Goal: Task Accomplishment & Management: Complete application form

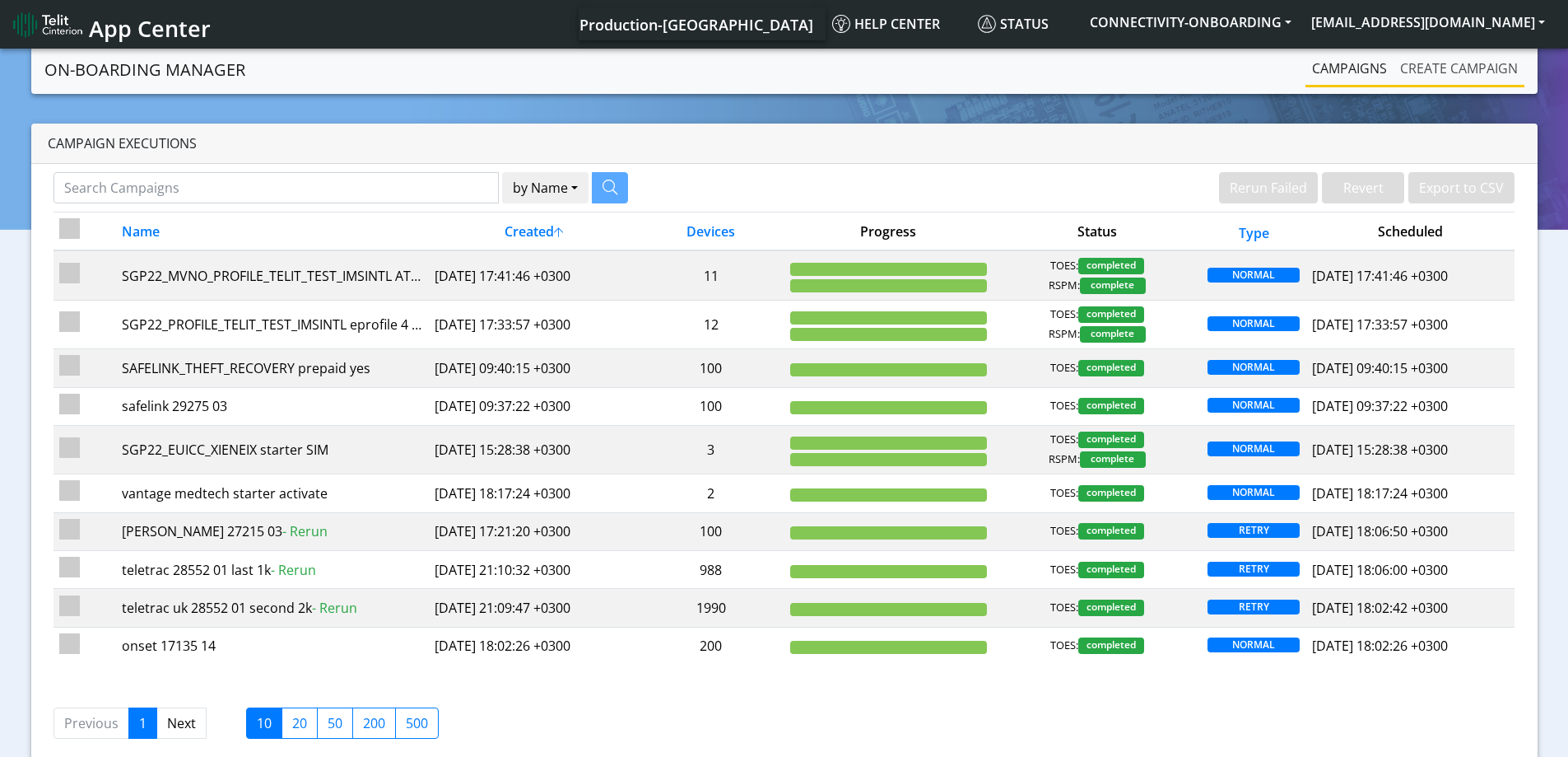
click at [1482, 64] on link "Create campaign" at bounding box center [1459, 68] width 131 height 33
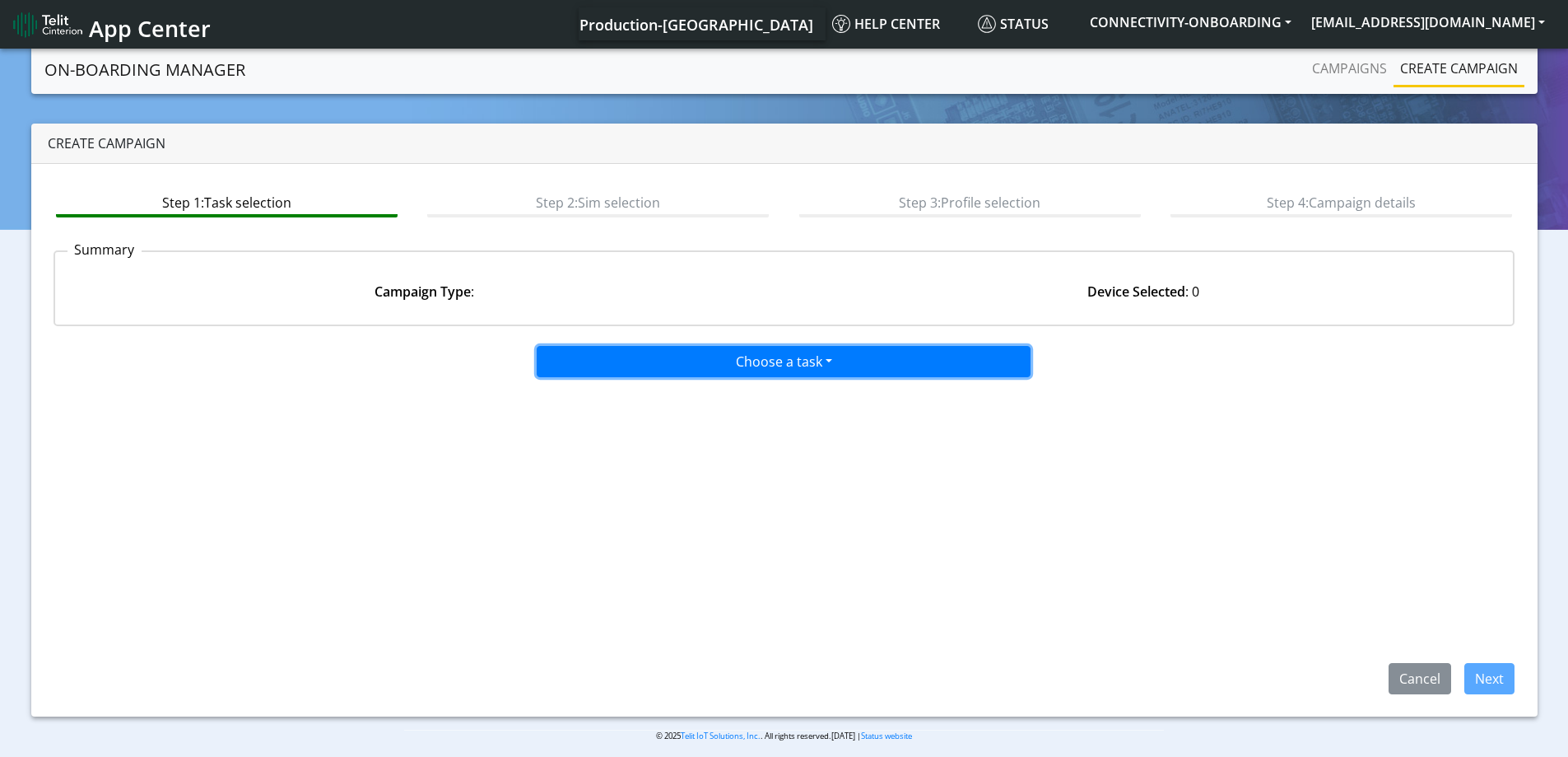
click at [774, 350] on button "Choose a task" at bounding box center [783, 361] width 494 height 31
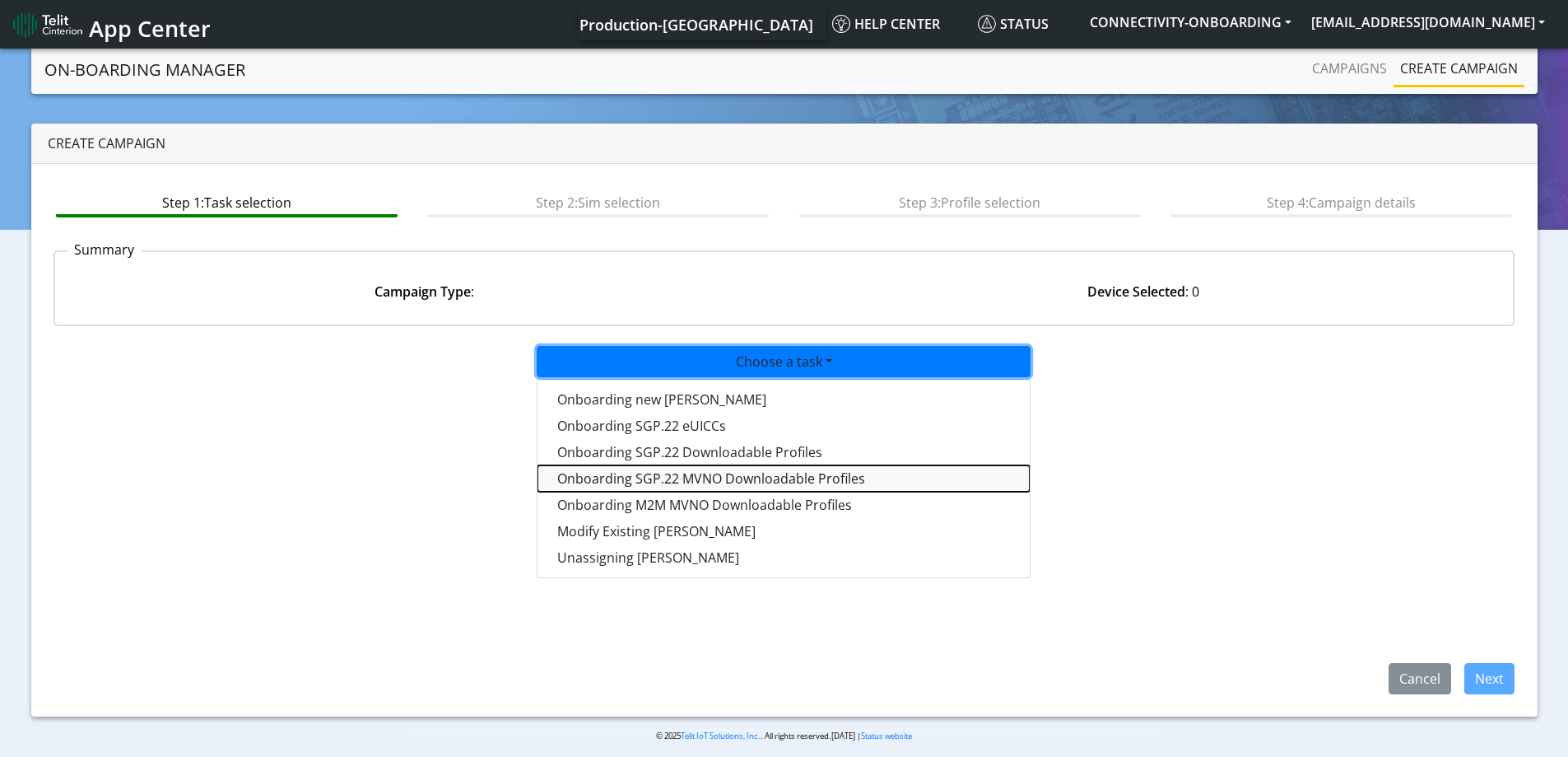
click at [637, 481] on tasksgp22mvnoprofile-dropdown "Onboarding SGP.22 MVNO Downloadable Profiles" at bounding box center [783, 478] width 492 height 26
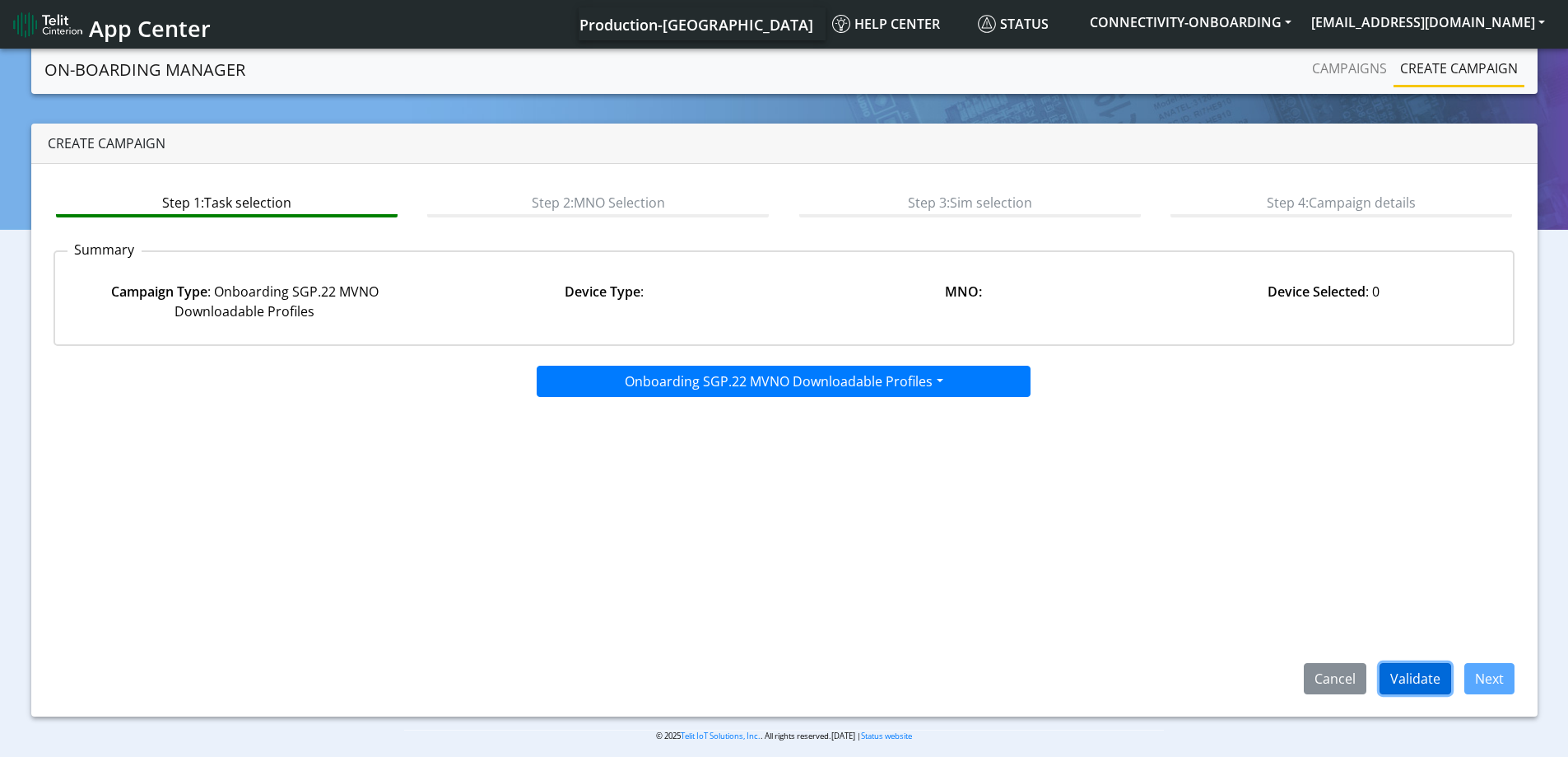
click at [1425, 673] on button "Validate" at bounding box center [1415, 679] width 72 height 31
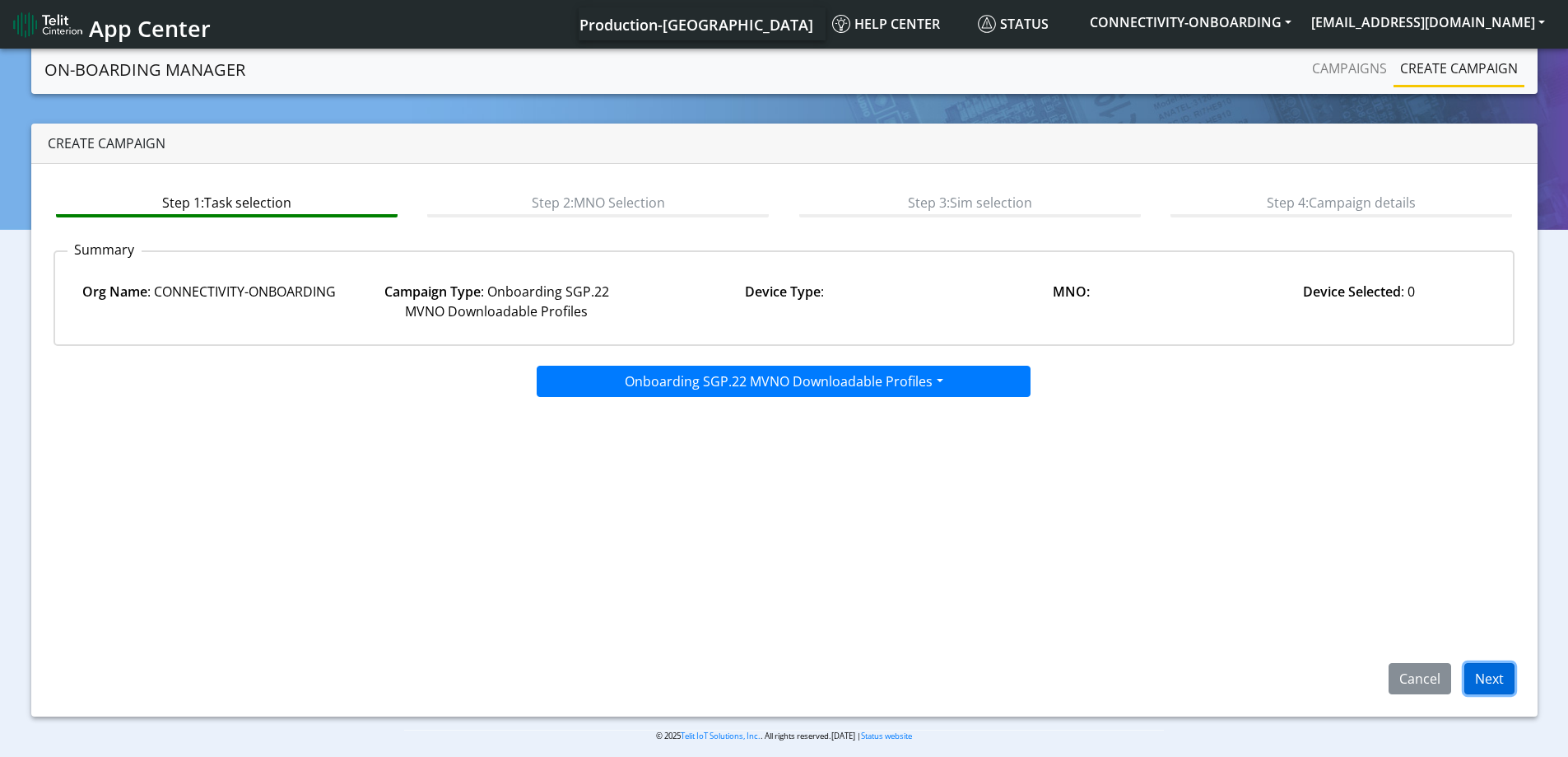
click at [1504, 680] on button "Next" at bounding box center [1489, 679] width 50 height 31
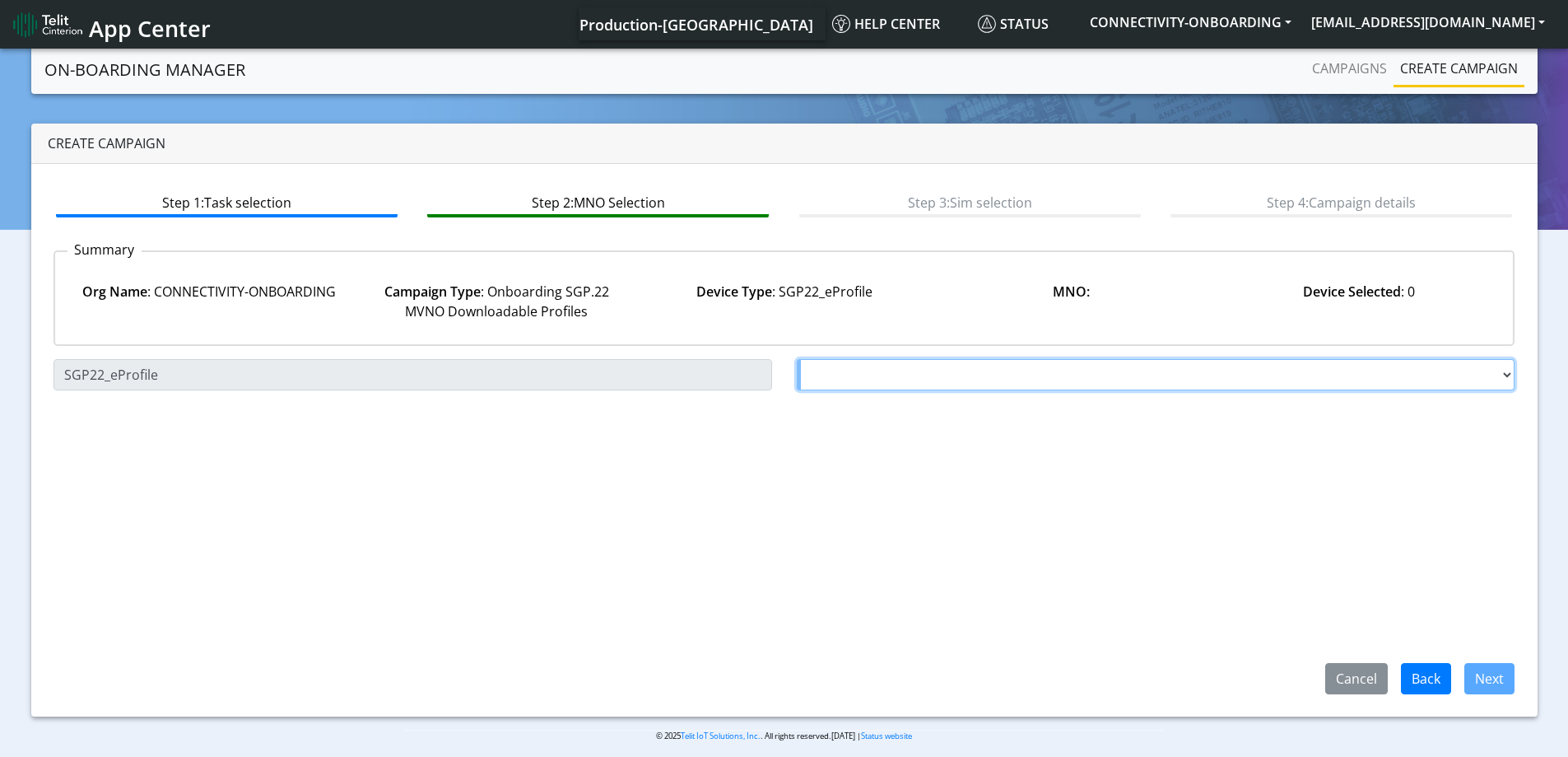
click at [830, 368] on select "Choose a MNO FutureProfile AT&T Wireless TELIT AT&T IOT GW Server NLT-[GEOGRAPH…" at bounding box center [1156, 375] width 719 height 31
select select "1.3.5.6.7"
click at [797, 359] on select "Choose a MNO FutureProfile AT&T Wireless TELIT AT&T IOT GW Server NLT-[GEOGRAPH…" at bounding box center [1156, 375] width 719 height 31
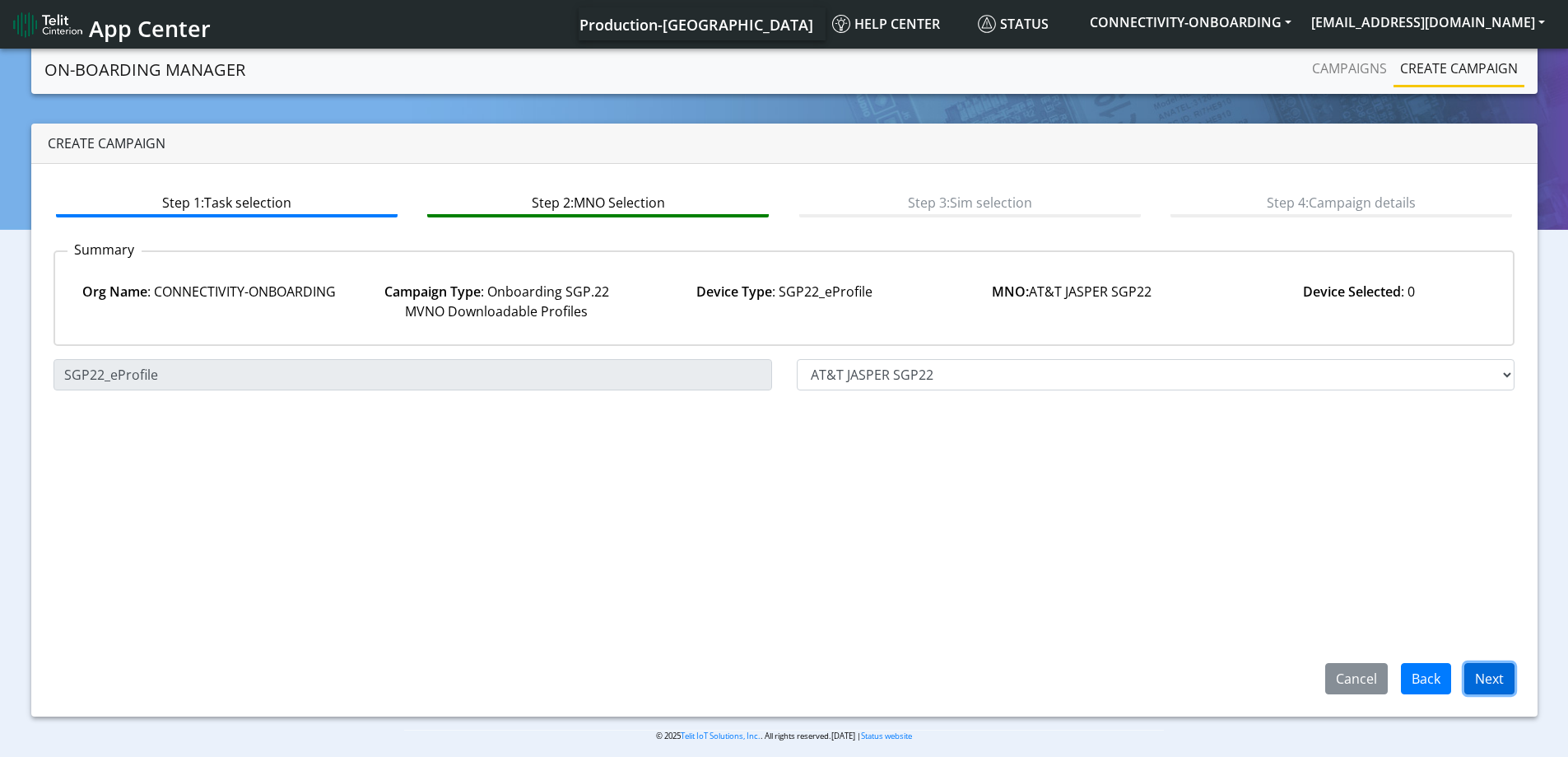
click at [1505, 689] on button "Next" at bounding box center [1489, 679] width 50 height 31
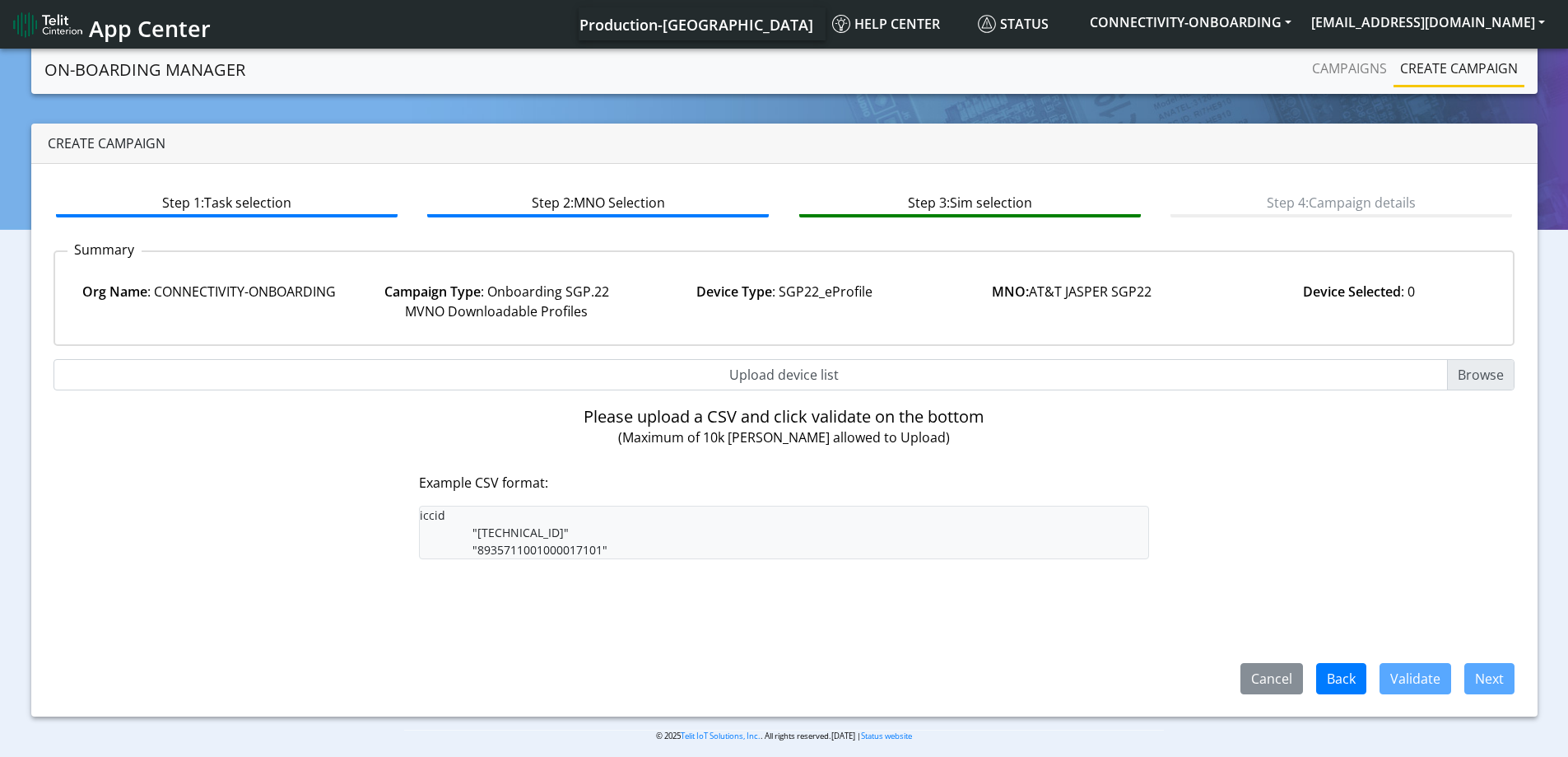
click at [779, 375] on input "Upload device list" at bounding box center [784, 375] width 1462 height 31
type input "C:\fakepath\onboarding CSV.csv"
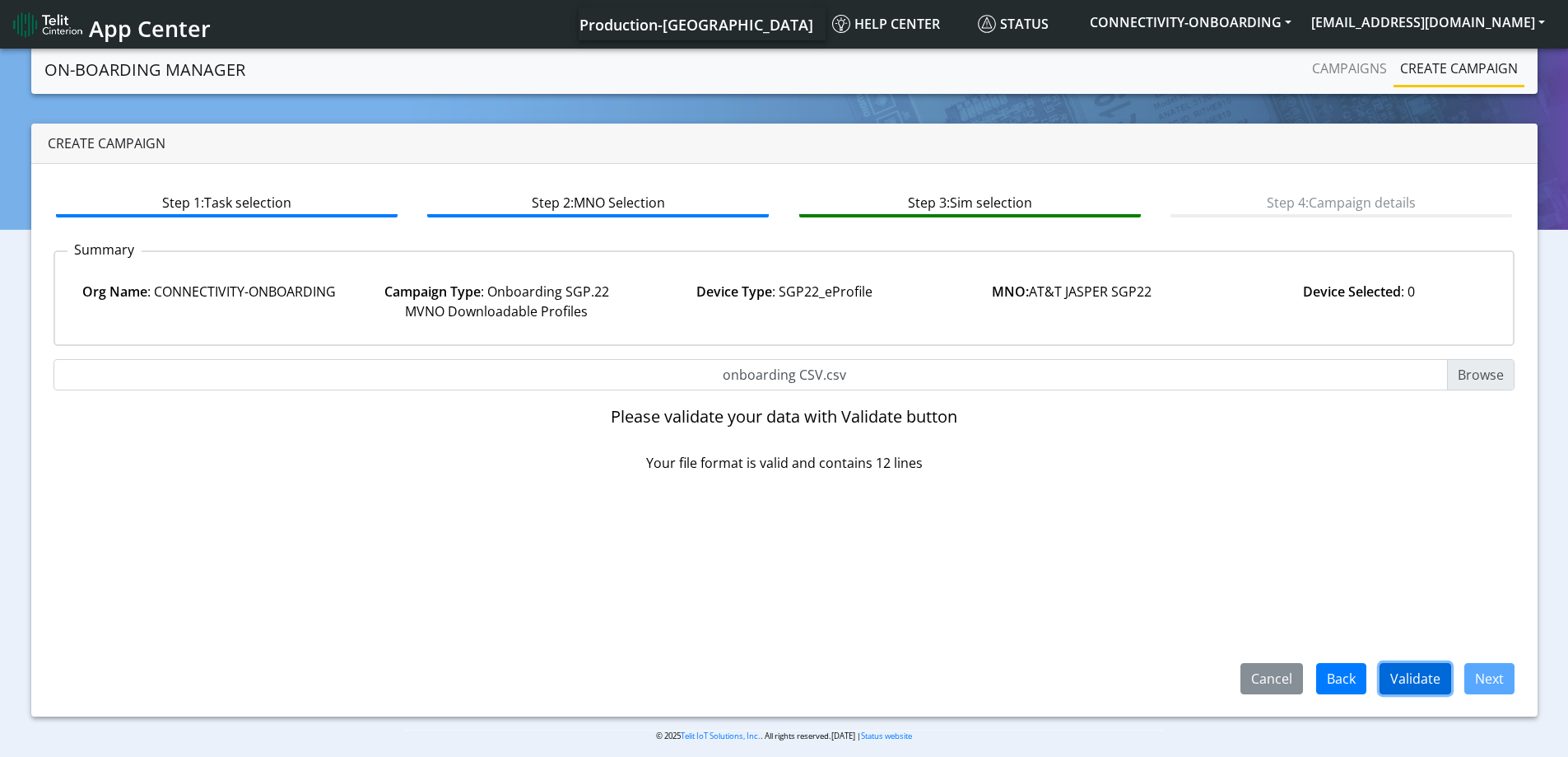
click at [1422, 682] on button "Validate" at bounding box center [1415, 679] width 72 height 31
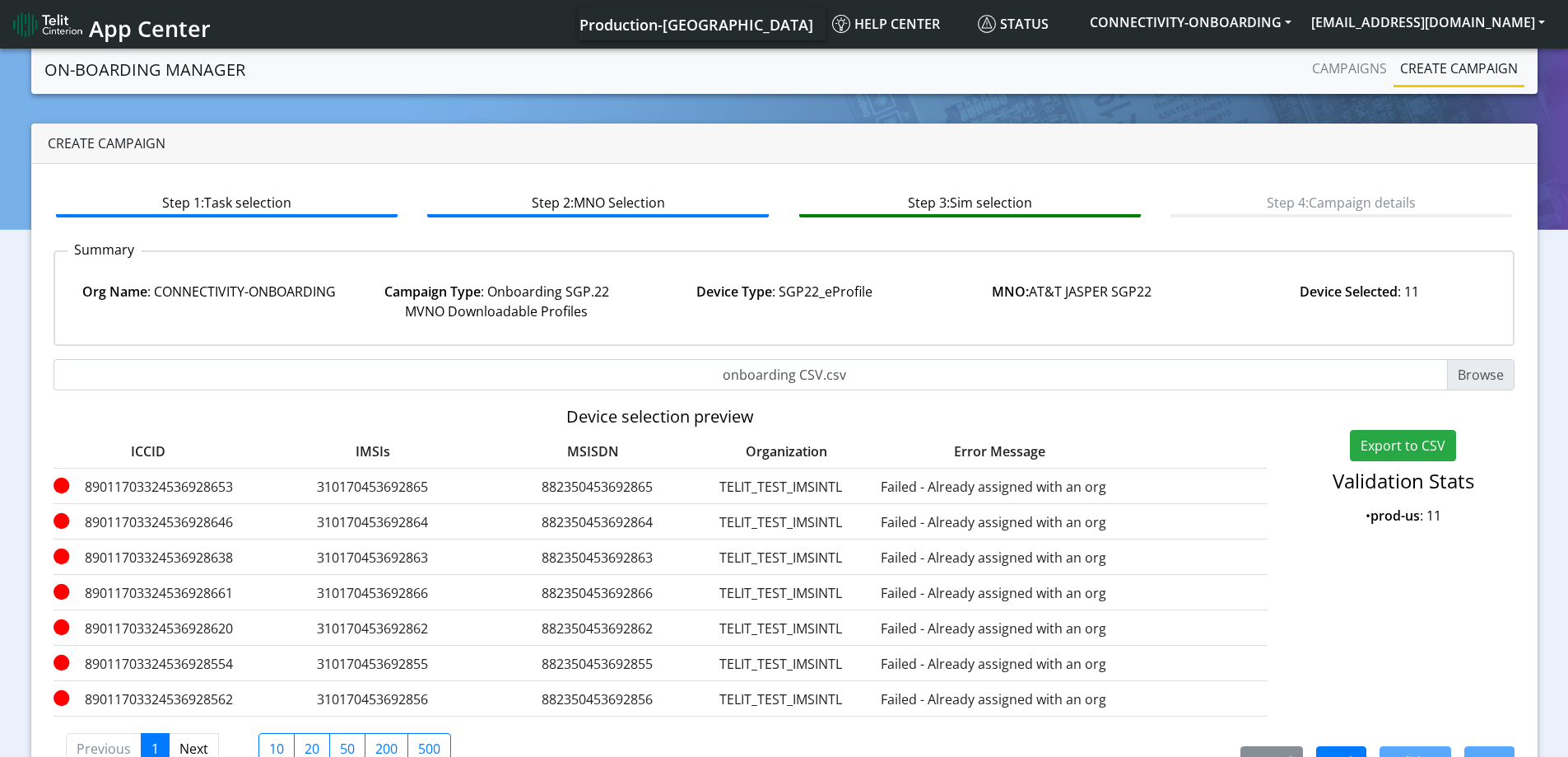
scroll to position [49, 0]
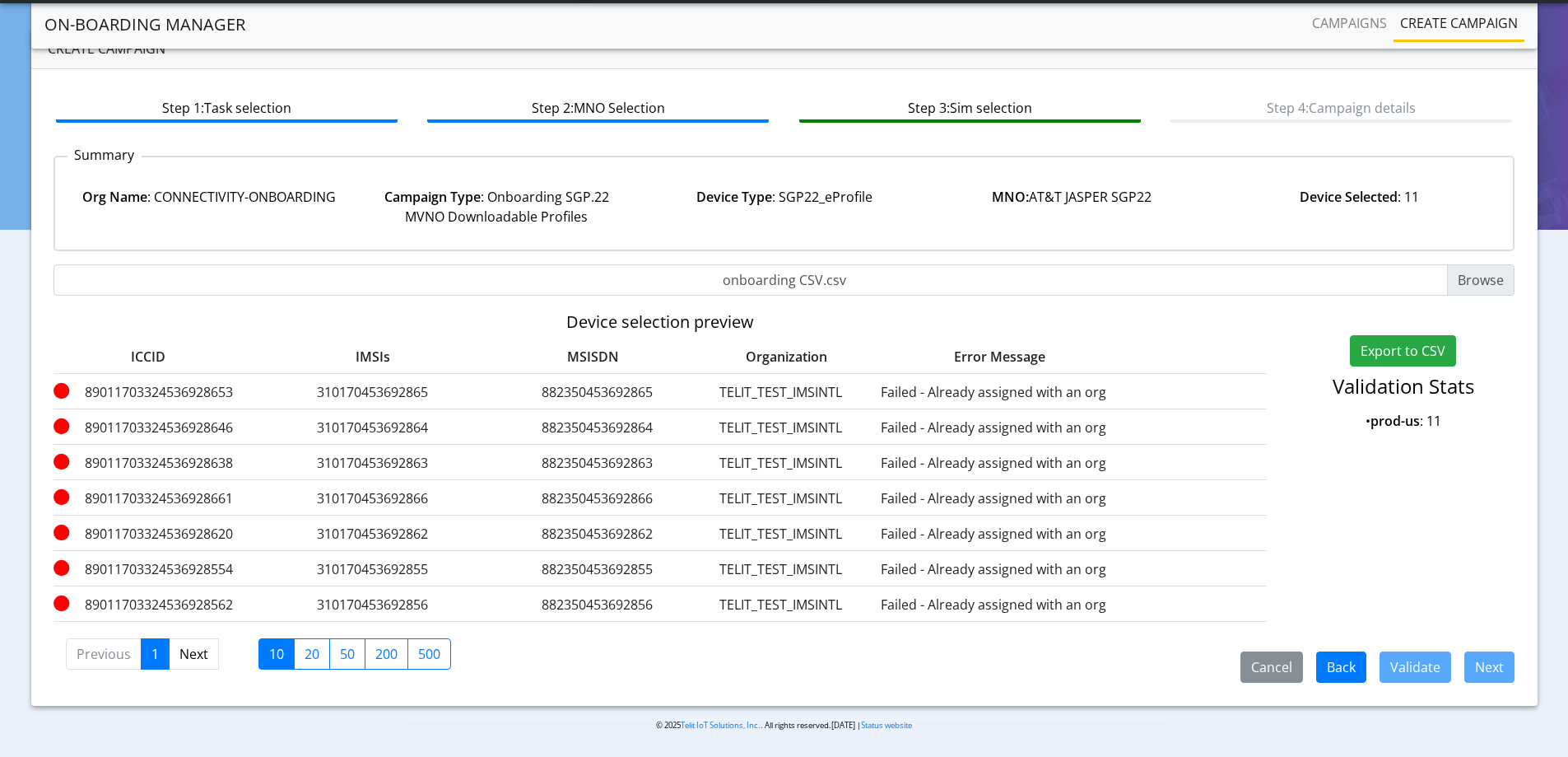
click at [273, 653] on label "10" at bounding box center [276, 653] width 36 height 31
click at [273, 653] on input "10" at bounding box center [275, 650] width 11 height 11
checkbox input "true"
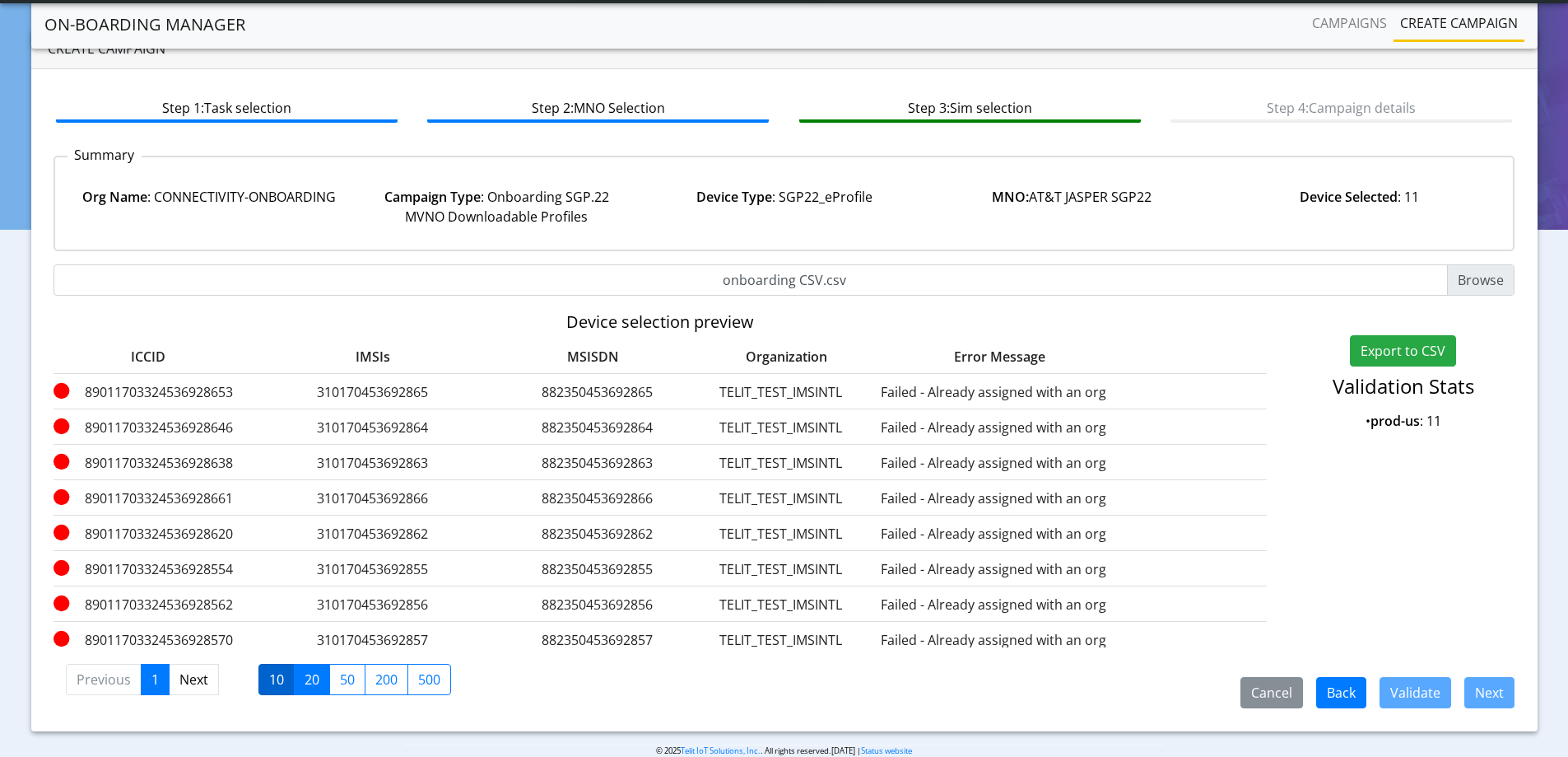
click at [301, 667] on label "20" at bounding box center [312, 679] width 36 height 31
click at [305, 670] on input "20" at bounding box center [310, 675] width 11 height 11
checkbox input "true"
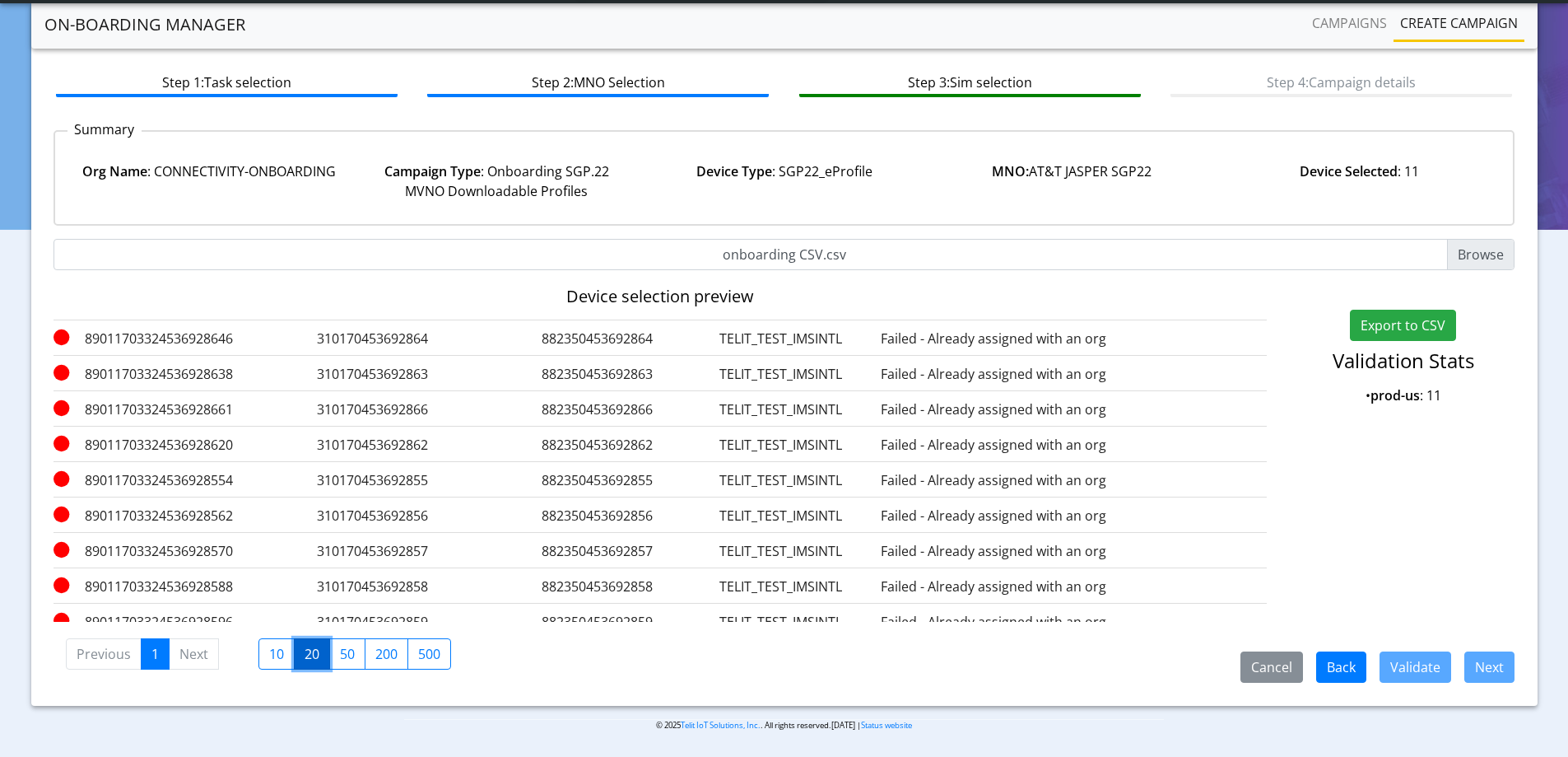
scroll to position [0, 0]
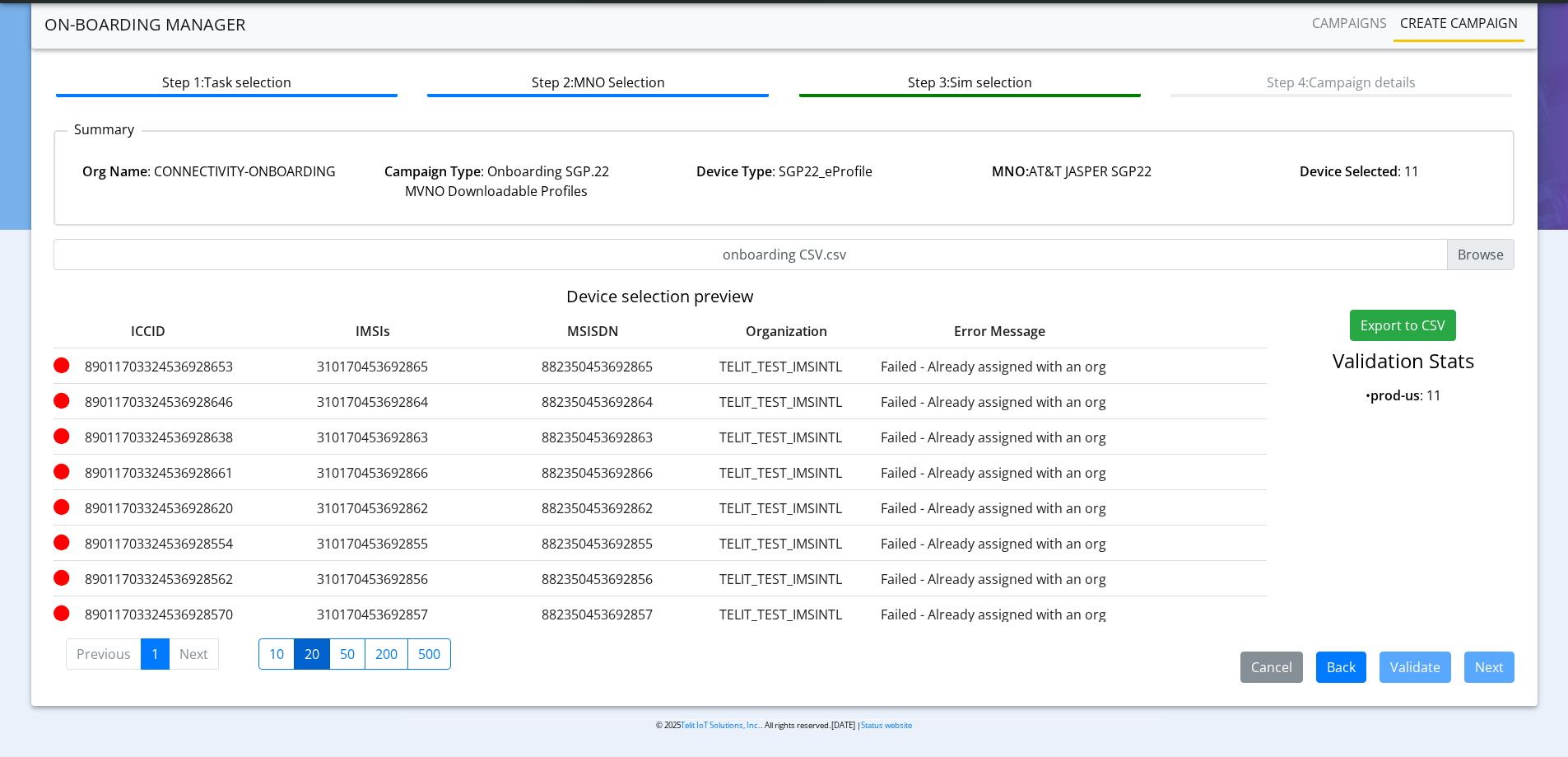
click at [1512, 538] on div "Export to CSV Validation Stats • prod-us : 11" at bounding box center [1402, 466] width 247 height 313
click at [351, 649] on label "50" at bounding box center [347, 653] width 36 height 31
click at [351, 649] on input "50" at bounding box center [346, 650] width 11 height 11
checkbox input "true"
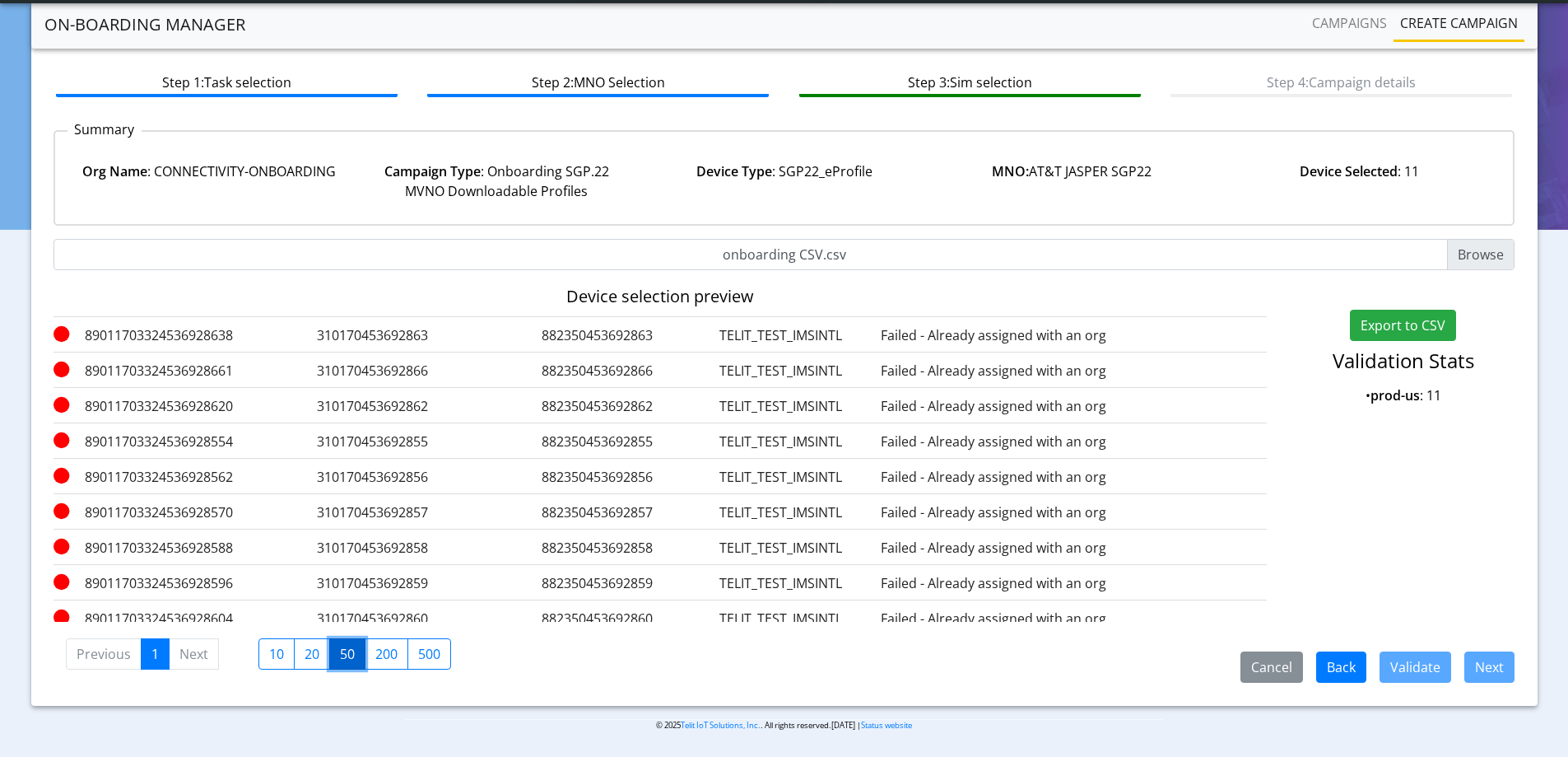
scroll to position [116, 0]
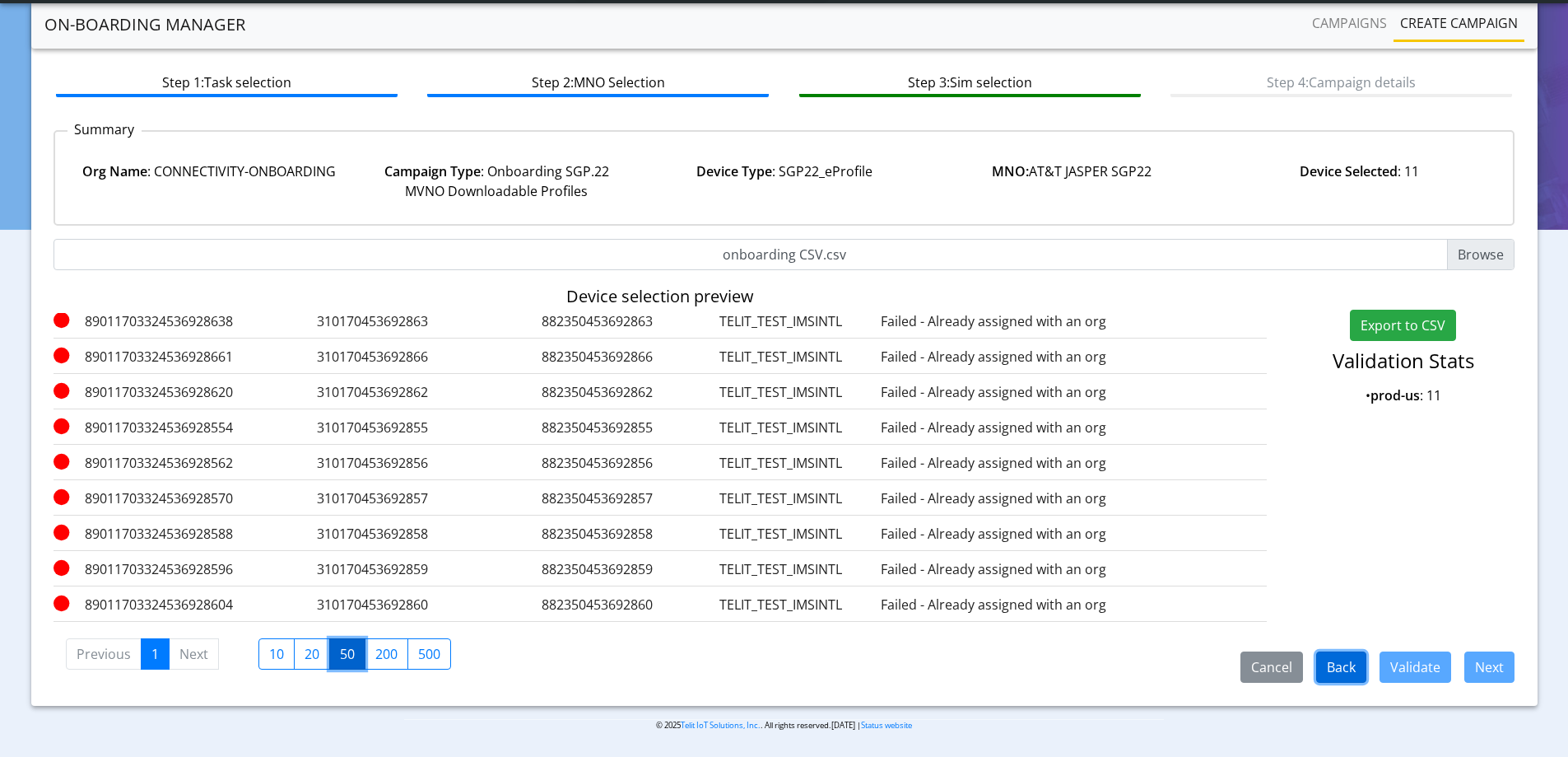
click at [1338, 666] on button "Back" at bounding box center [1341, 667] width 50 height 31
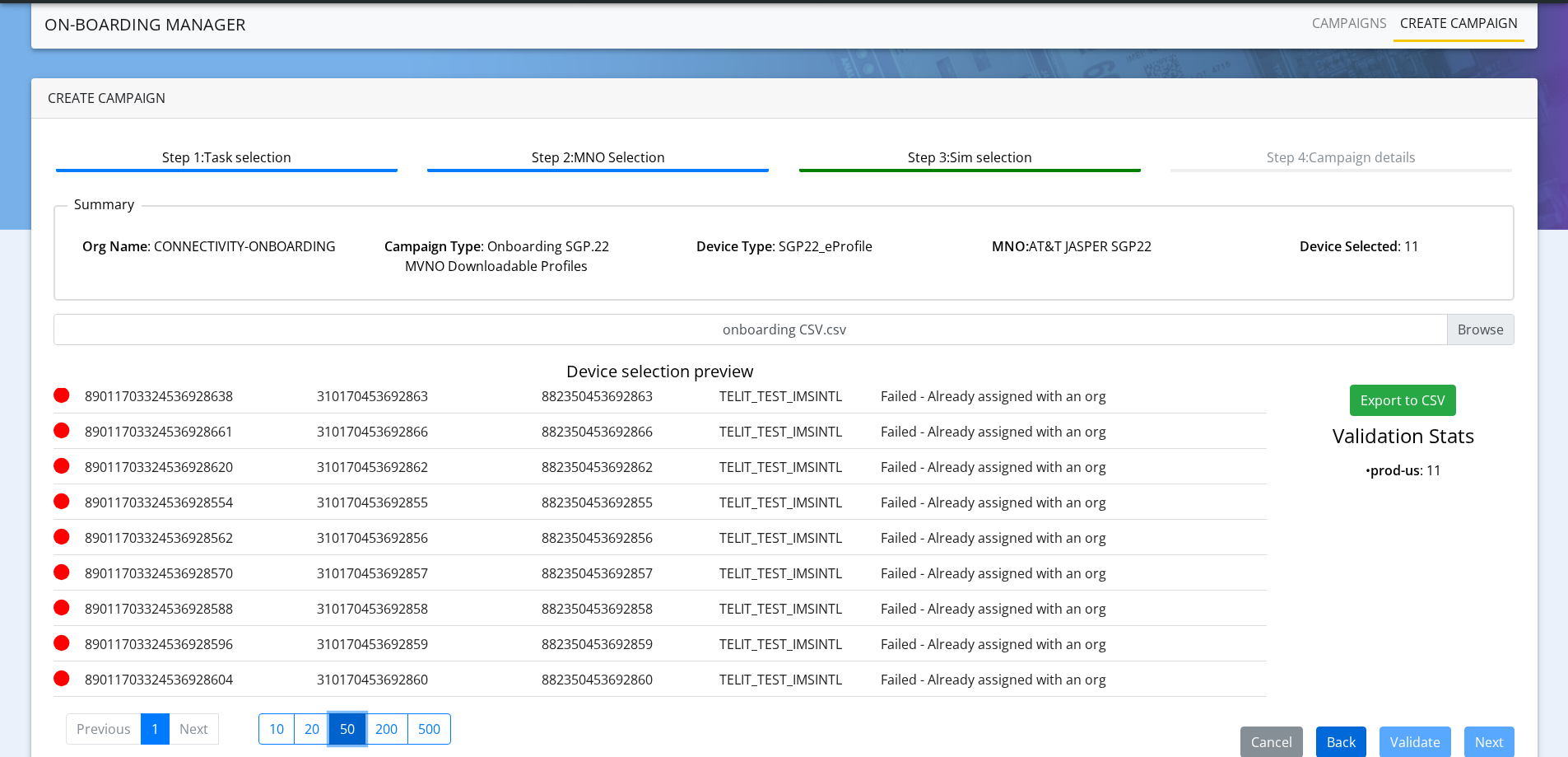
select select "1.3.5.6.7"
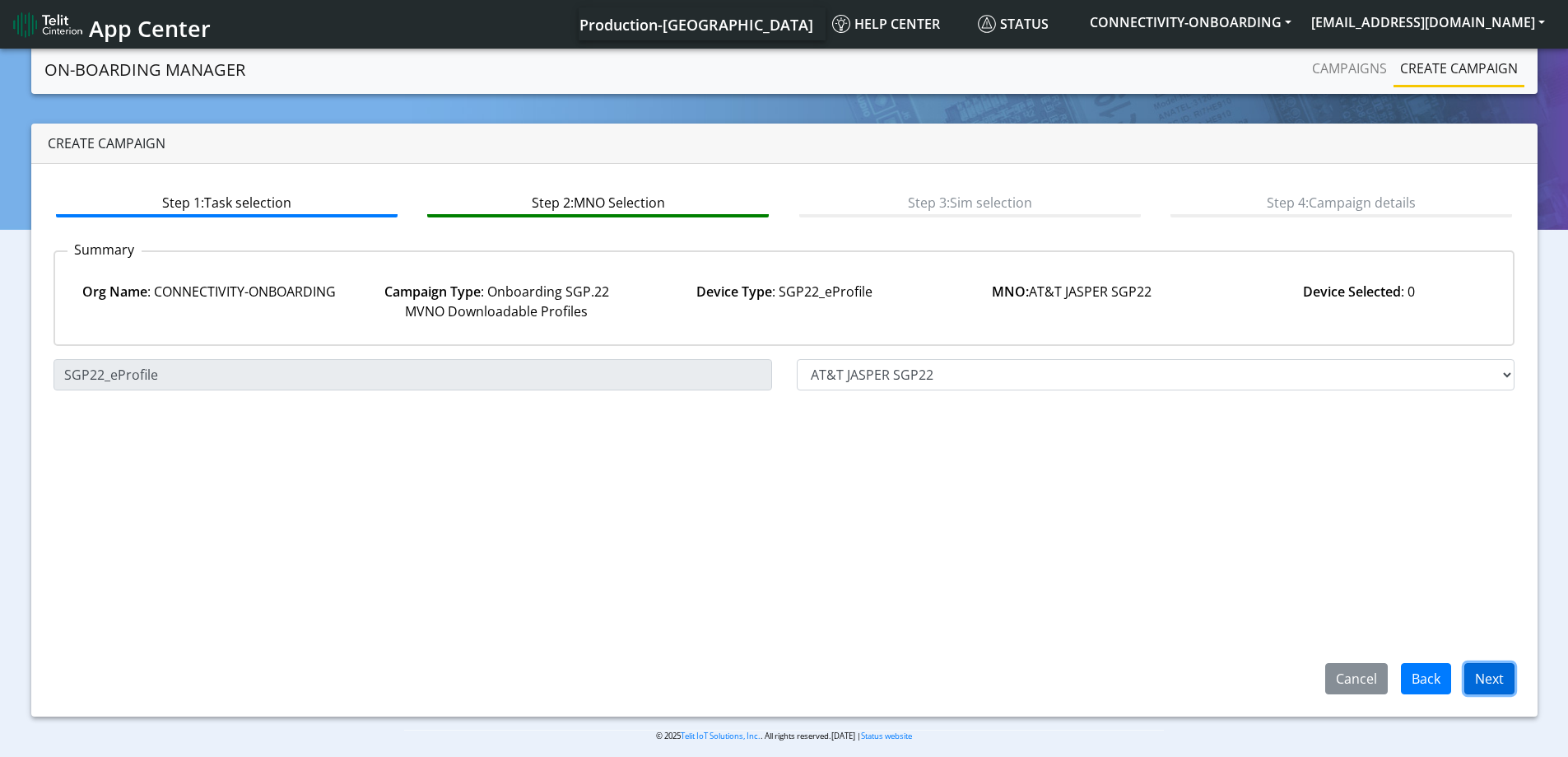
click at [1478, 671] on button "Next" at bounding box center [1489, 679] width 50 height 31
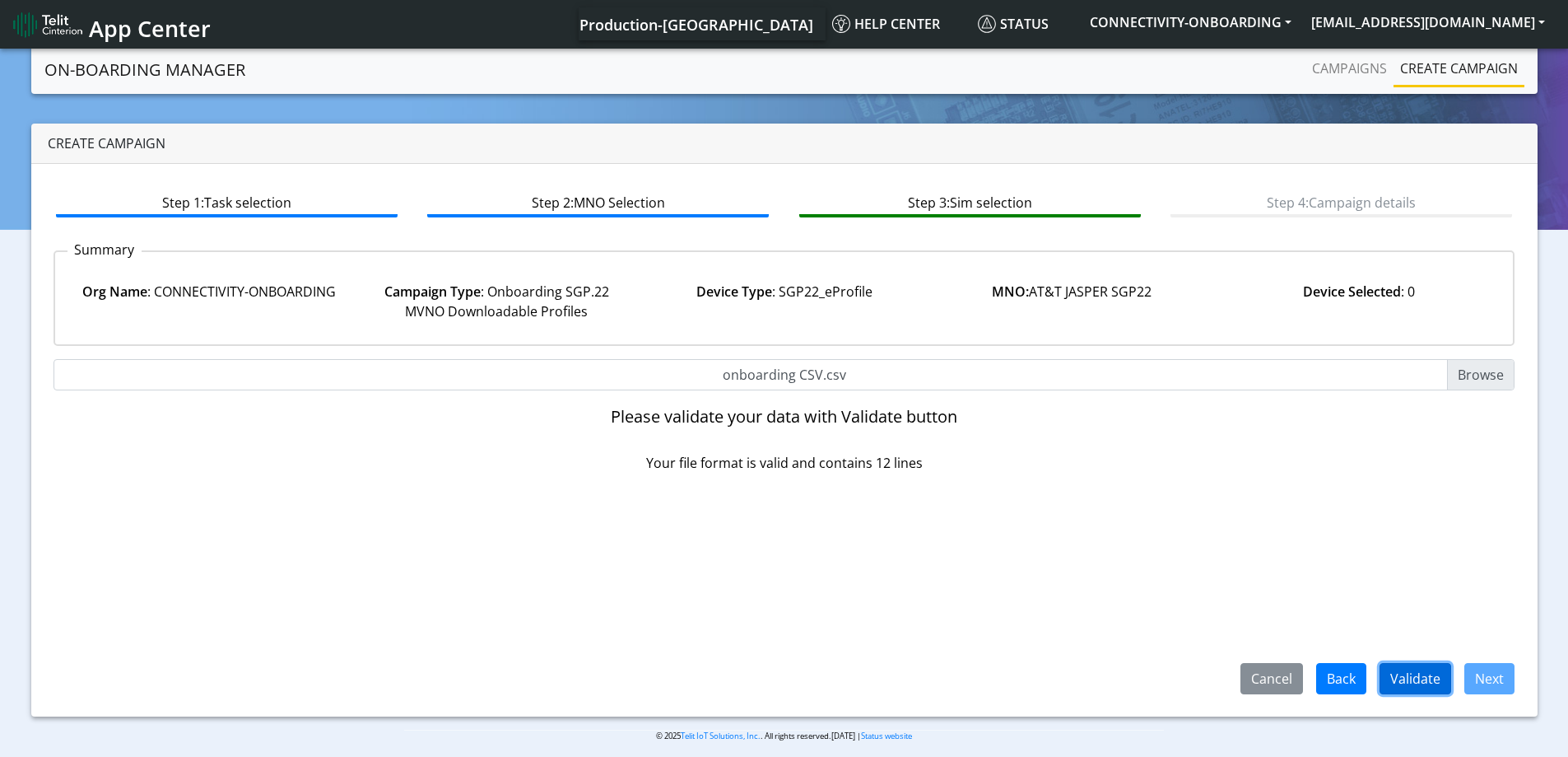
click at [1422, 672] on button "Validate" at bounding box center [1415, 679] width 72 height 31
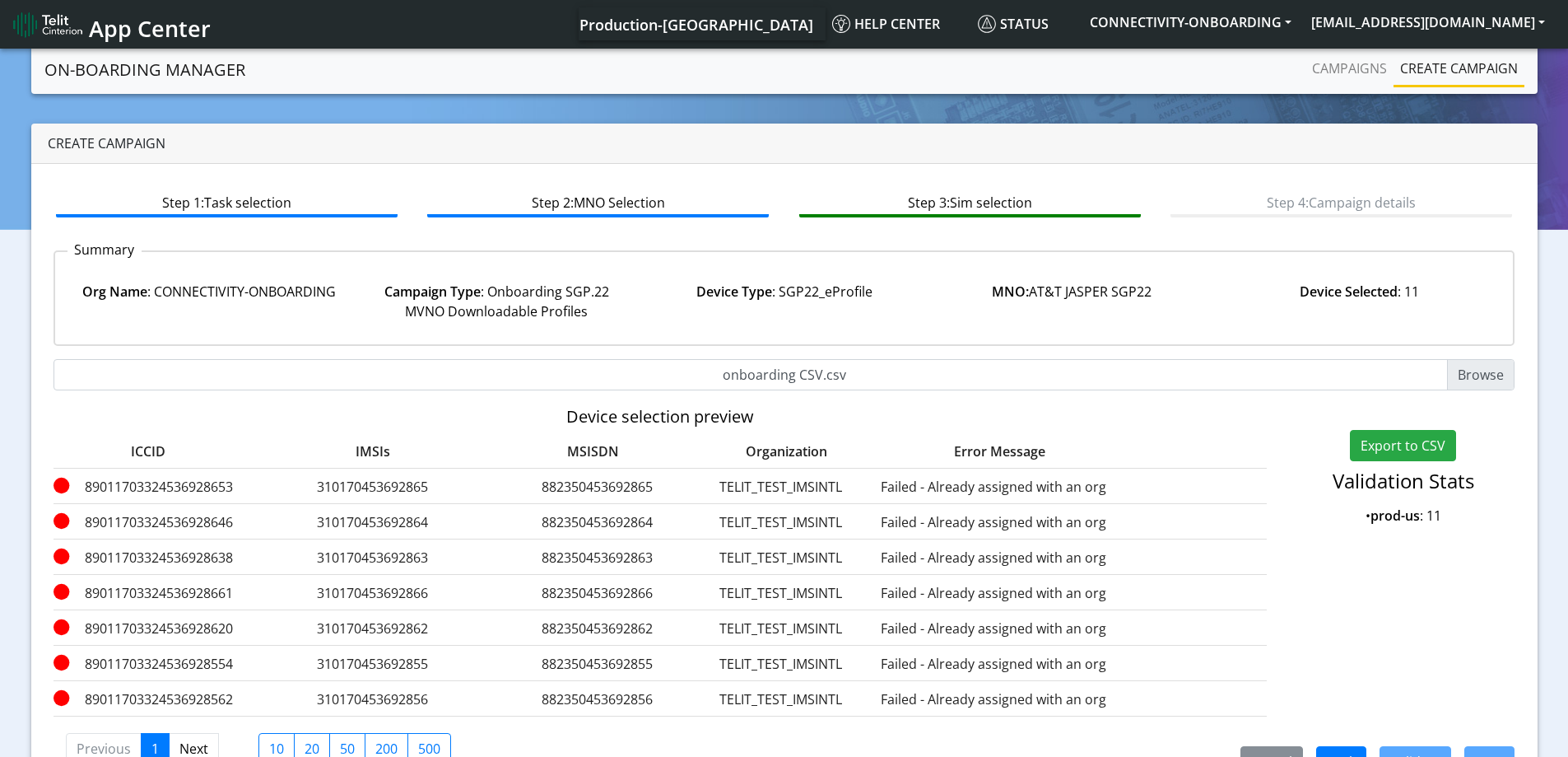
scroll to position [49, 0]
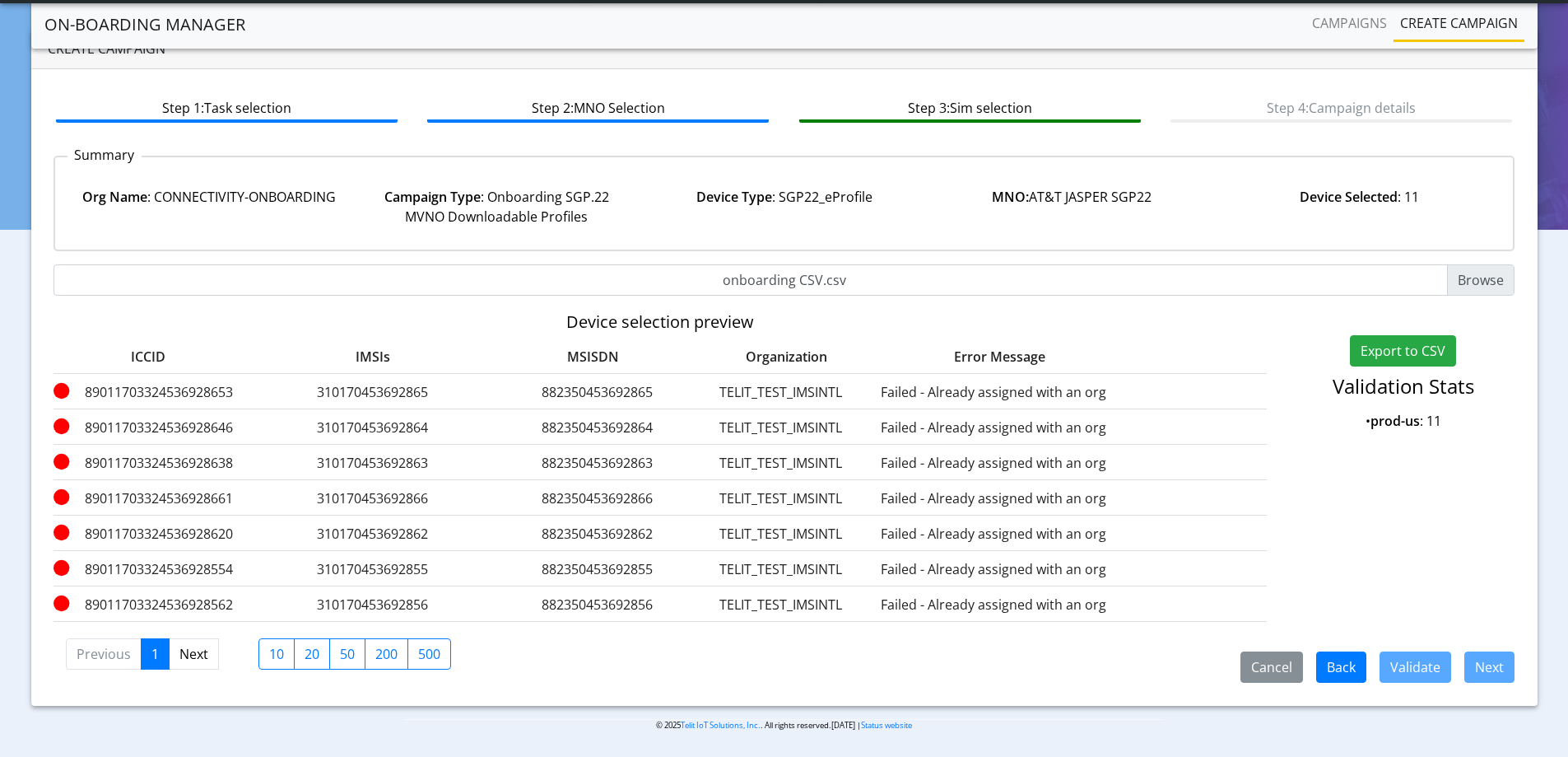
click at [1442, 14] on link "Create campaign" at bounding box center [1459, 23] width 131 height 33
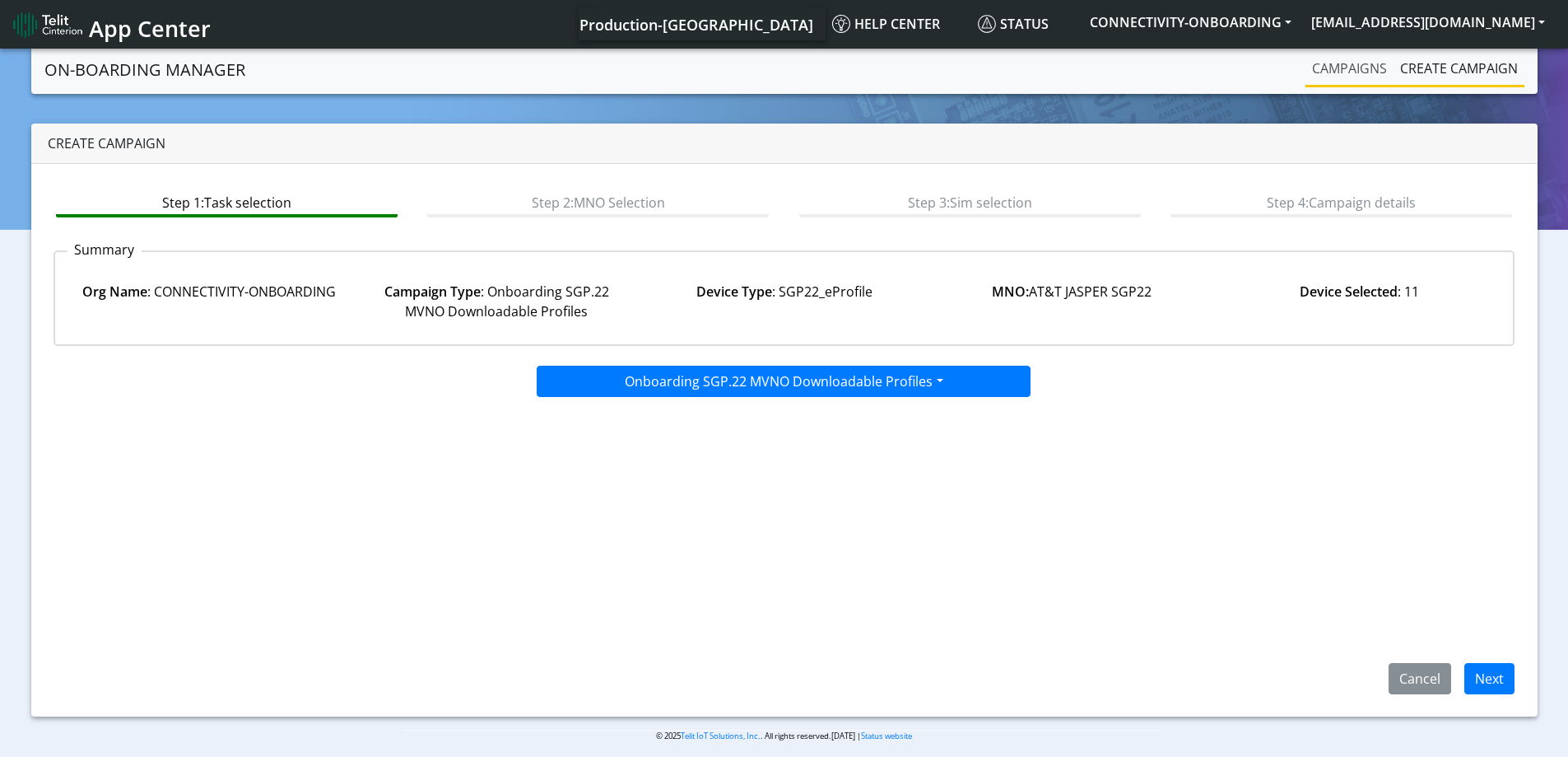
click at [1362, 70] on link "Campaigns" at bounding box center [1349, 68] width 88 height 33
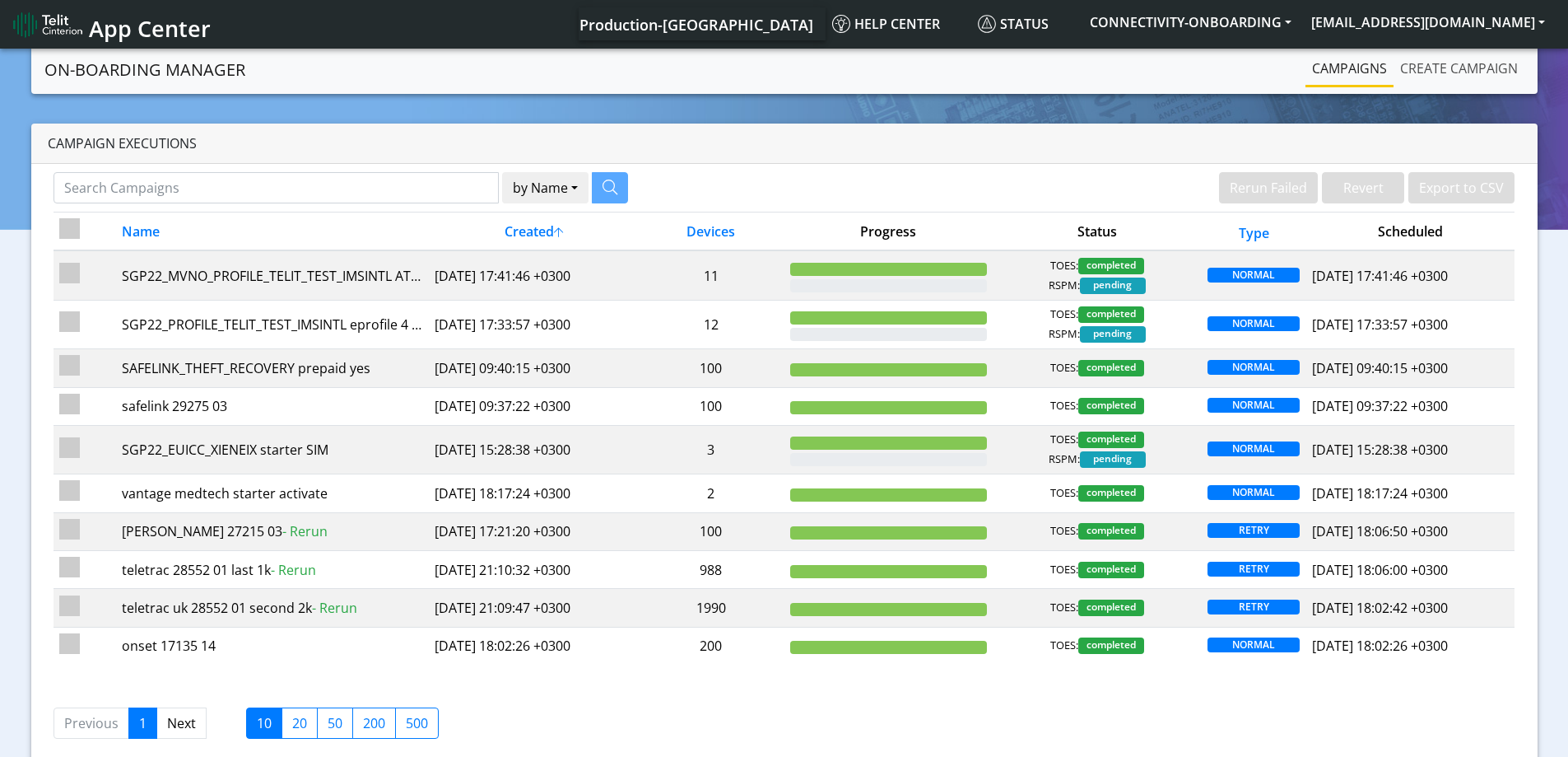
click at [1427, 66] on link "Create campaign" at bounding box center [1459, 68] width 131 height 33
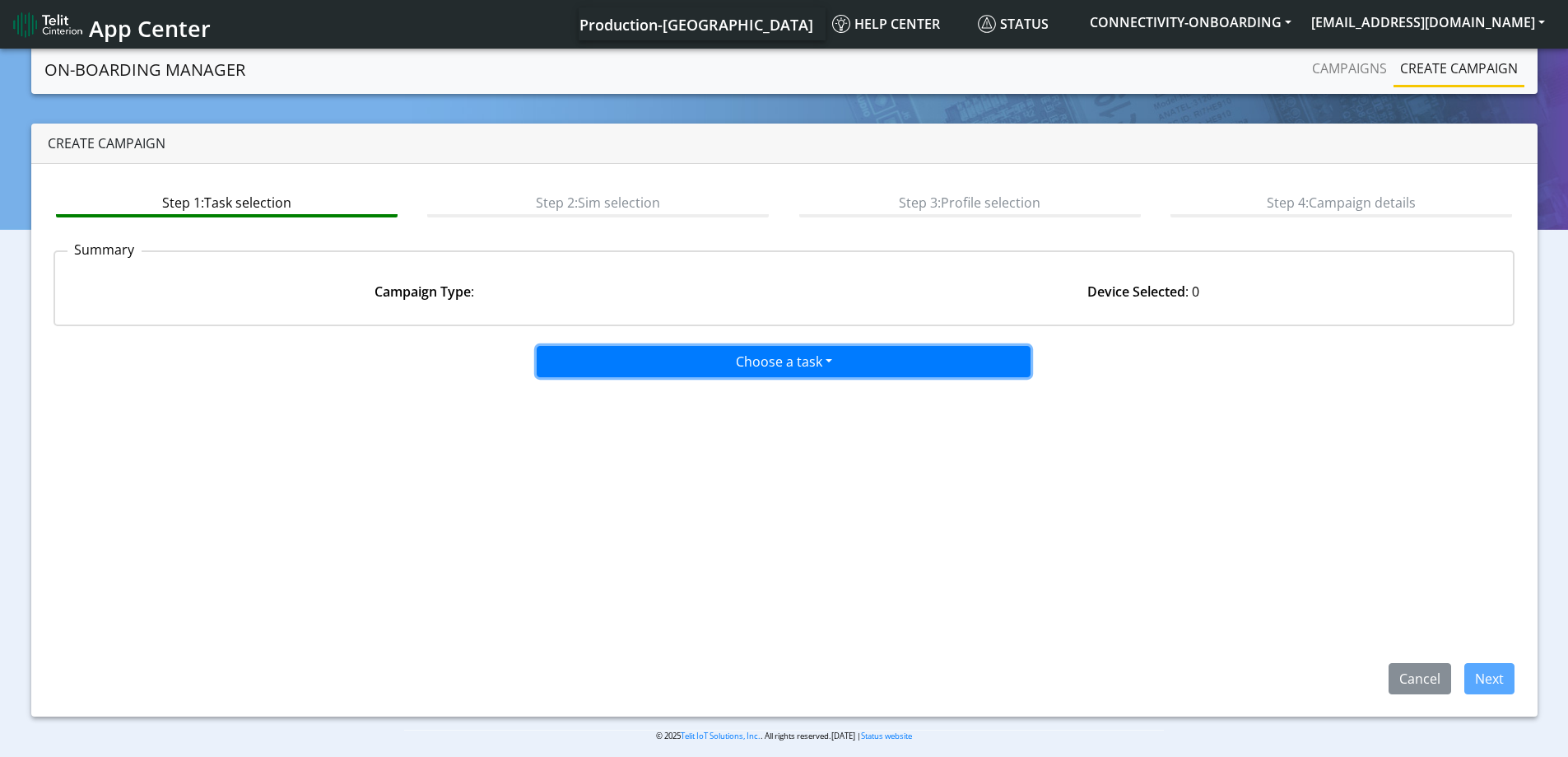
click at [700, 363] on button "Choose a task" at bounding box center [783, 361] width 494 height 31
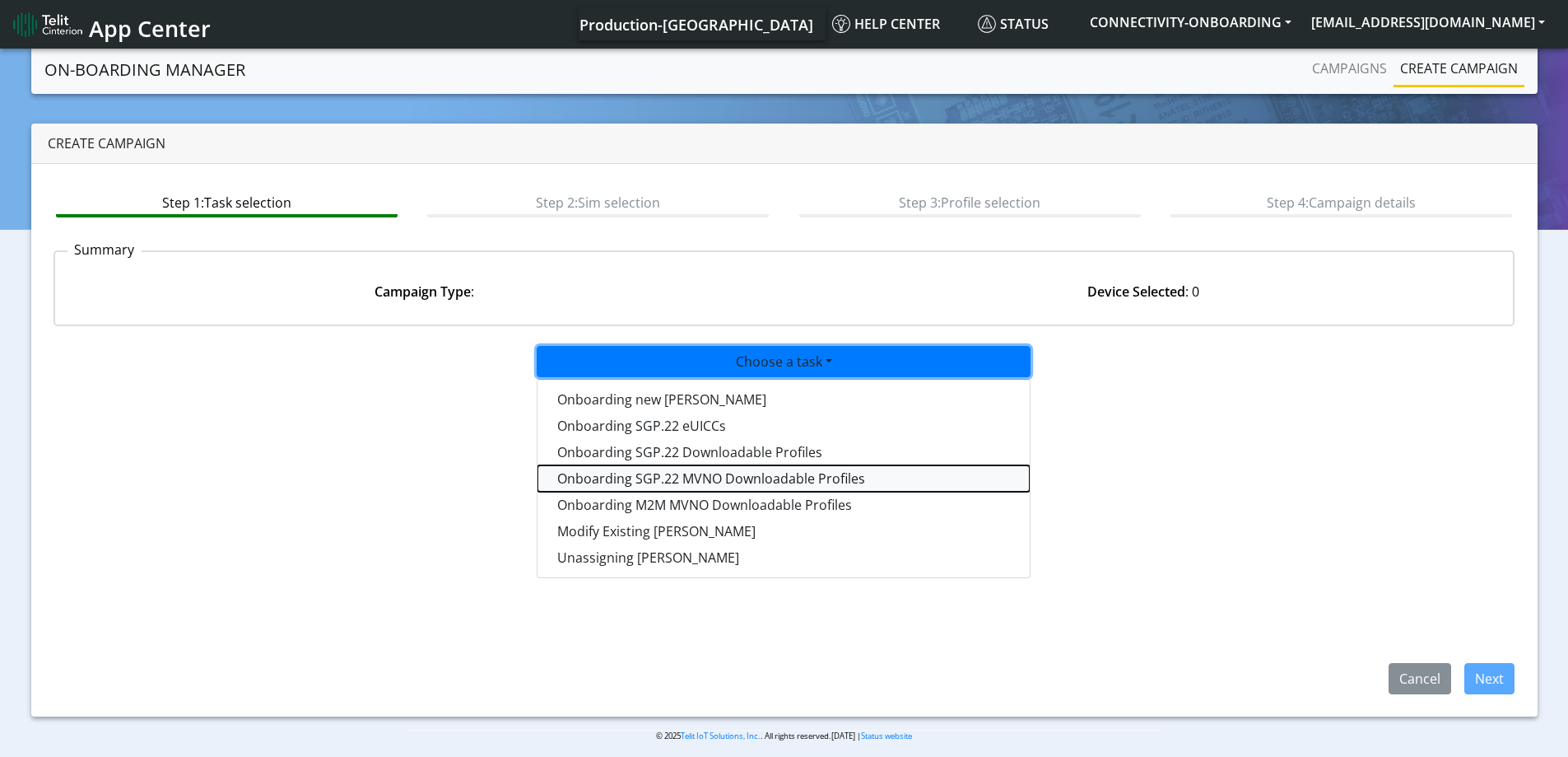
click at [636, 472] on tasksgp22mvnoprofile-dropdown "Onboarding SGP.22 MVNO Downloadable Profiles" at bounding box center [783, 478] width 492 height 26
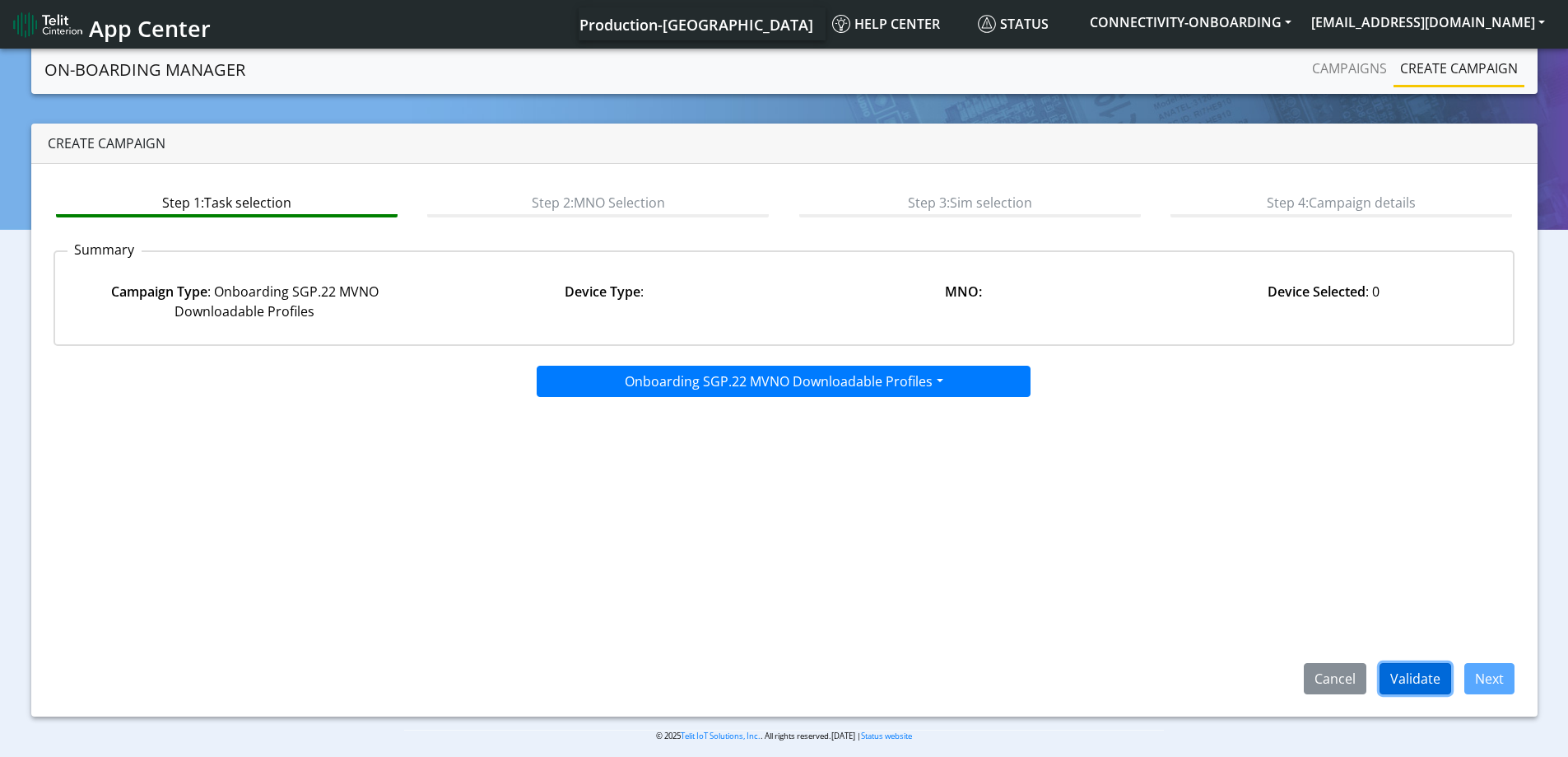
click at [1398, 671] on button "Validate" at bounding box center [1415, 679] width 72 height 31
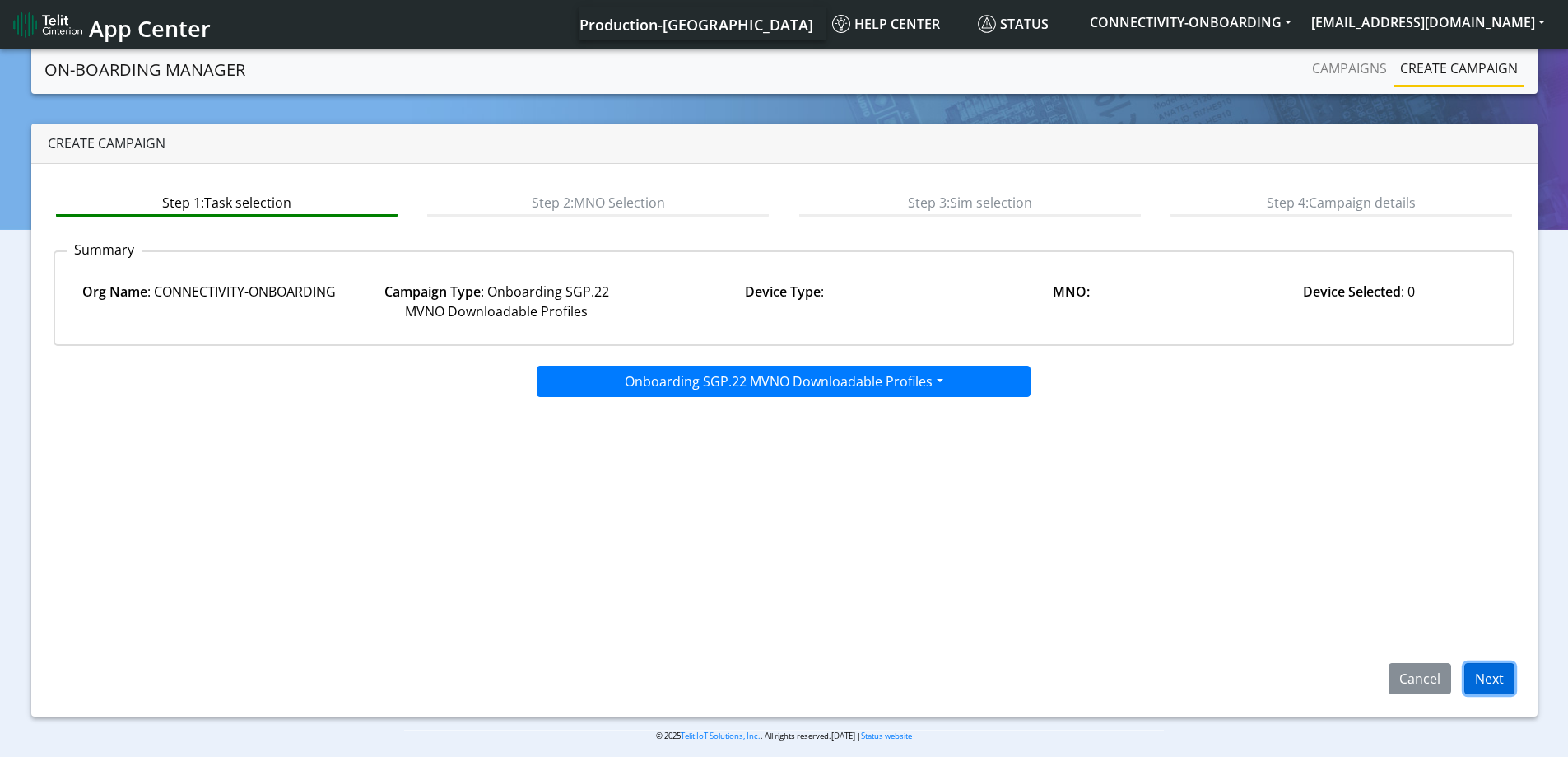
click at [1501, 683] on button "Next" at bounding box center [1489, 679] width 50 height 31
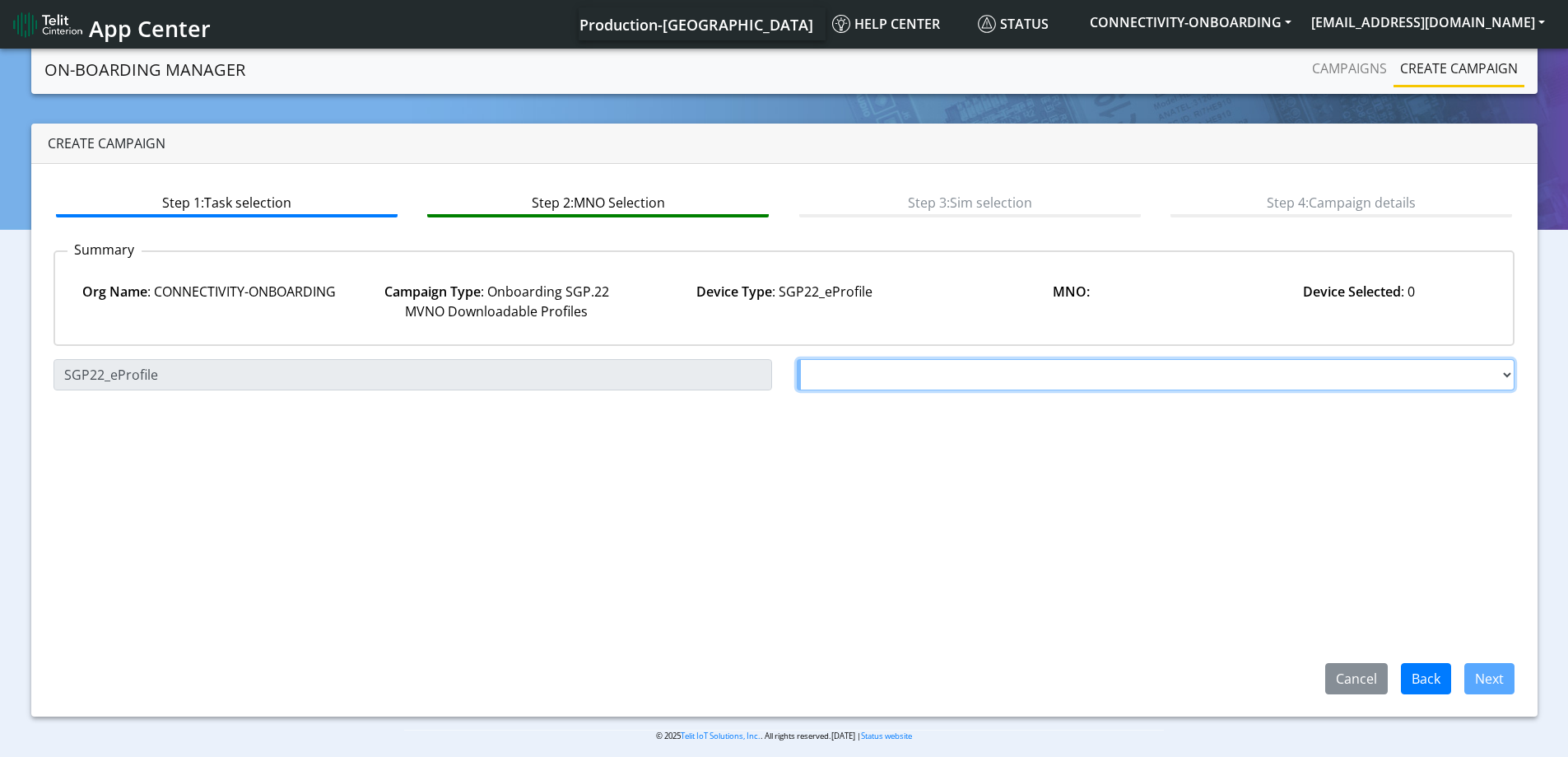
click at [874, 377] on select "Choose a MNO FutureProfile AT&T Wireless TELIT AT&T IOT GW Server NLT-[GEOGRAPH…" at bounding box center [1156, 375] width 719 height 31
select select "1.3.5.6.7"
click at [797, 359] on select "Choose a MNO FutureProfile AT&T Wireless TELIT AT&T IOT GW Server NLT-[GEOGRAPH…" at bounding box center [1156, 375] width 719 height 31
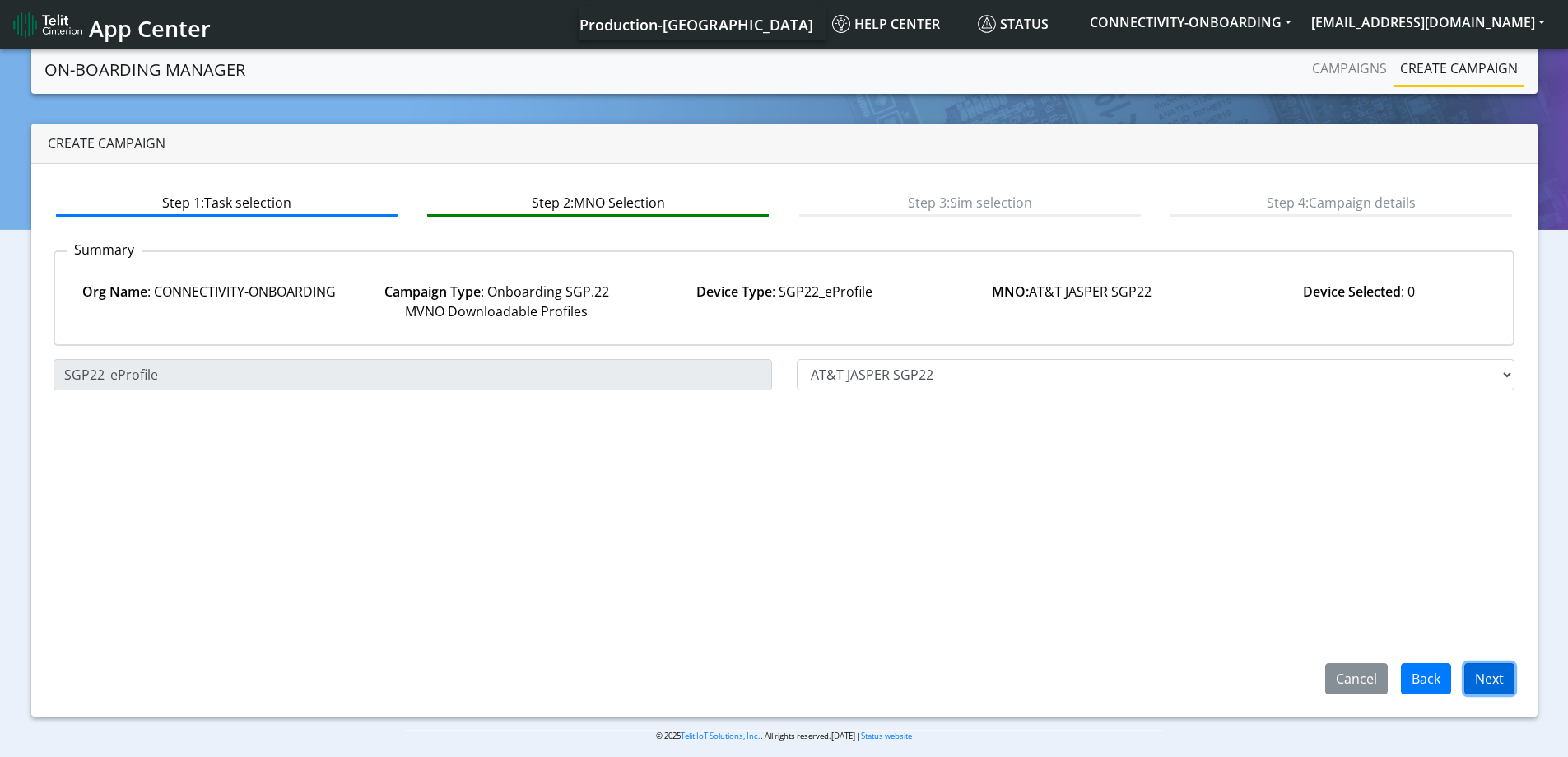
click at [1503, 675] on button "Next" at bounding box center [1489, 679] width 50 height 31
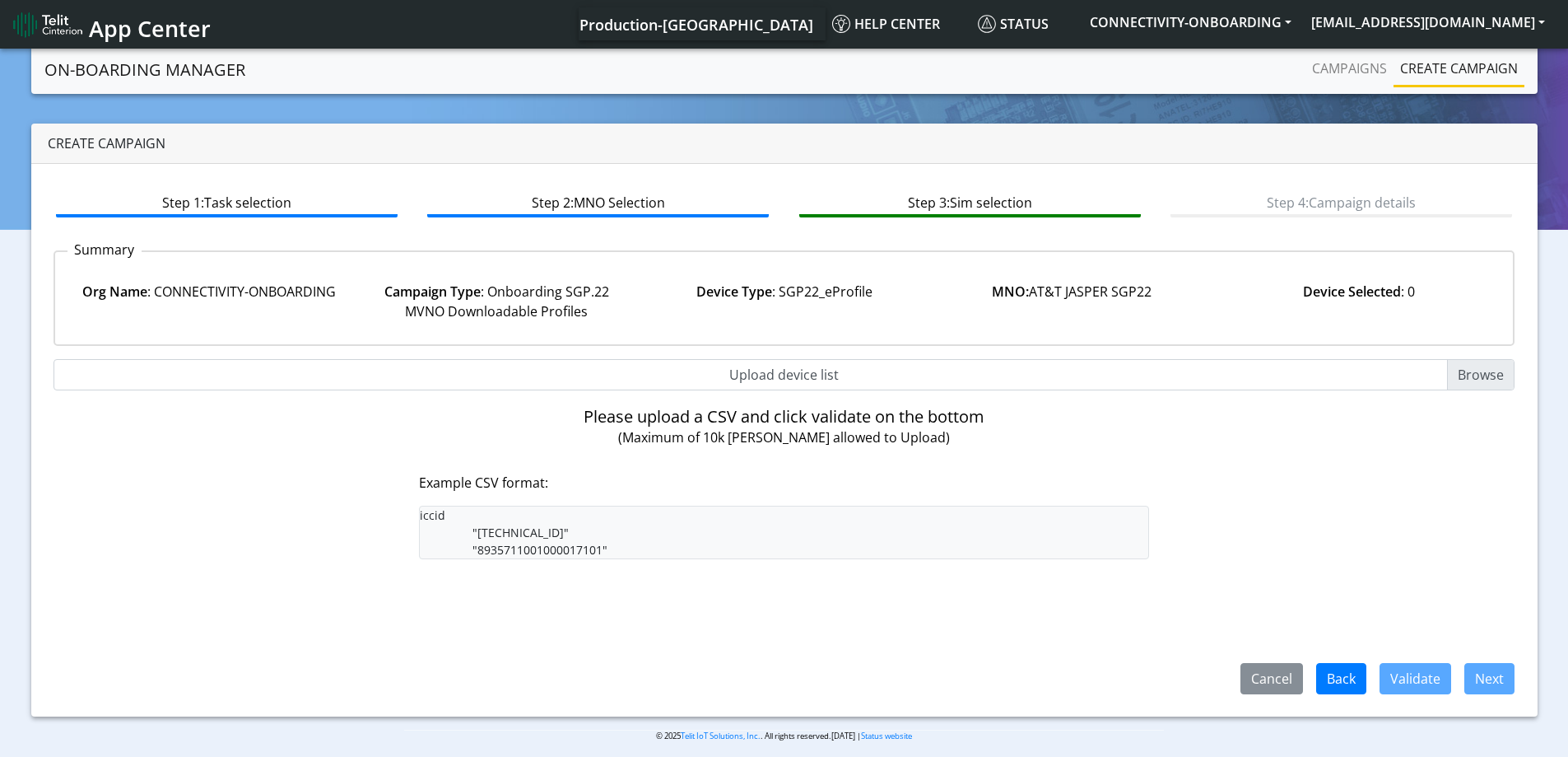
click at [777, 371] on input "Upload device list" at bounding box center [784, 375] width 1462 height 31
type input "C:\fakepath\onboarding CSV.csv"
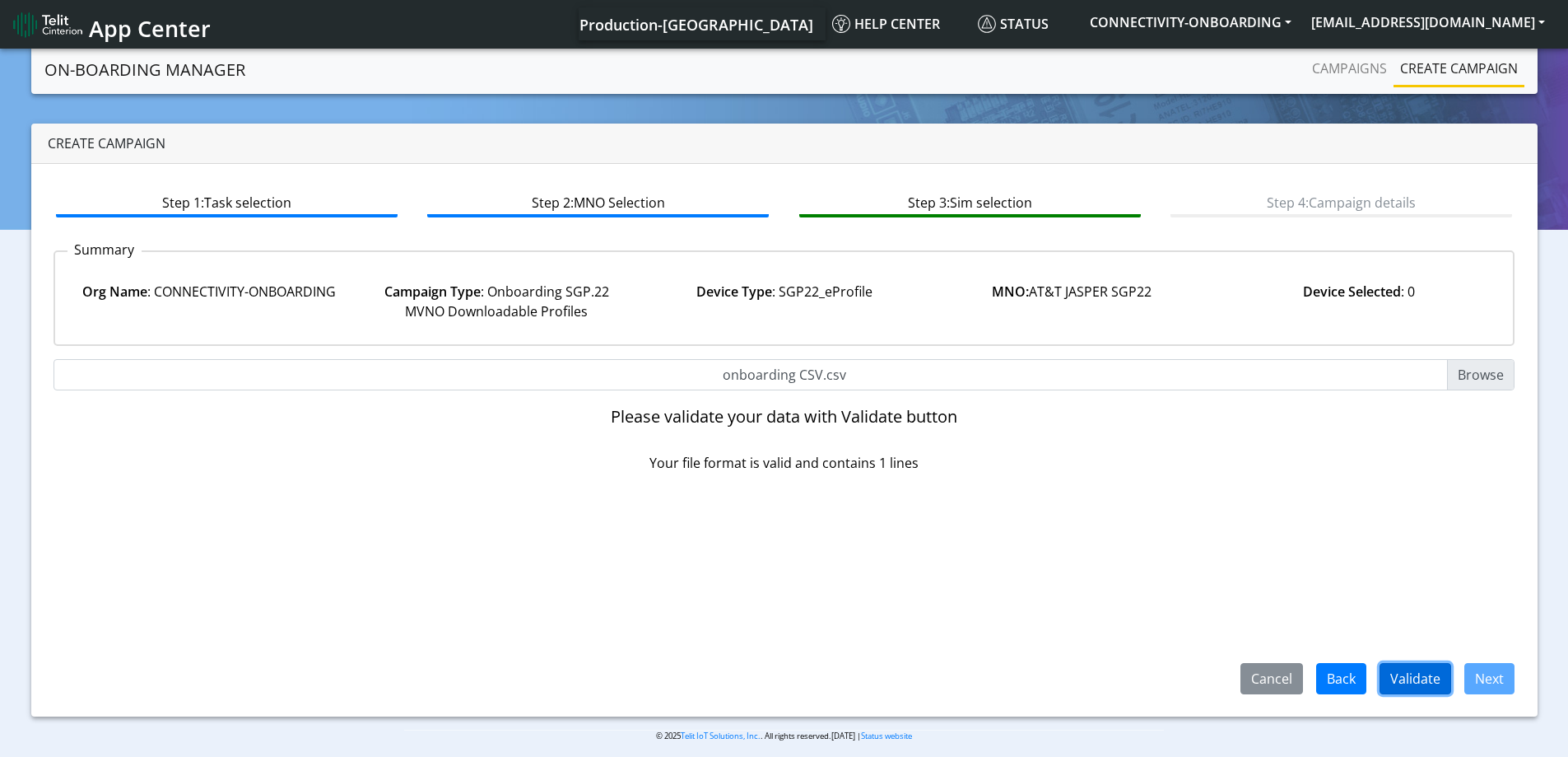
click at [1409, 677] on button "Validate" at bounding box center [1415, 679] width 72 height 31
click at [1413, 675] on button "Validate" at bounding box center [1415, 679] width 72 height 31
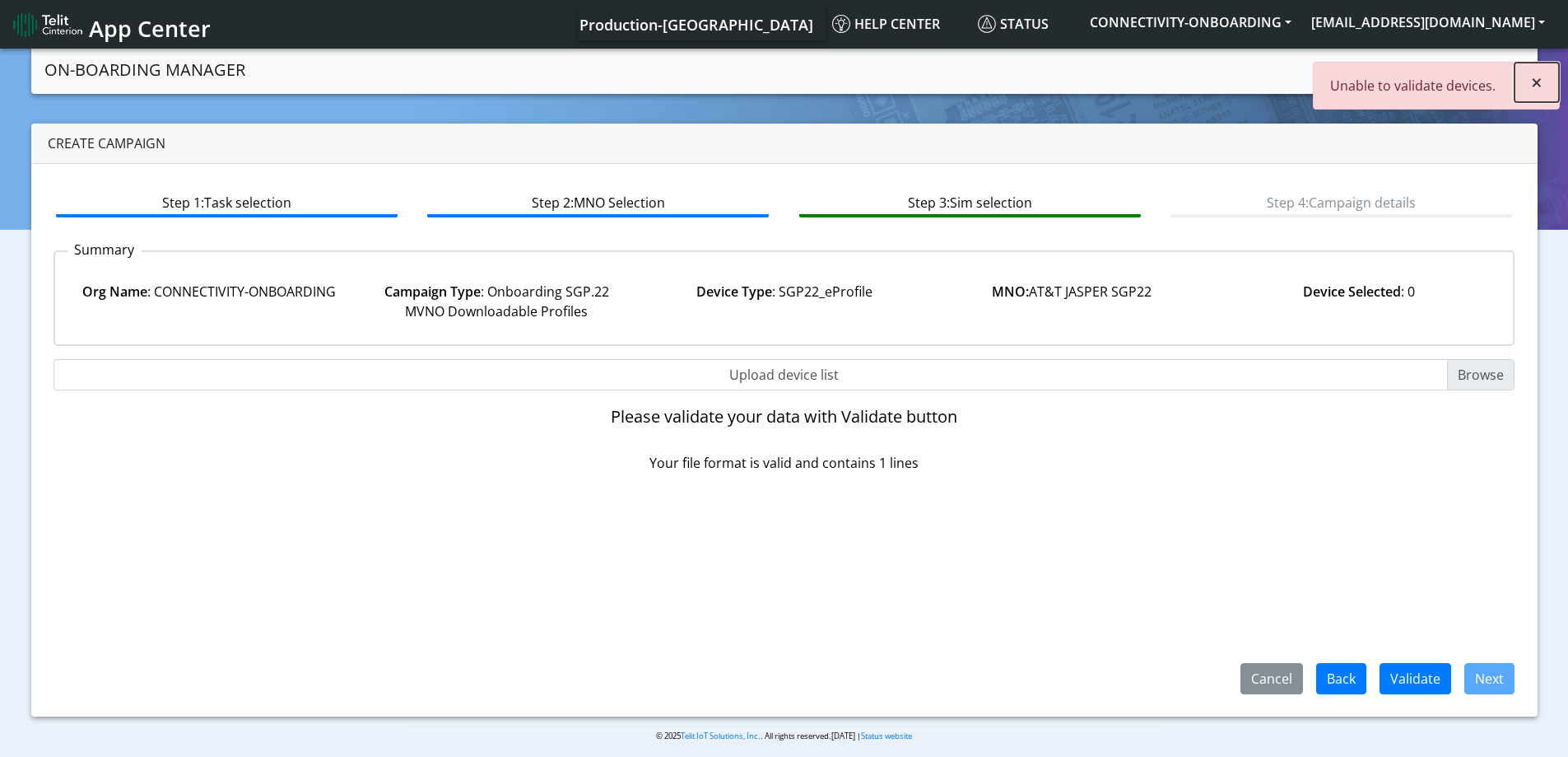
click at [1546, 82] on button "×" at bounding box center [1536, 82] width 45 height 39
click at [1329, 73] on link "Campaigns" at bounding box center [1349, 68] width 88 height 33
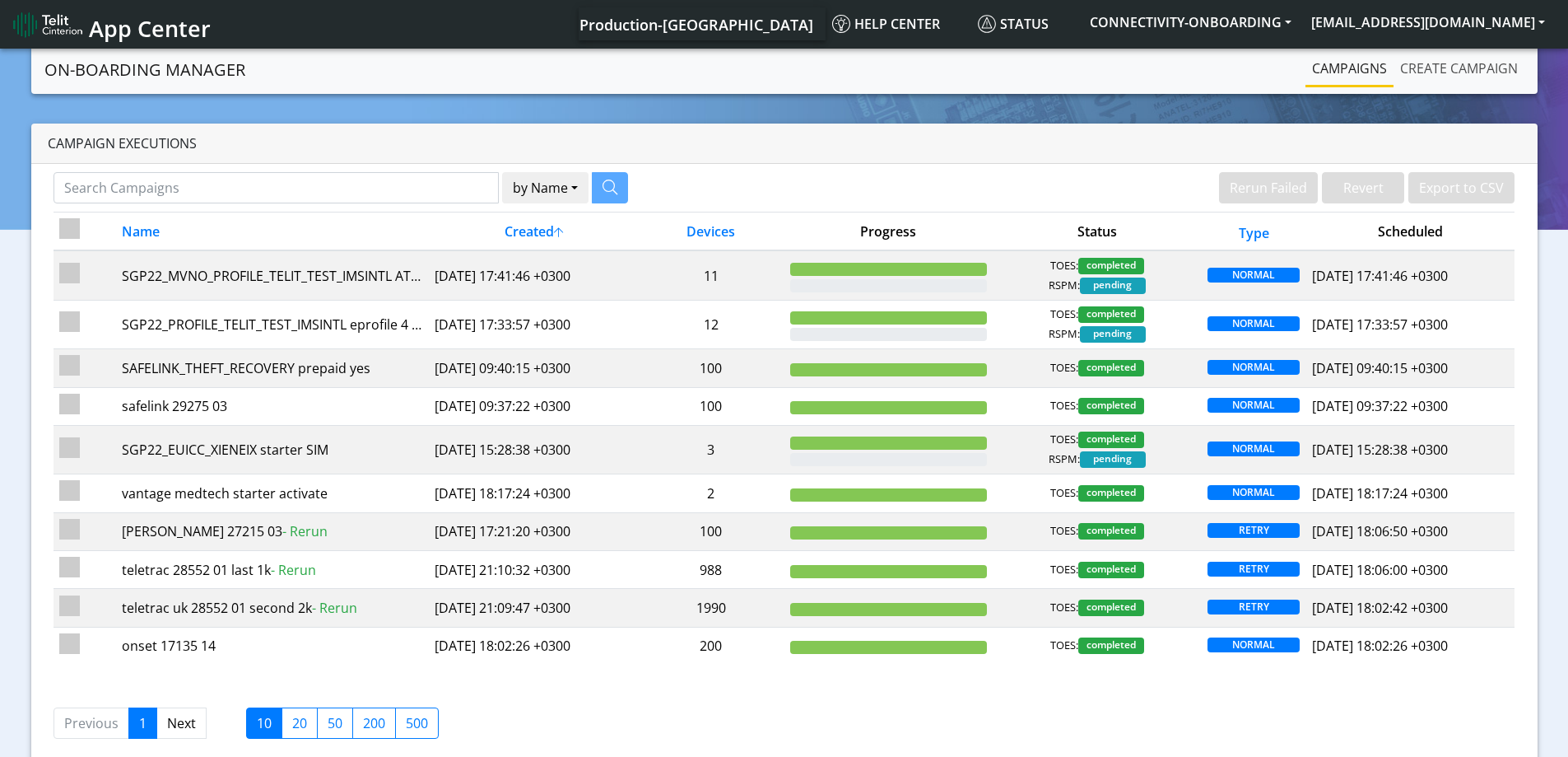
click at [1426, 70] on link "Create campaign" at bounding box center [1459, 68] width 131 height 33
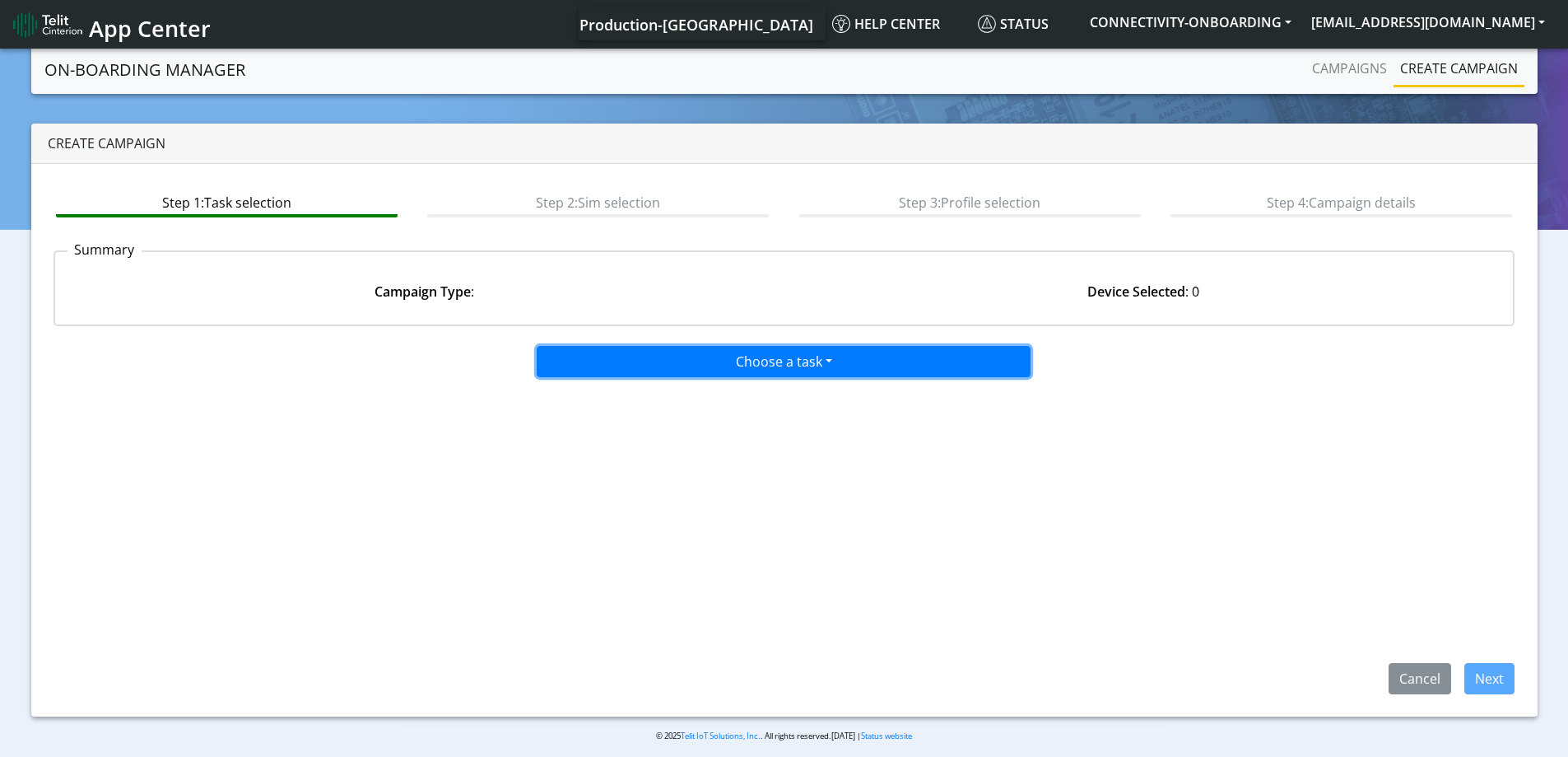
click at [935, 366] on button "Choose a task" at bounding box center [783, 361] width 494 height 31
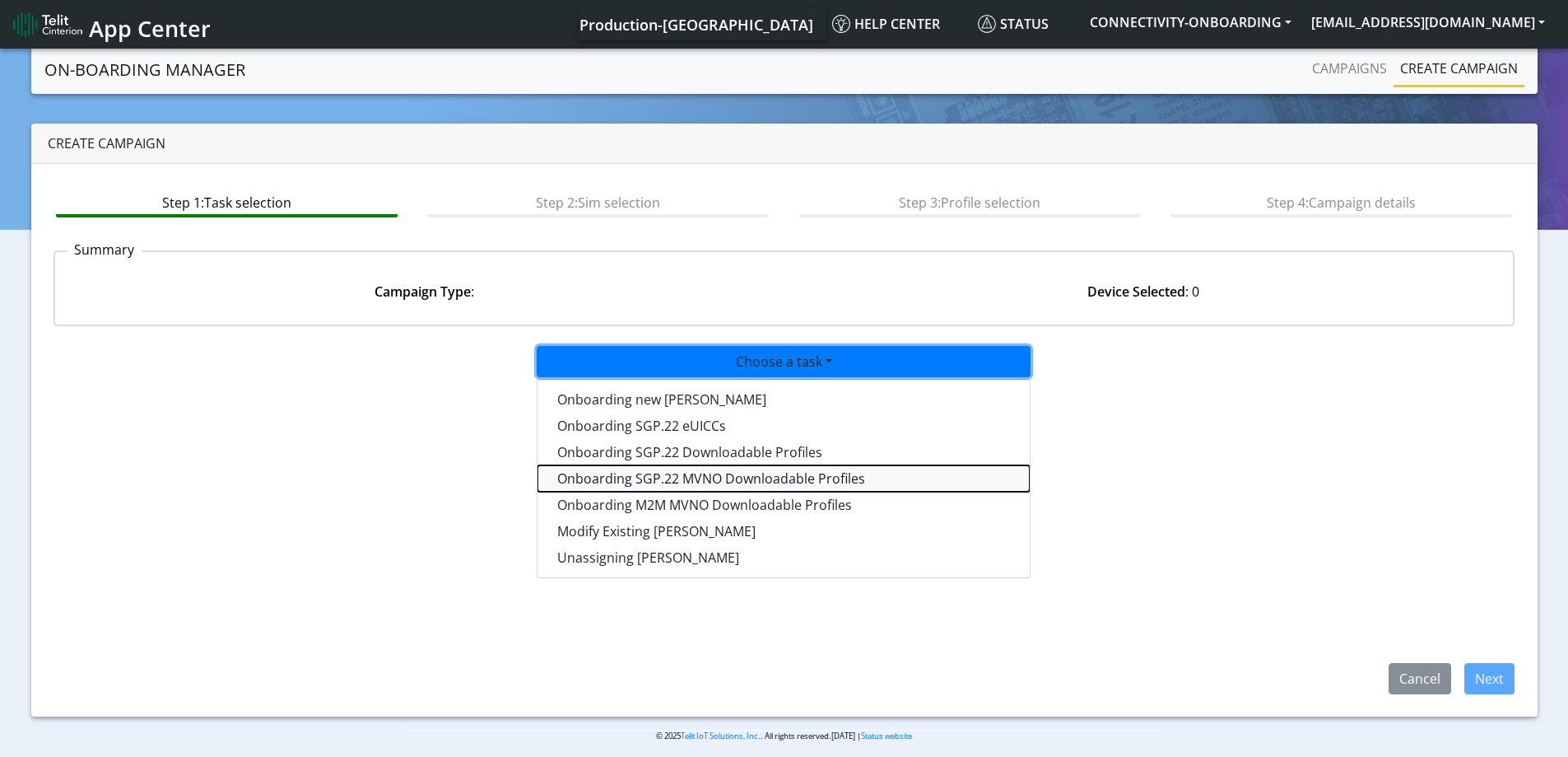
click at [716, 481] on tasksgp22mvnoprofile-dropdown "Onboarding SGP.22 MVNO Downloadable Profiles" at bounding box center [783, 478] width 492 height 26
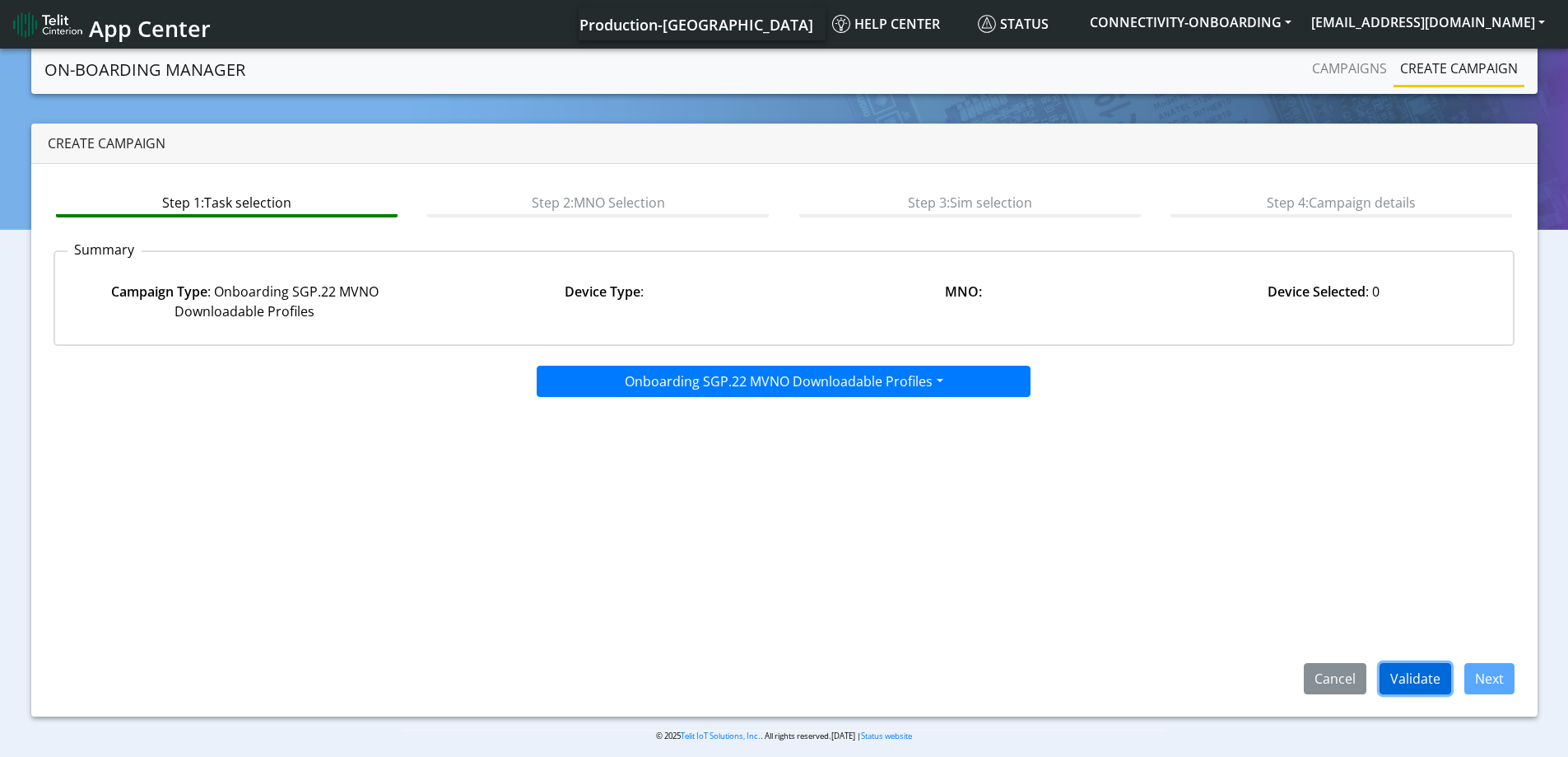
click at [1435, 671] on button "Validate" at bounding box center [1415, 679] width 72 height 31
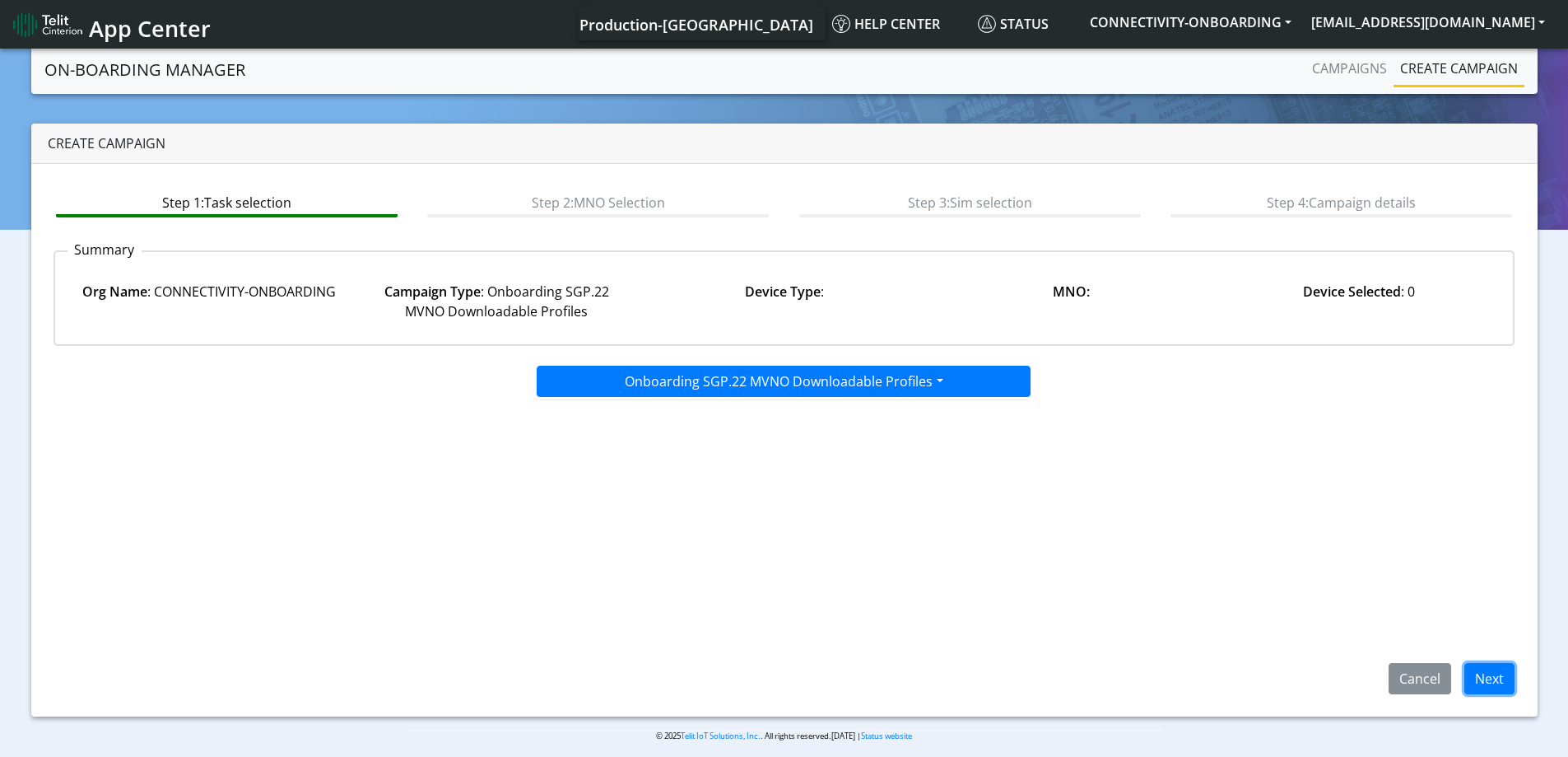
click at [1481, 684] on button "Next" at bounding box center [1489, 679] width 50 height 31
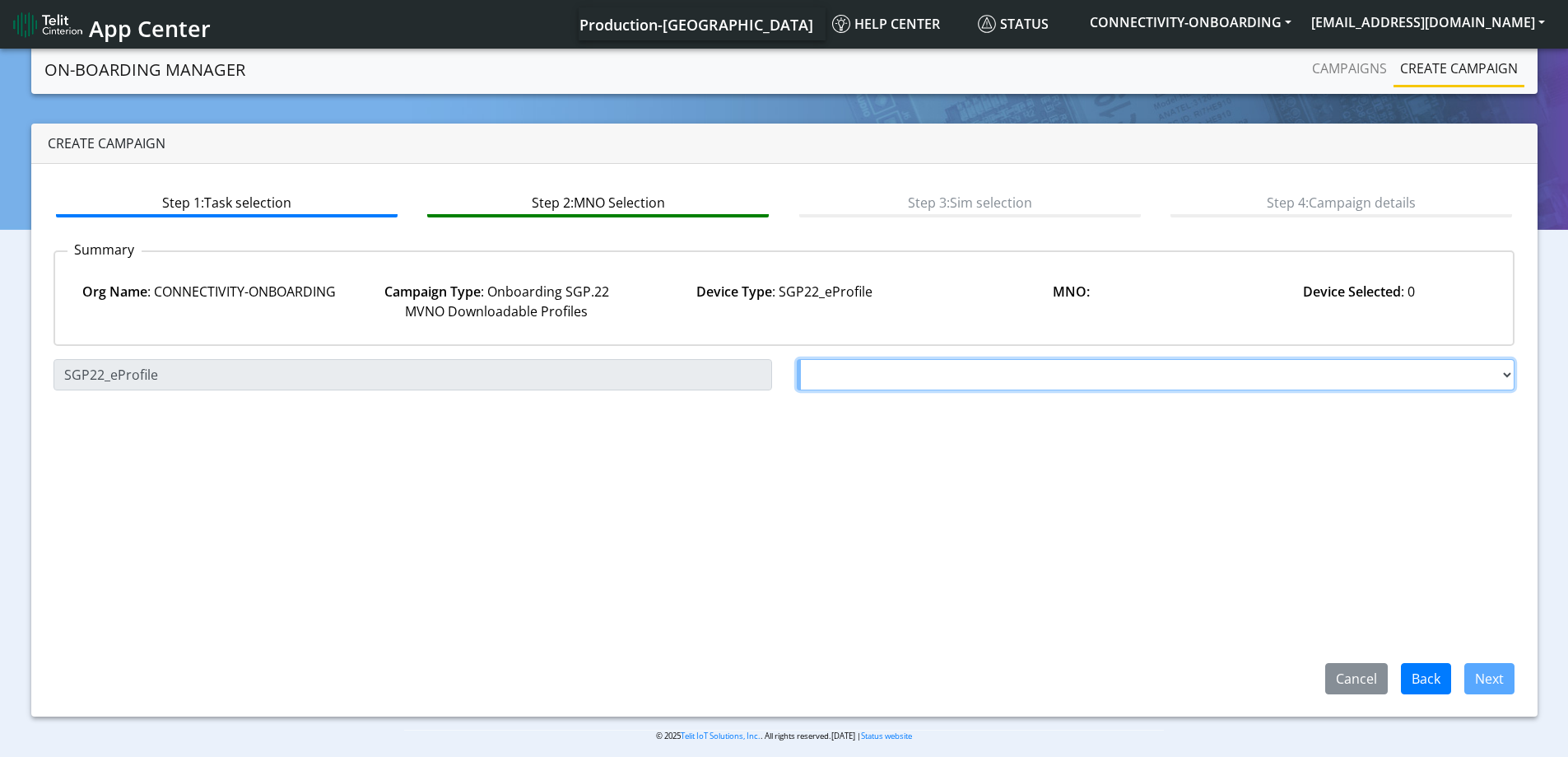
click at [878, 382] on select "Choose a MNO FutureProfile AT&T Wireless TELIT AT&T IOT GW Server NLT-[GEOGRAPH…" at bounding box center [1156, 375] width 719 height 31
select select "1.3.5.6.7"
click at [797, 359] on select "Choose a MNO FutureProfile AT&T Wireless TELIT AT&T IOT GW Server NLT-[GEOGRAPH…" at bounding box center [1156, 375] width 719 height 31
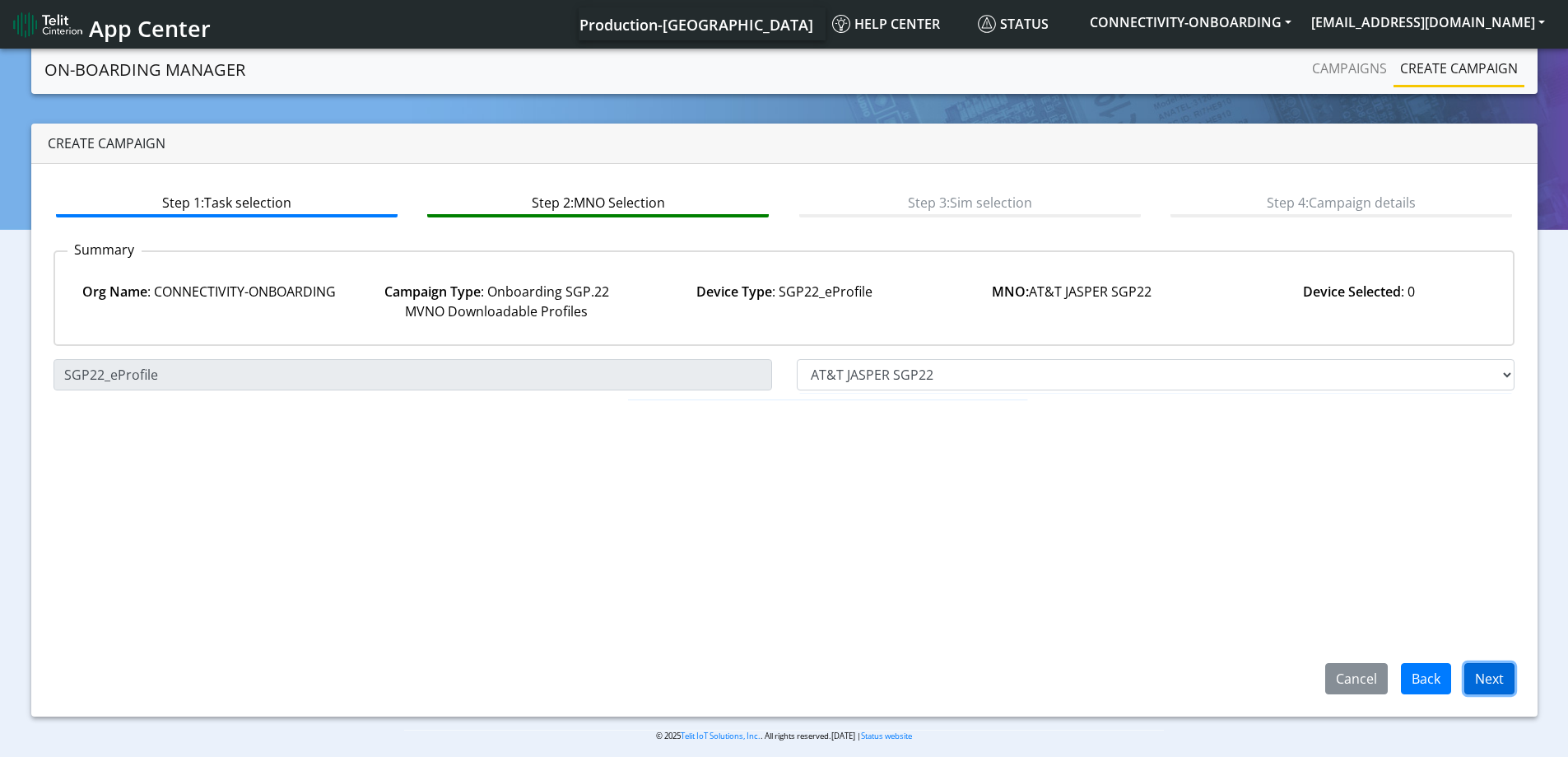
click at [1477, 681] on button "Next" at bounding box center [1489, 679] width 50 height 31
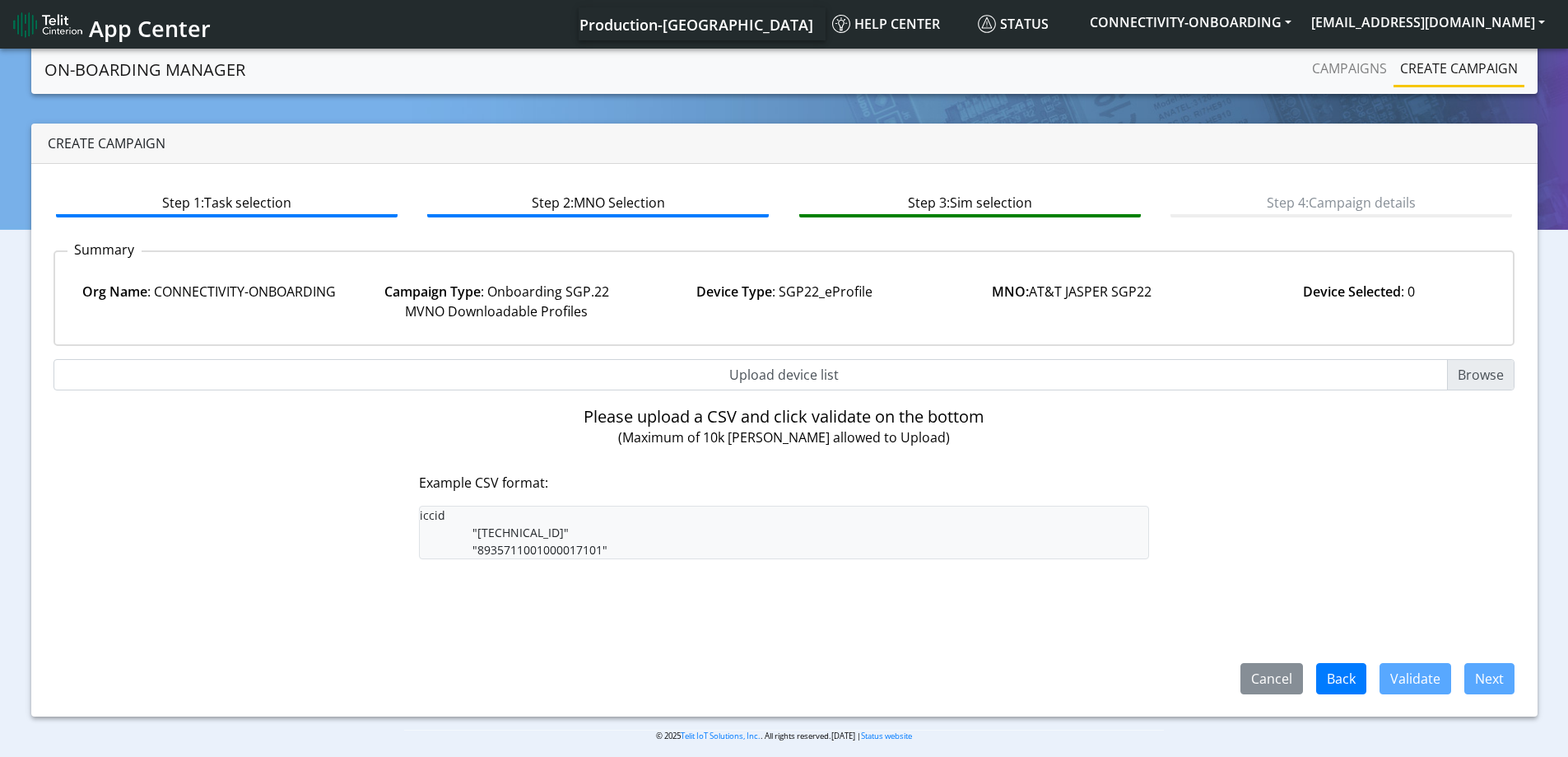
click at [785, 375] on input "Upload device list" at bounding box center [784, 375] width 1462 height 31
type input "C:\fakepath\onboarding CSV.csv"
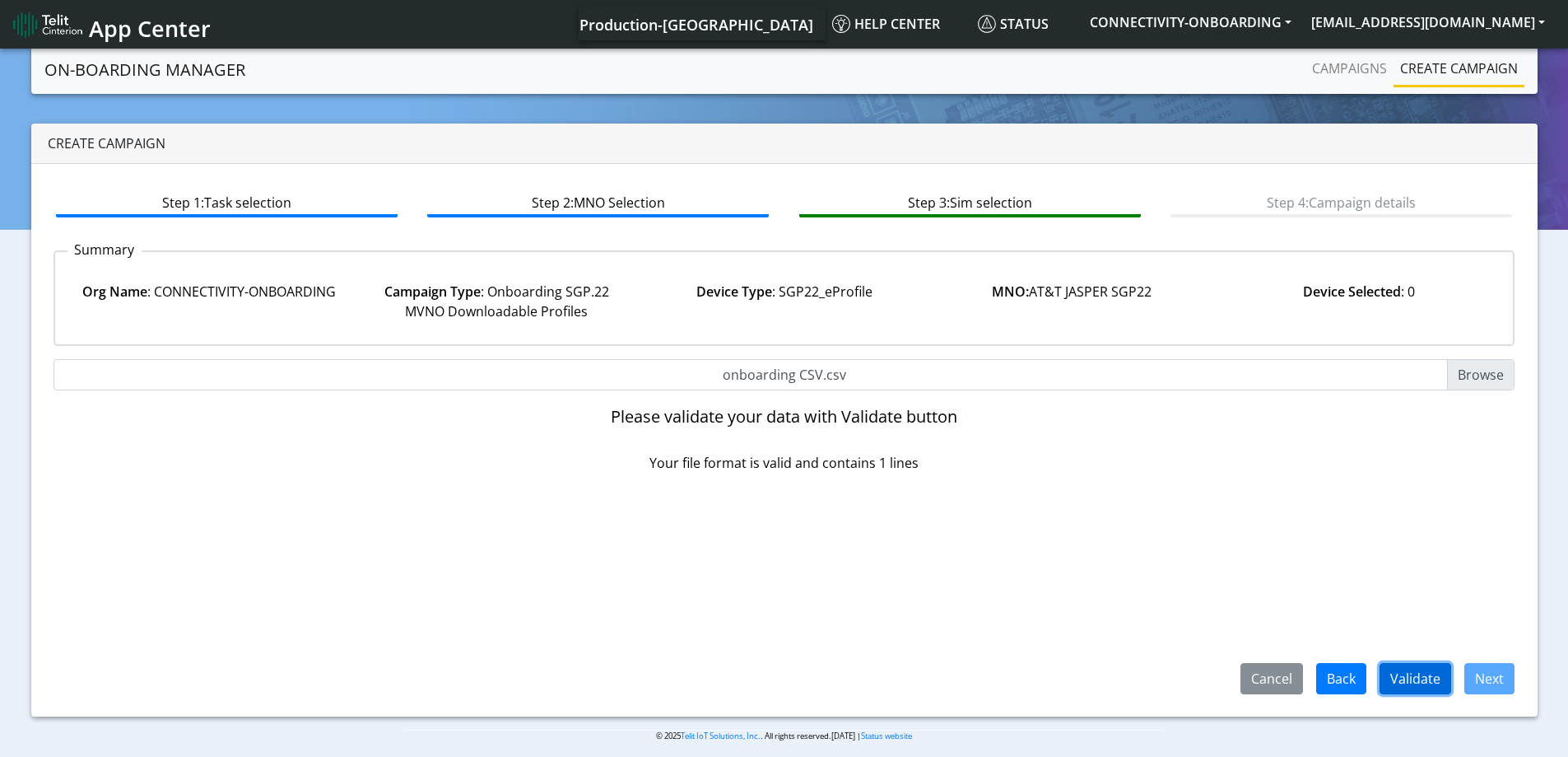
click at [1442, 671] on button "Validate" at bounding box center [1415, 679] width 72 height 31
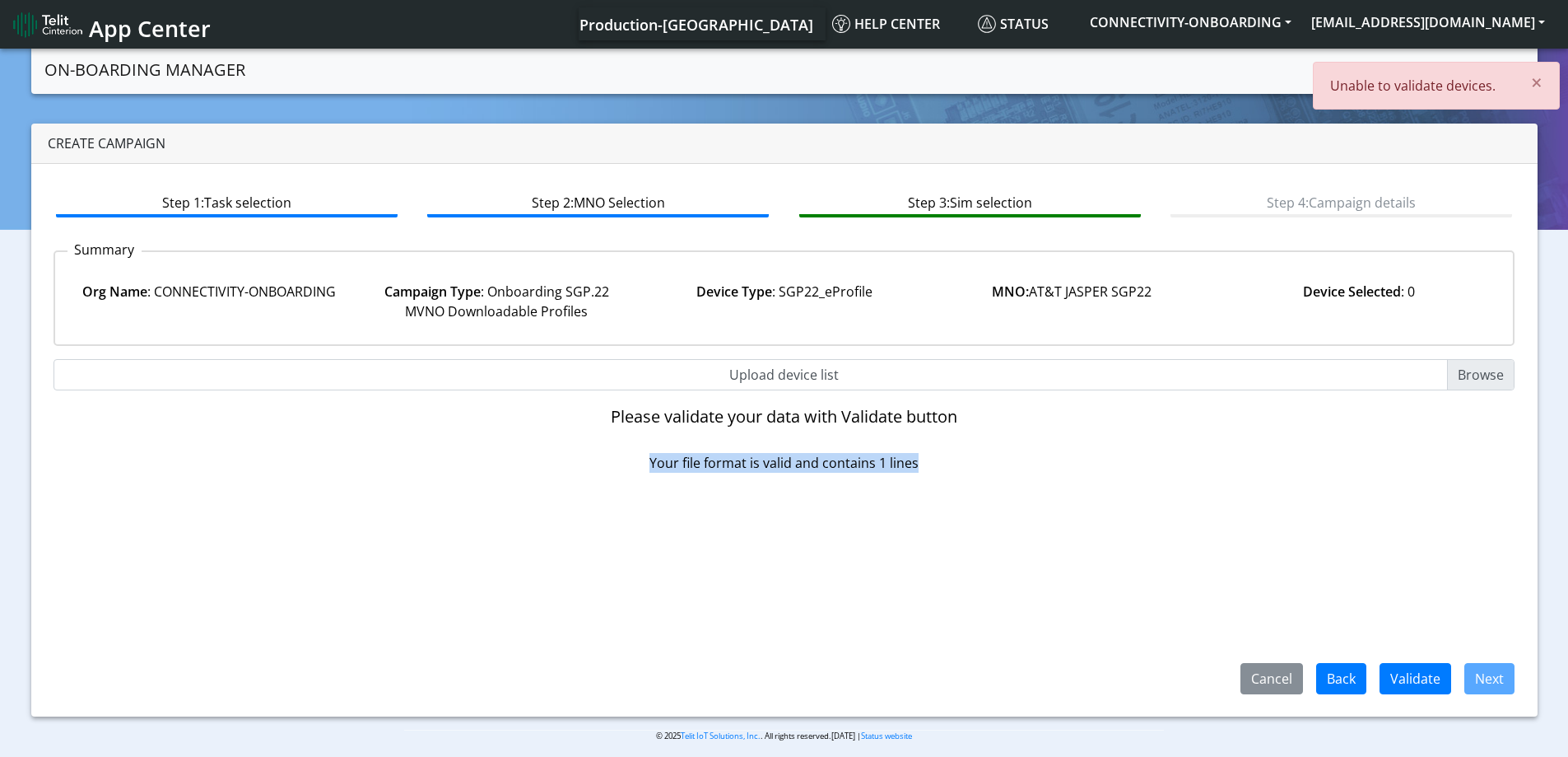
drag, startPoint x: 643, startPoint y: 465, endPoint x: 983, endPoint y: 458, distance: 340.1
click at [983, 458] on p "Your file format is valid and contains 1 lines" at bounding box center [785, 463] width 731 height 20
click at [812, 464] on p "Your file format is valid and contains 1 lines" at bounding box center [785, 463] width 731 height 20
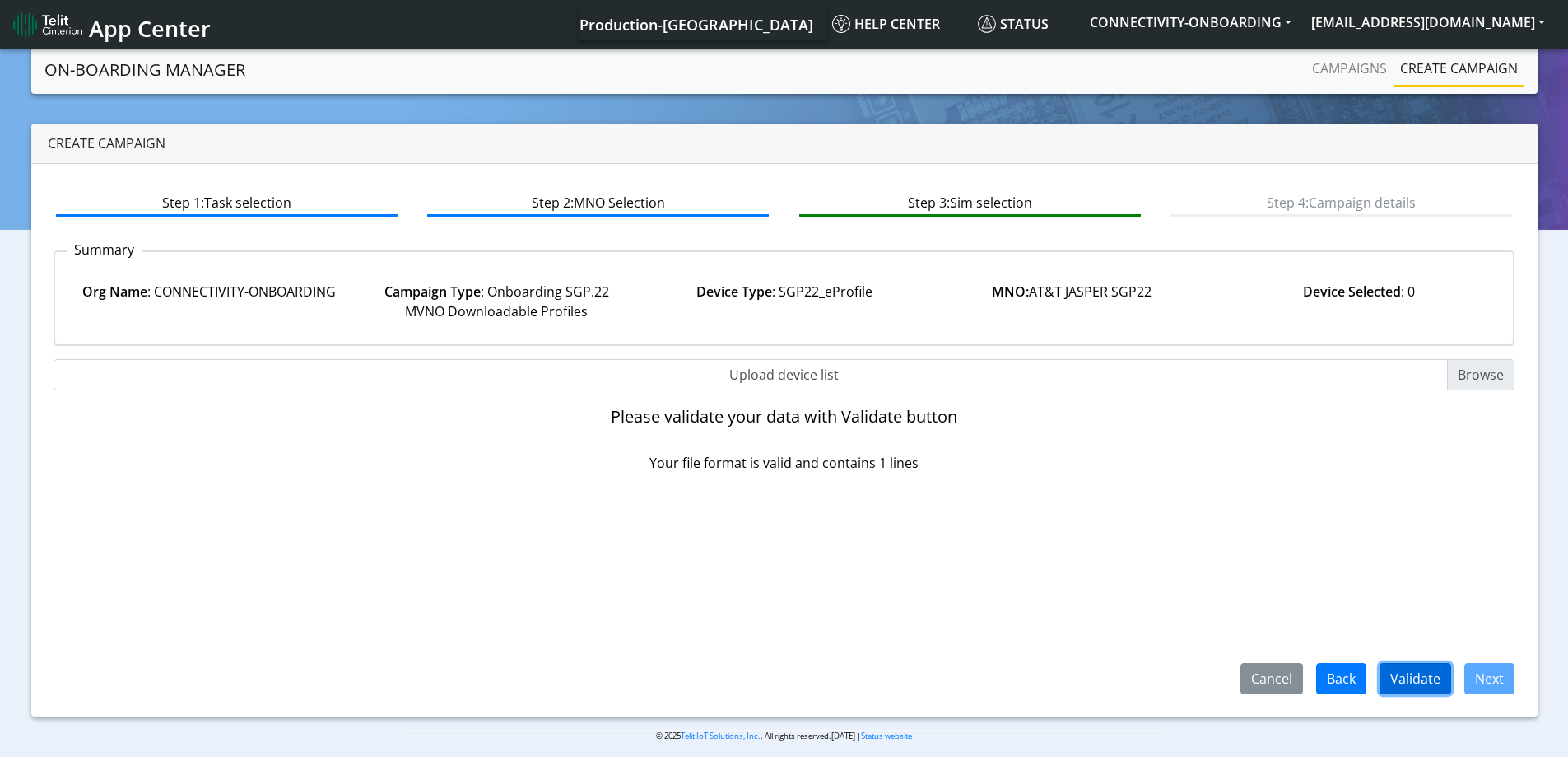
click at [1406, 671] on button "Validate" at bounding box center [1415, 679] width 72 height 31
click at [1340, 84] on link "Campaigns" at bounding box center [1349, 68] width 88 height 33
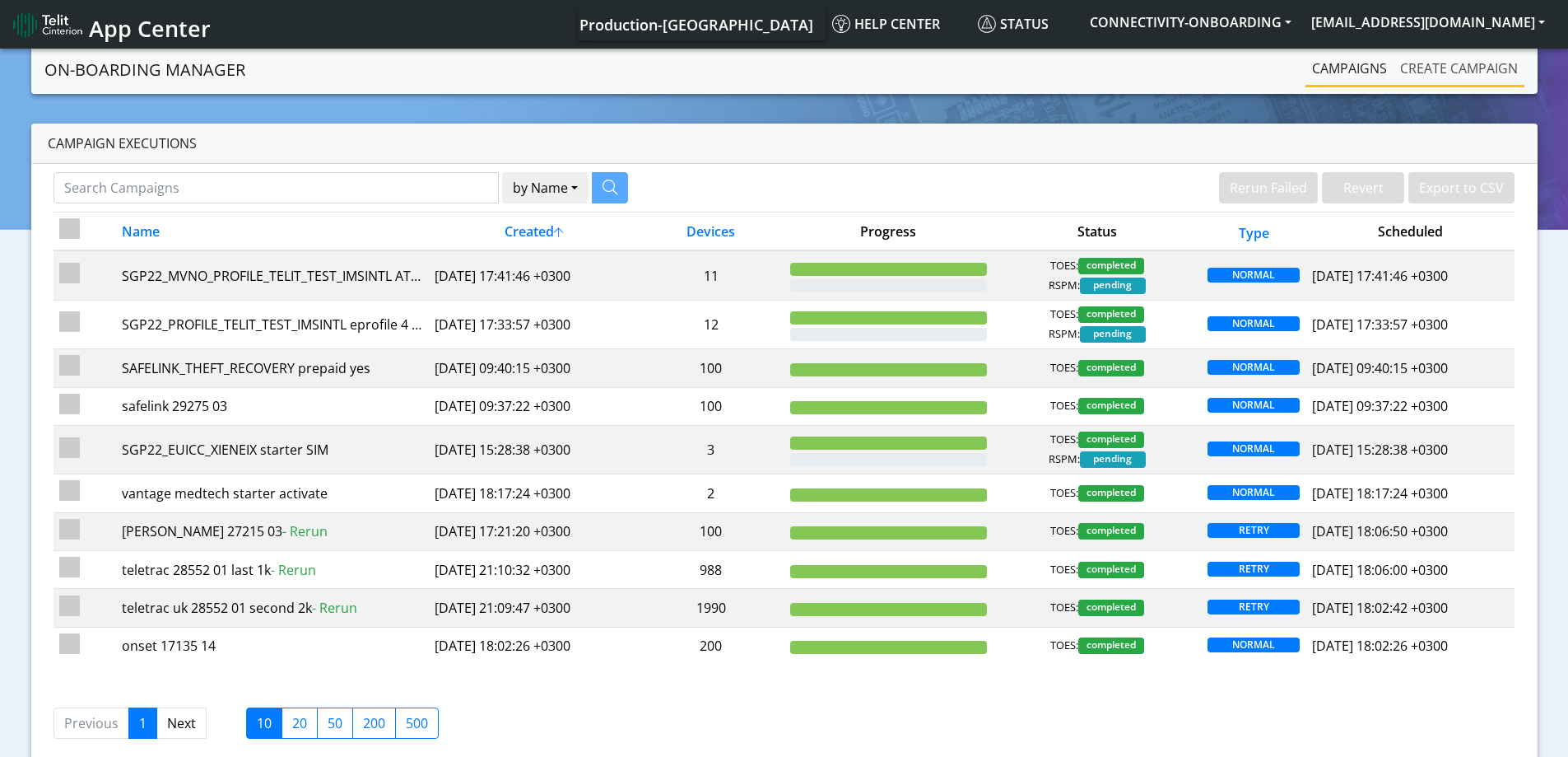
click at [1450, 66] on link "Create campaign" at bounding box center [1459, 68] width 131 height 33
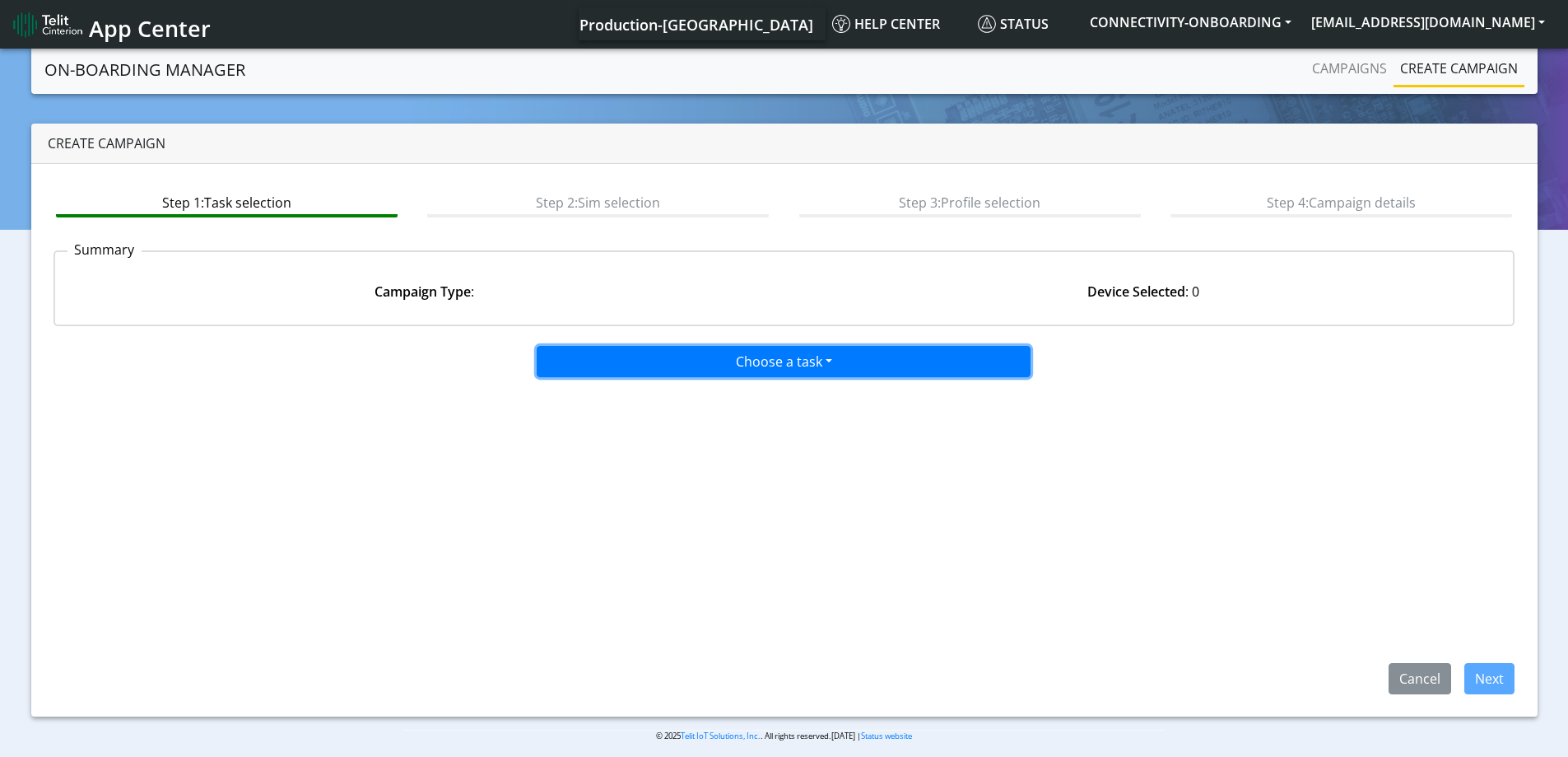
click at [732, 366] on button "Choose a task" at bounding box center [783, 361] width 494 height 31
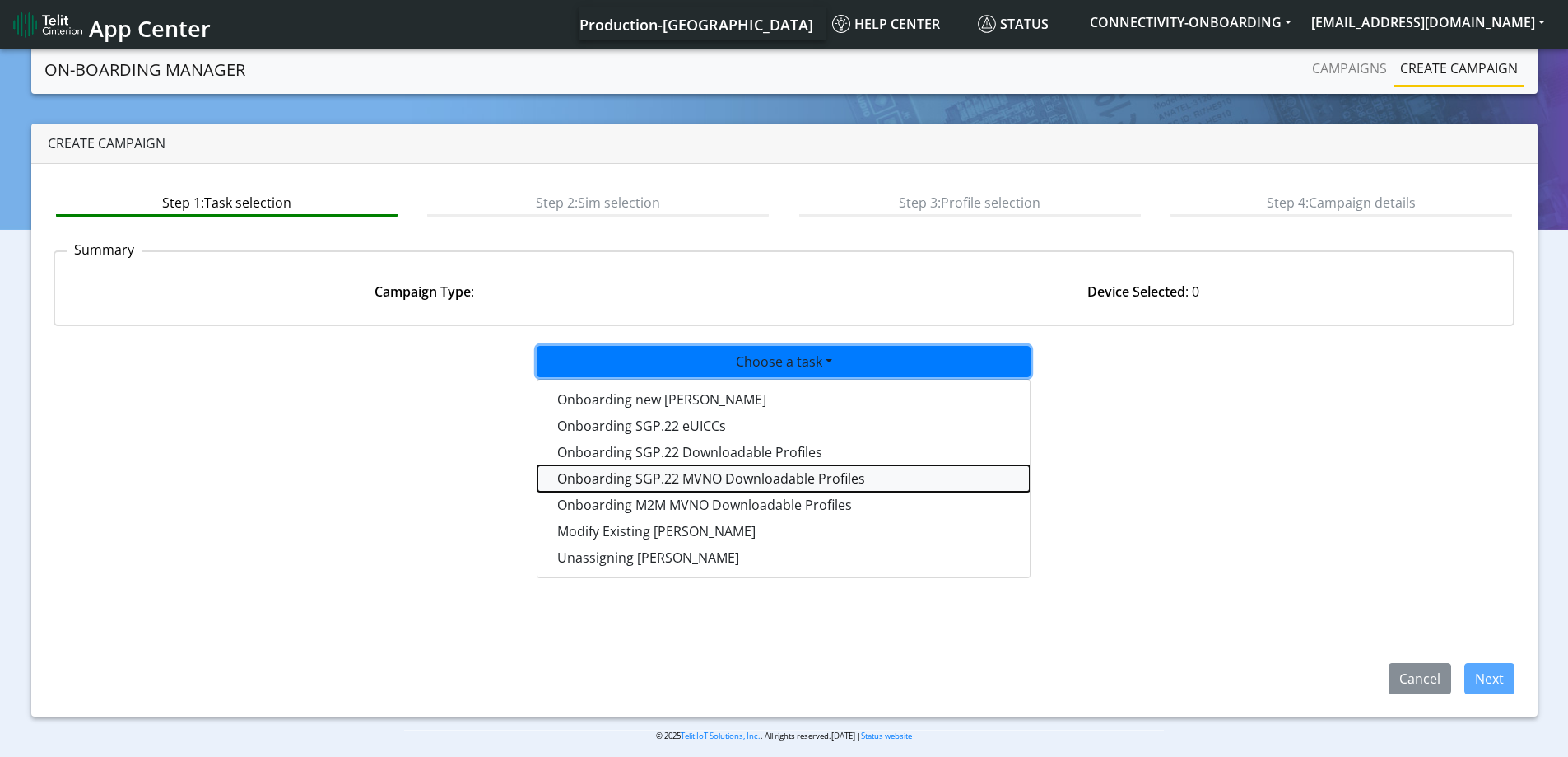
click at [698, 478] on tasksgp22mvnoprofile-dropdown "Onboarding SGP.22 MVNO Downloadable Profiles" at bounding box center [783, 478] width 492 height 26
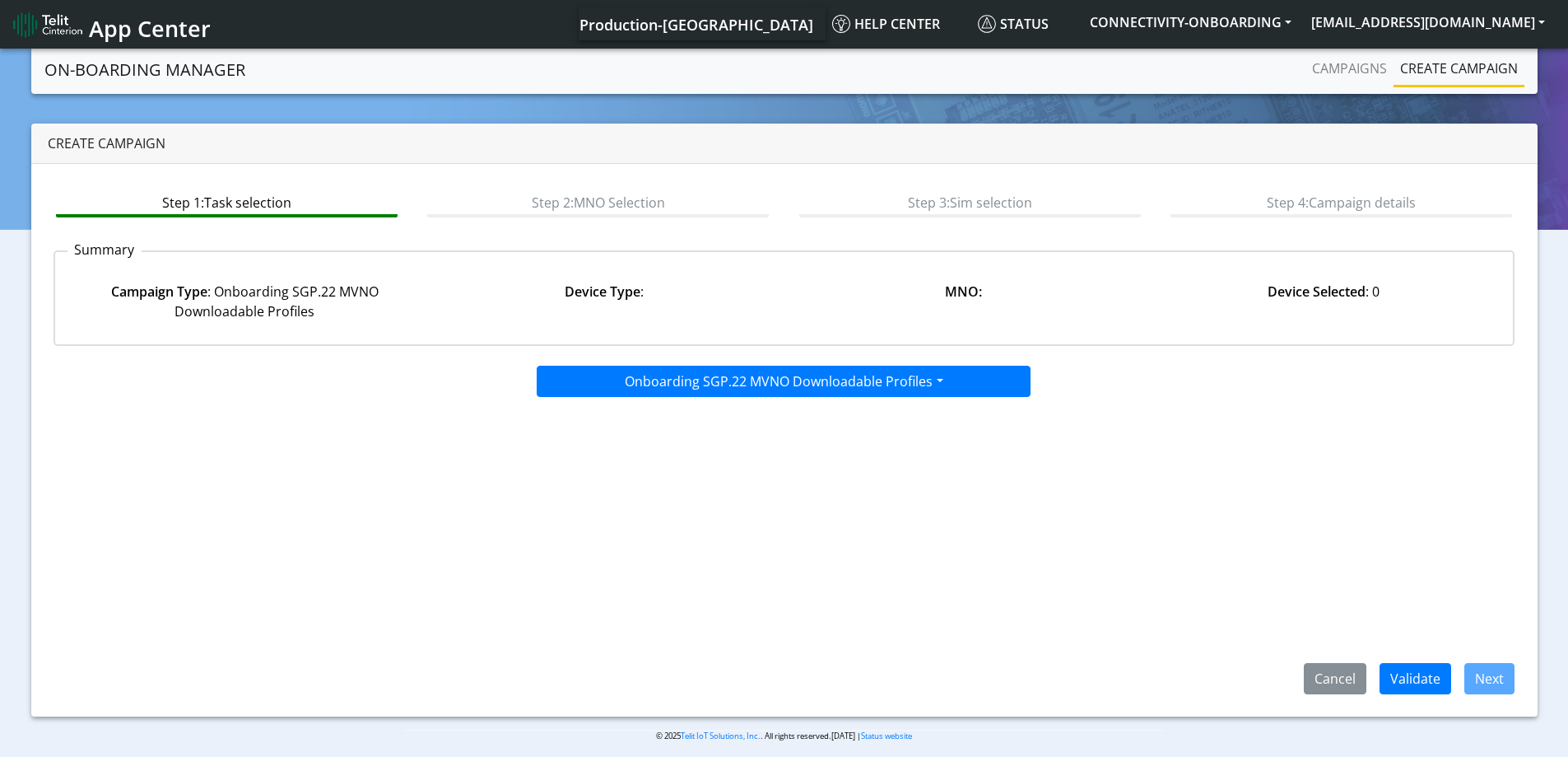
click at [1438, 694] on div "Step 1: Task selection Step 2: MNO Selection Step 3: Sim selection Step 4: Camp…" at bounding box center [784, 439] width 1506 height 552
click at [1421, 676] on button "Validate" at bounding box center [1415, 679] width 72 height 31
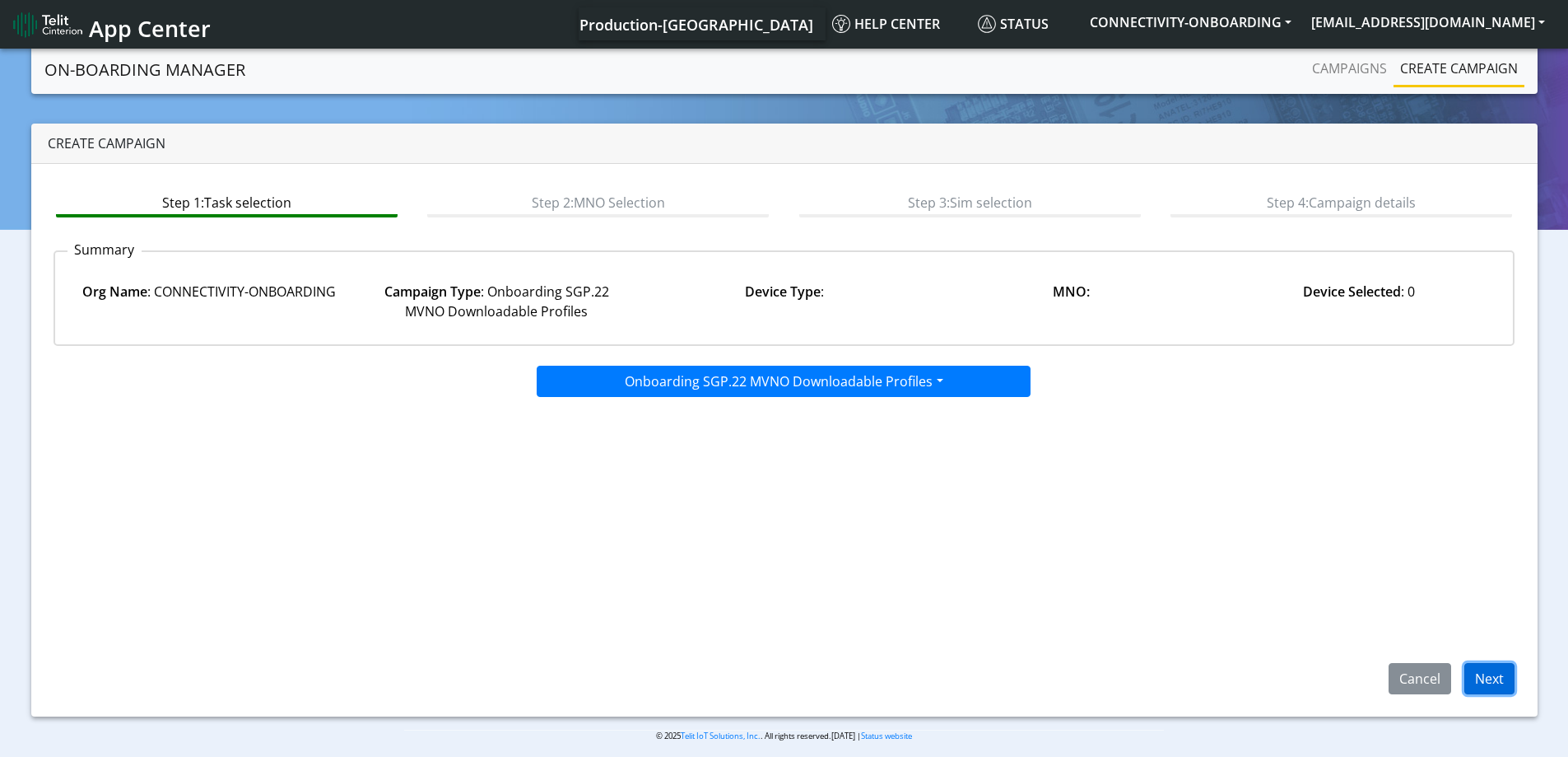
click at [1506, 690] on button "Next" at bounding box center [1489, 679] width 50 height 31
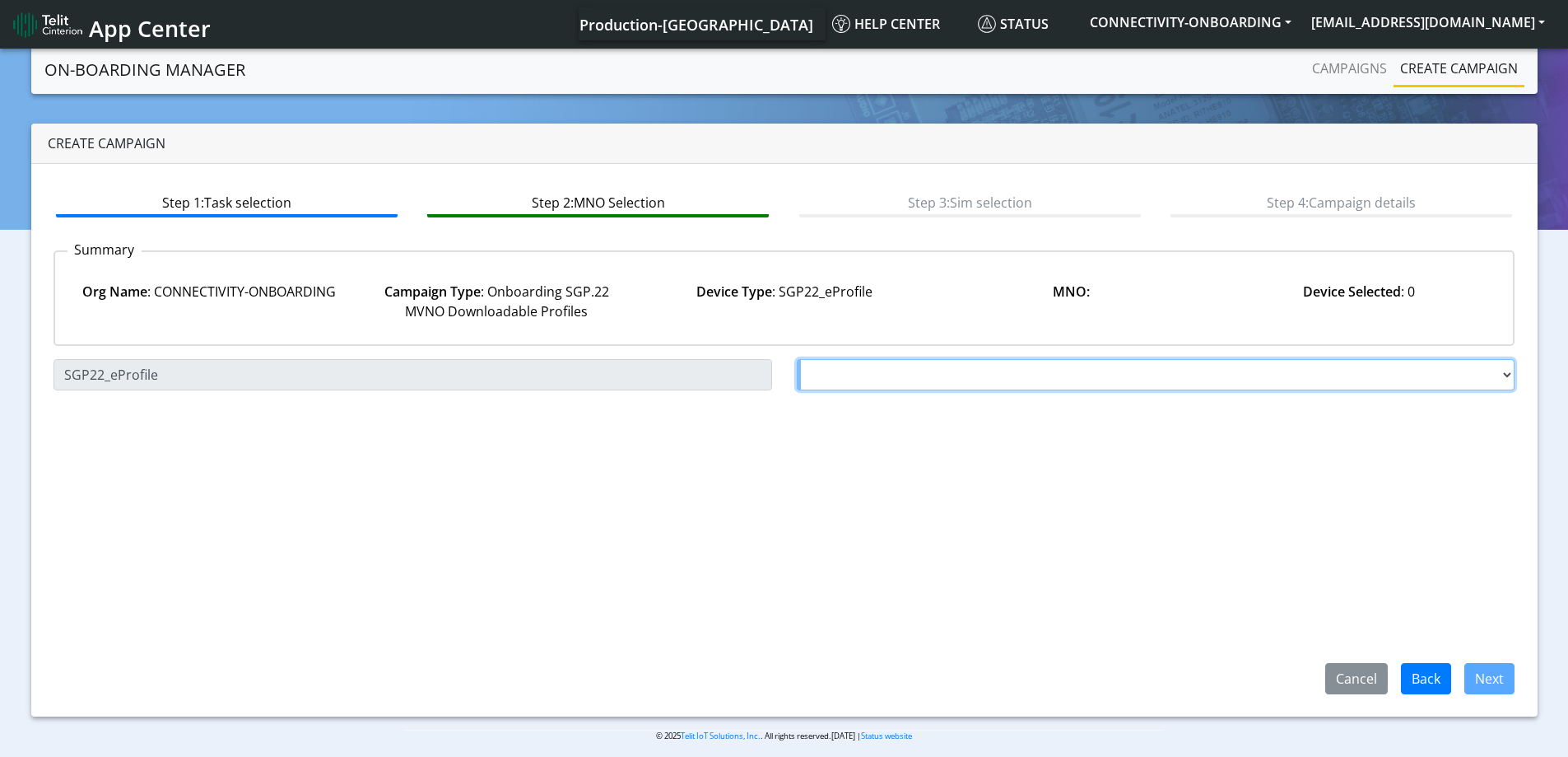
click at [875, 369] on select "Choose a MNO FutureProfile AT&T Wireless TELIT AT&T IOT GW Server NLT-[GEOGRAPH…" at bounding box center [1156, 375] width 719 height 31
select select "1.3.5.6.7"
click at [797, 359] on select "Choose a MNO FutureProfile AT&T Wireless TELIT AT&T IOT GW Server NLT-[GEOGRAPH…" at bounding box center [1156, 375] width 719 height 31
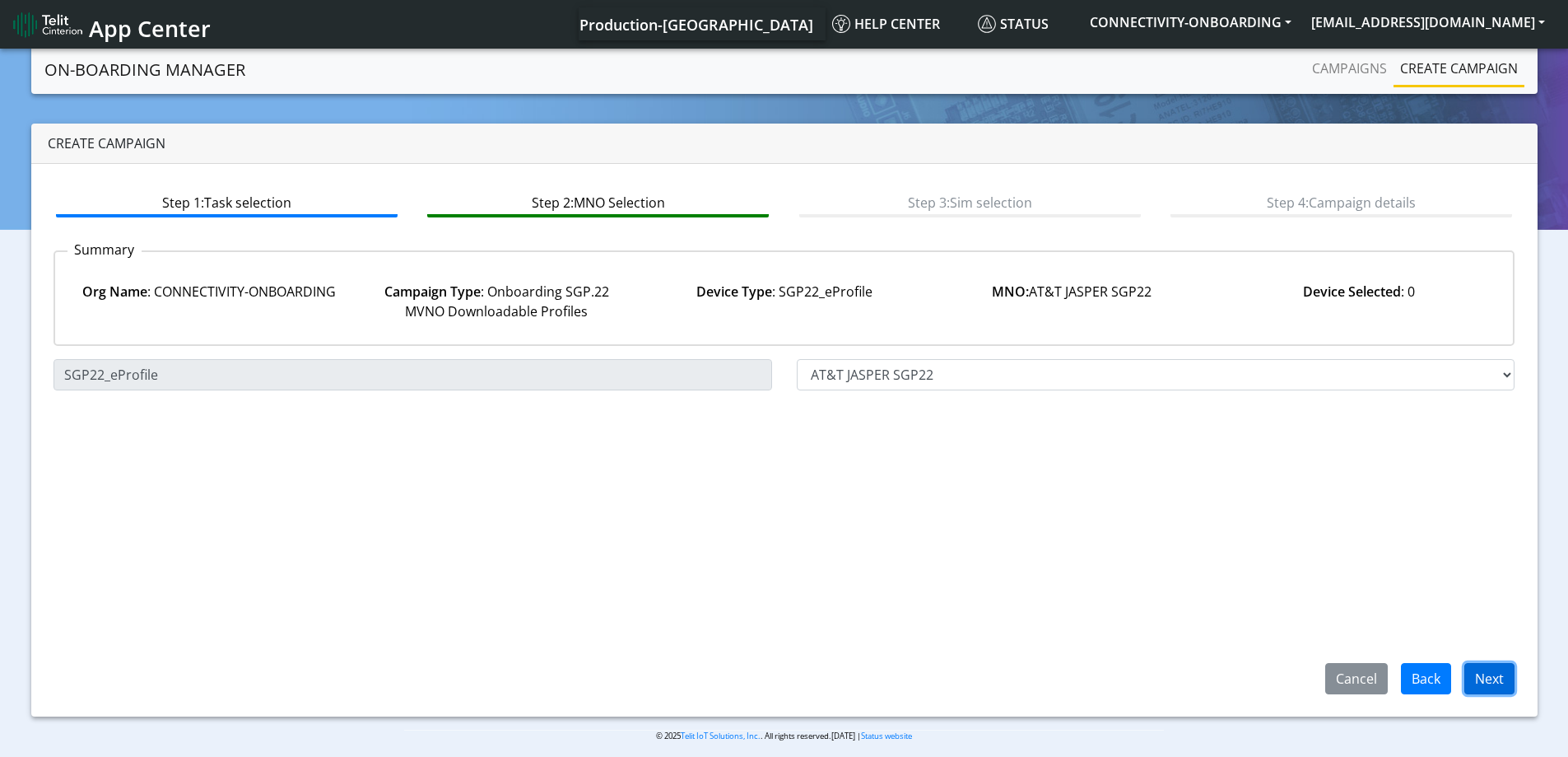
click at [1477, 677] on button "Next" at bounding box center [1489, 679] width 50 height 31
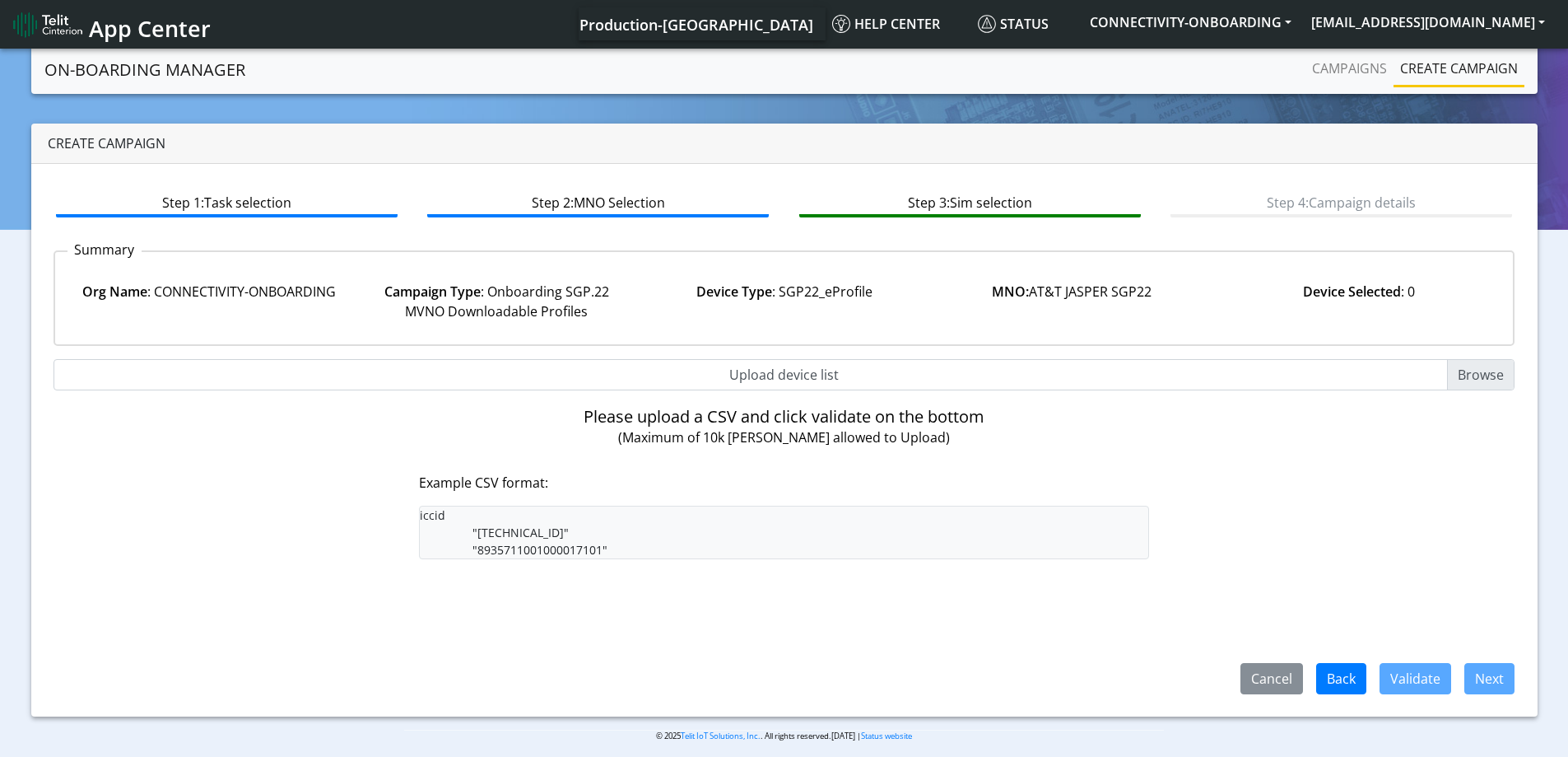
click at [789, 370] on input "Upload device list" at bounding box center [784, 375] width 1462 height 31
type input "C:\fakepath\onboarding CSV.csv"
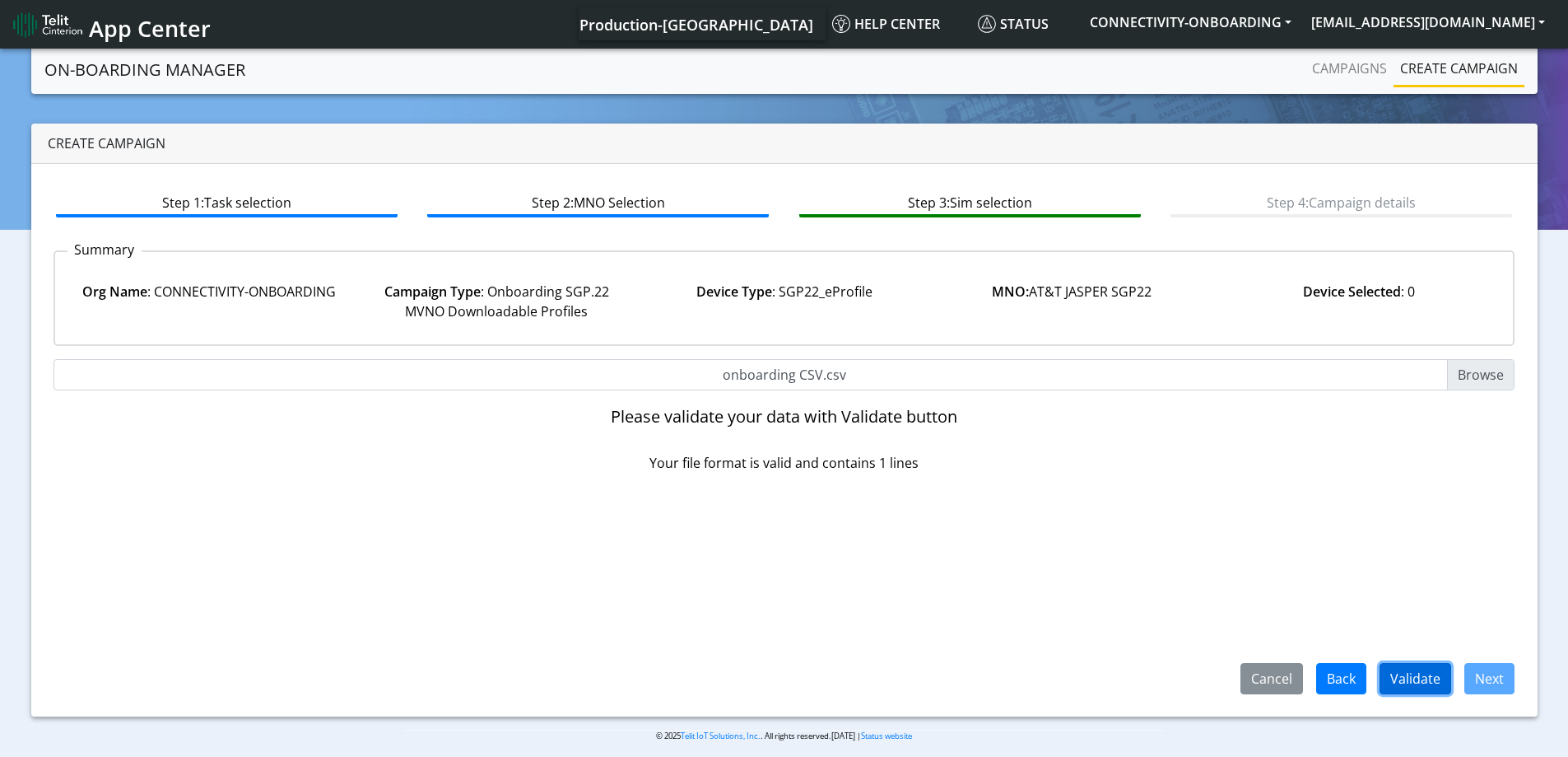
click at [1387, 667] on button "Validate" at bounding box center [1415, 679] width 72 height 31
click at [1441, 684] on button "Validate" at bounding box center [1415, 679] width 72 height 31
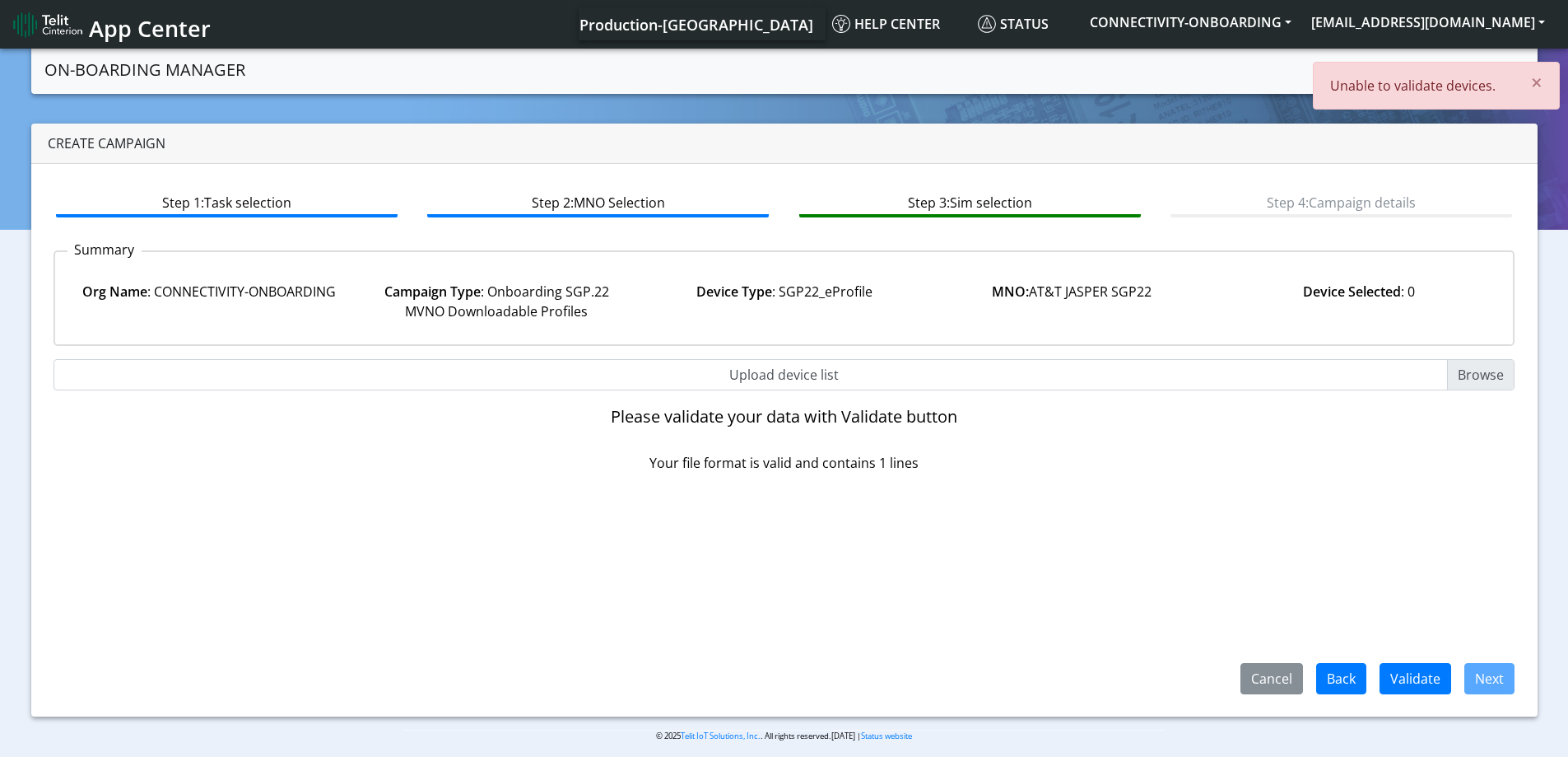
click at [247, 475] on div "Please validate your data with Validate button Your file format is valid and co…" at bounding box center [784, 446] width 1486 height 79
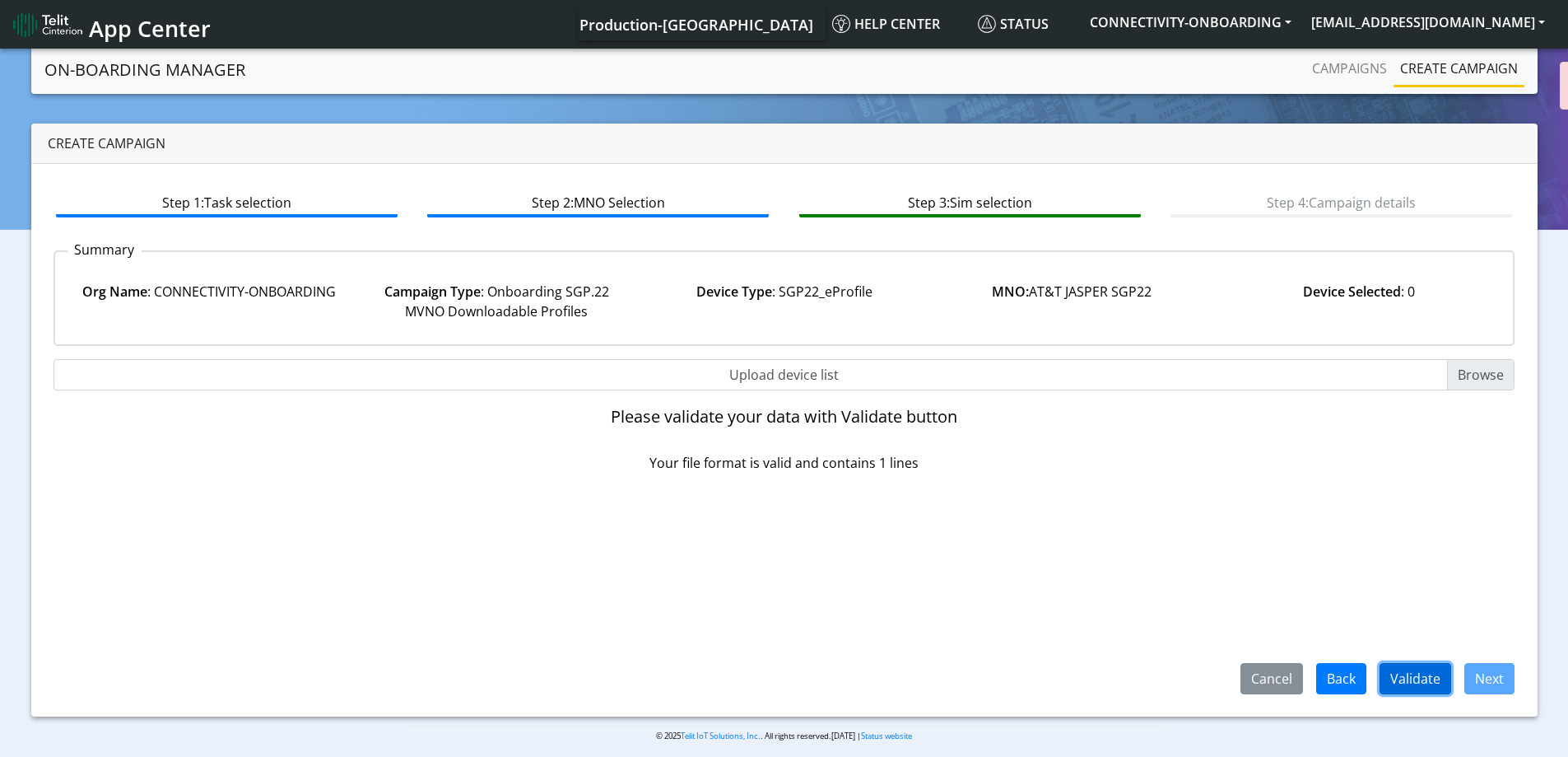
click at [1422, 681] on button "Validate" at bounding box center [1415, 679] width 72 height 31
click at [1403, 666] on button "Validate" at bounding box center [1415, 679] width 72 height 31
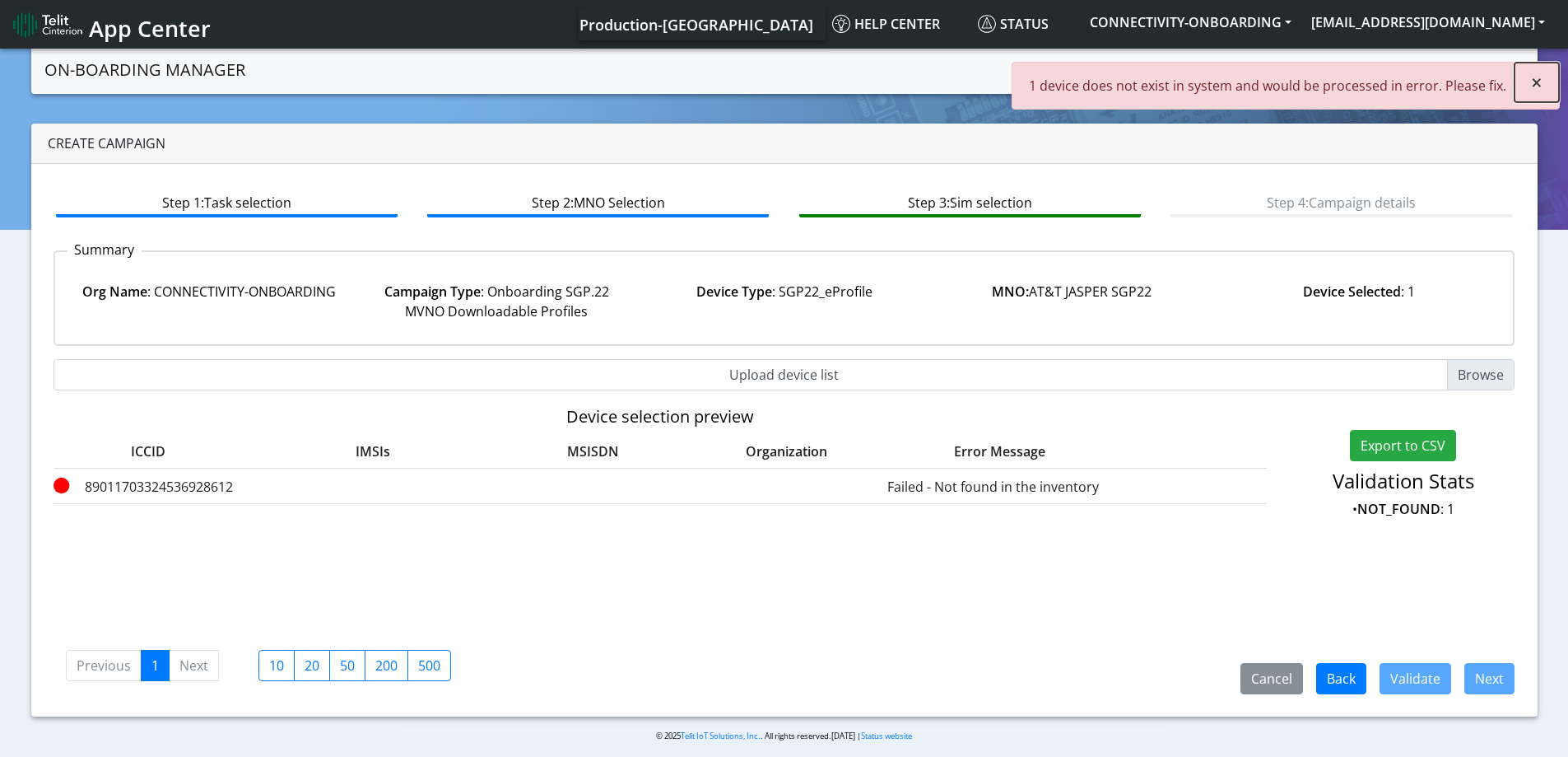
click at [1538, 81] on span "×" at bounding box center [1536, 82] width 12 height 27
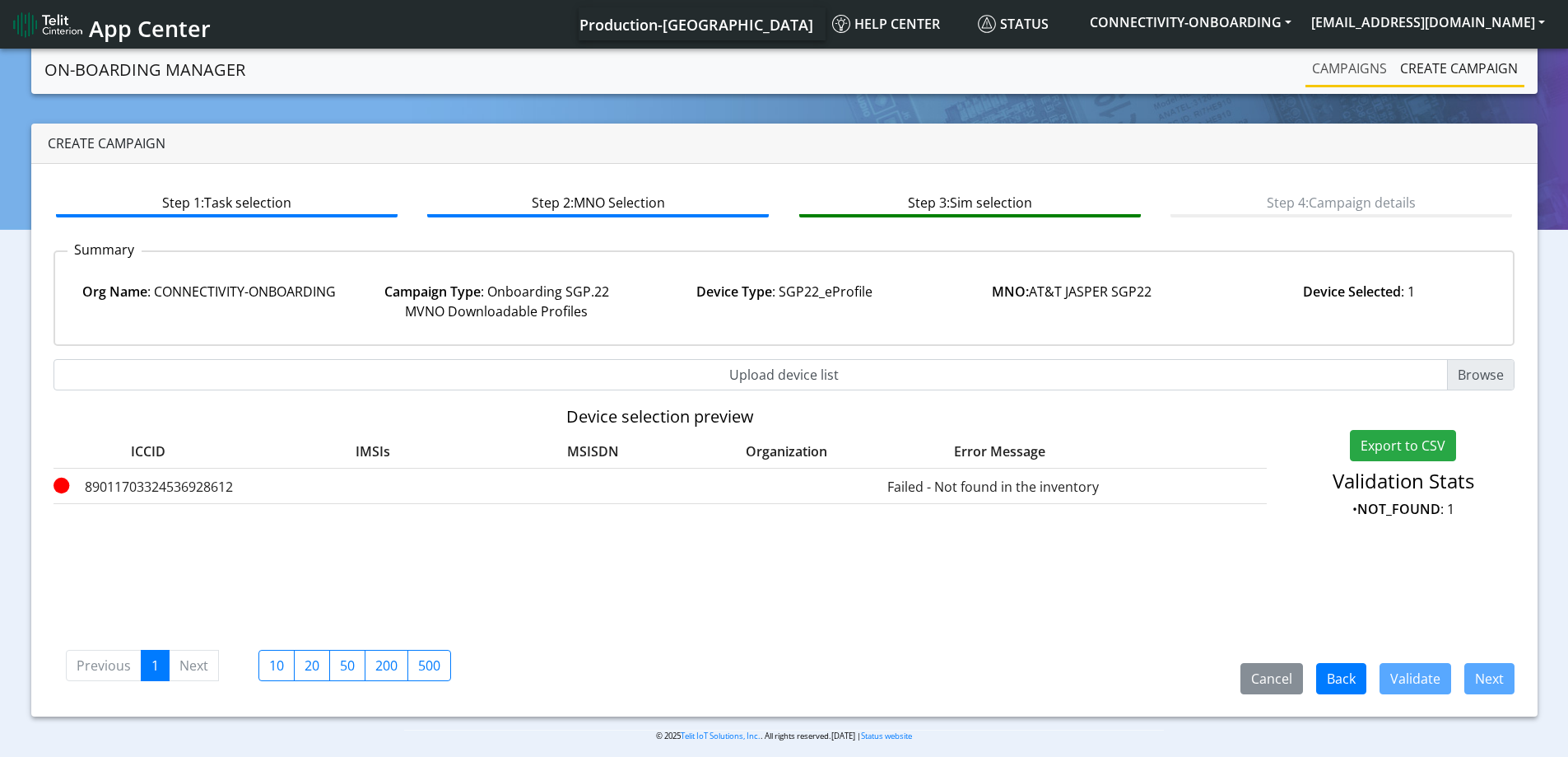
click at [1352, 76] on link "Campaigns" at bounding box center [1349, 68] width 88 height 33
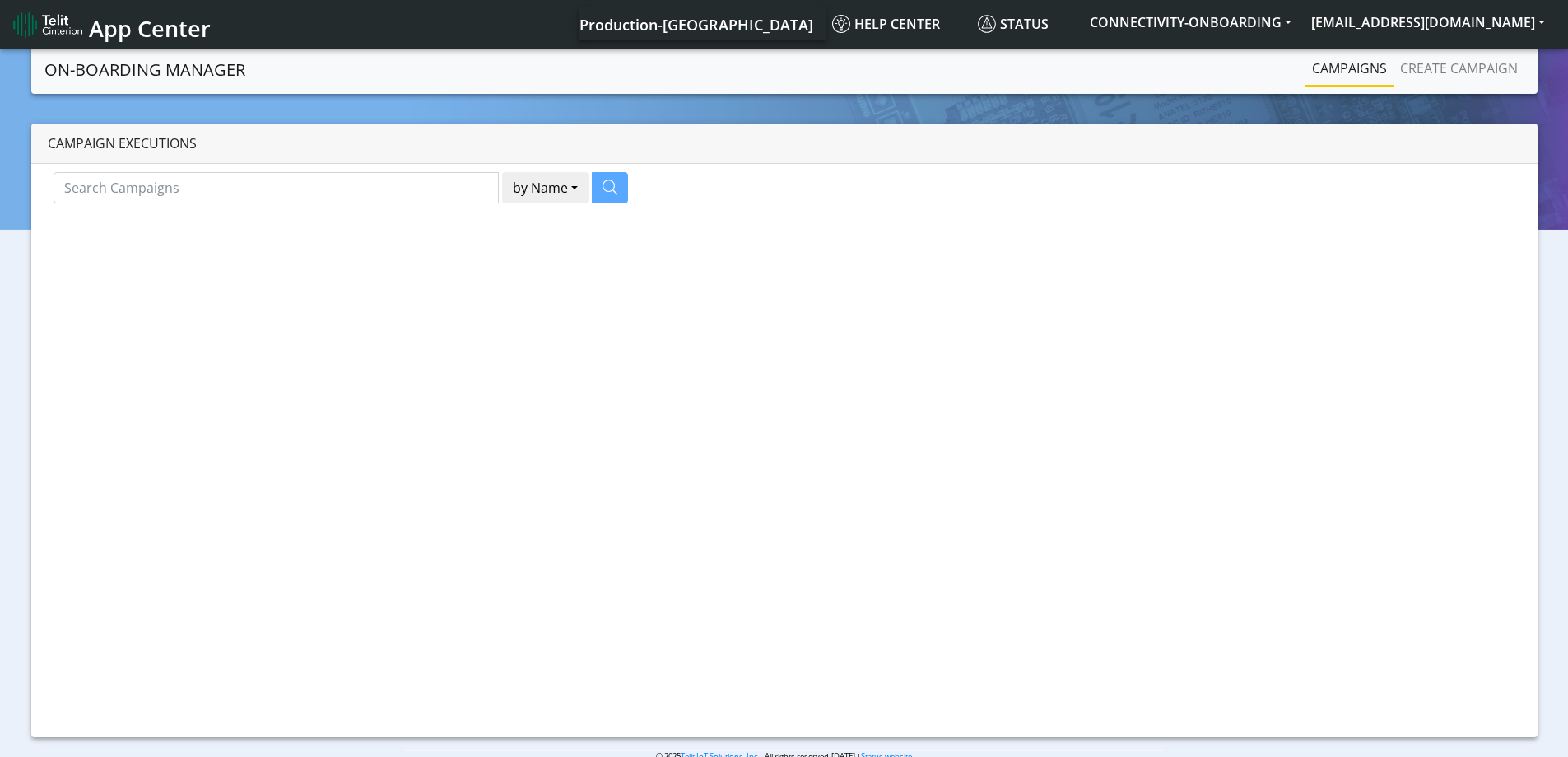
click at [1449, 67] on div at bounding box center [784, 404] width 1568 height 717
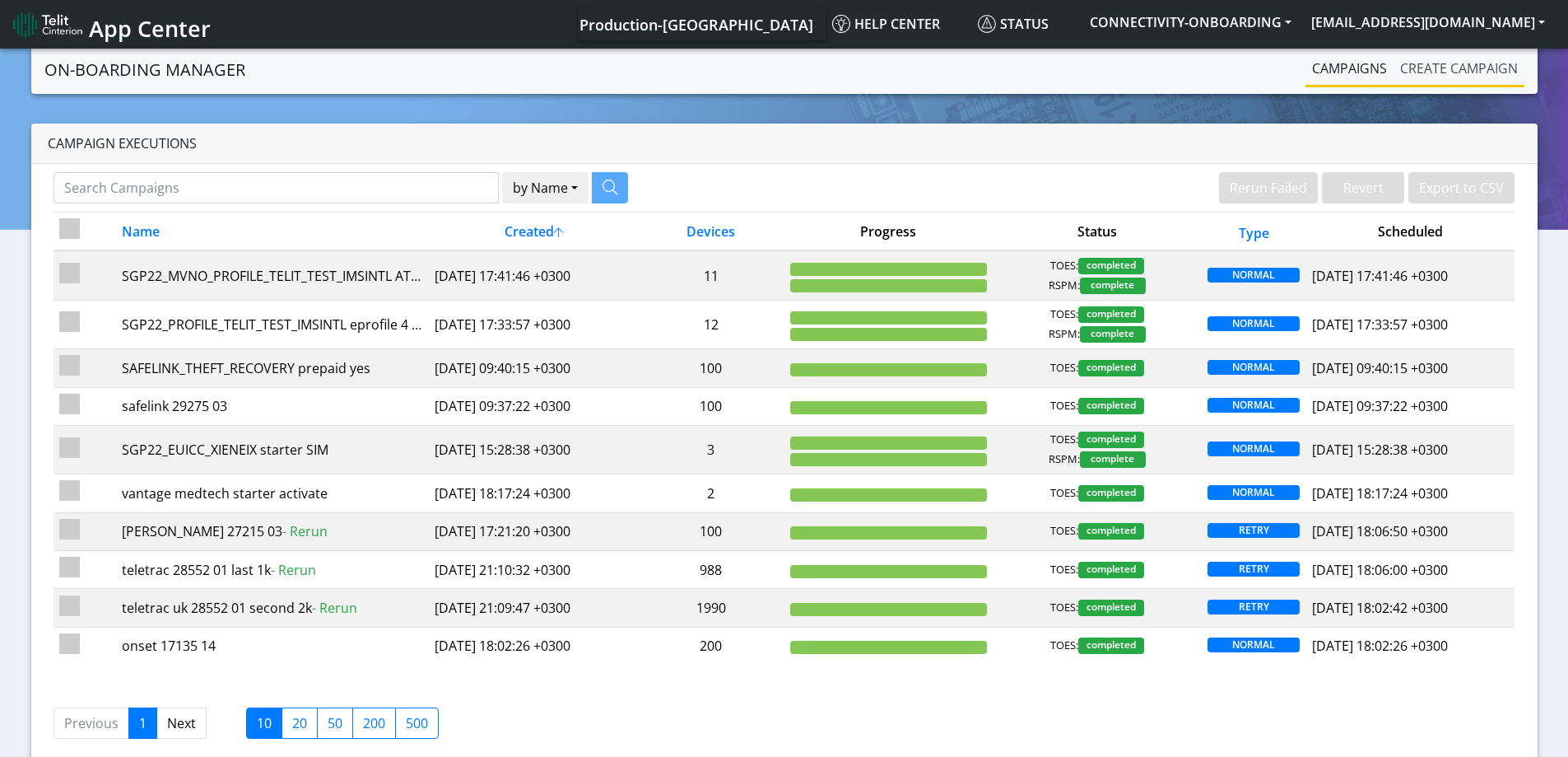
click at [1434, 69] on link "Create campaign" at bounding box center [1459, 68] width 131 height 33
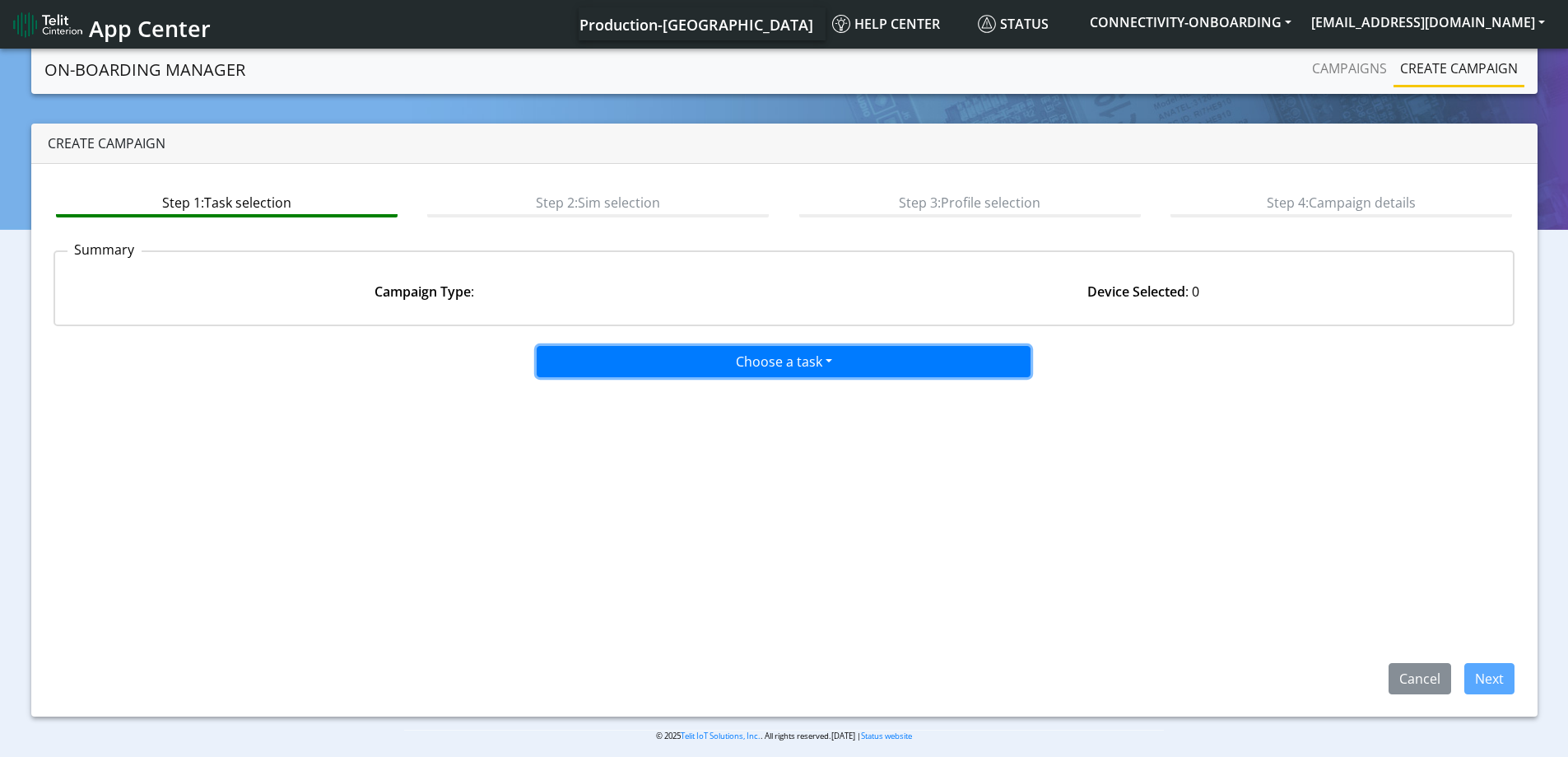
click at [776, 358] on button "Choose a task" at bounding box center [783, 361] width 494 height 31
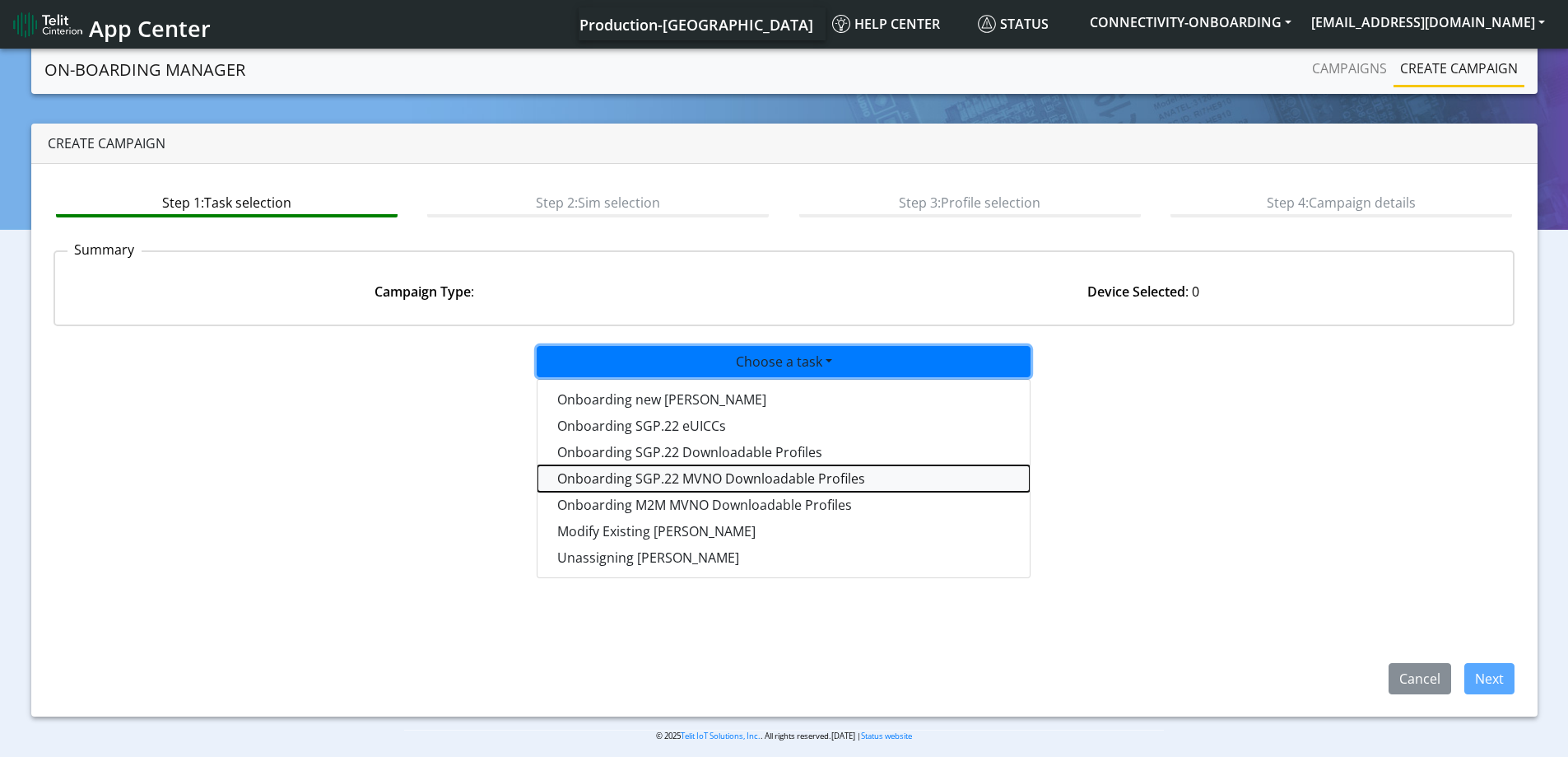
click at [654, 472] on tasksgp22mvnoprofile-dropdown "Onboarding SGP.22 MVNO Downloadable Profiles" at bounding box center [783, 478] width 492 height 26
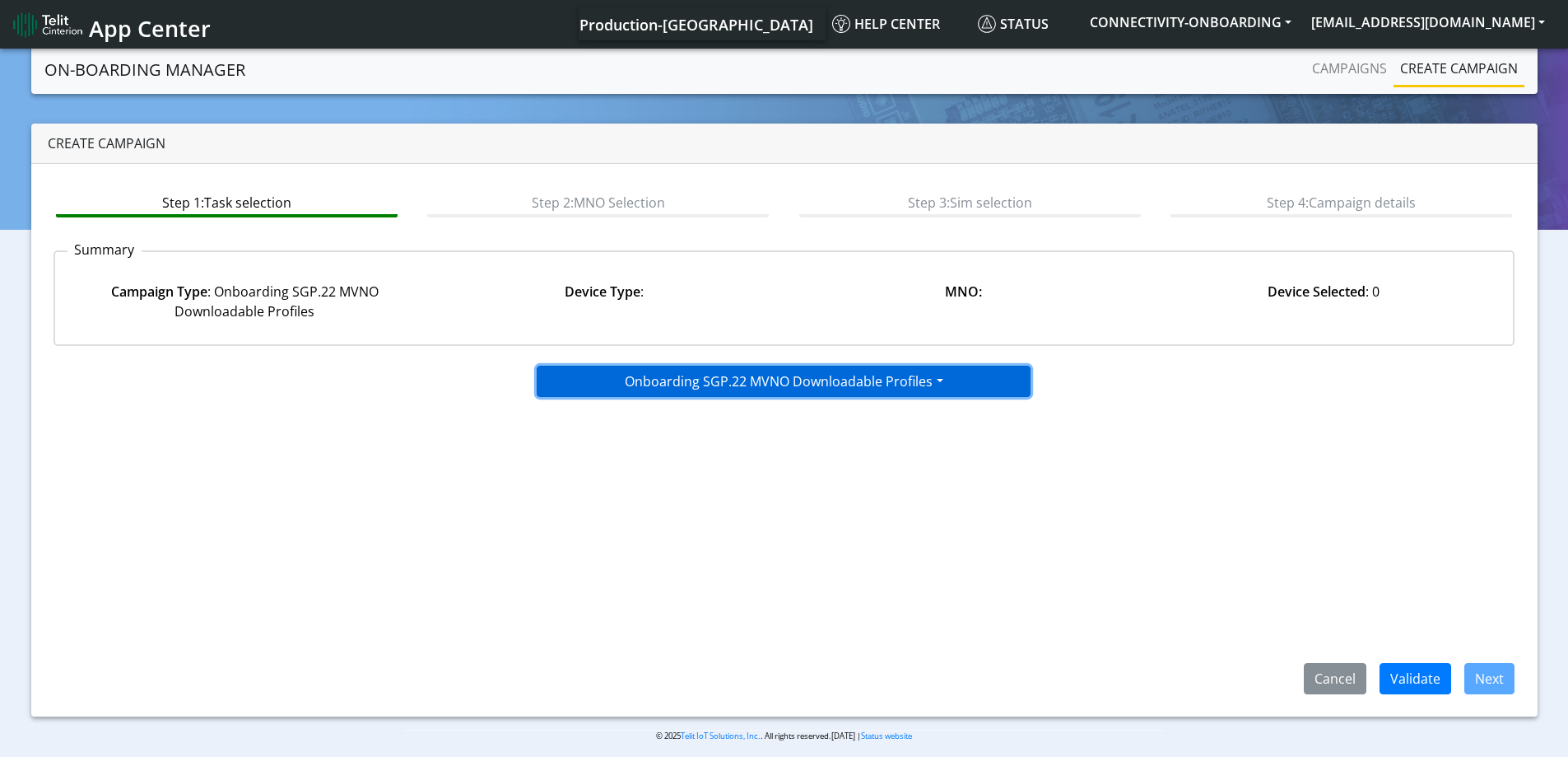
click at [760, 377] on button "Onboarding SGP.22 MVNO Downloadable Profiles" at bounding box center [783, 381] width 494 height 31
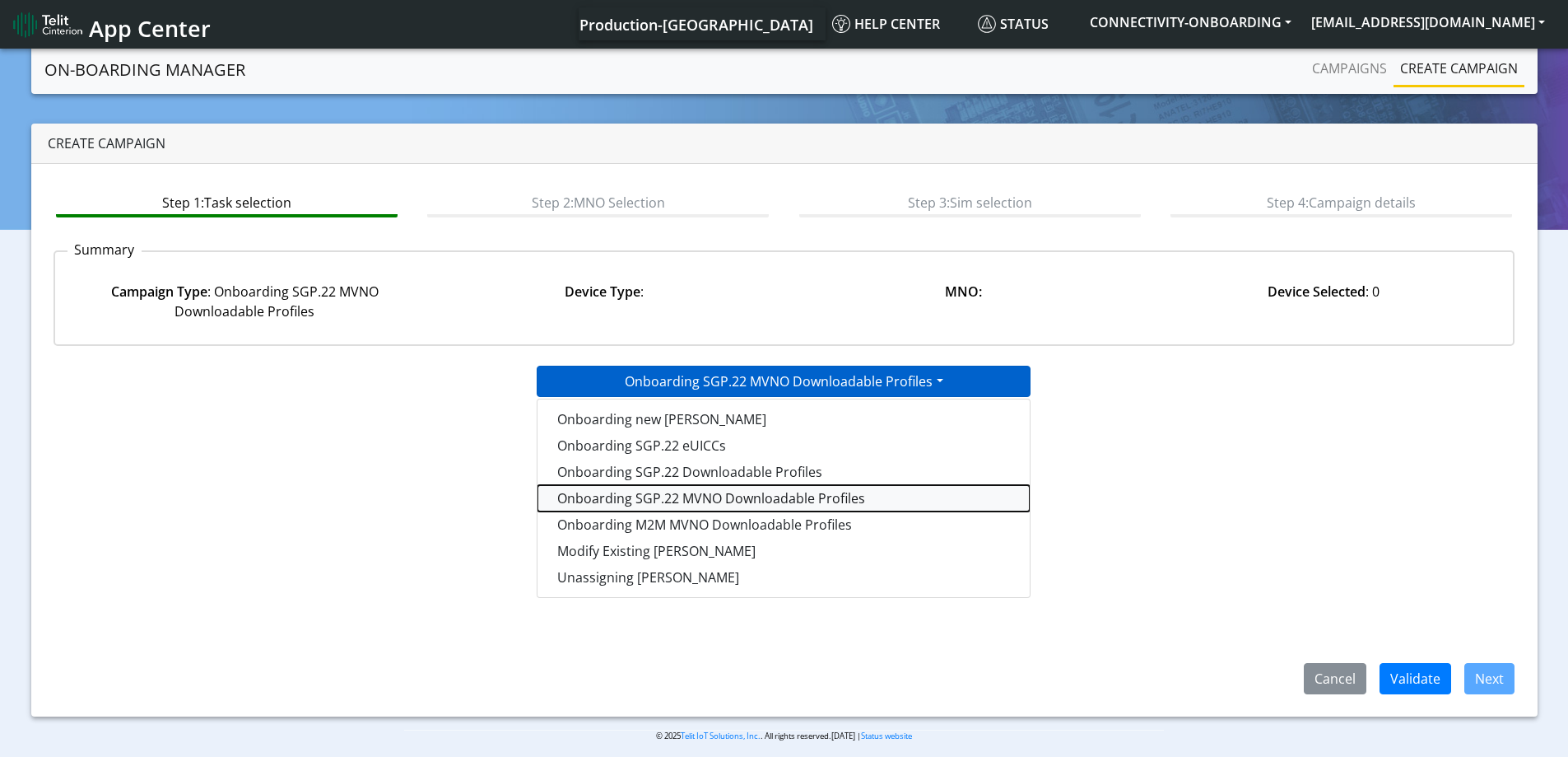
click at [761, 495] on tasksgp22mvnoprofile-dropdown "Onboarding SGP.22 MVNO Downloadable Profiles" at bounding box center [783, 498] width 492 height 26
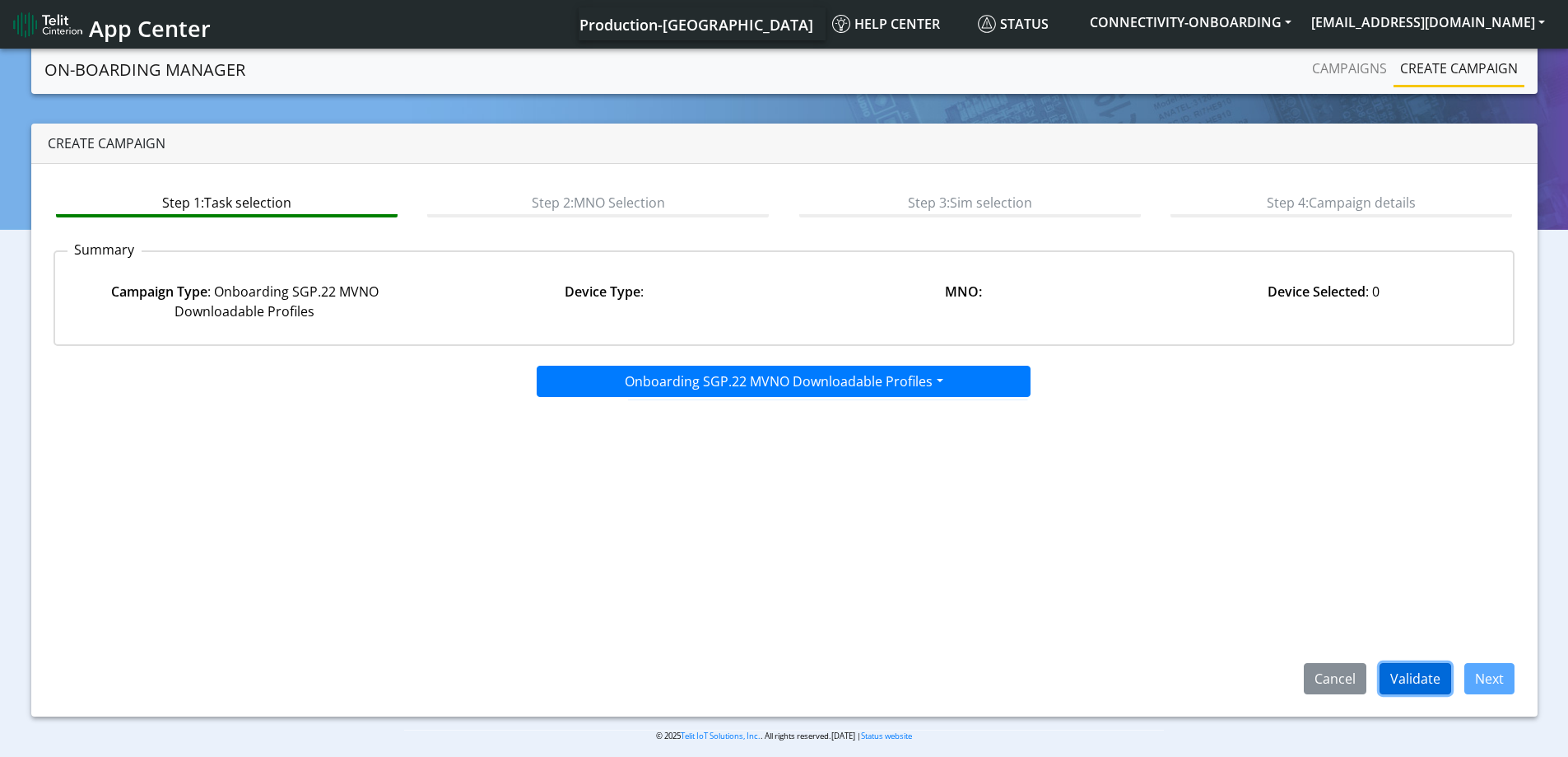
click at [1391, 663] on button "Validate" at bounding box center [1415, 679] width 72 height 31
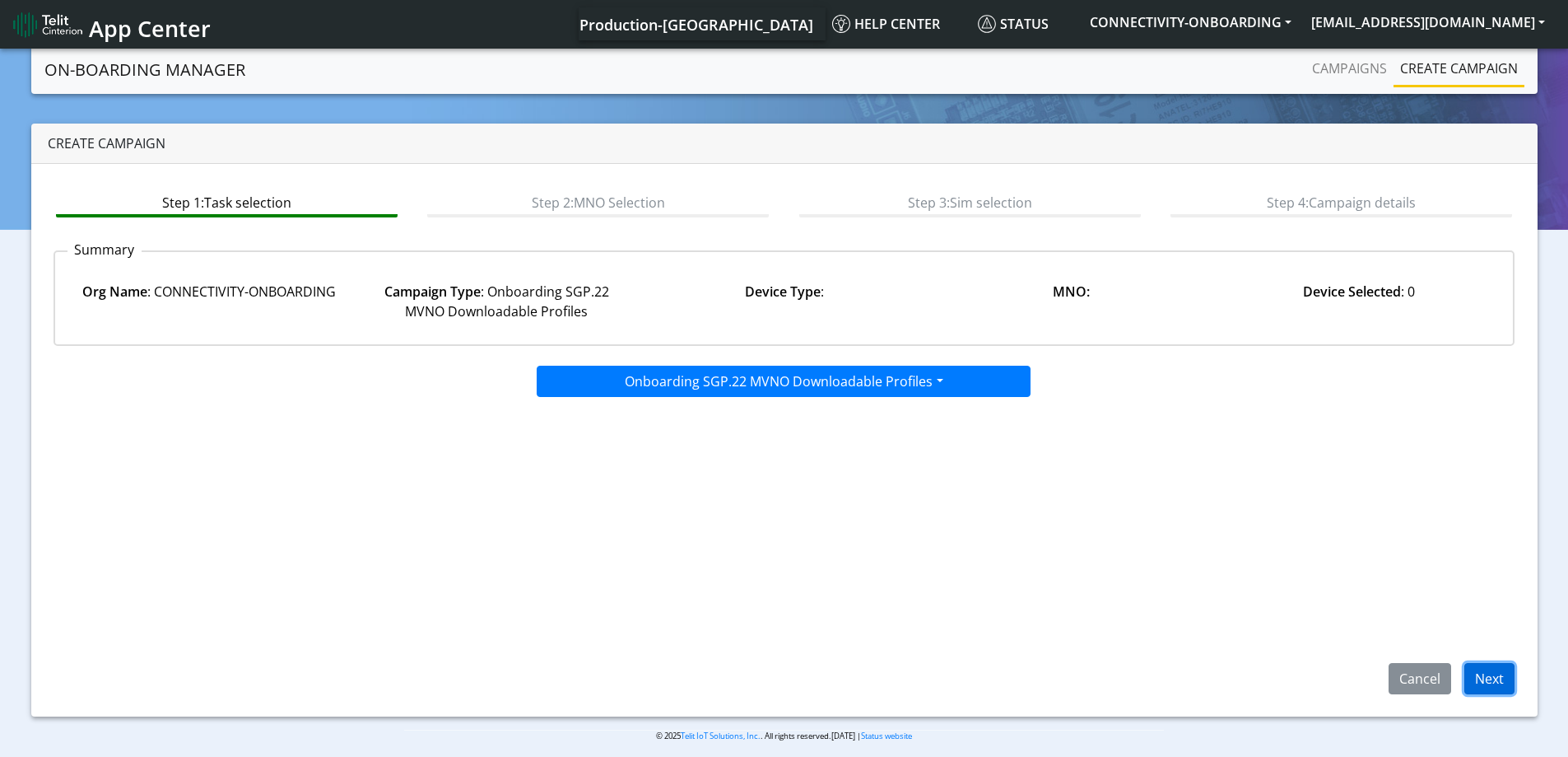
click at [1503, 678] on button "Next" at bounding box center [1489, 679] width 50 height 31
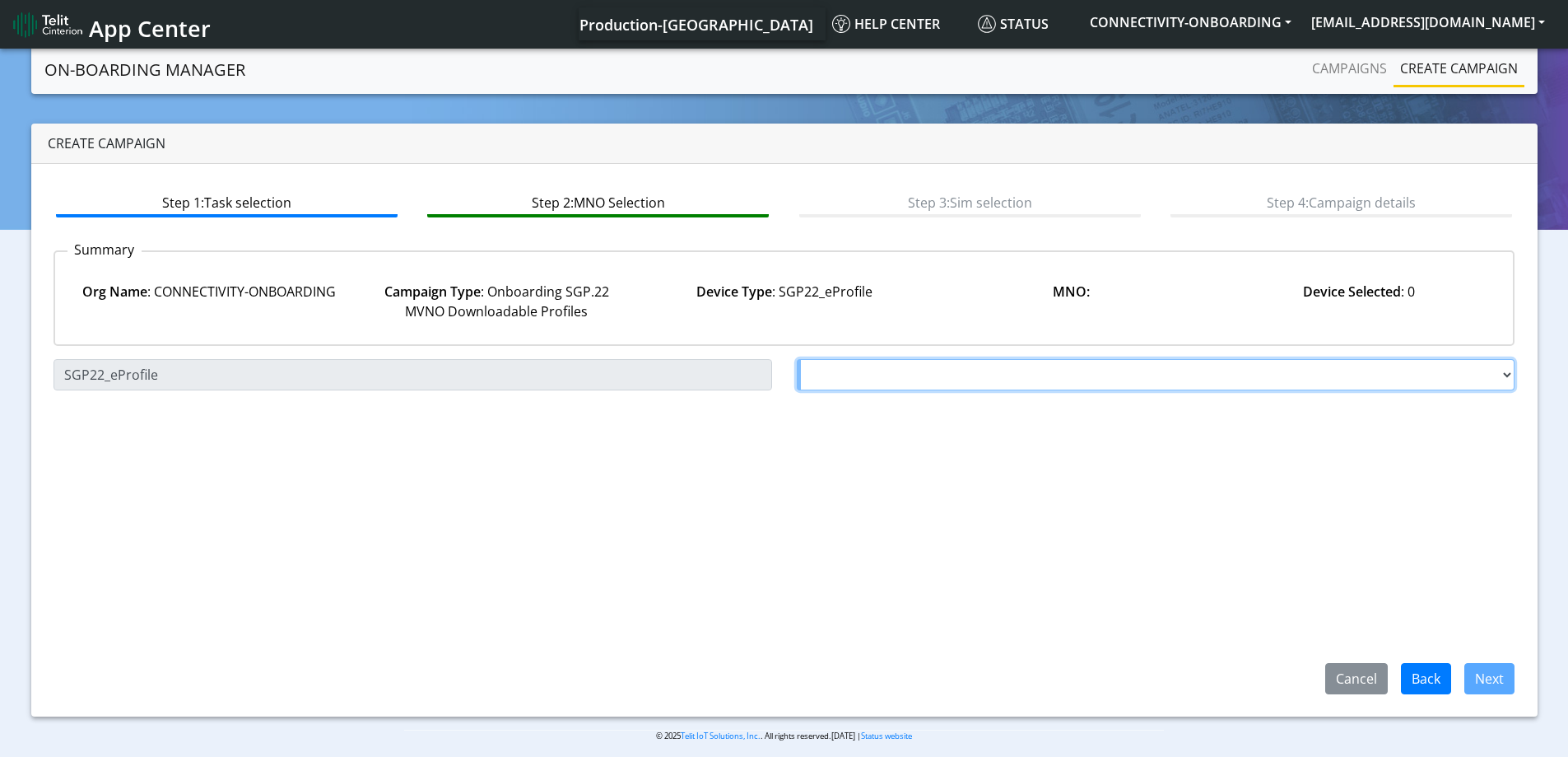
click at [1085, 365] on select "Choose a MNO FutureProfile AT&T Wireless TELIT AT&T IOT GW Server NLT-[GEOGRAPH…" at bounding box center [1156, 375] width 719 height 31
select select "1.3.5.6.7"
click at [797, 359] on select "Choose a MNO FutureProfile AT&T Wireless TELIT AT&T IOT GW Server NLT-[GEOGRAPH…" at bounding box center [1156, 375] width 719 height 31
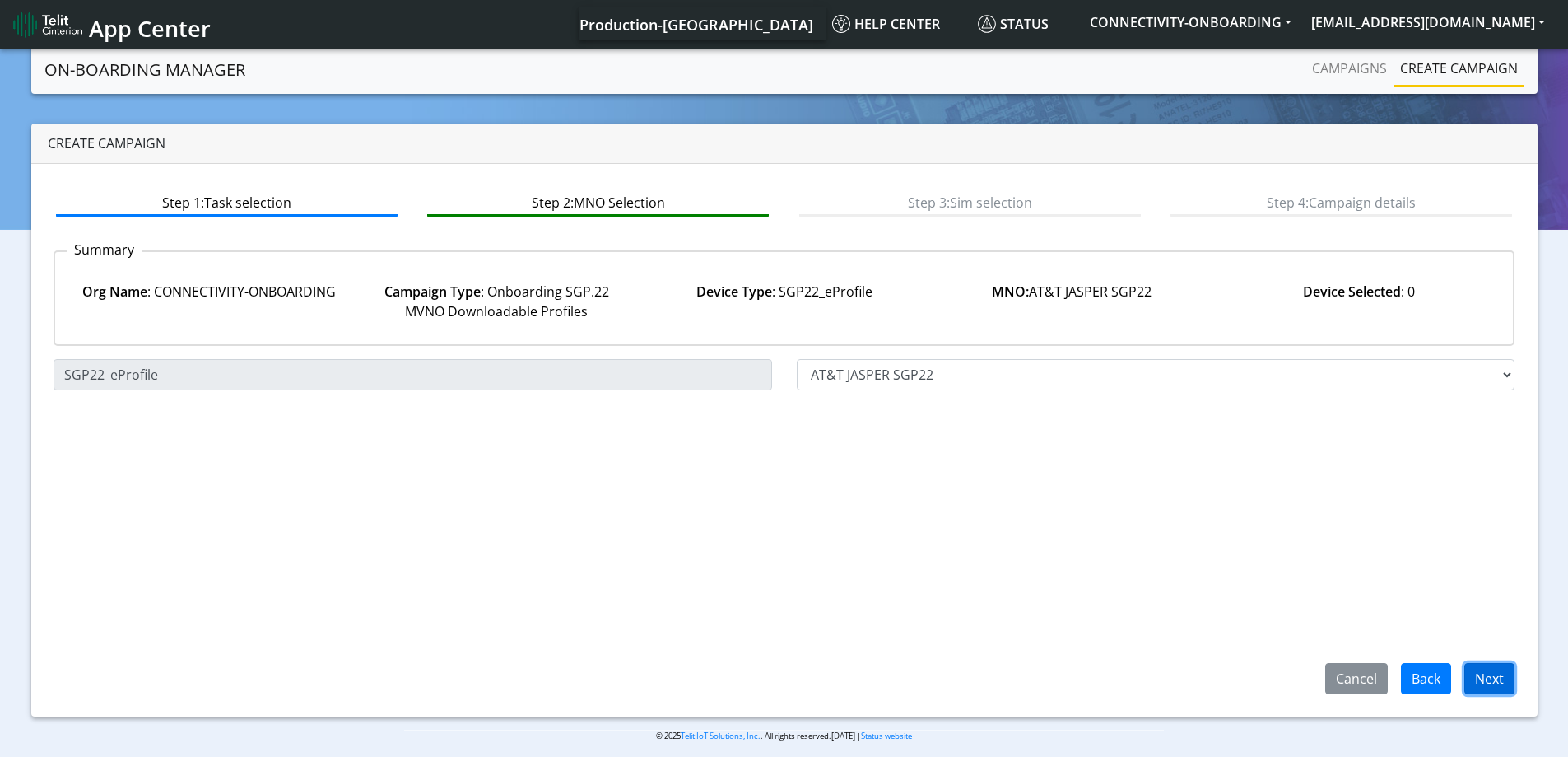
click at [1492, 681] on button "Next" at bounding box center [1489, 679] width 50 height 31
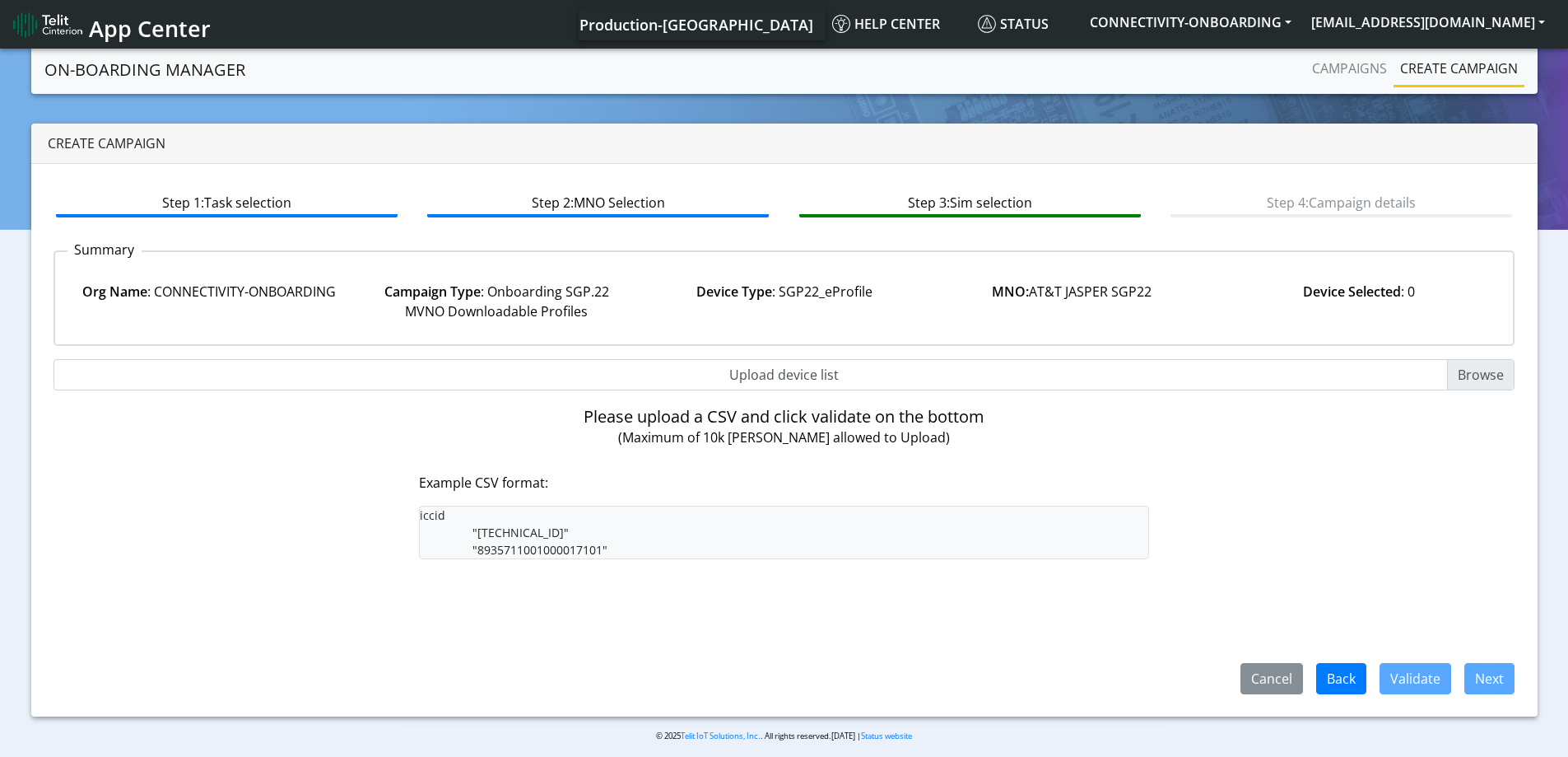
click at [802, 375] on input "Upload device list" at bounding box center [784, 375] width 1462 height 31
type input "C:\fakepath\onboarding CSV.csv"
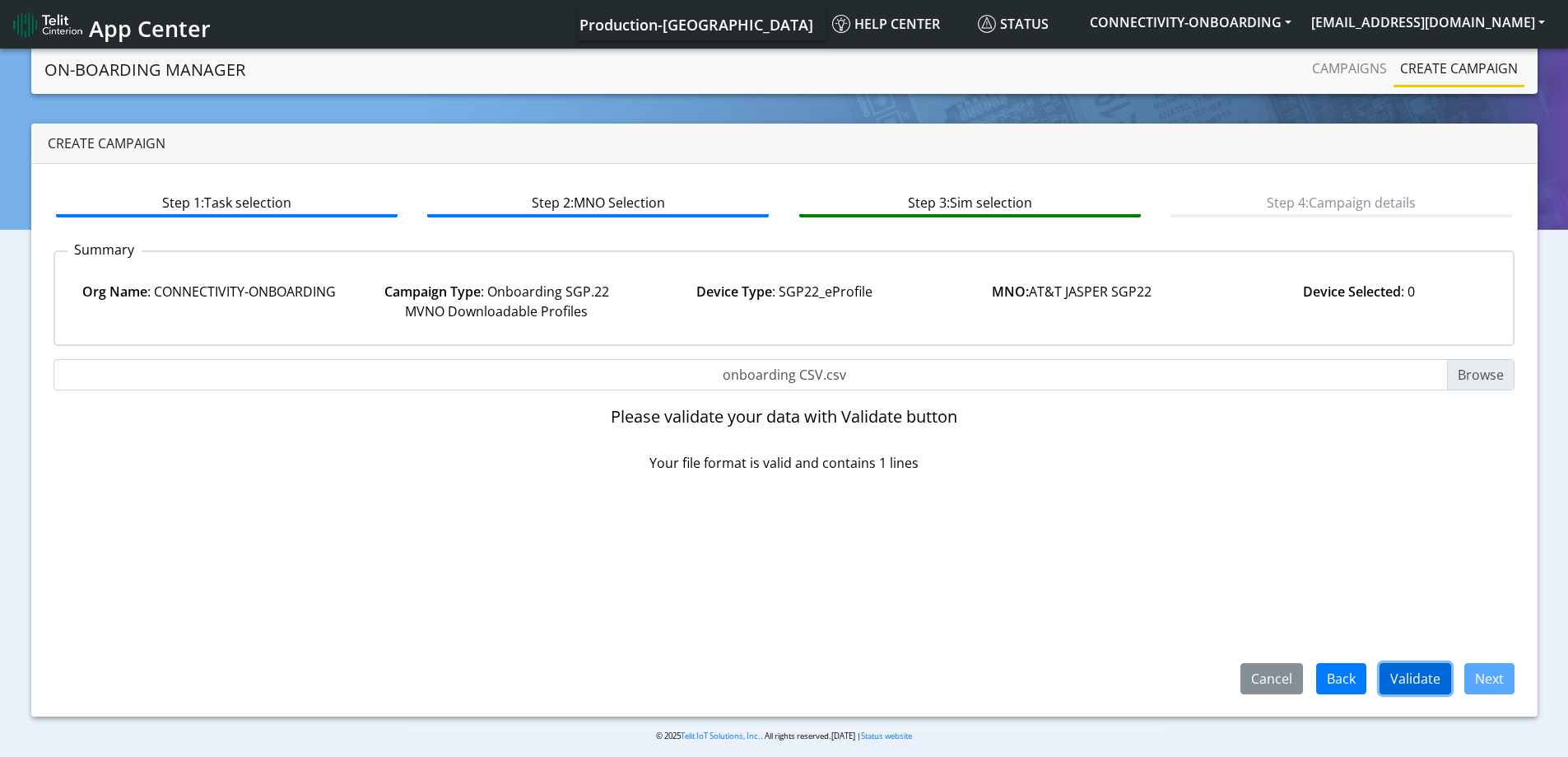
click at [1418, 677] on button "Validate" at bounding box center [1415, 679] width 72 height 31
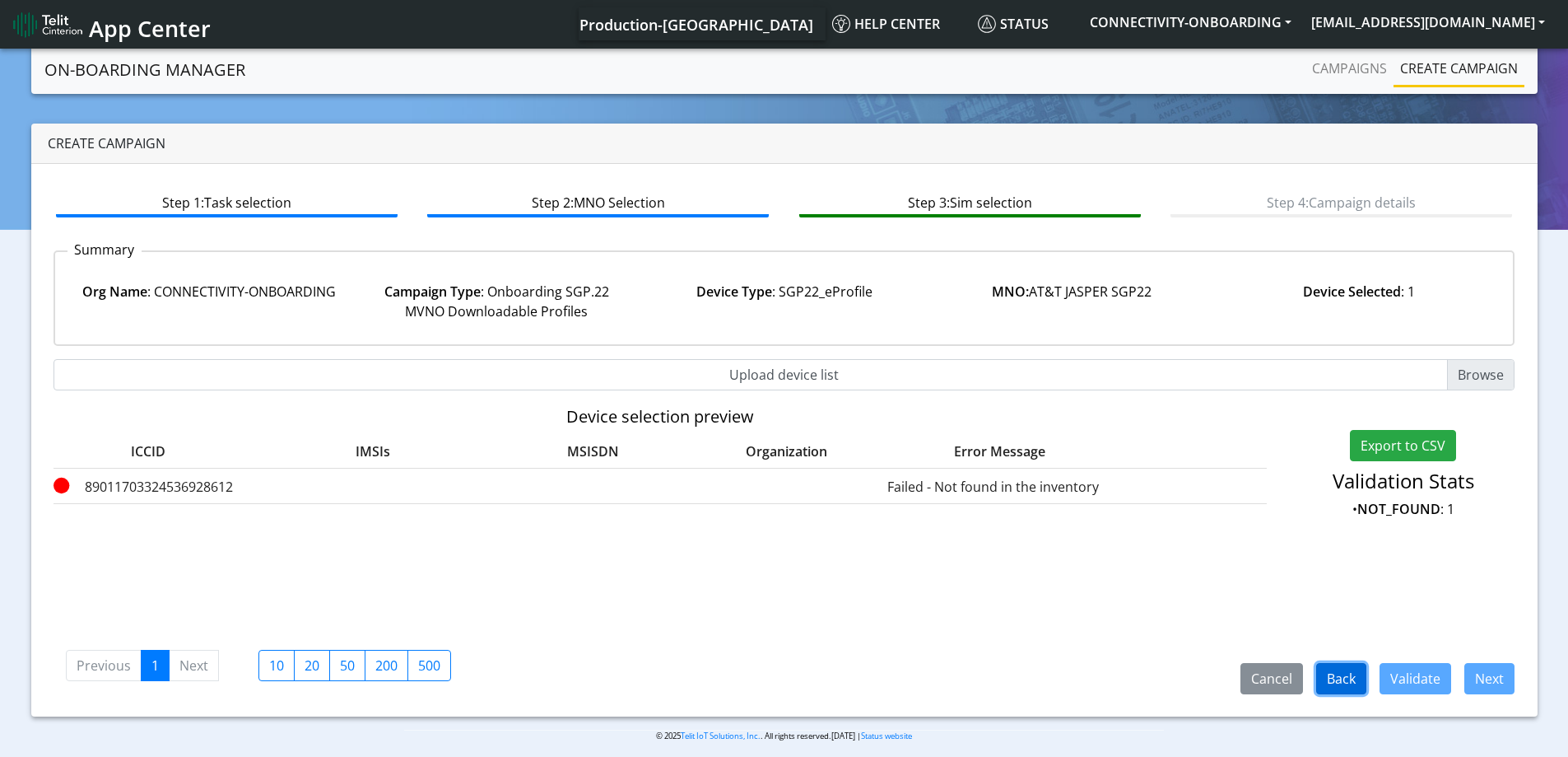
click at [1352, 679] on button "Back" at bounding box center [1341, 679] width 50 height 31
select select "1.3.5.6.7"
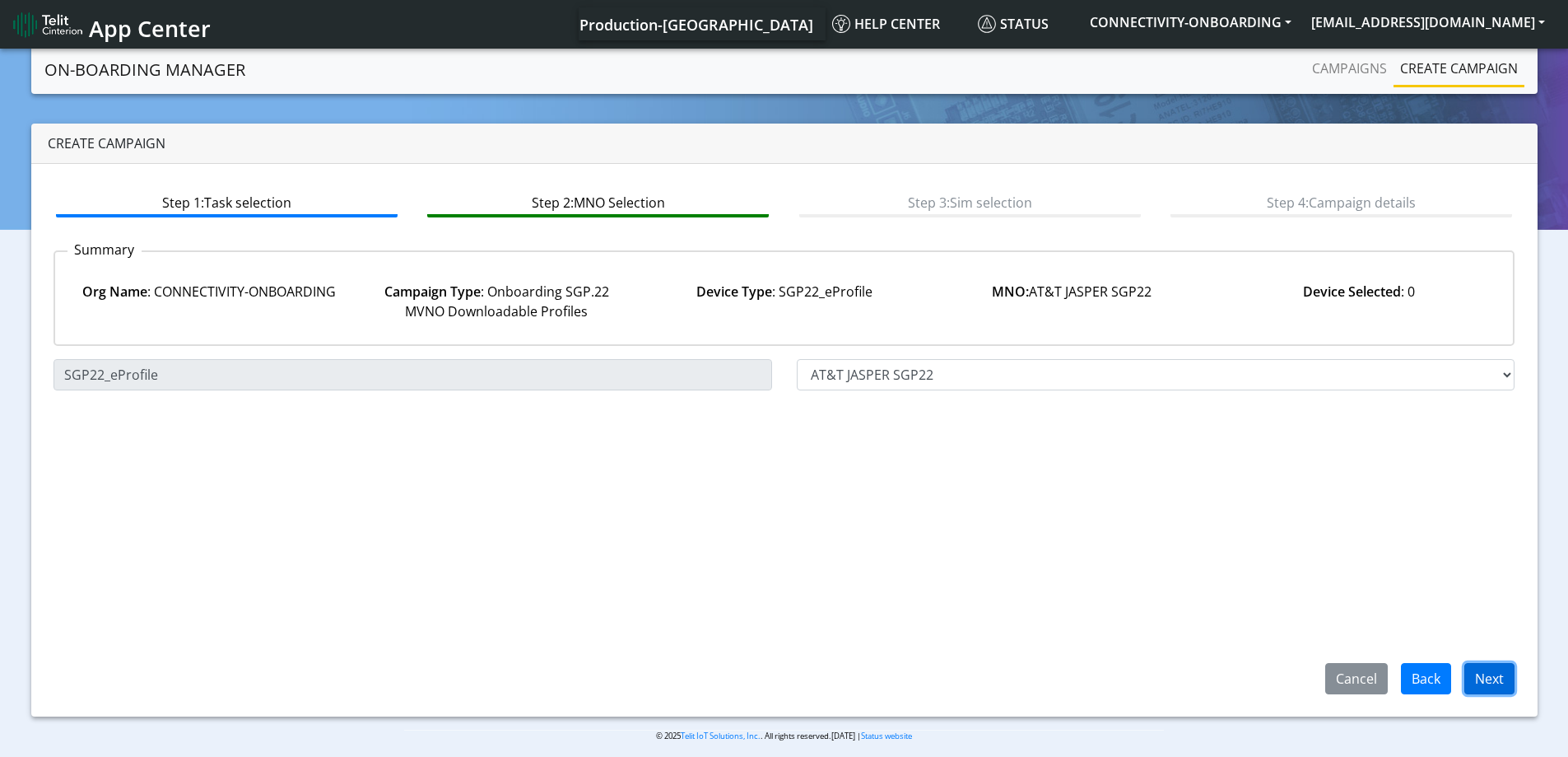
click at [1473, 676] on button "Next" at bounding box center [1489, 679] width 50 height 31
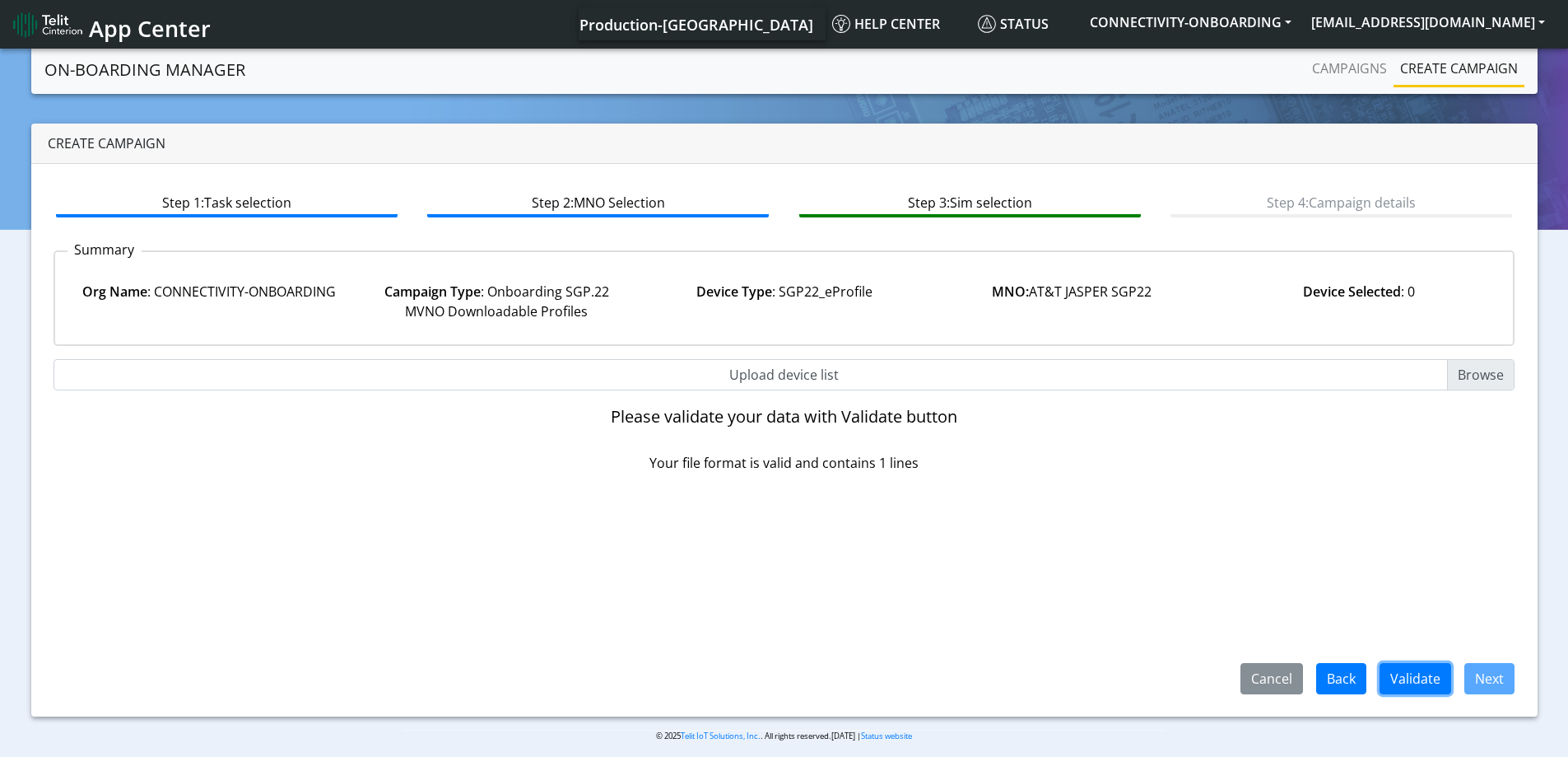
click at [1418, 675] on button "Validate" at bounding box center [1415, 679] width 72 height 31
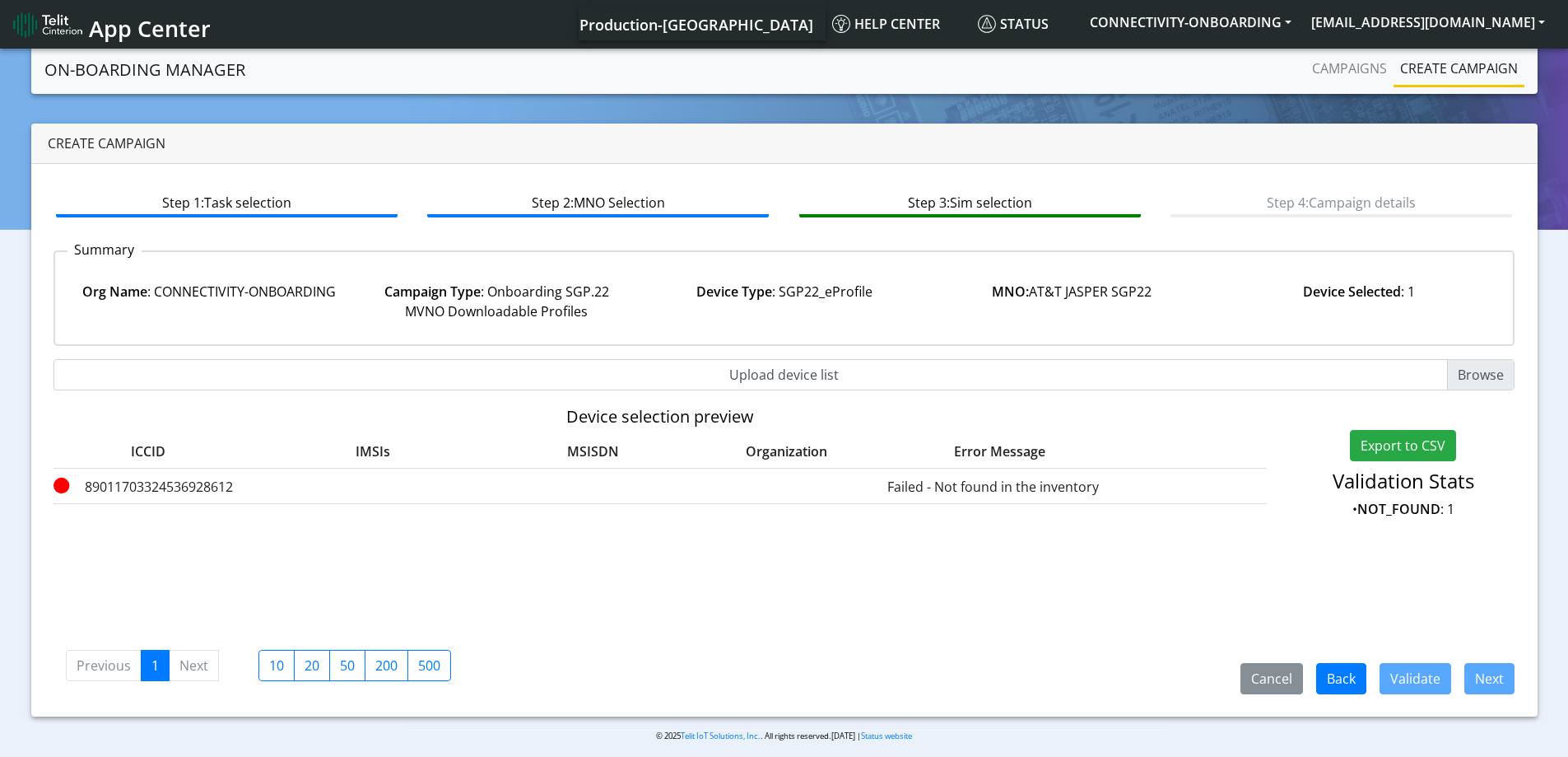
click at [1408, 78] on link "Create campaign" at bounding box center [1459, 68] width 131 height 33
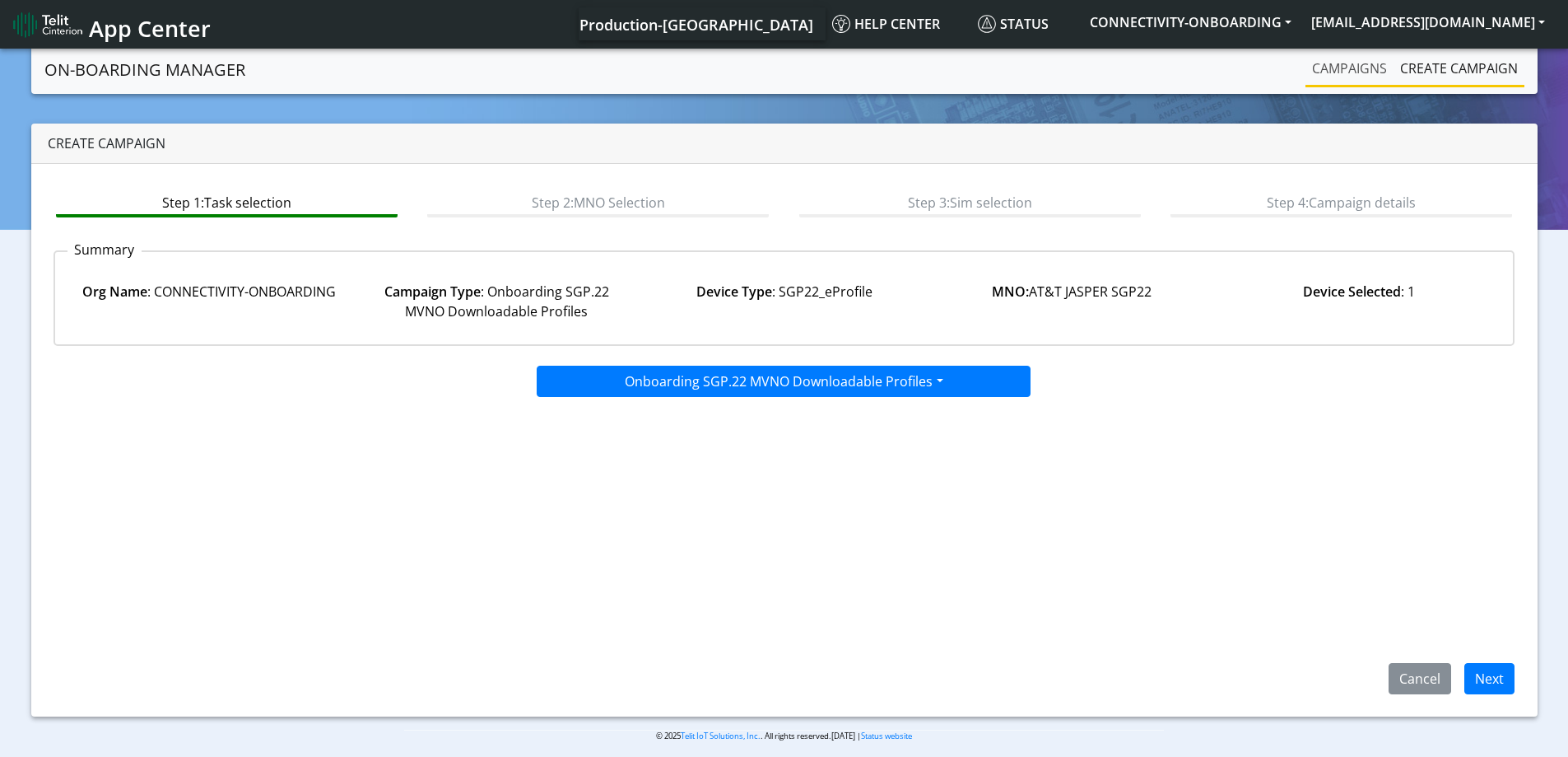
click at [1332, 74] on link "Campaigns" at bounding box center [1349, 68] width 88 height 33
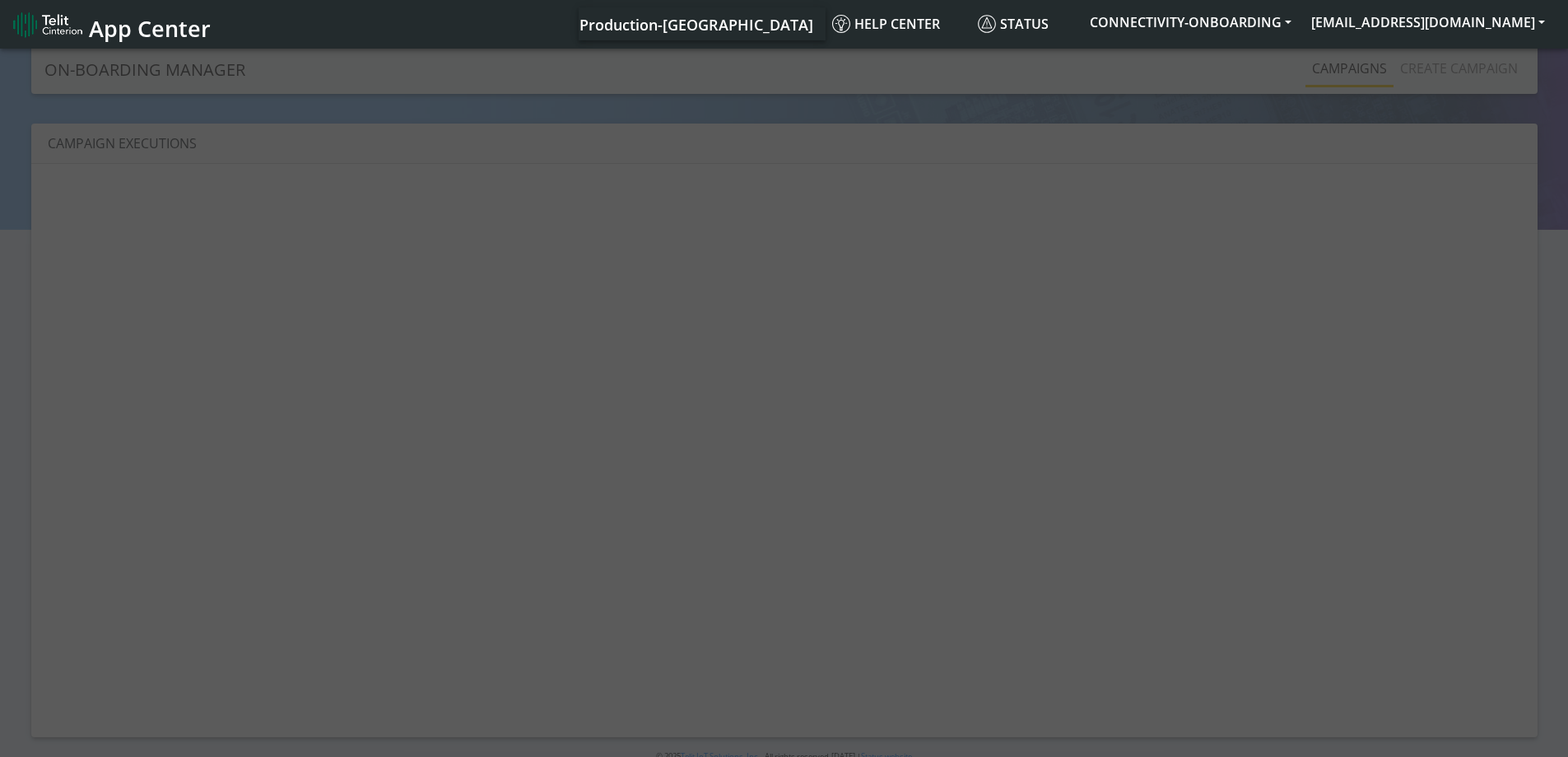
click at [1407, 63] on div at bounding box center [784, 404] width 1568 height 717
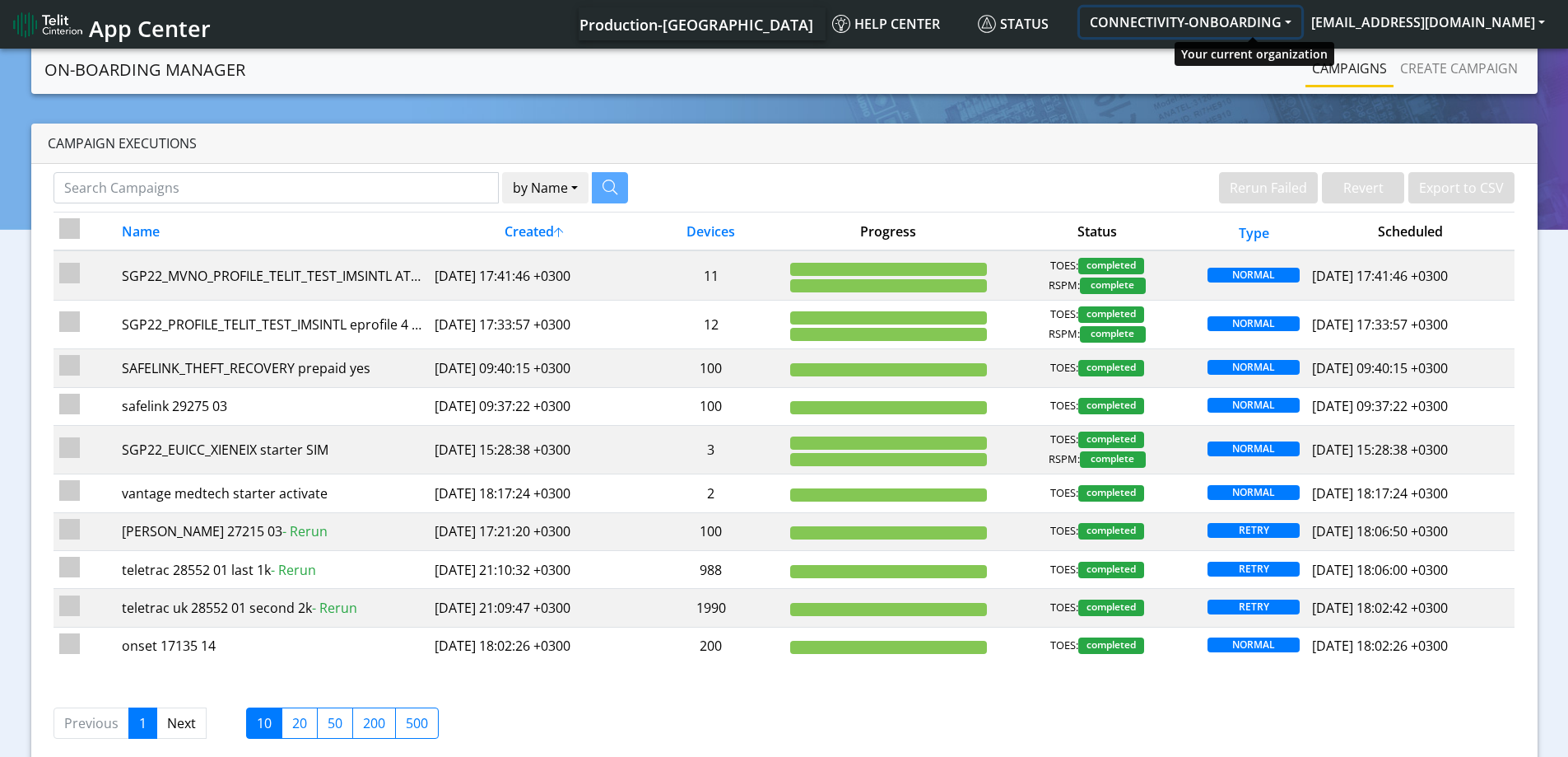
click at [1283, 24] on button "CONNECTIVITY-ONBOARDING" at bounding box center [1190, 22] width 221 height 30
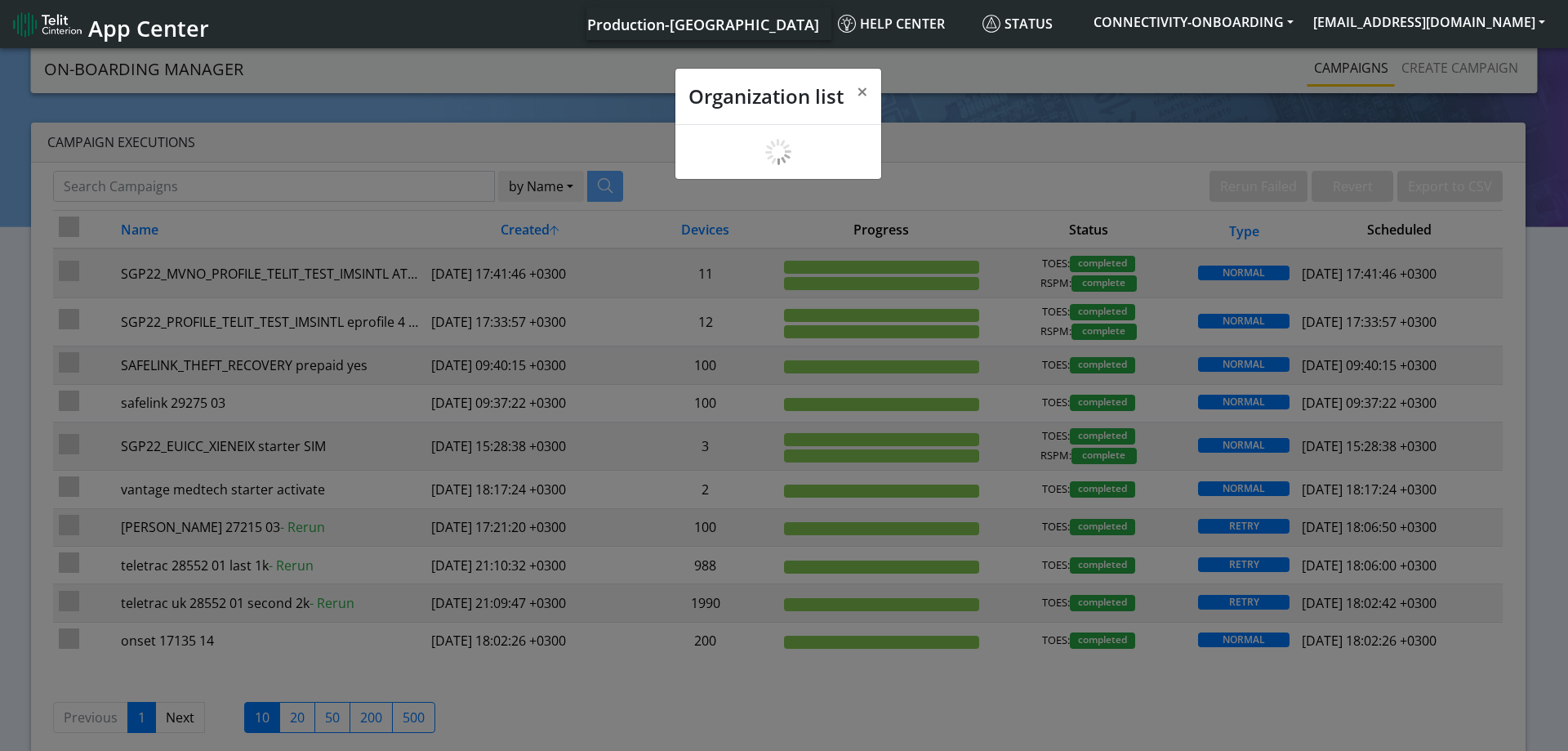
scroll to position [5, 0]
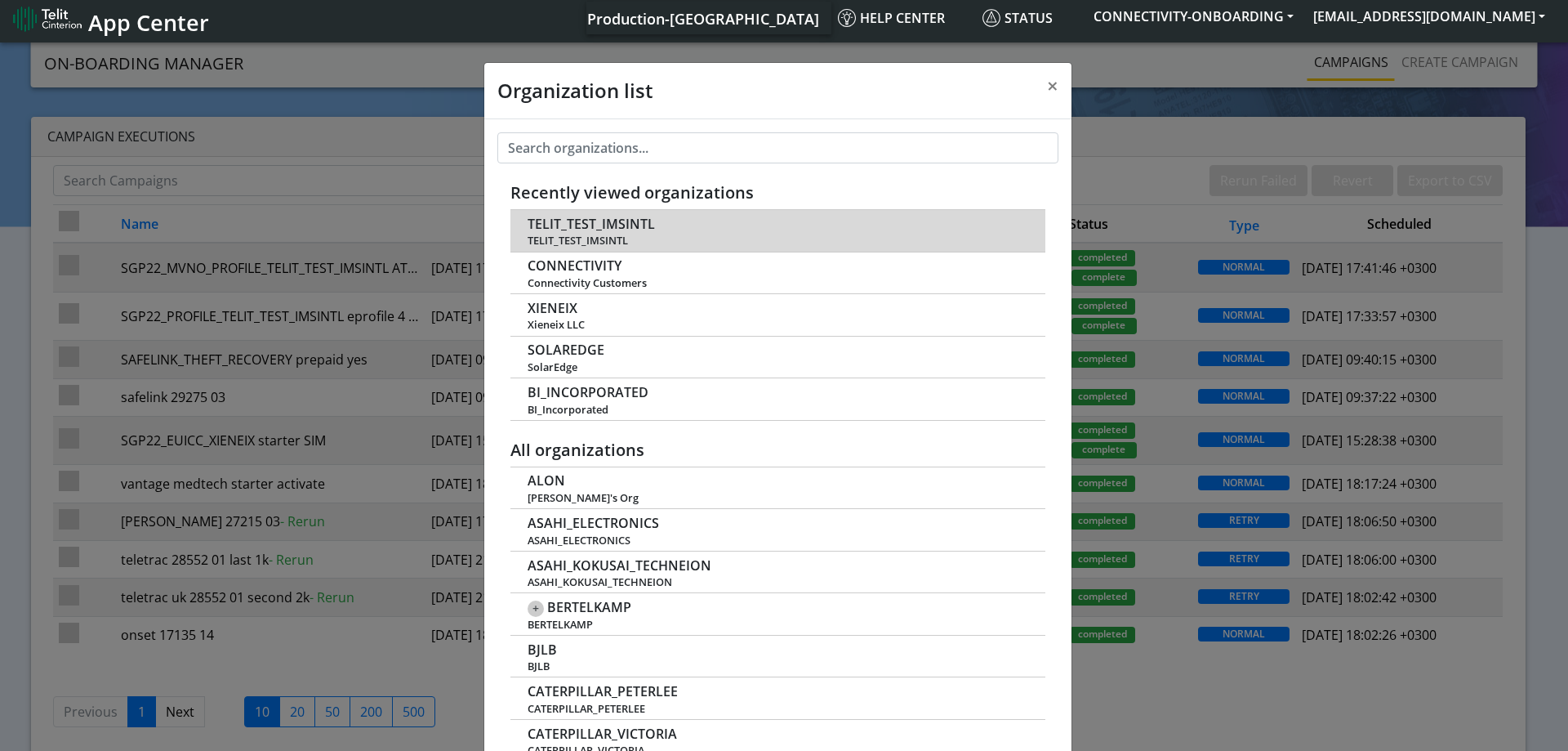
click at [606, 229] on span "TELIT_TEST_IMSINTL" at bounding box center [591, 224] width 127 height 15
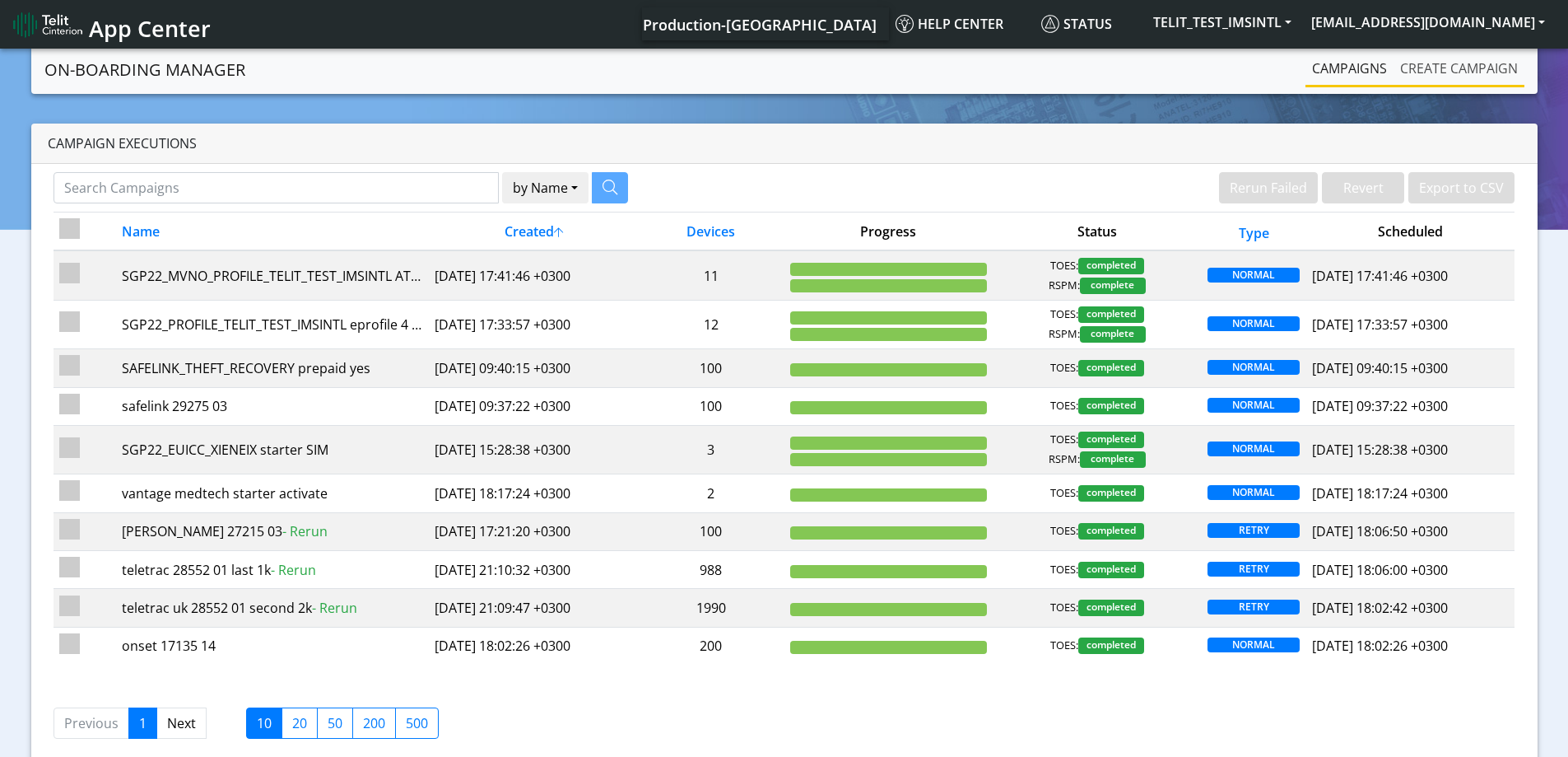
click at [1432, 66] on link "Create campaign" at bounding box center [1459, 68] width 131 height 33
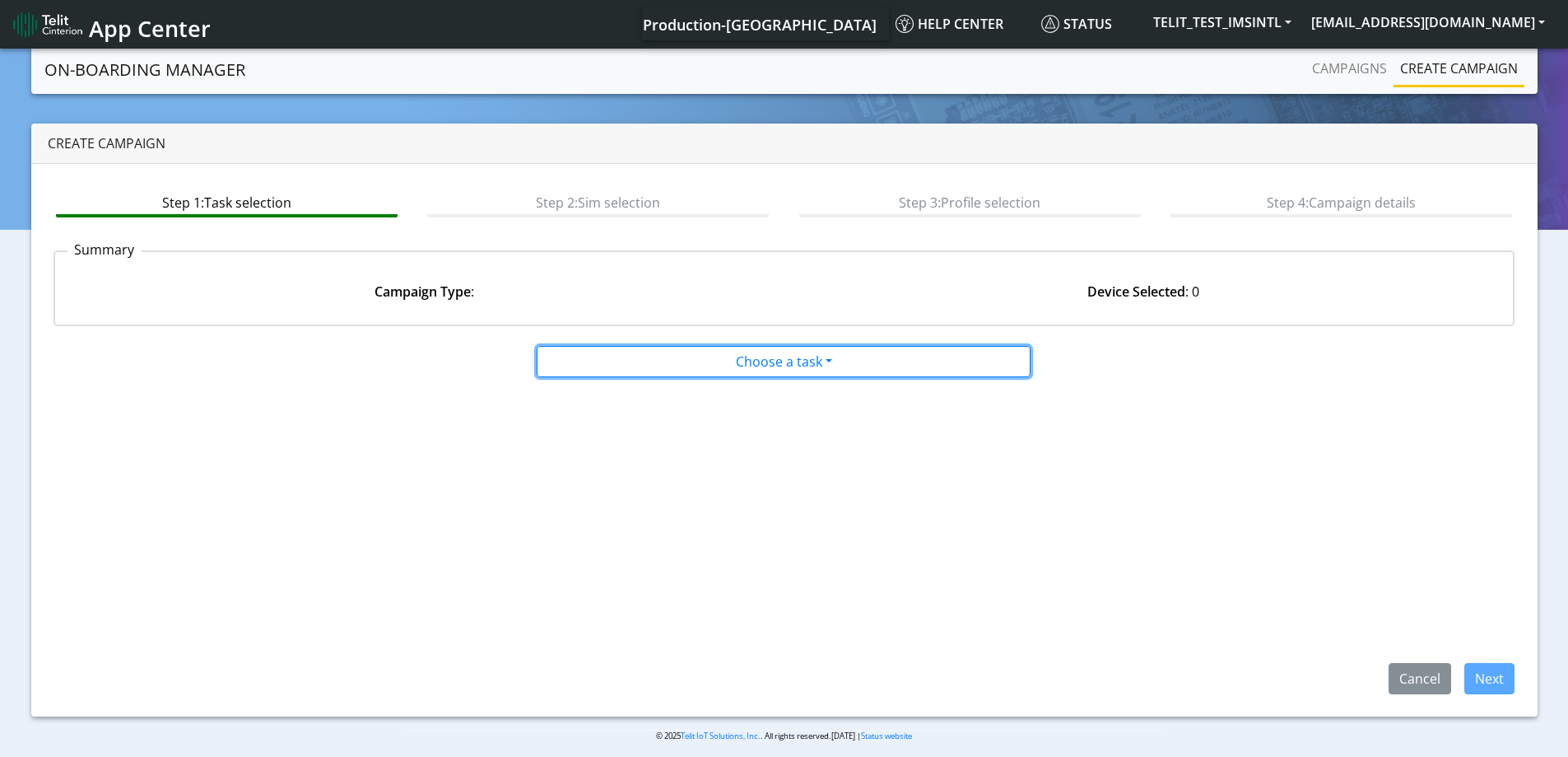
drag, startPoint x: 831, startPoint y: 359, endPoint x: 772, endPoint y: 385, distance: 64.5
click at [830, 359] on button "Choose a task" at bounding box center [783, 361] width 494 height 31
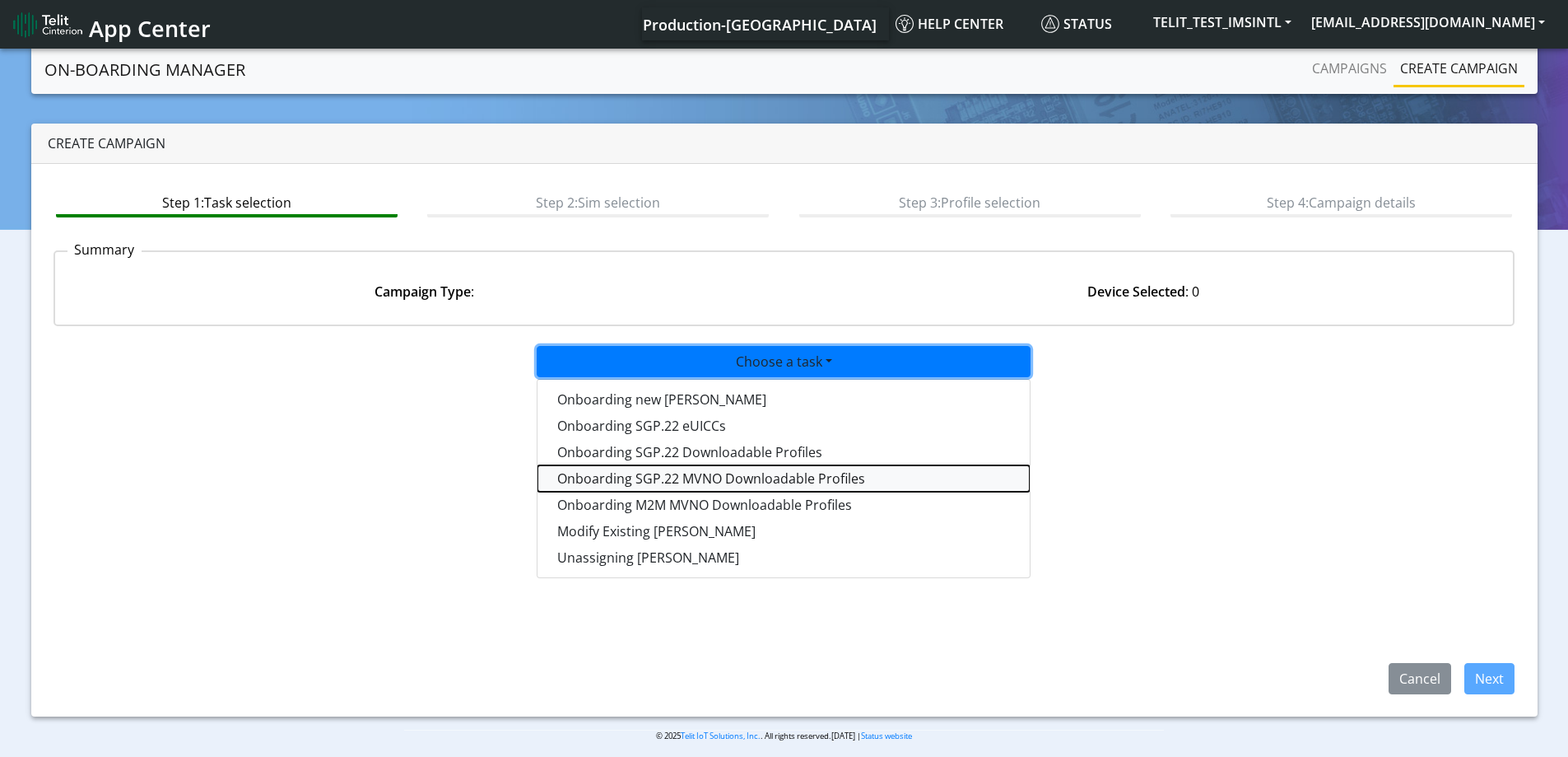
click at [623, 481] on tasksgp22mvnoprofile-dropdown "Onboarding SGP.22 MVNO Downloadable Profiles" at bounding box center [783, 478] width 492 height 26
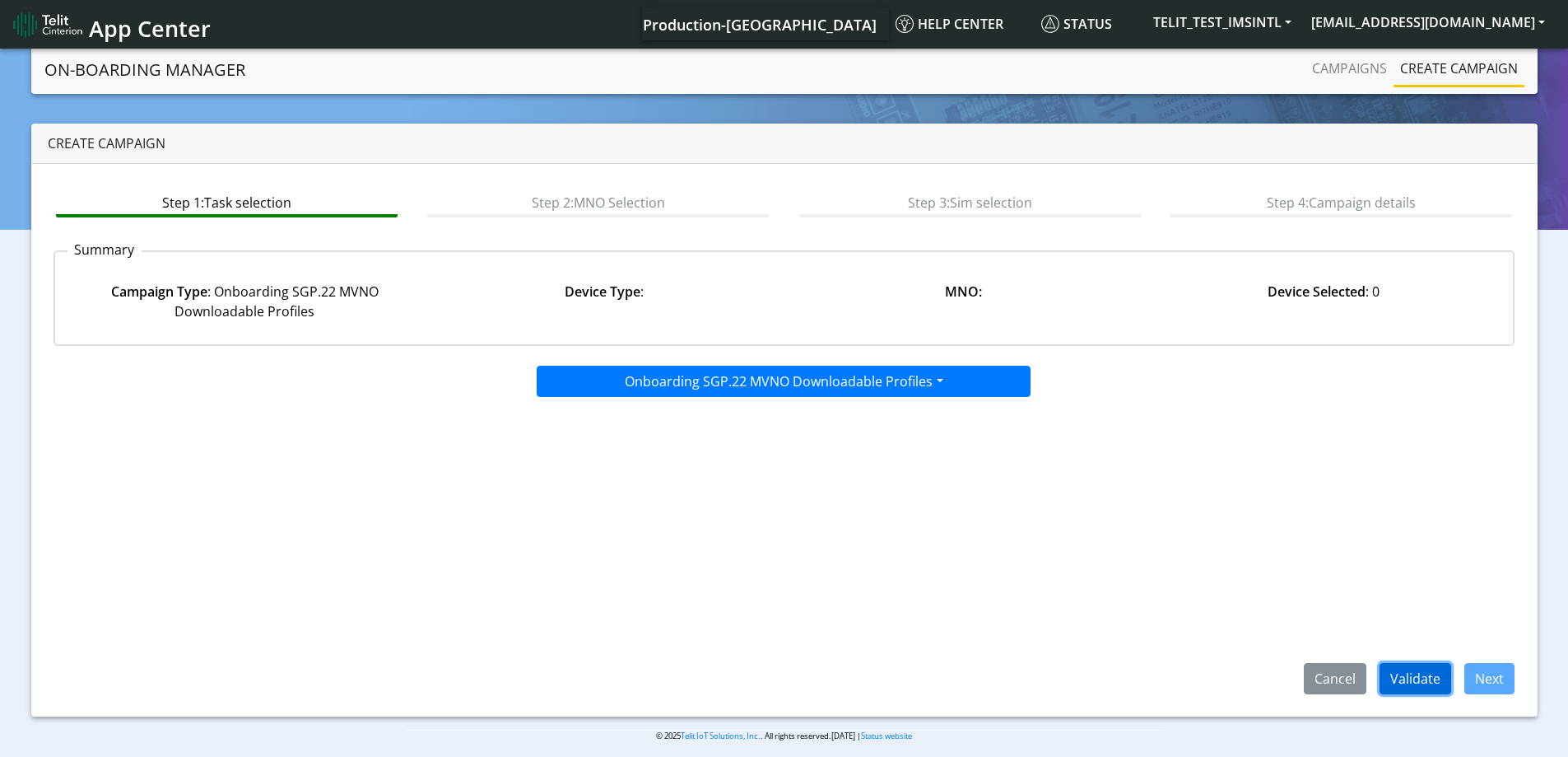
click at [1427, 664] on button "Validate" at bounding box center [1415, 679] width 72 height 31
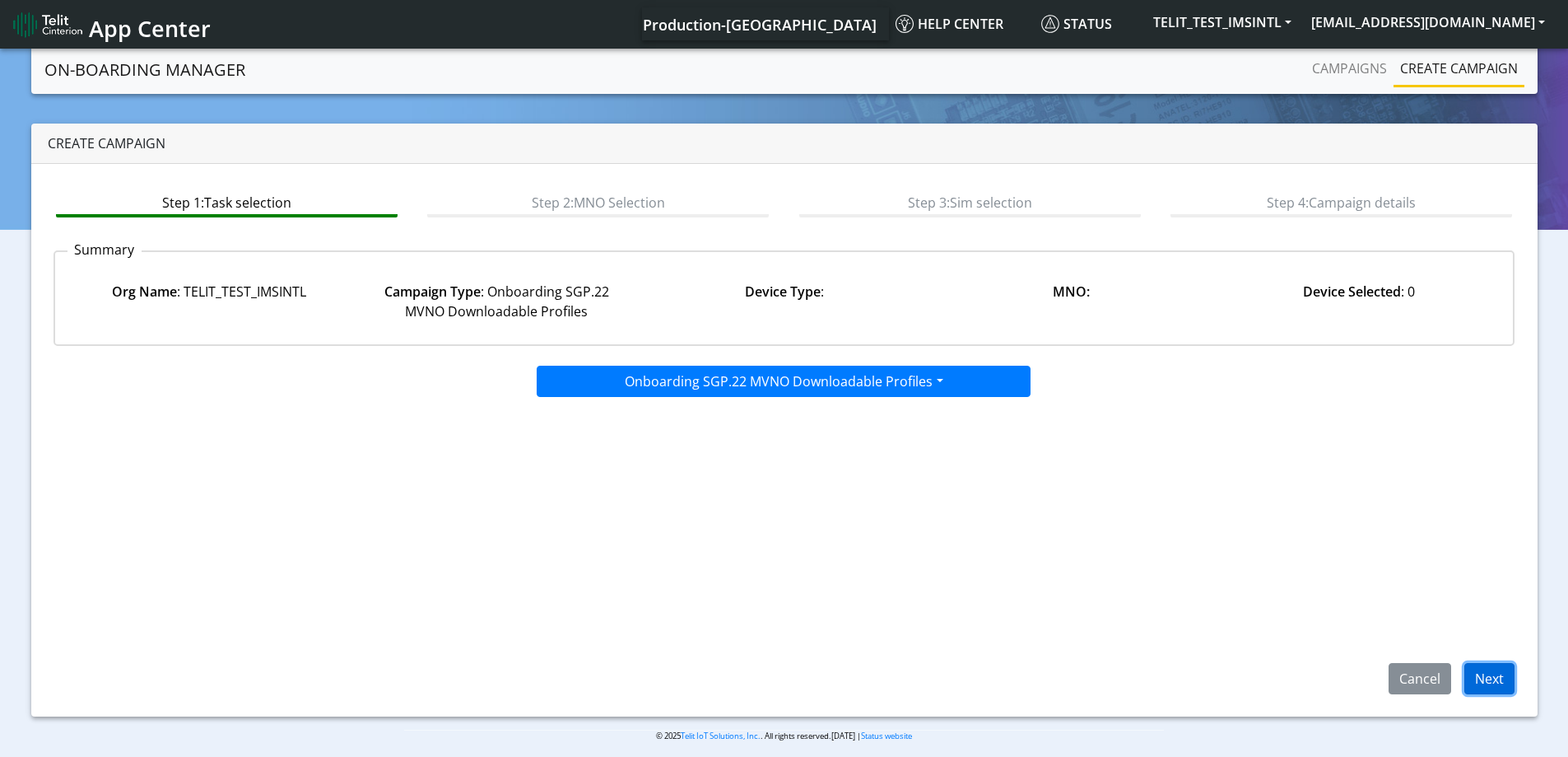
click at [1472, 675] on button "Next" at bounding box center [1489, 679] width 50 height 31
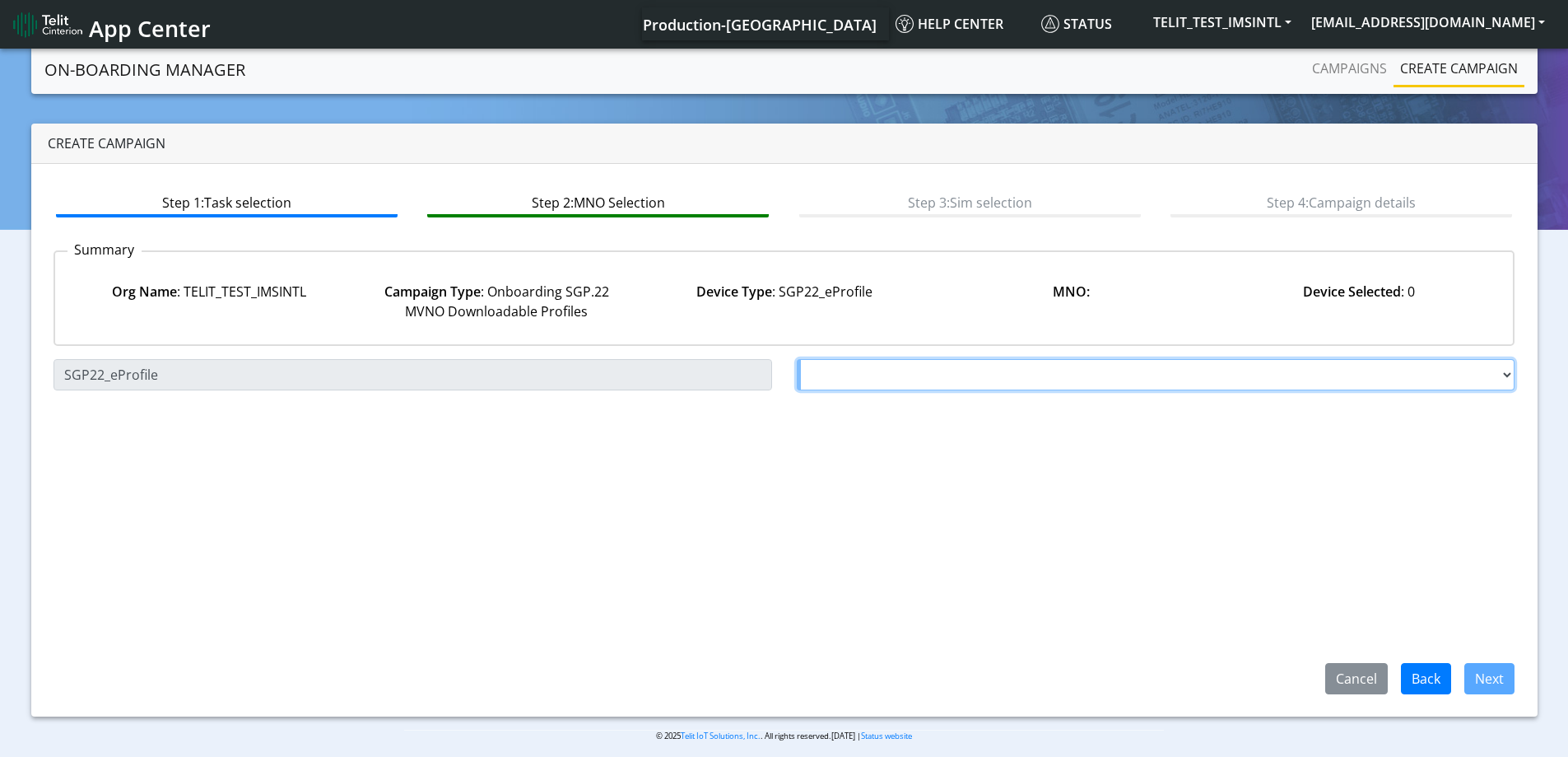
click at [960, 372] on select "Choose a MNO FutureProfile AT&T Wireless TELIT AT&T IOT GW Server NLT-[GEOGRAPH…" at bounding box center [1156, 375] width 719 height 31
select select "1.3.5.6.7"
click at [797, 359] on select "Choose a MNO FutureProfile AT&T Wireless TELIT AT&T IOT GW Server NLT-[GEOGRAPH…" at bounding box center [1156, 375] width 719 height 31
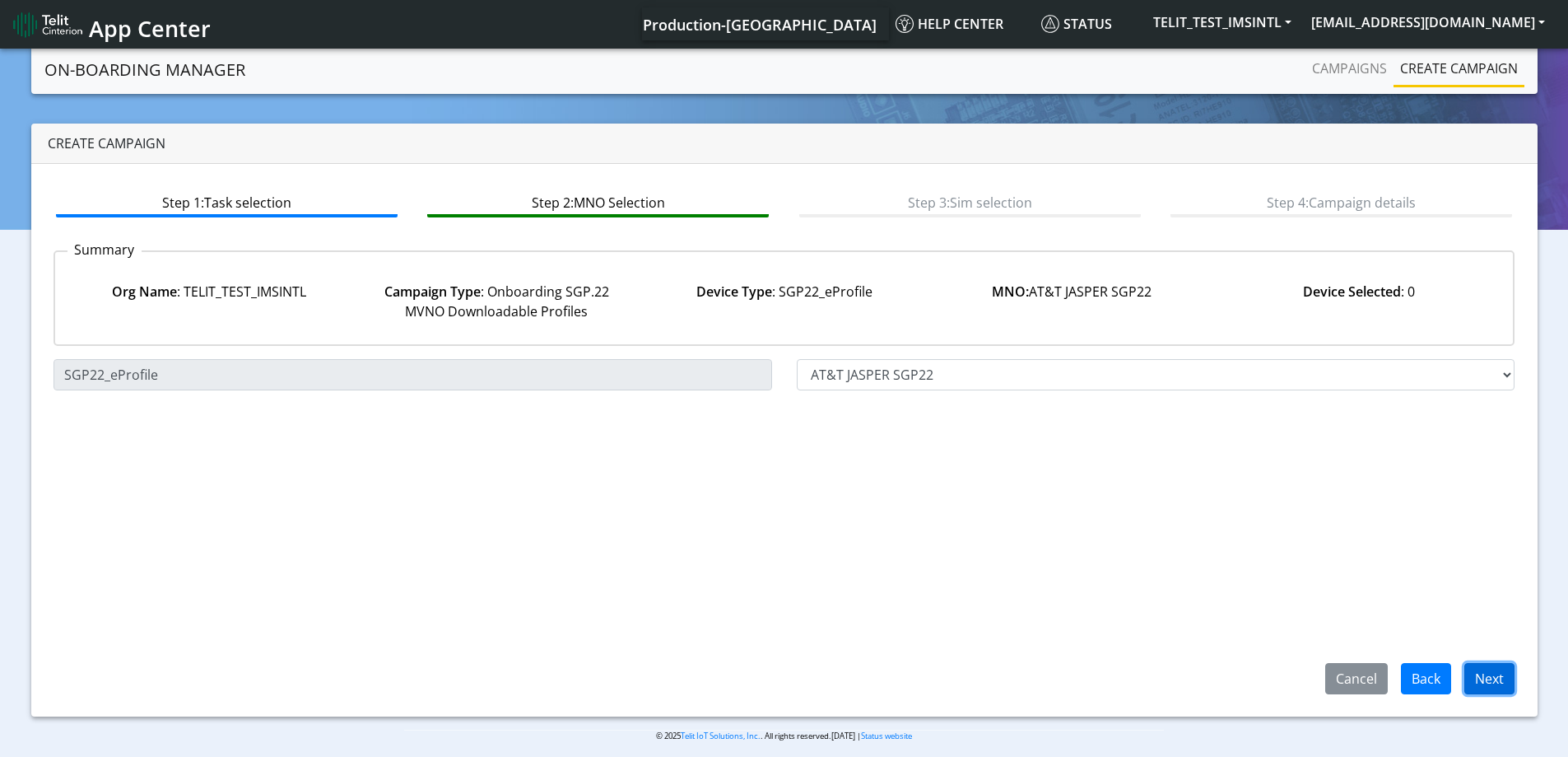
click at [1479, 671] on button "Next" at bounding box center [1489, 679] width 50 height 31
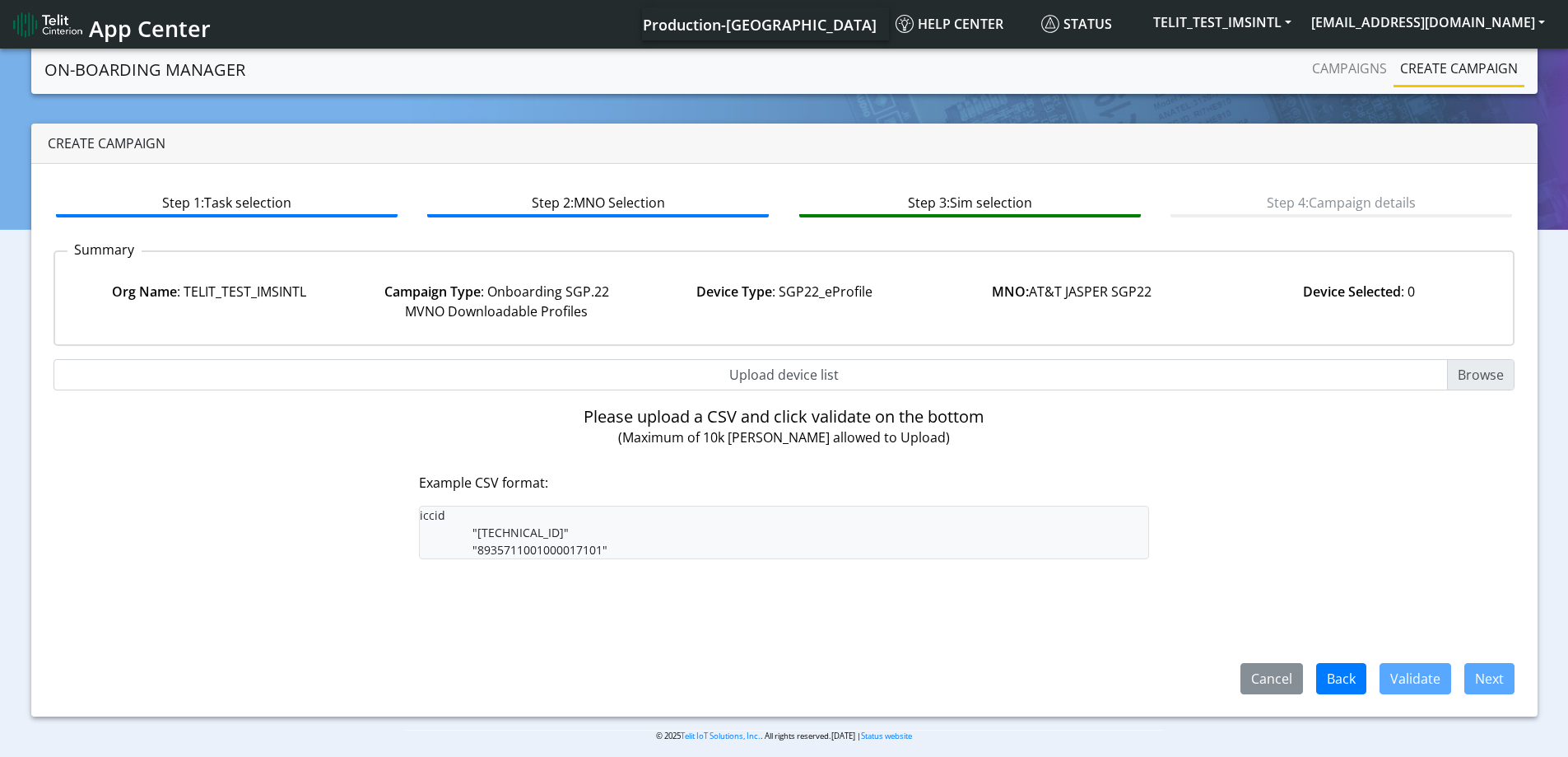
click at [755, 368] on input "Upload device list" at bounding box center [784, 375] width 1462 height 31
type input "C:\fakepath\onboarding CSV.csv"
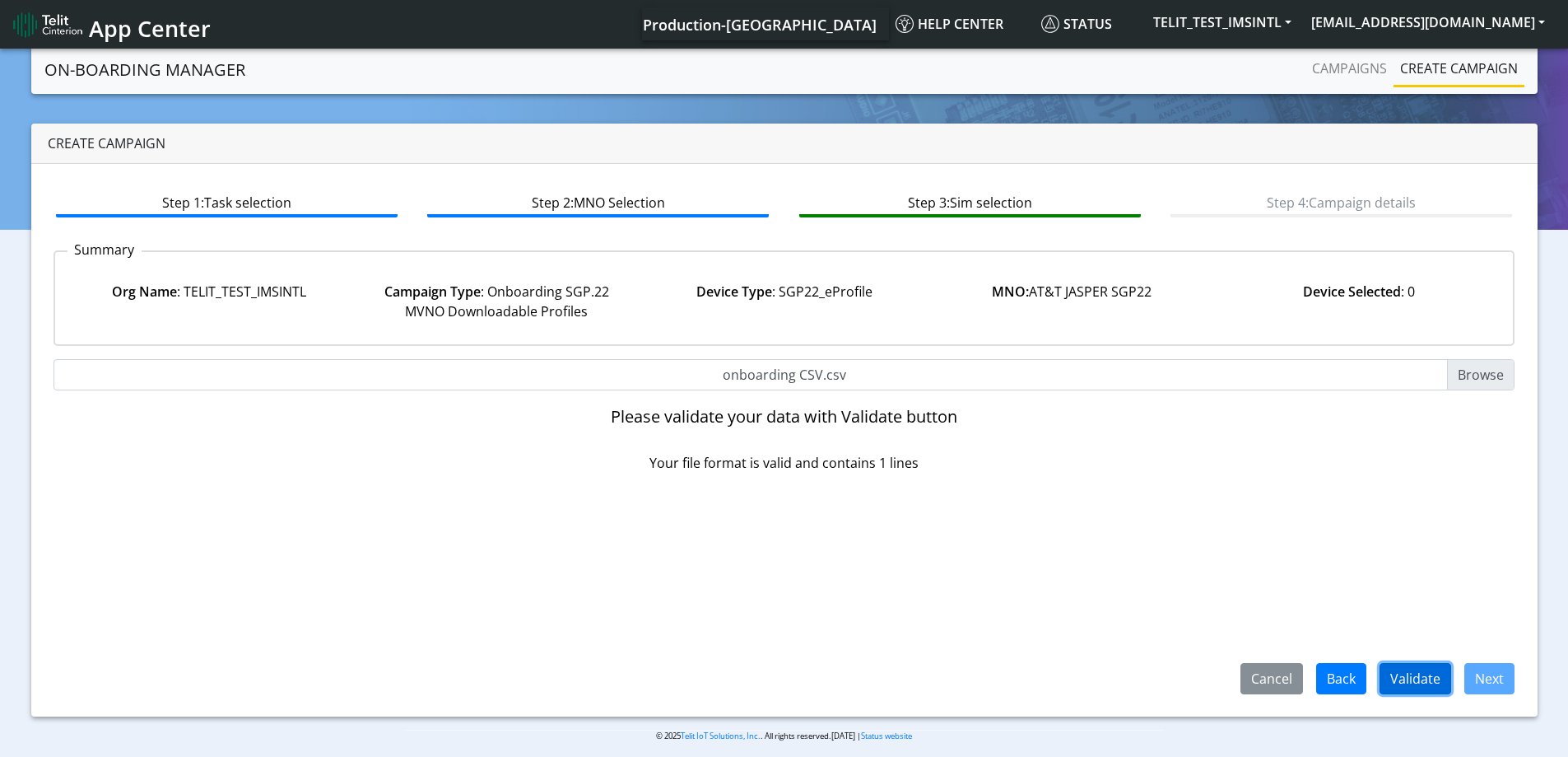
click at [1404, 671] on button "Validate" at bounding box center [1415, 679] width 72 height 31
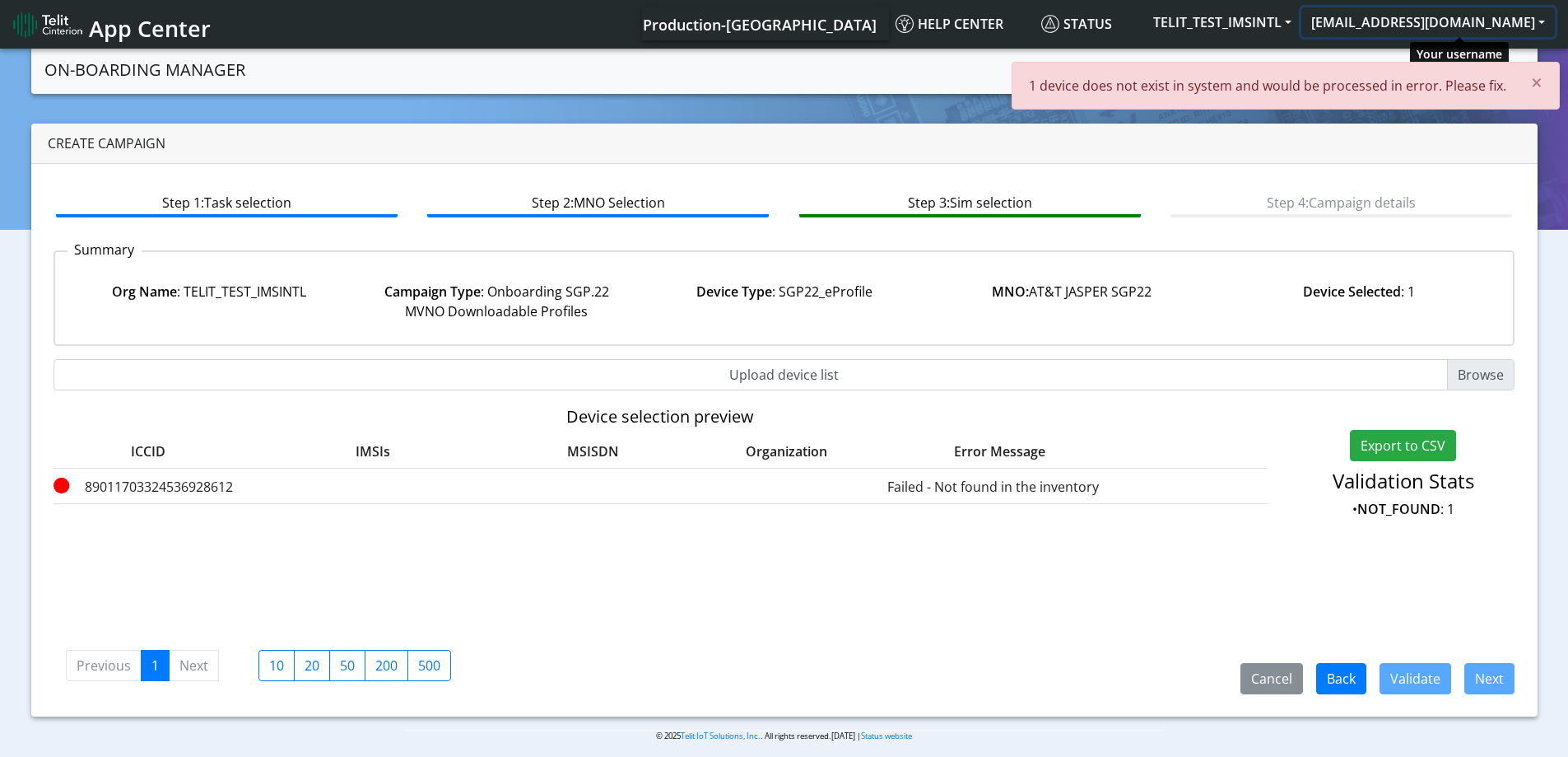
click at [1459, 15] on button "[EMAIL_ADDRESS][DOMAIN_NAME]" at bounding box center [1428, 22] width 254 height 30
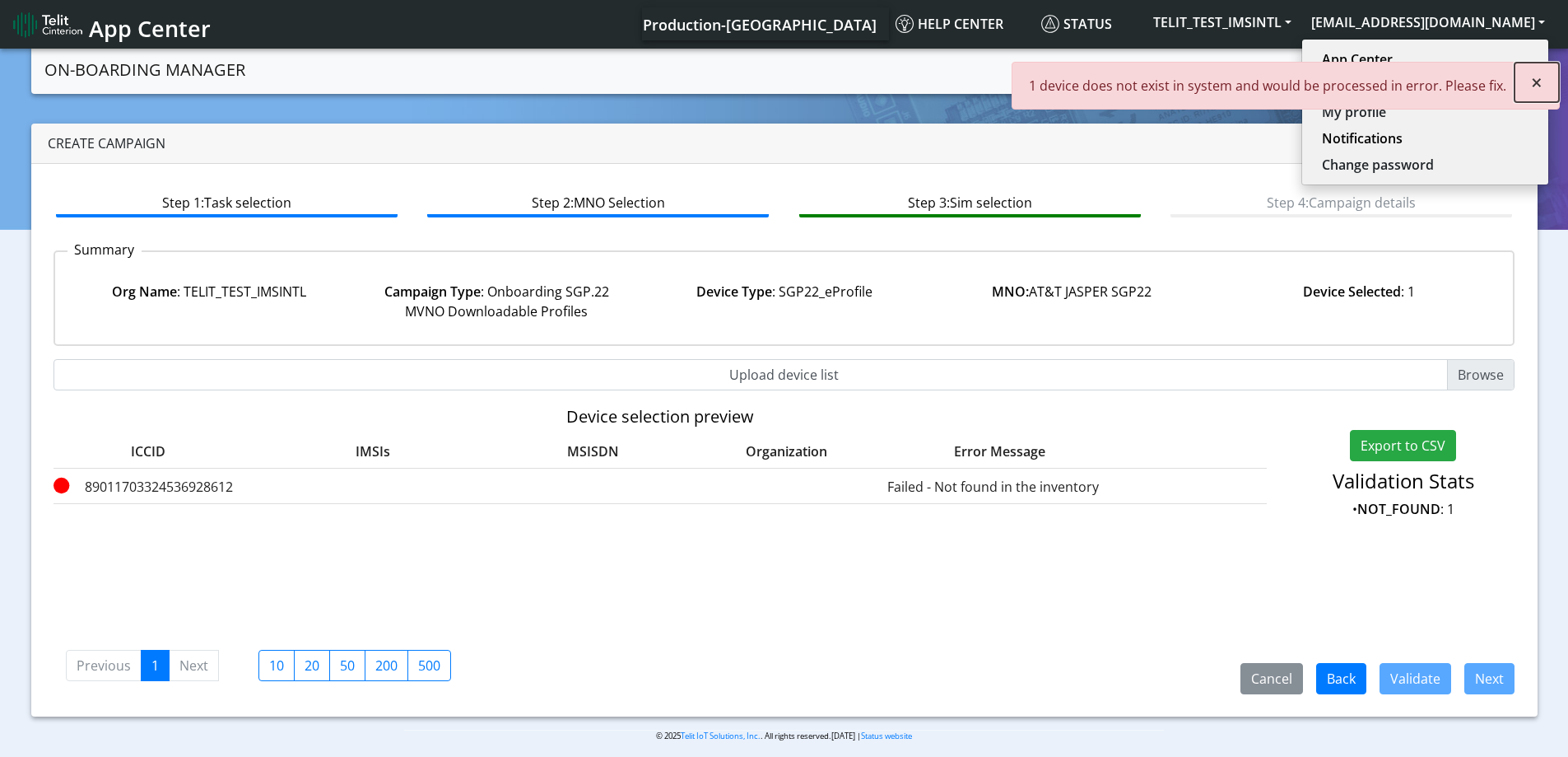
click at [1540, 83] on span "×" at bounding box center [1536, 82] width 12 height 27
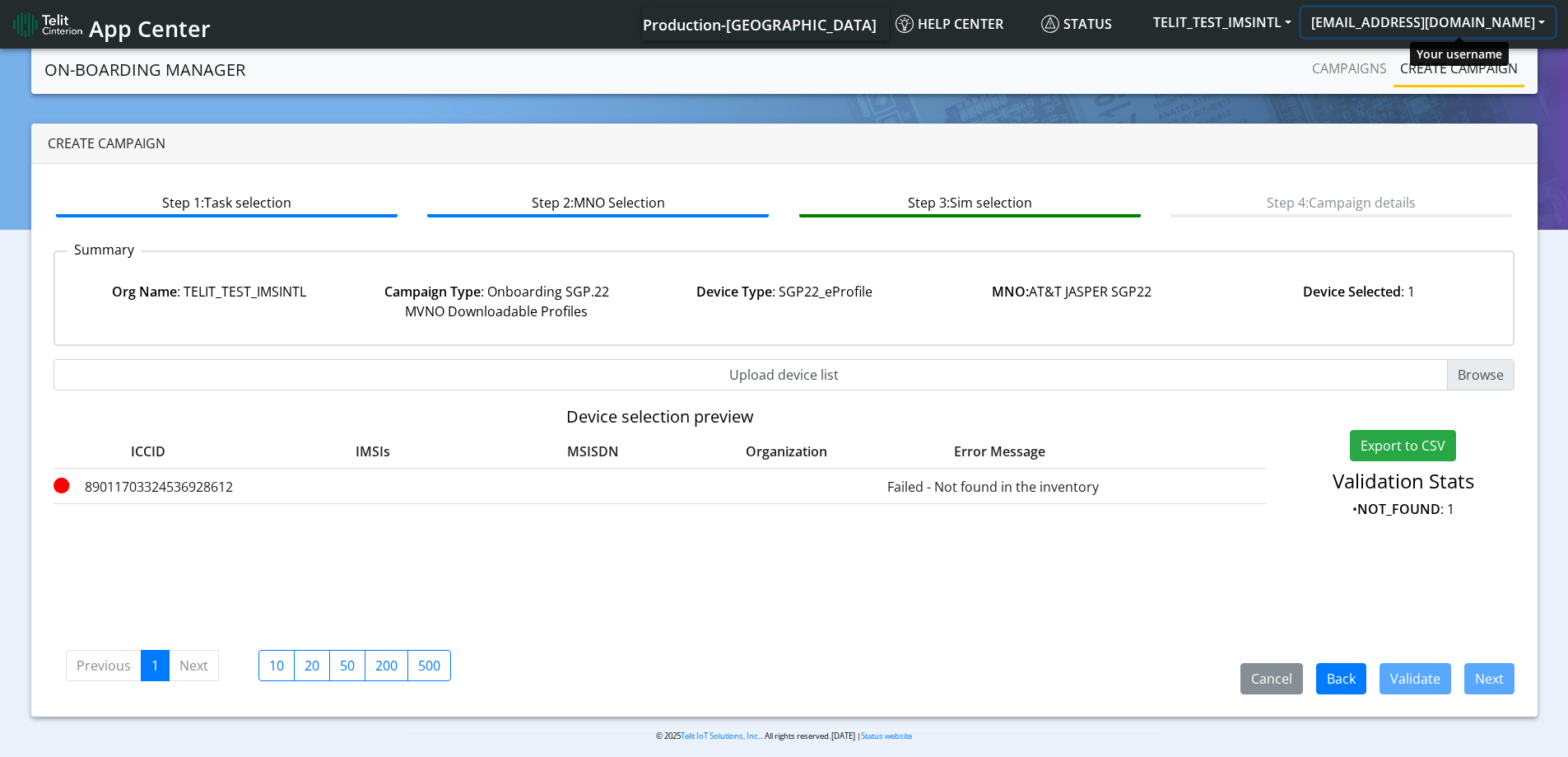
click at [1451, 31] on button "[EMAIL_ADDRESS][DOMAIN_NAME]" at bounding box center [1428, 22] width 254 height 30
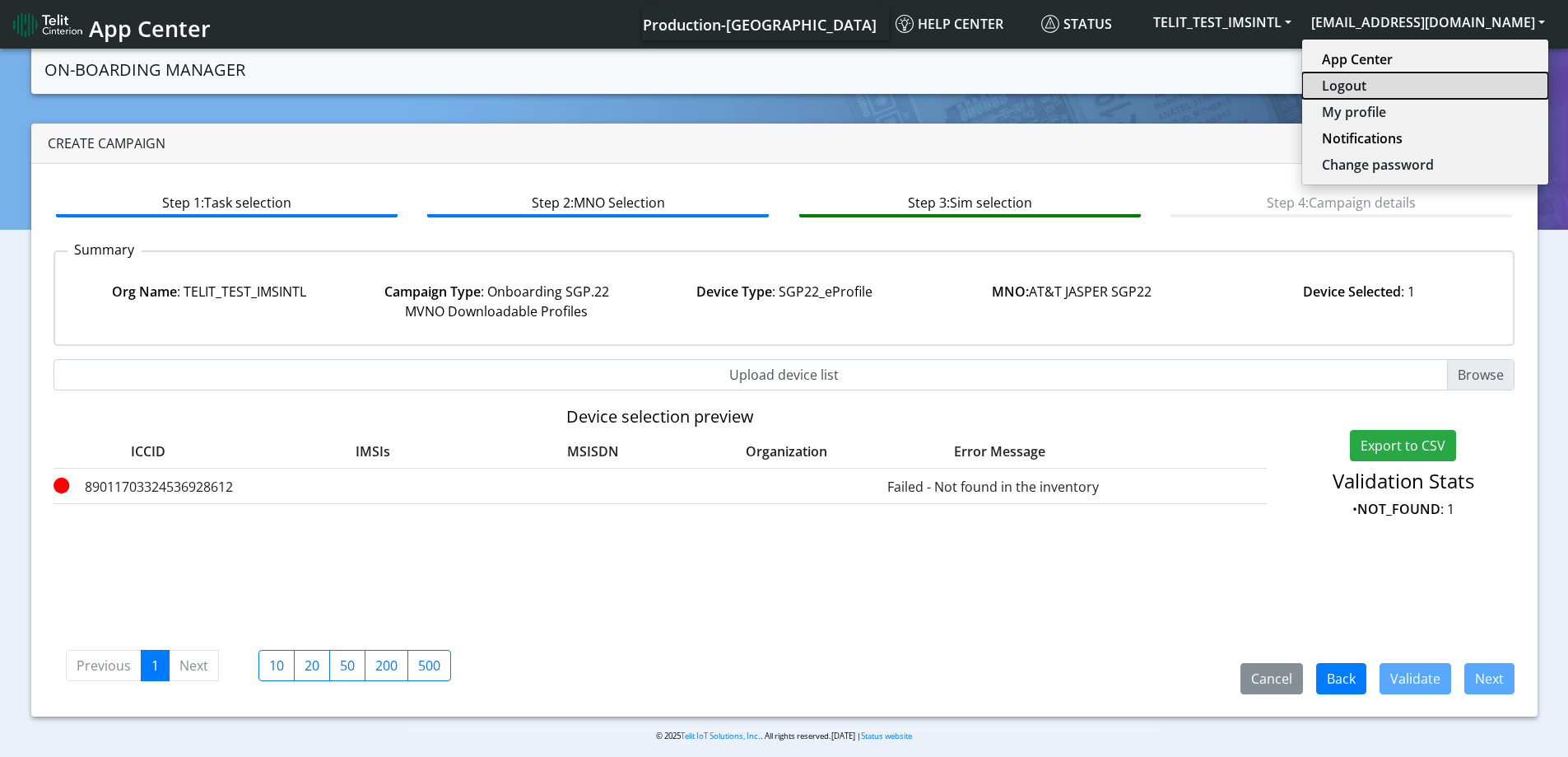
click at [1432, 86] on button "Logout" at bounding box center [1425, 86] width 246 height 26
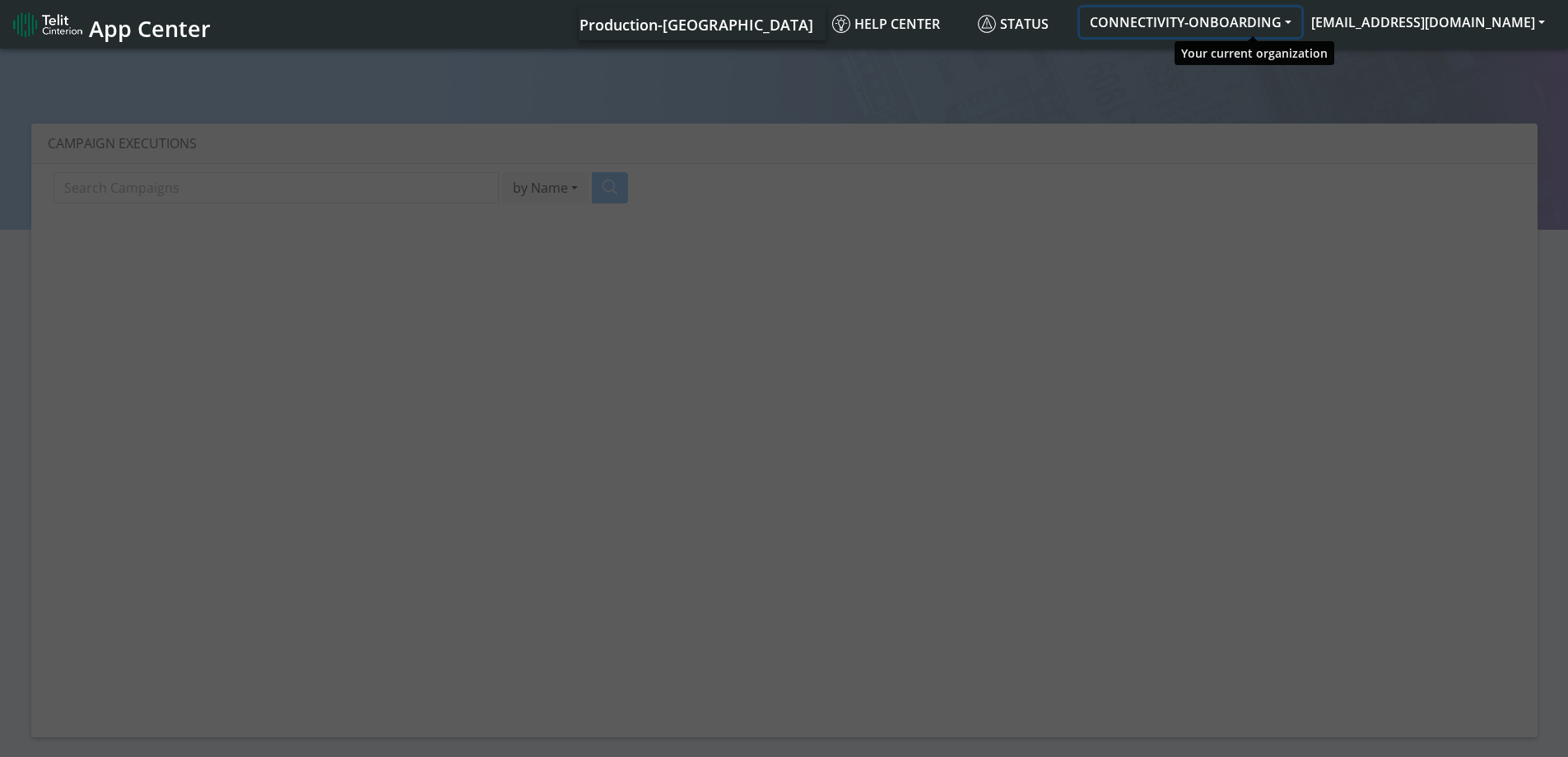
click at [1232, 23] on button "CONNECTIVITY-ONBOARDING" at bounding box center [1190, 22] width 221 height 30
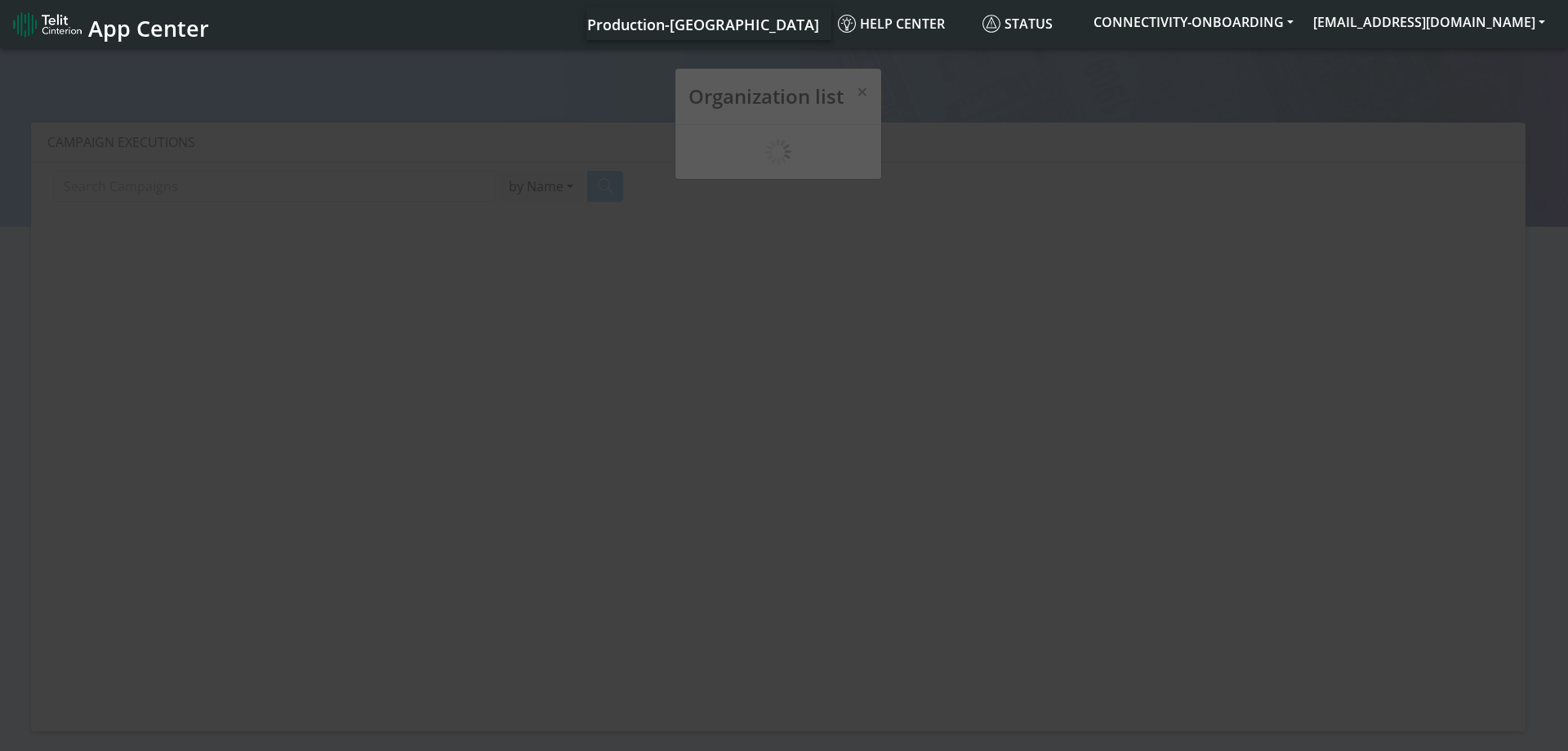
scroll to position [5, 0]
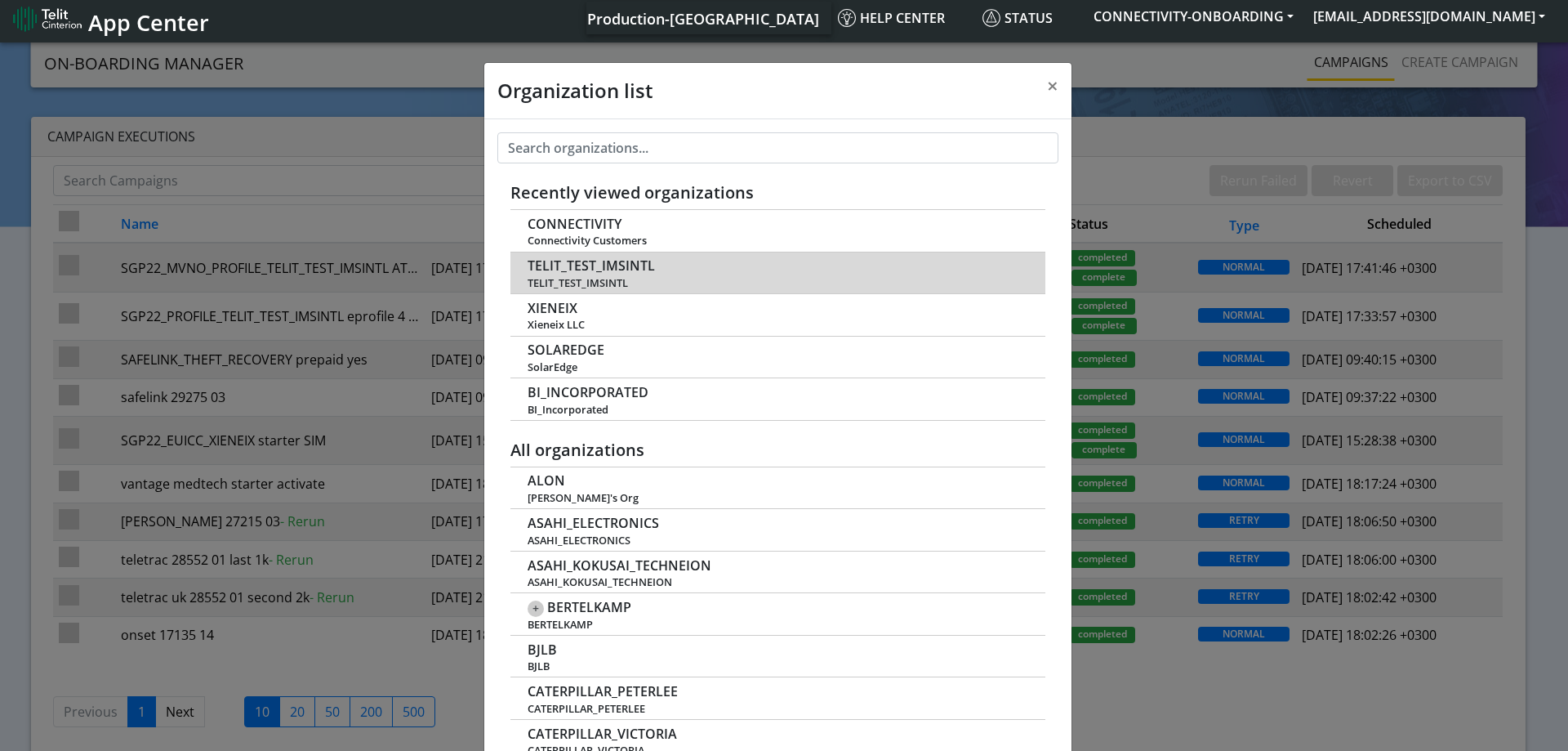
click at [589, 263] on span "TELIT_TEST_IMSINTL" at bounding box center [591, 265] width 127 height 15
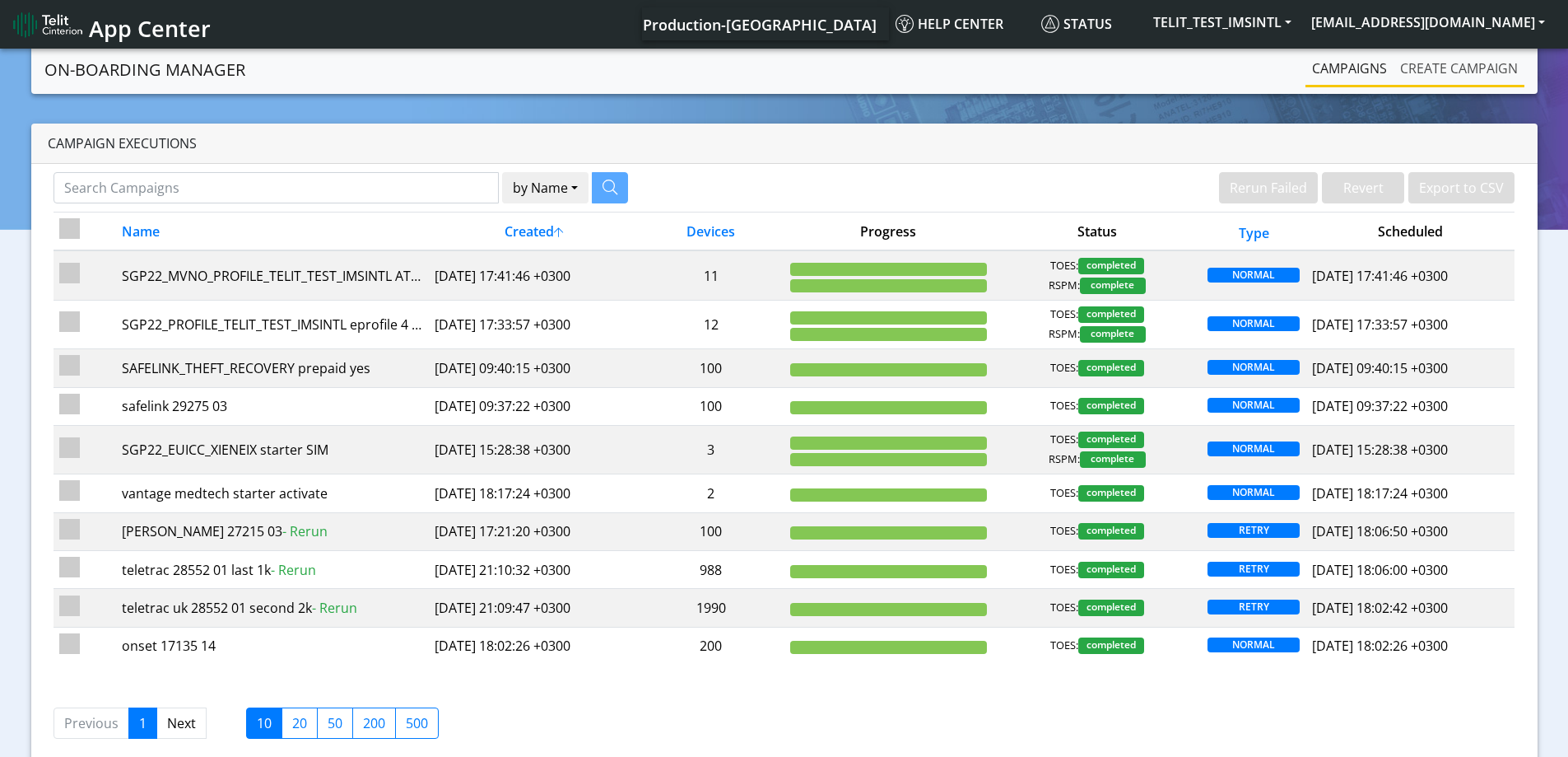
click at [1438, 74] on link "Create campaign" at bounding box center [1459, 68] width 131 height 33
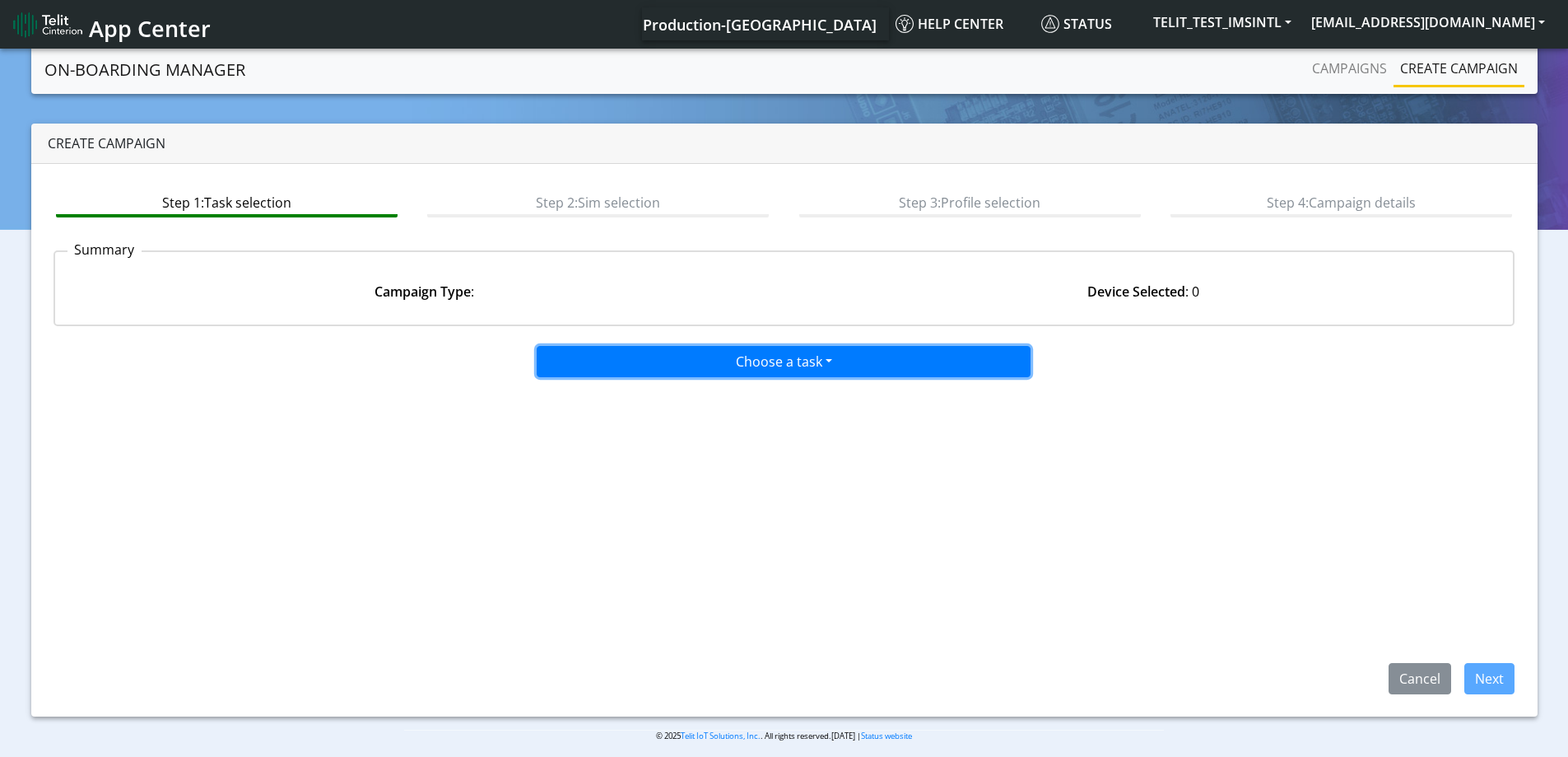
drag, startPoint x: 833, startPoint y: 361, endPoint x: 819, endPoint y: 361, distance: 14.0
click at [822, 367] on button "Choose a task" at bounding box center [783, 361] width 494 height 31
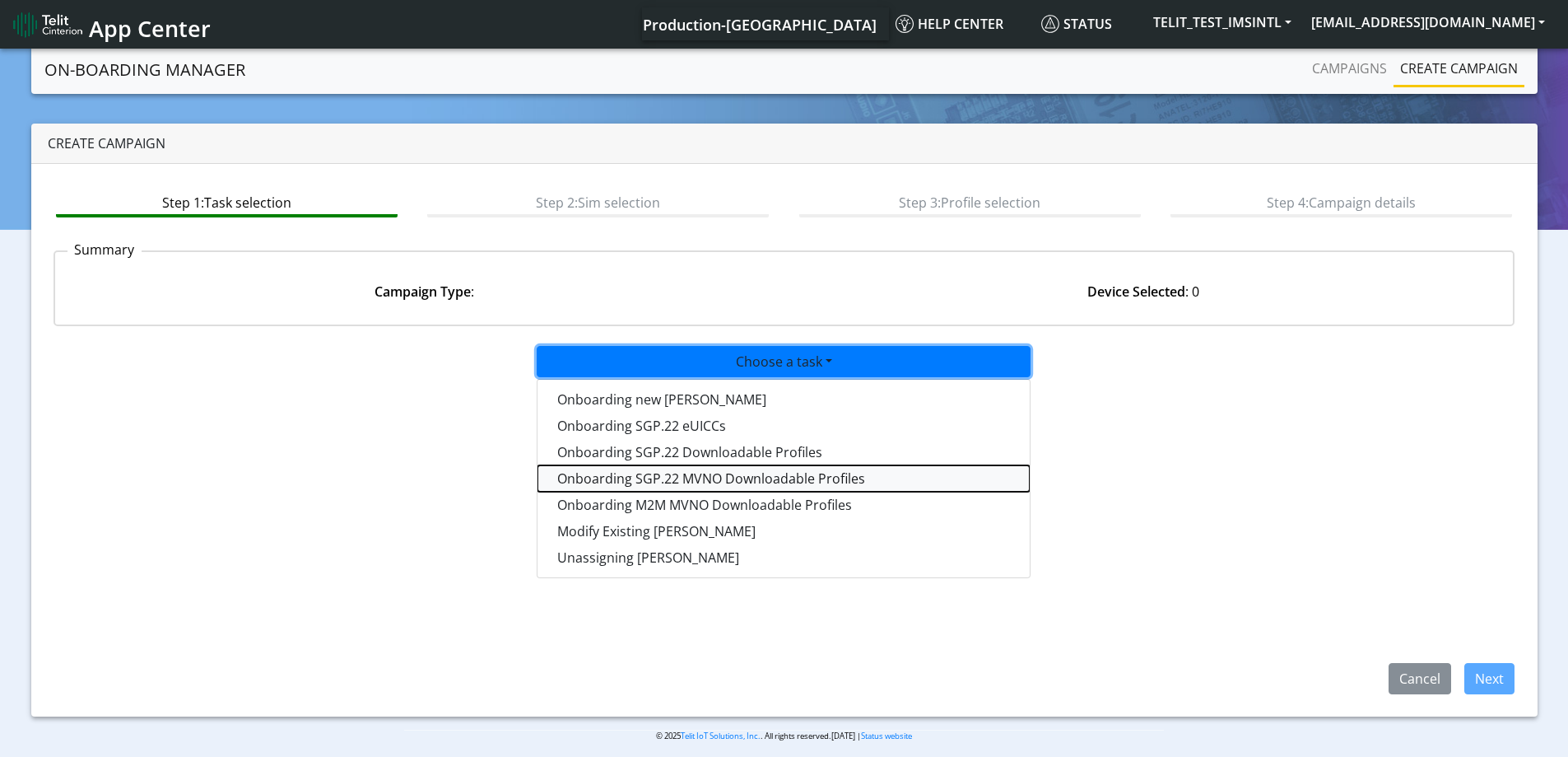
click at [654, 484] on tasksgp22mvnoprofile-dropdown "Onboarding SGP.22 MVNO Downloadable Profiles" at bounding box center [783, 478] width 492 height 26
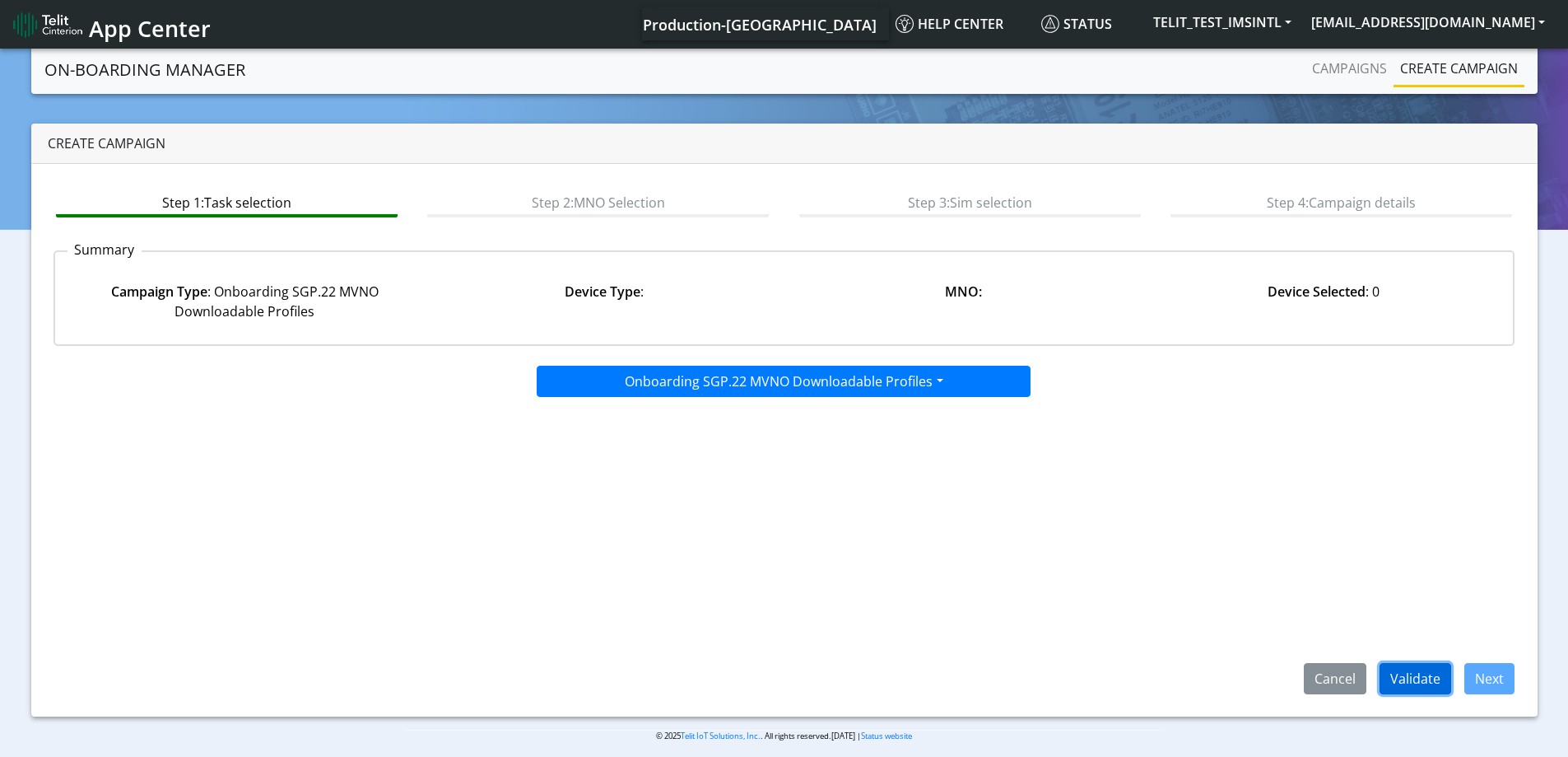
click at [1427, 663] on button "Validate" at bounding box center [1415, 679] width 72 height 31
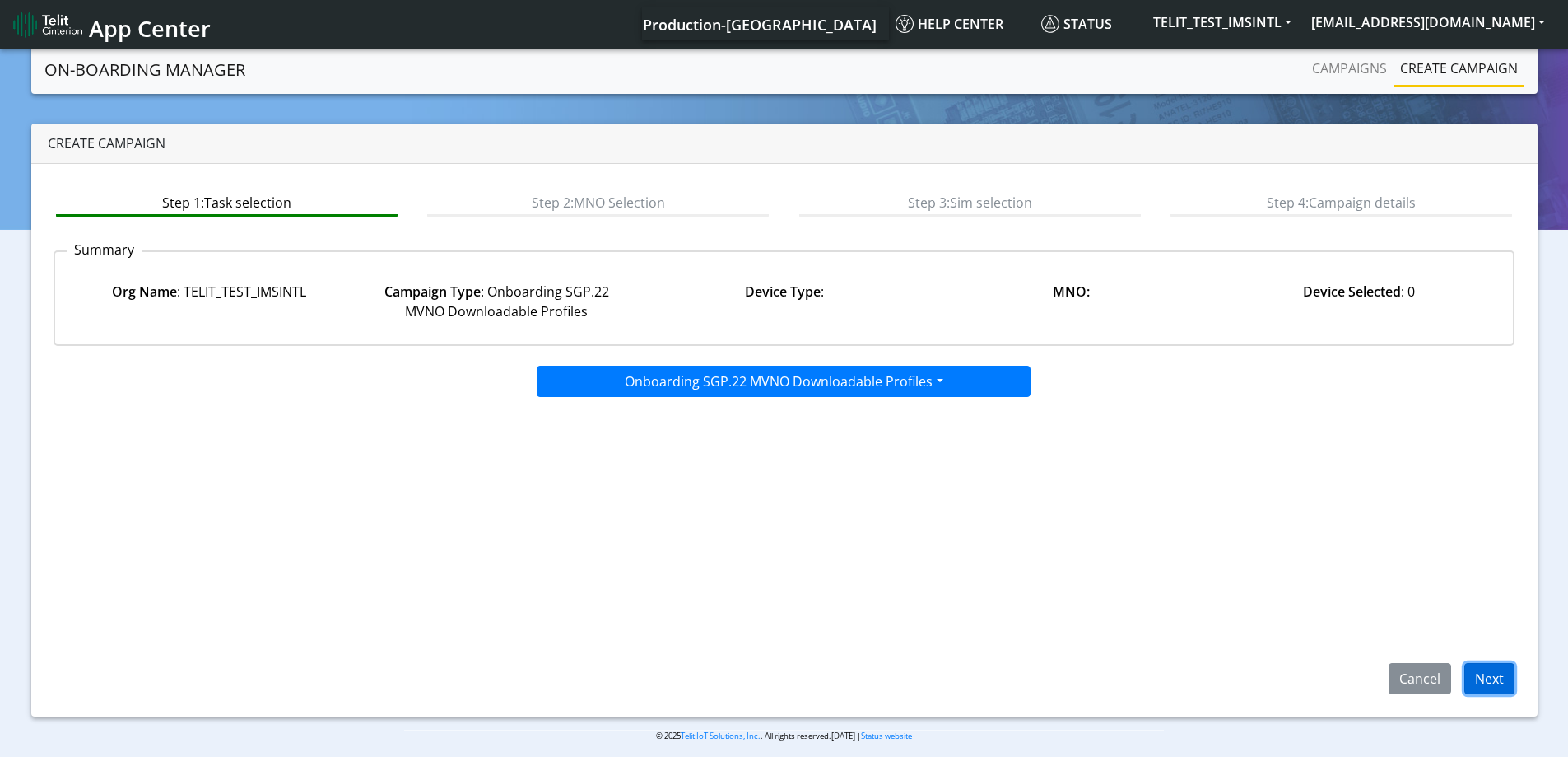
click at [1492, 678] on button "Next" at bounding box center [1489, 679] width 50 height 31
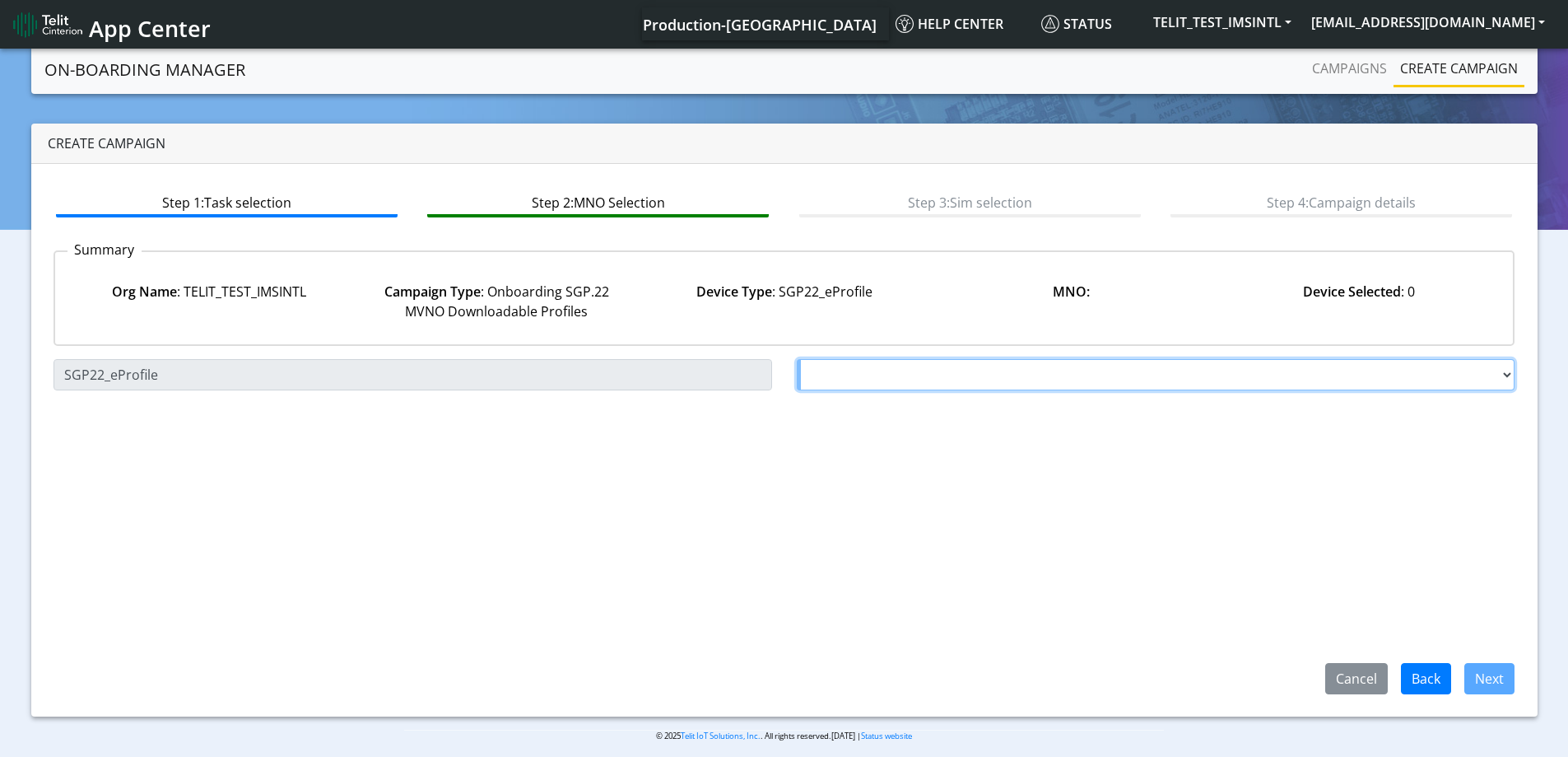
drag, startPoint x: 829, startPoint y: 366, endPoint x: 840, endPoint y: 388, distance: 24.6
click at [829, 365] on select "Choose a MNO FutureProfile AT&T Wireless TELIT AT&T IOT GW Server NLT-[GEOGRAPH…" at bounding box center [1156, 375] width 719 height 31
select select "1.3.5.6.7"
click at [797, 359] on select "Choose a MNO FutureProfile AT&T Wireless TELIT AT&T IOT GW Server NLT-[GEOGRAPH…" at bounding box center [1156, 375] width 719 height 31
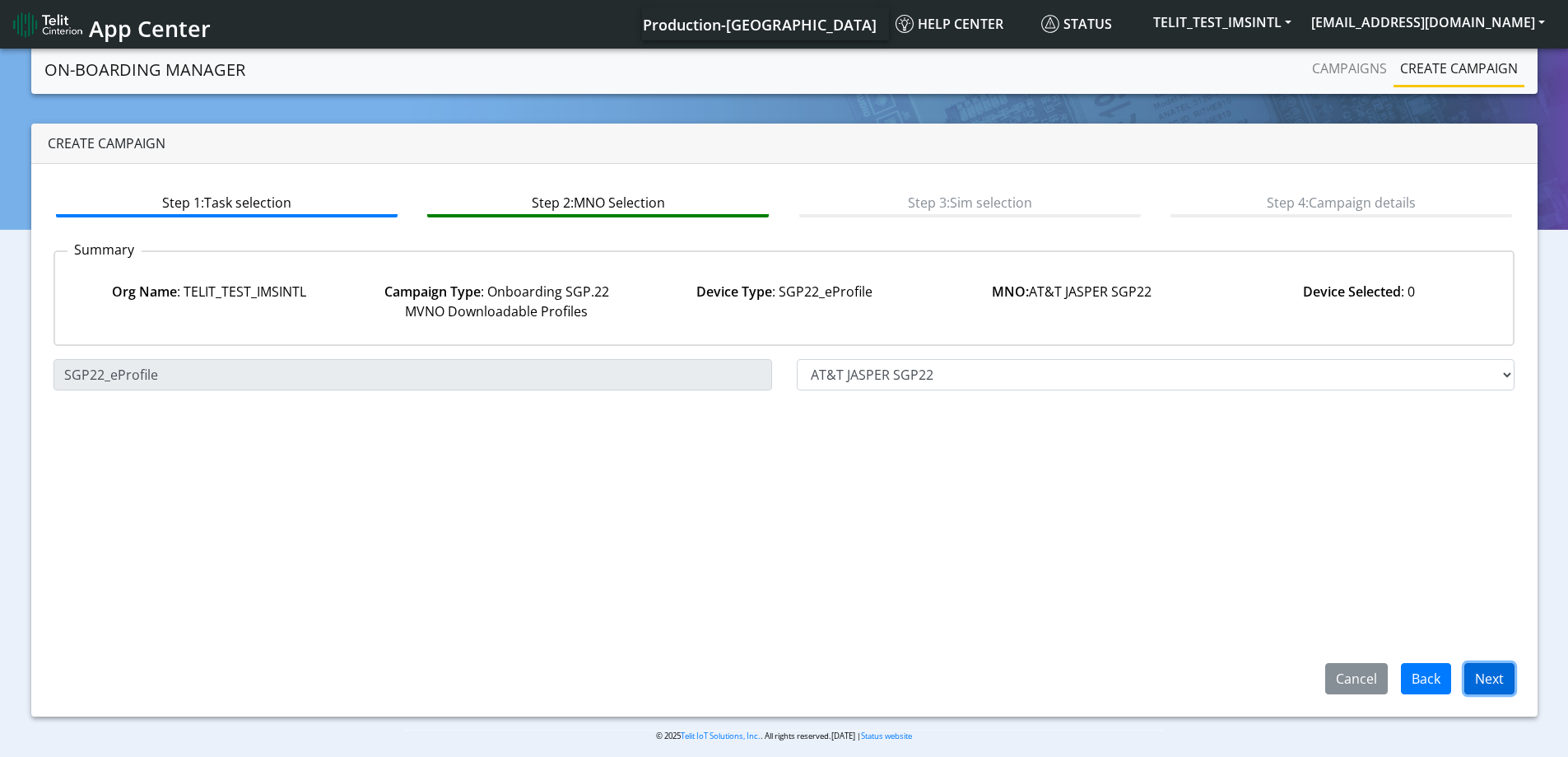
click at [1497, 672] on button "Next" at bounding box center [1489, 679] width 50 height 31
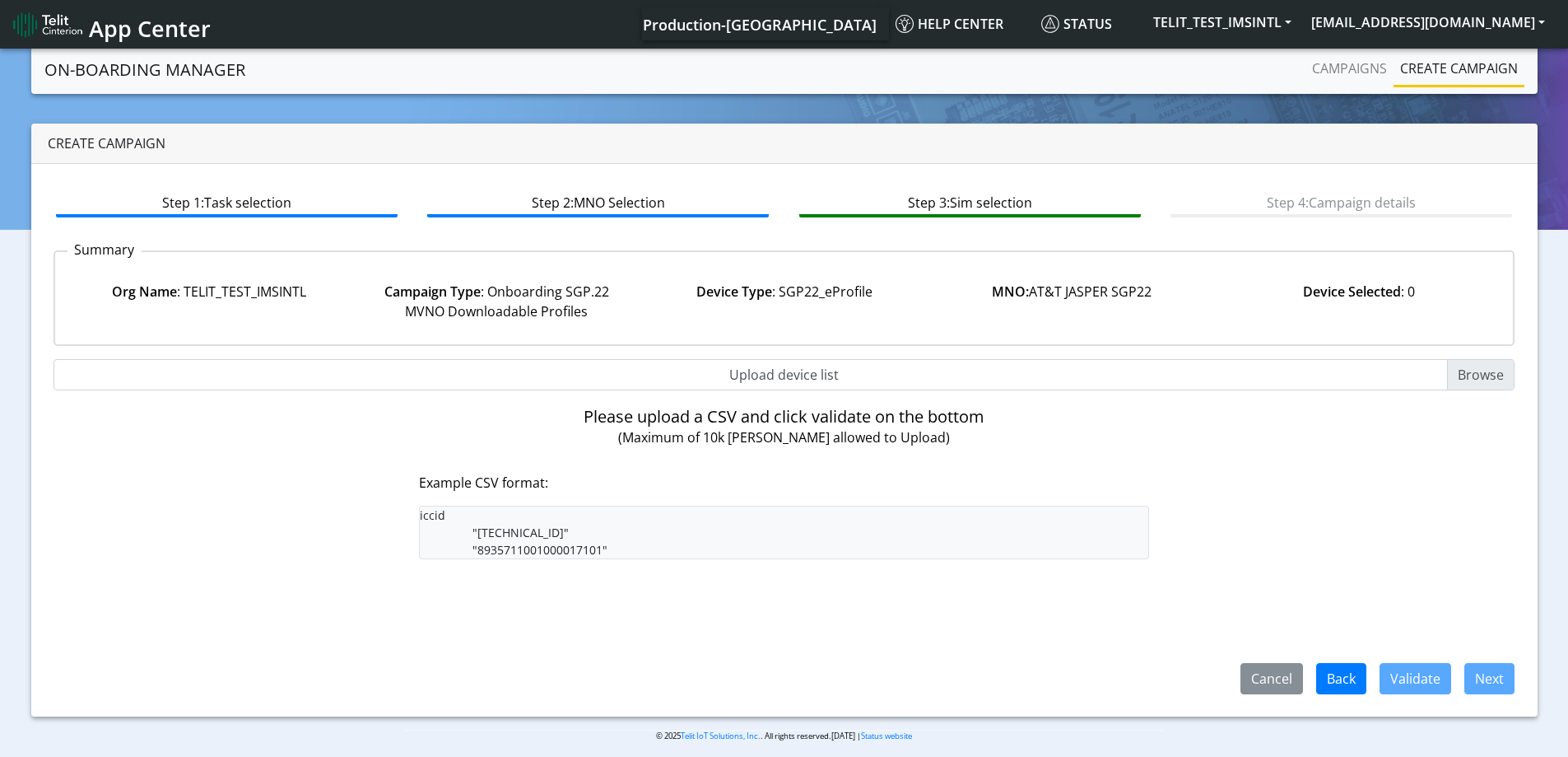
click at [788, 372] on input "Upload device list" at bounding box center [784, 375] width 1462 height 31
type input "C:\fakepath\onboarding CSV.csv"
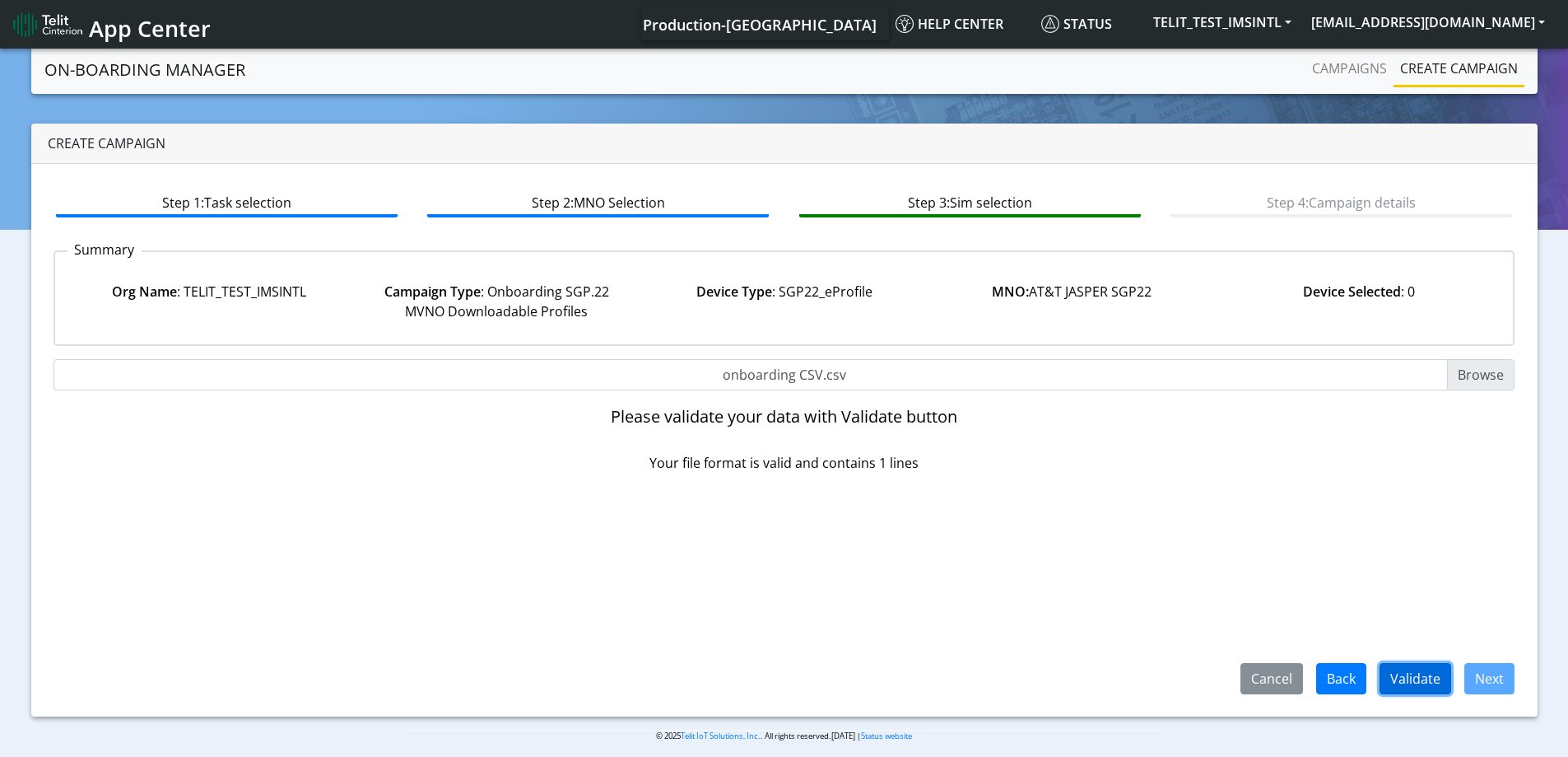
click at [1392, 671] on button "Validate" at bounding box center [1415, 679] width 72 height 31
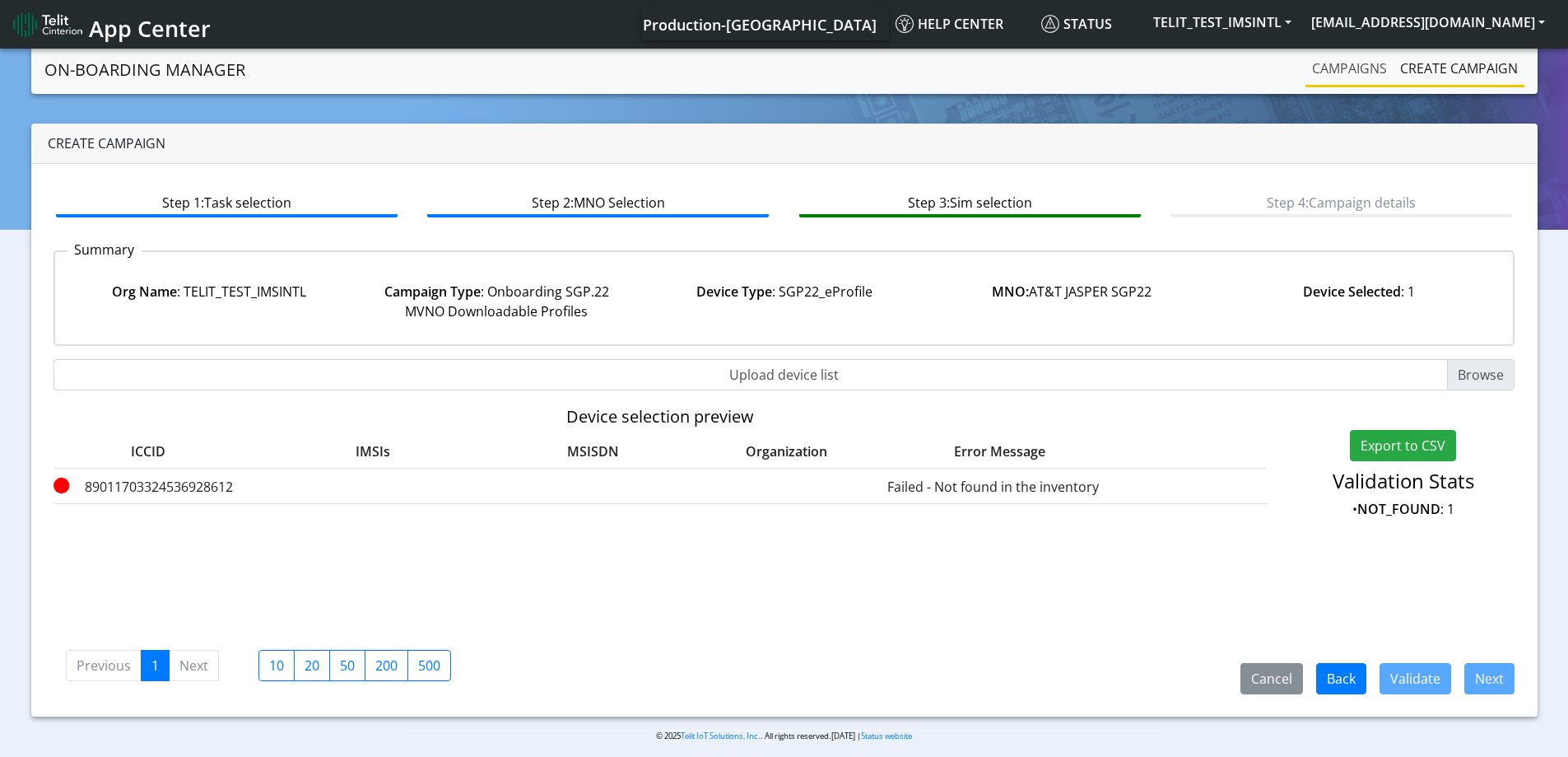
click at [1356, 66] on link "Campaigns" at bounding box center [1349, 68] width 88 height 33
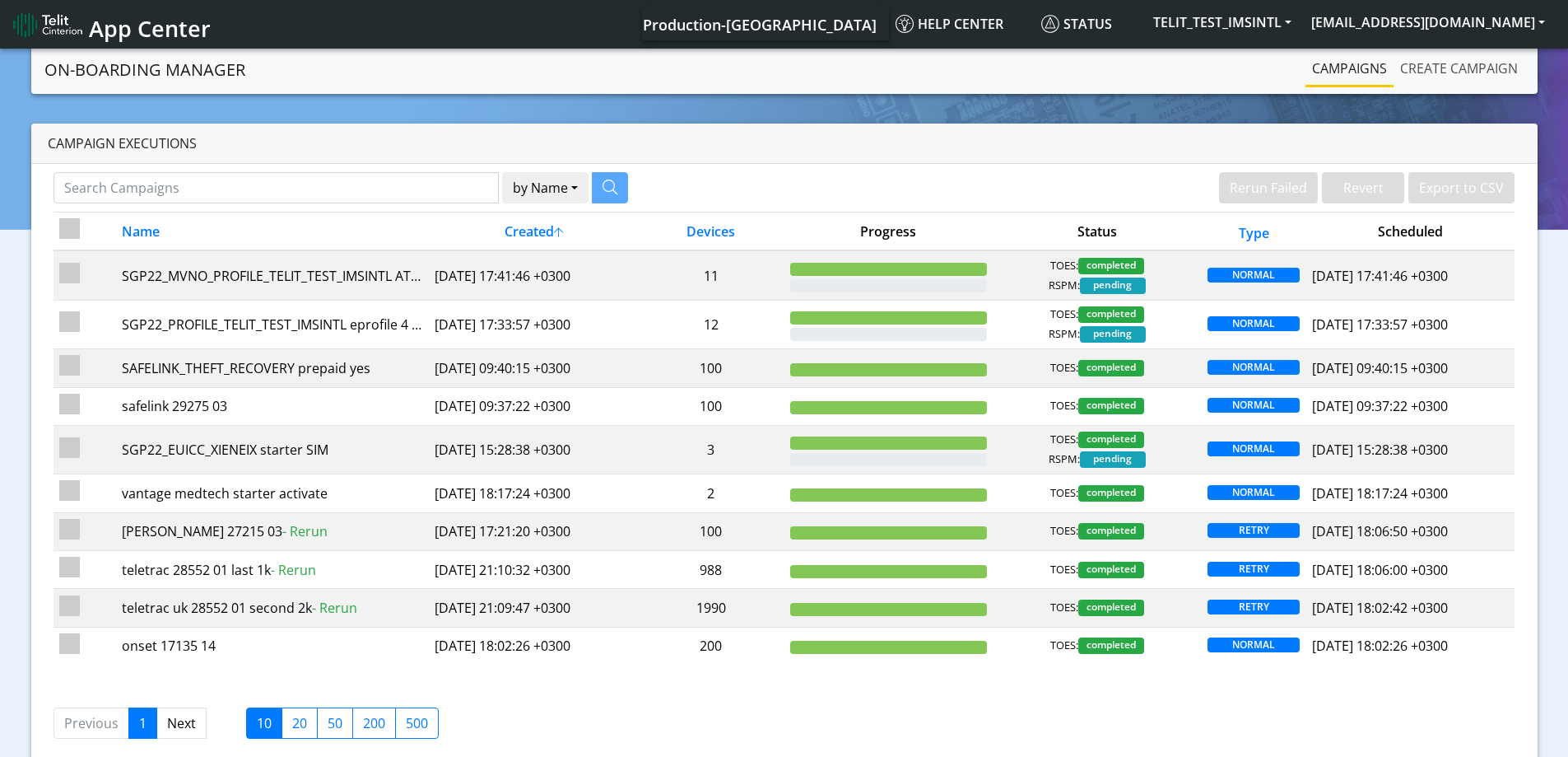
click at [1439, 65] on link "Create campaign" at bounding box center [1459, 68] width 131 height 33
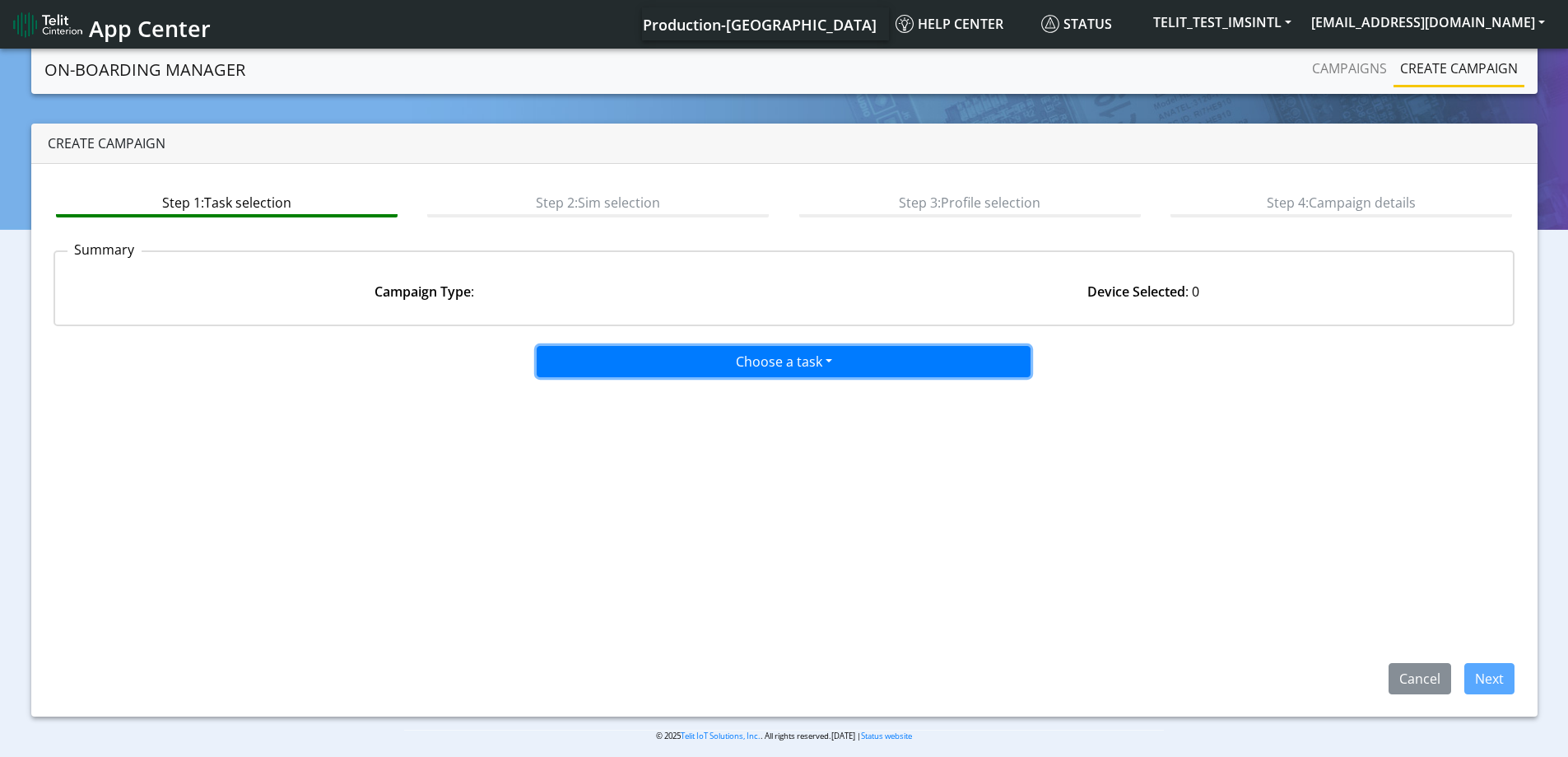
click at [923, 351] on button "Choose a task" at bounding box center [783, 361] width 494 height 31
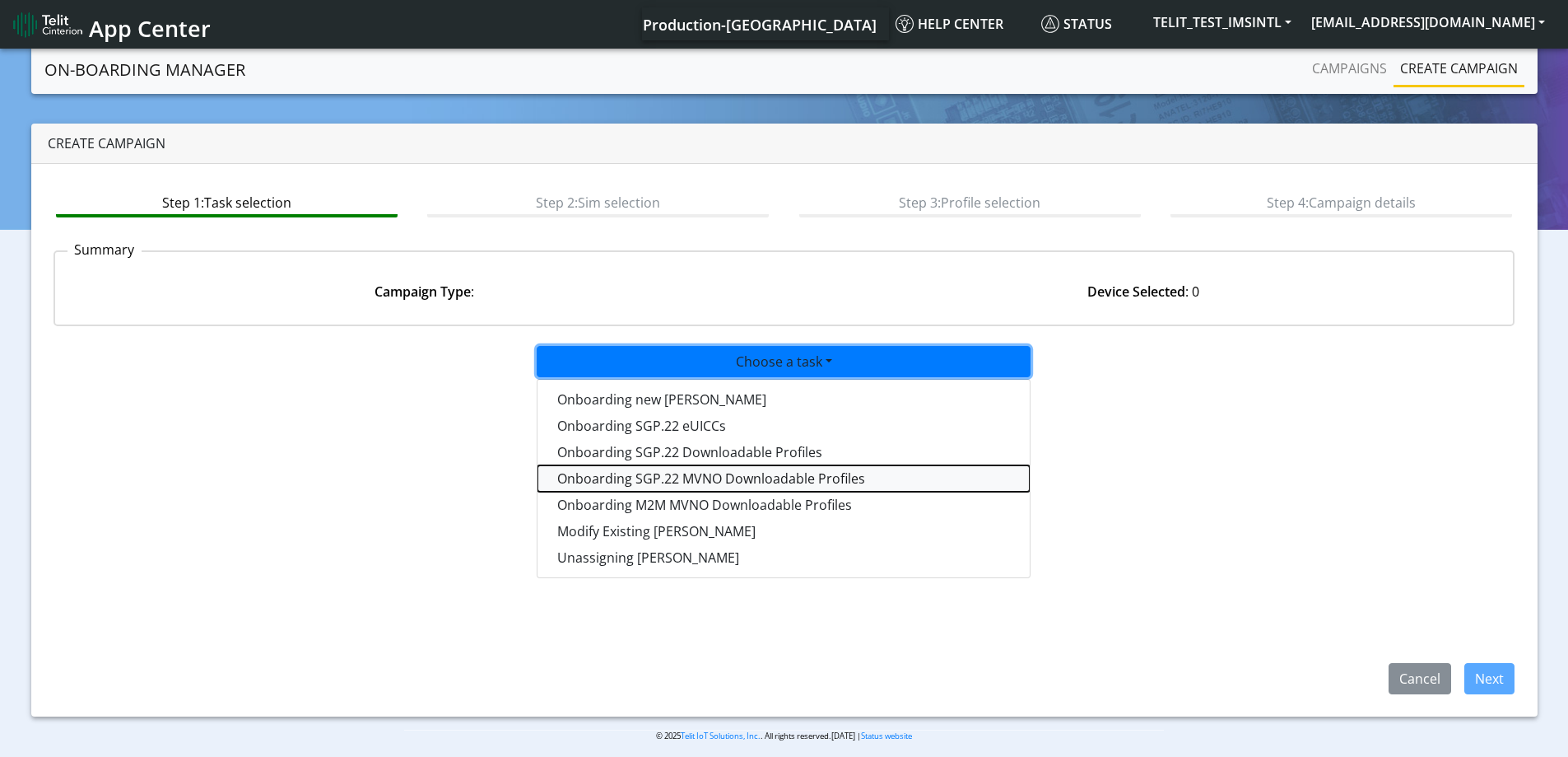
click at [702, 478] on tasksgp22mvnoprofile-dropdown "Onboarding SGP.22 MVNO Downloadable Profiles" at bounding box center [783, 478] width 492 height 26
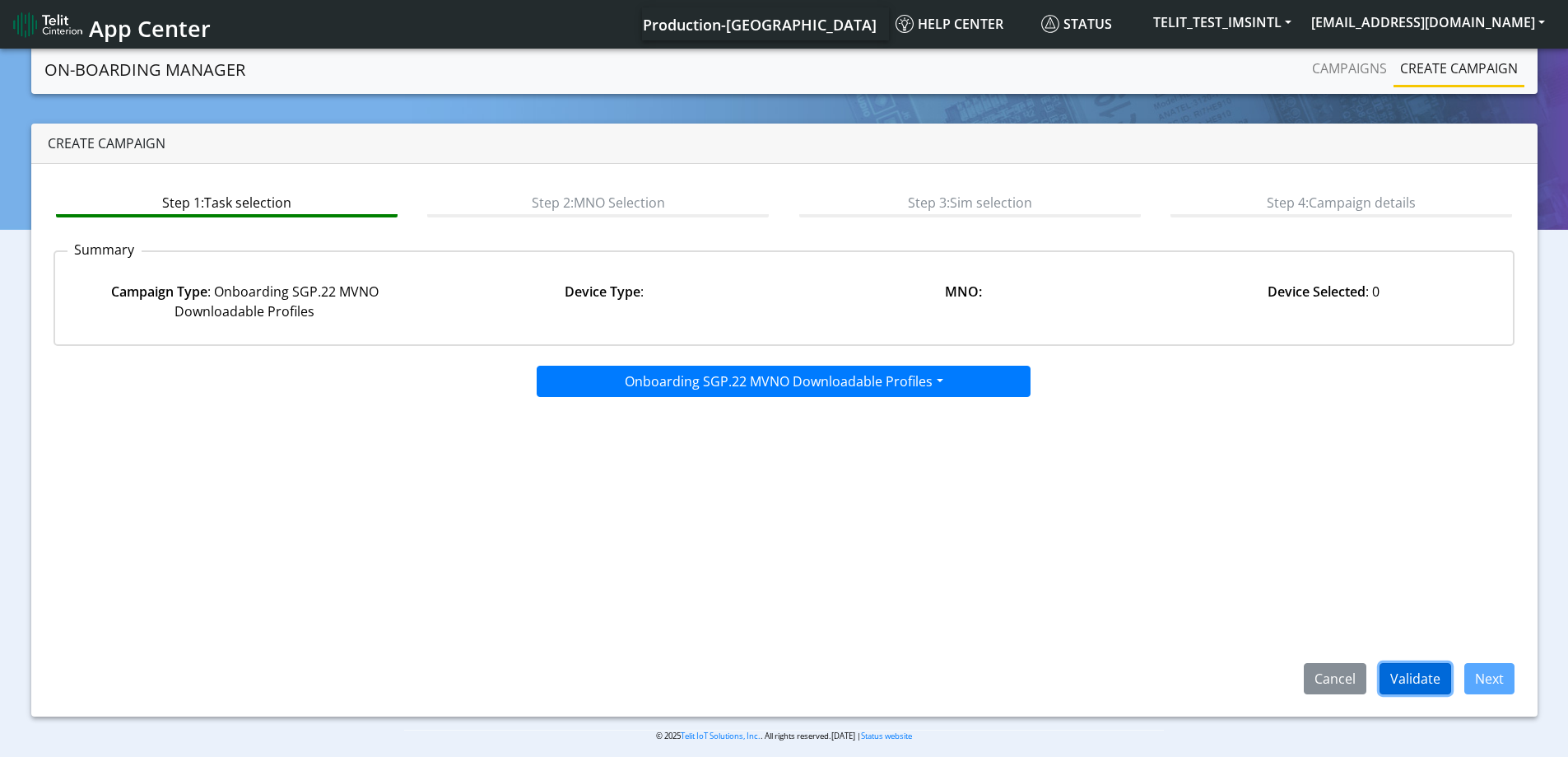
click at [1405, 672] on button "Validate" at bounding box center [1415, 679] width 72 height 31
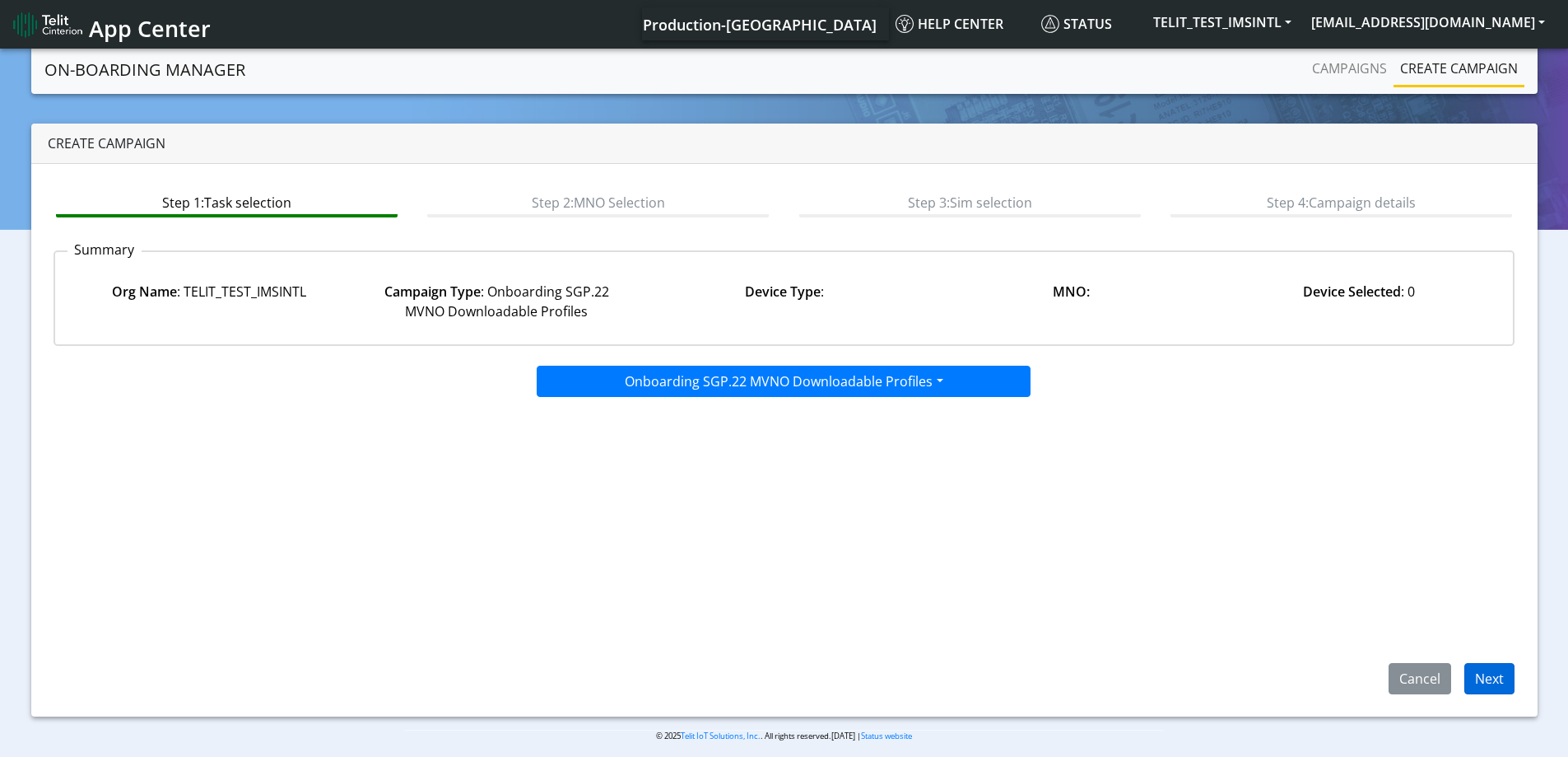
drag, startPoint x: 1520, startPoint y: 681, endPoint x: 1494, endPoint y: 681, distance: 26.0
click at [1509, 681] on div "Cancel Next" at bounding box center [1445, 679] width 164 height 31
click at [1494, 681] on button "Next" at bounding box center [1489, 679] width 50 height 31
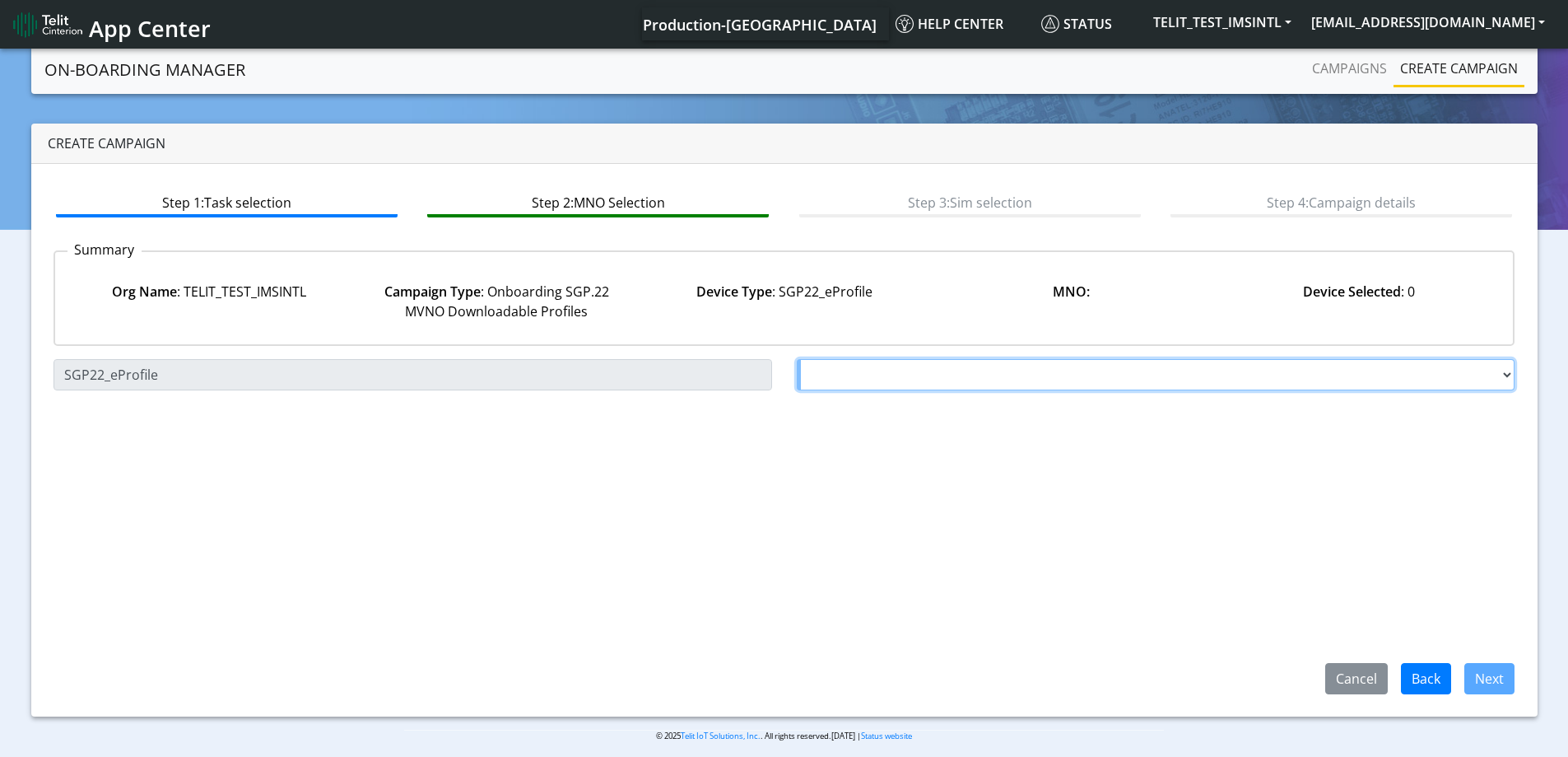
click at [945, 368] on select "Choose a MNO FutureProfile AT&T Wireless TELIT AT&T IOT GW Server NLT-[GEOGRAPH…" at bounding box center [1156, 375] width 719 height 31
select select "1.3.5.6.7"
click at [797, 359] on select "Choose a MNO FutureProfile AT&T Wireless TELIT AT&T IOT GW Server NLT-[GEOGRAPH…" at bounding box center [1156, 375] width 719 height 31
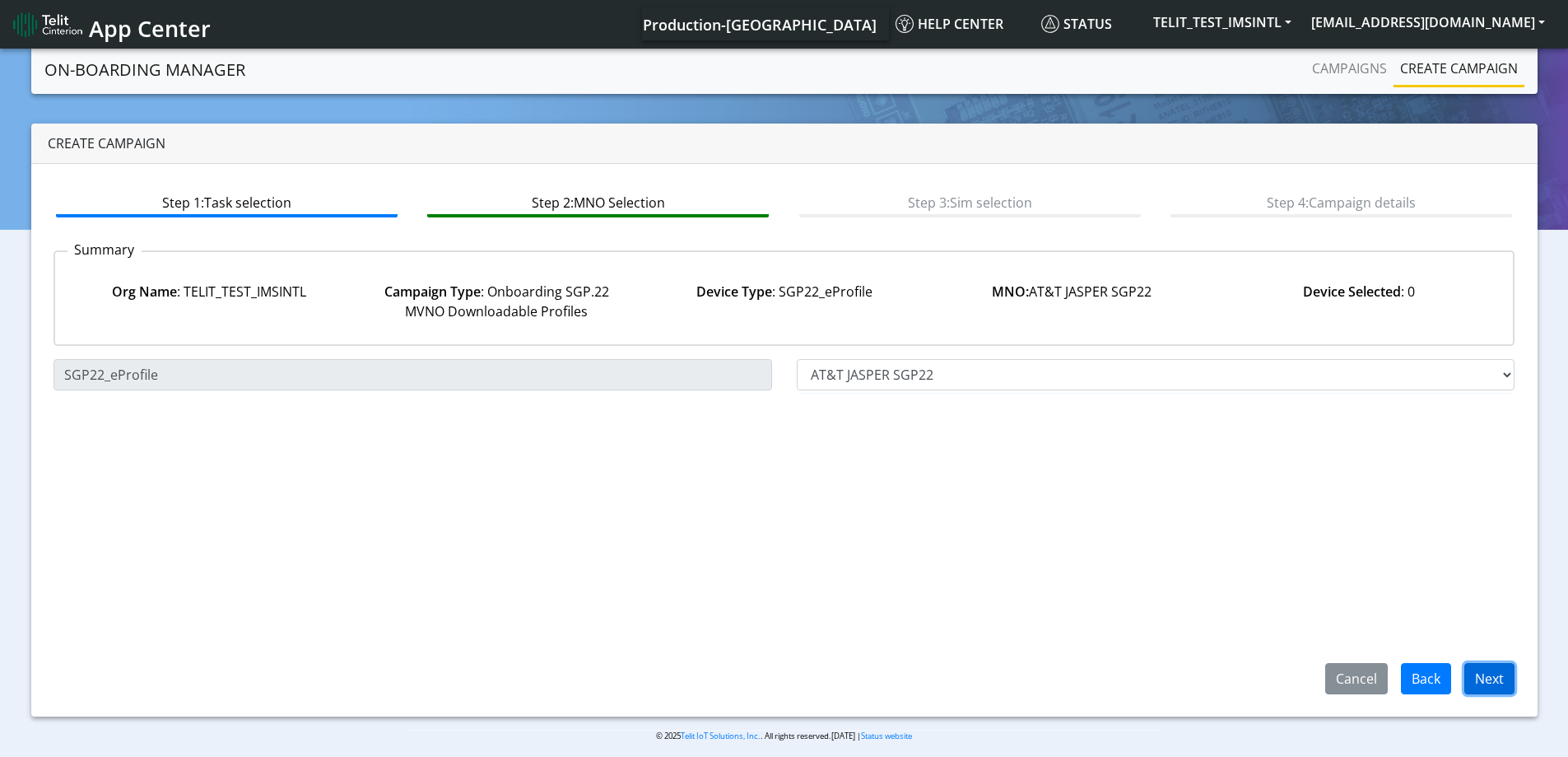
click at [1473, 671] on button "Next" at bounding box center [1489, 679] width 50 height 31
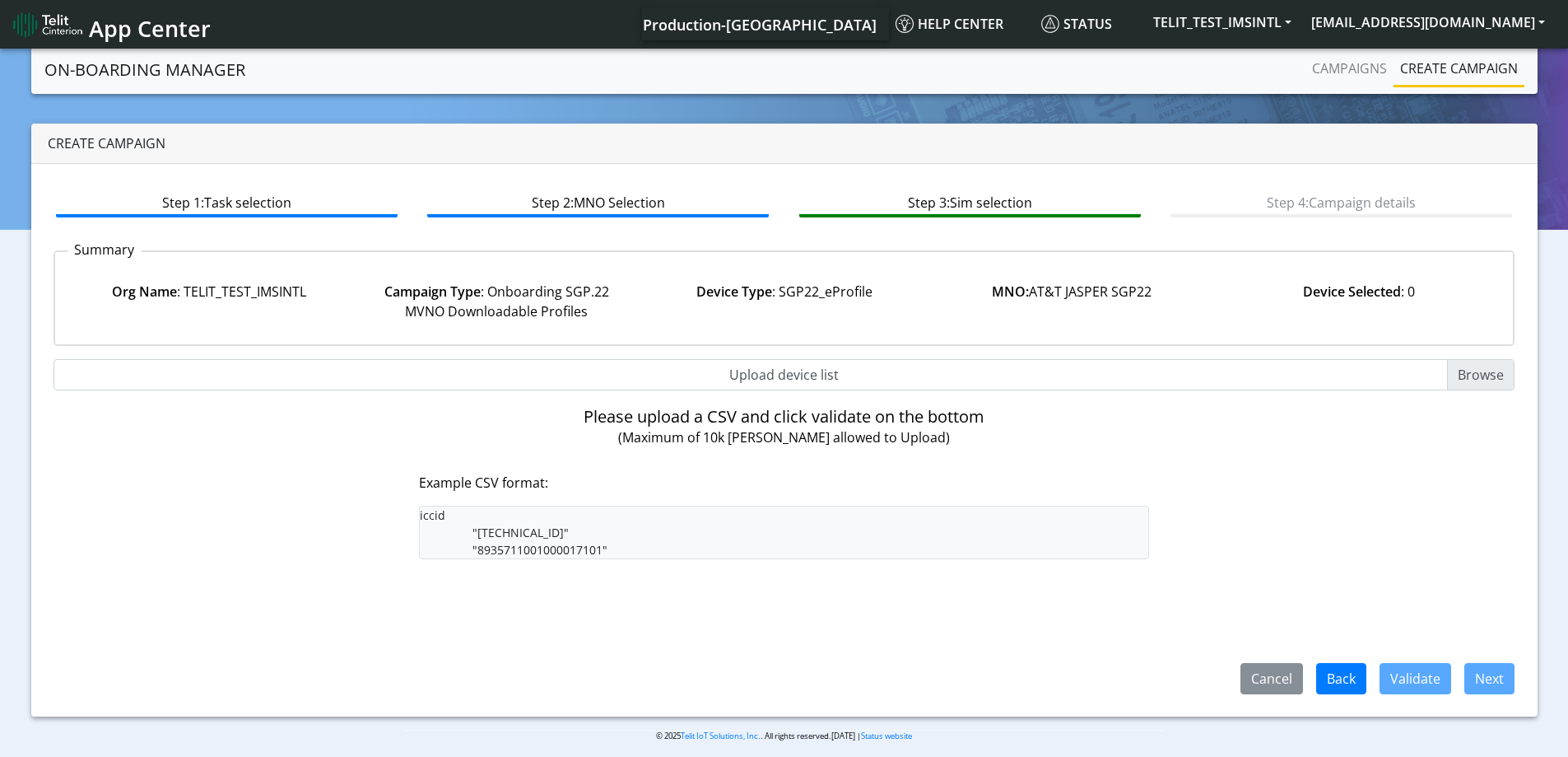
click at [741, 374] on input "Upload device list" at bounding box center [784, 375] width 1462 height 31
type input "C:\fakepath\onboarding CSV.csv"
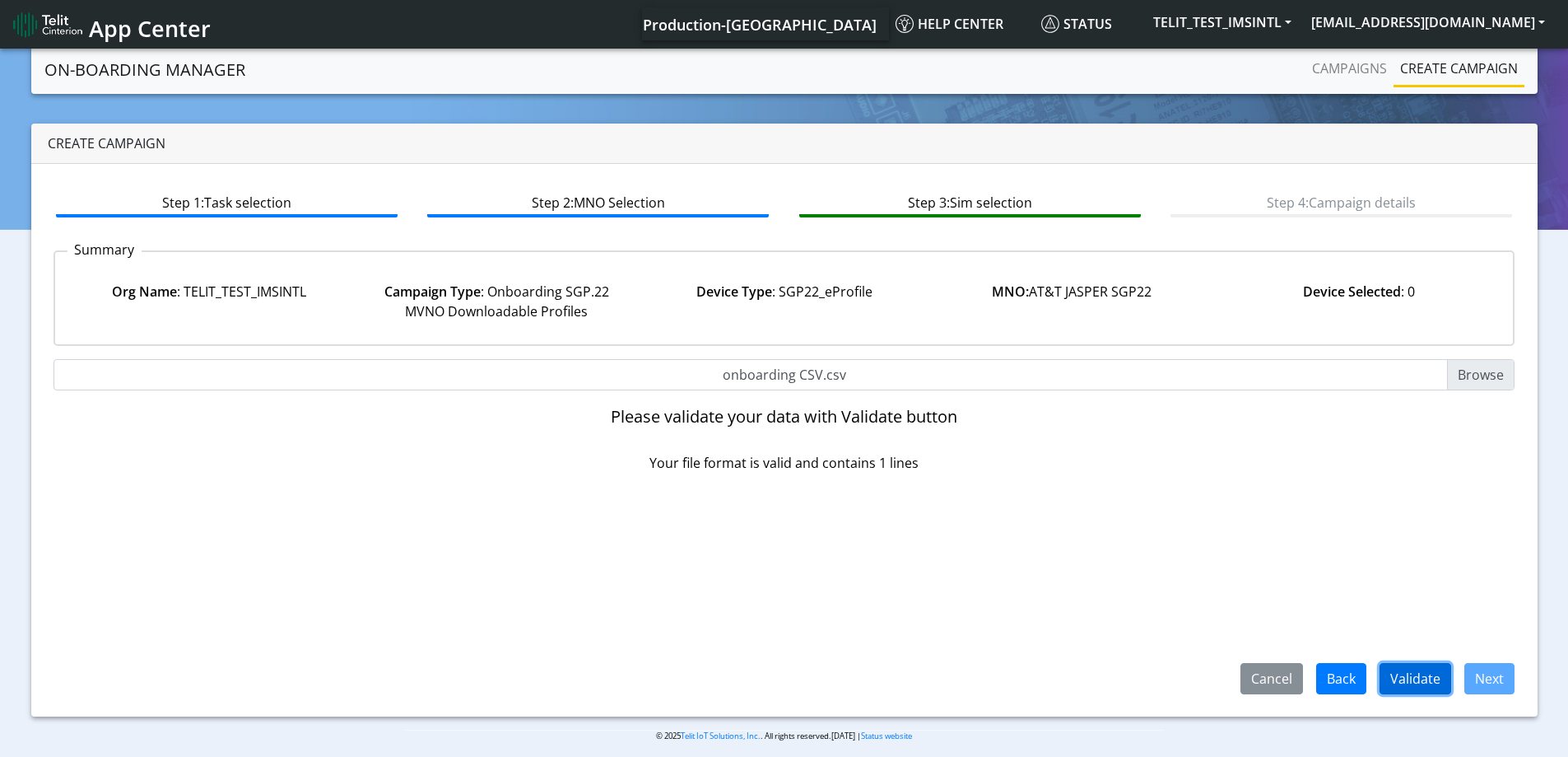
click at [1421, 668] on button "Validate" at bounding box center [1415, 679] width 72 height 31
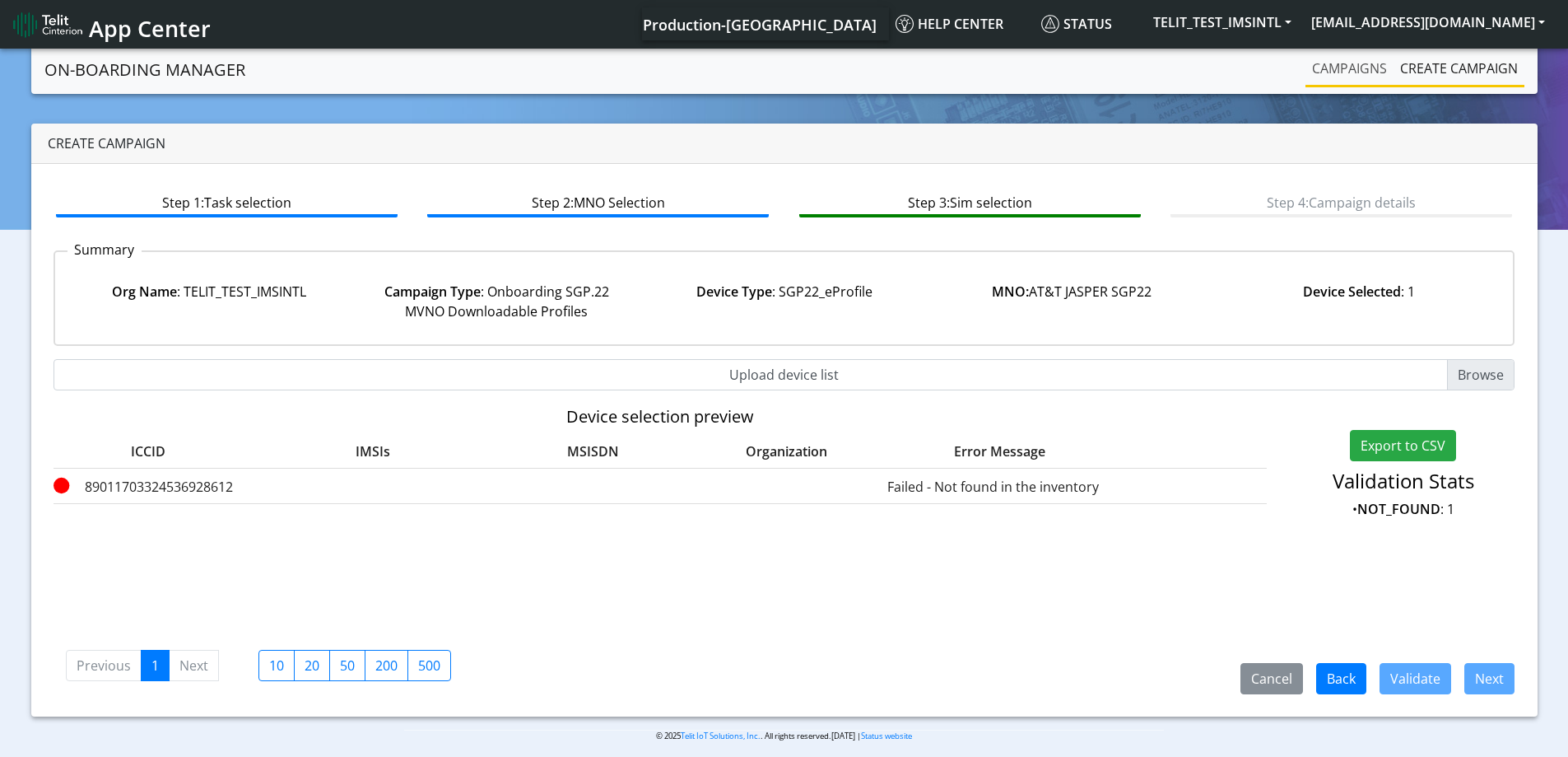
click at [1376, 74] on link "Campaigns" at bounding box center [1349, 68] width 88 height 33
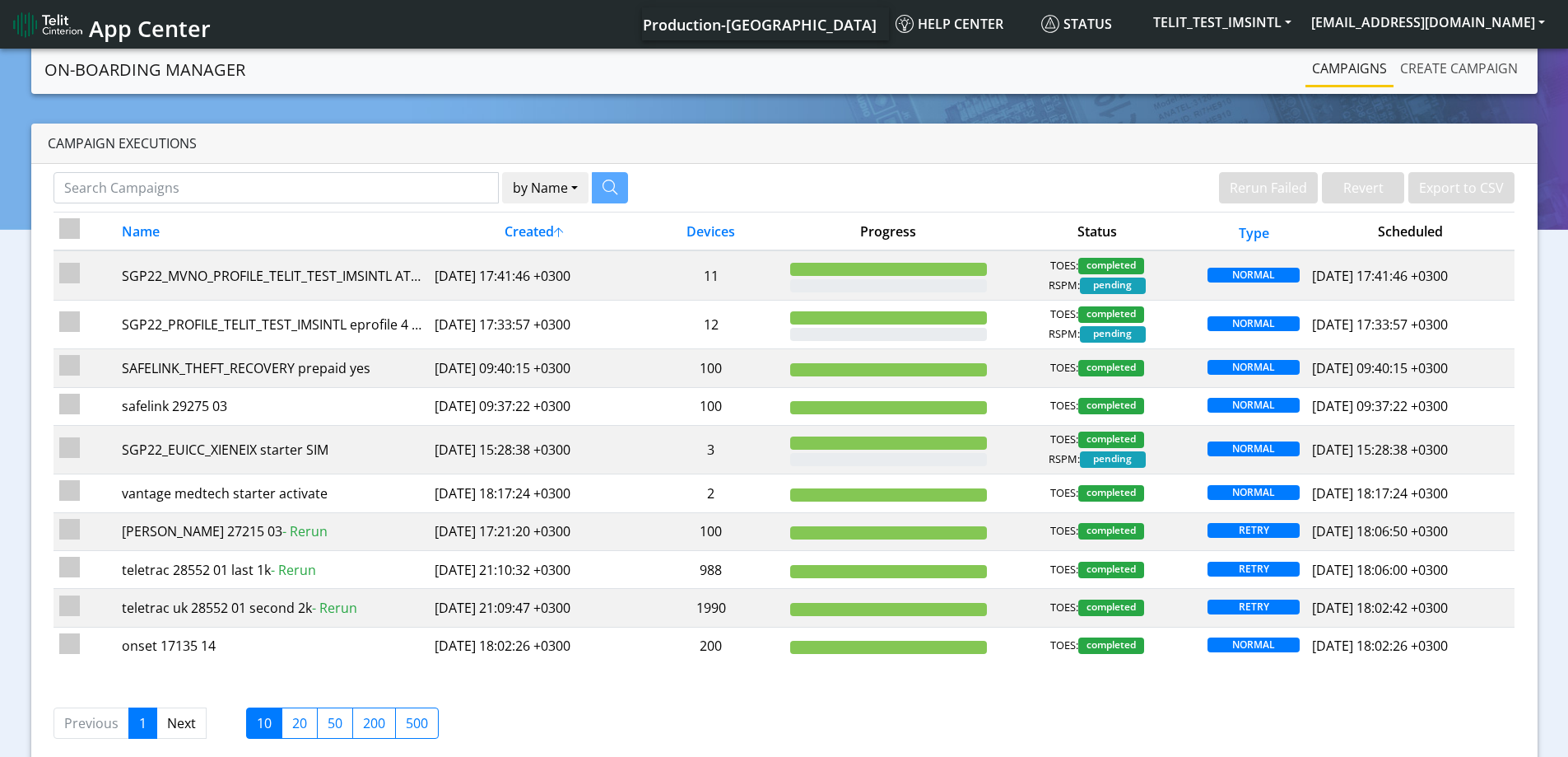
click at [1457, 72] on link "Create campaign" at bounding box center [1459, 68] width 131 height 33
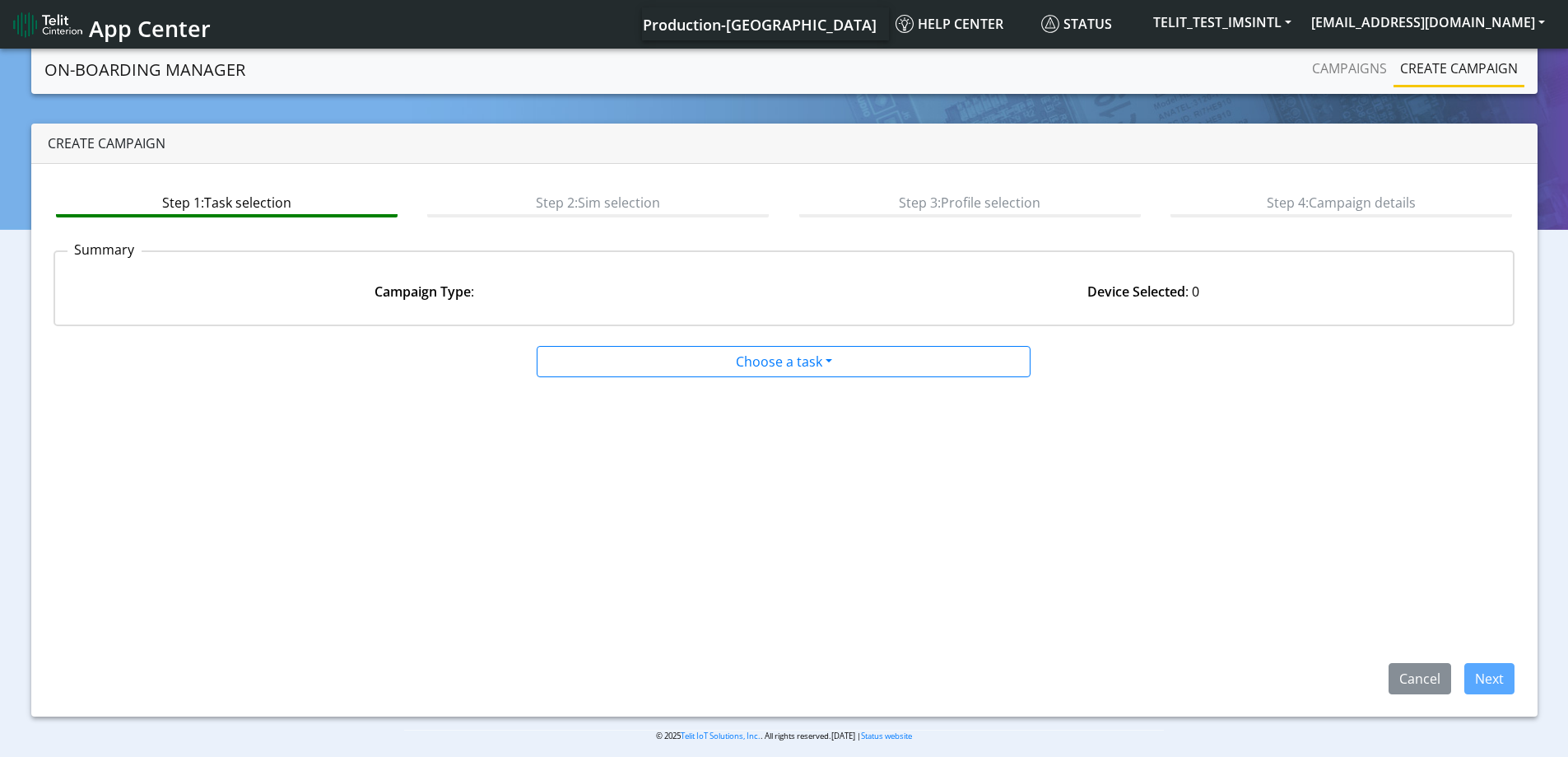
click at [882, 378] on app-paging-btns "Cancel Next" at bounding box center [784, 536] width 1462 height 317
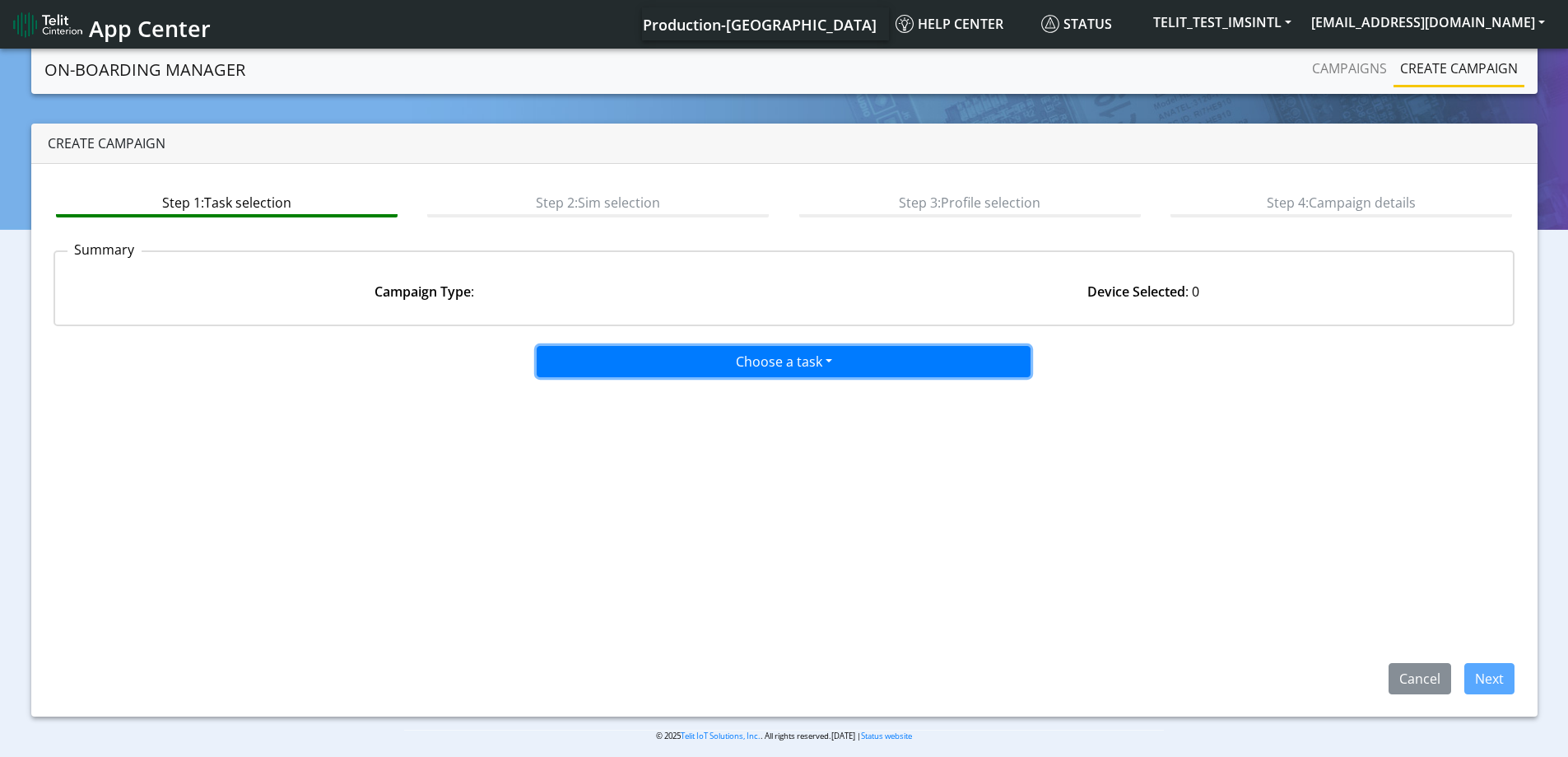
click at [875, 363] on button "Choose a task" at bounding box center [783, 361] width 494 height 31
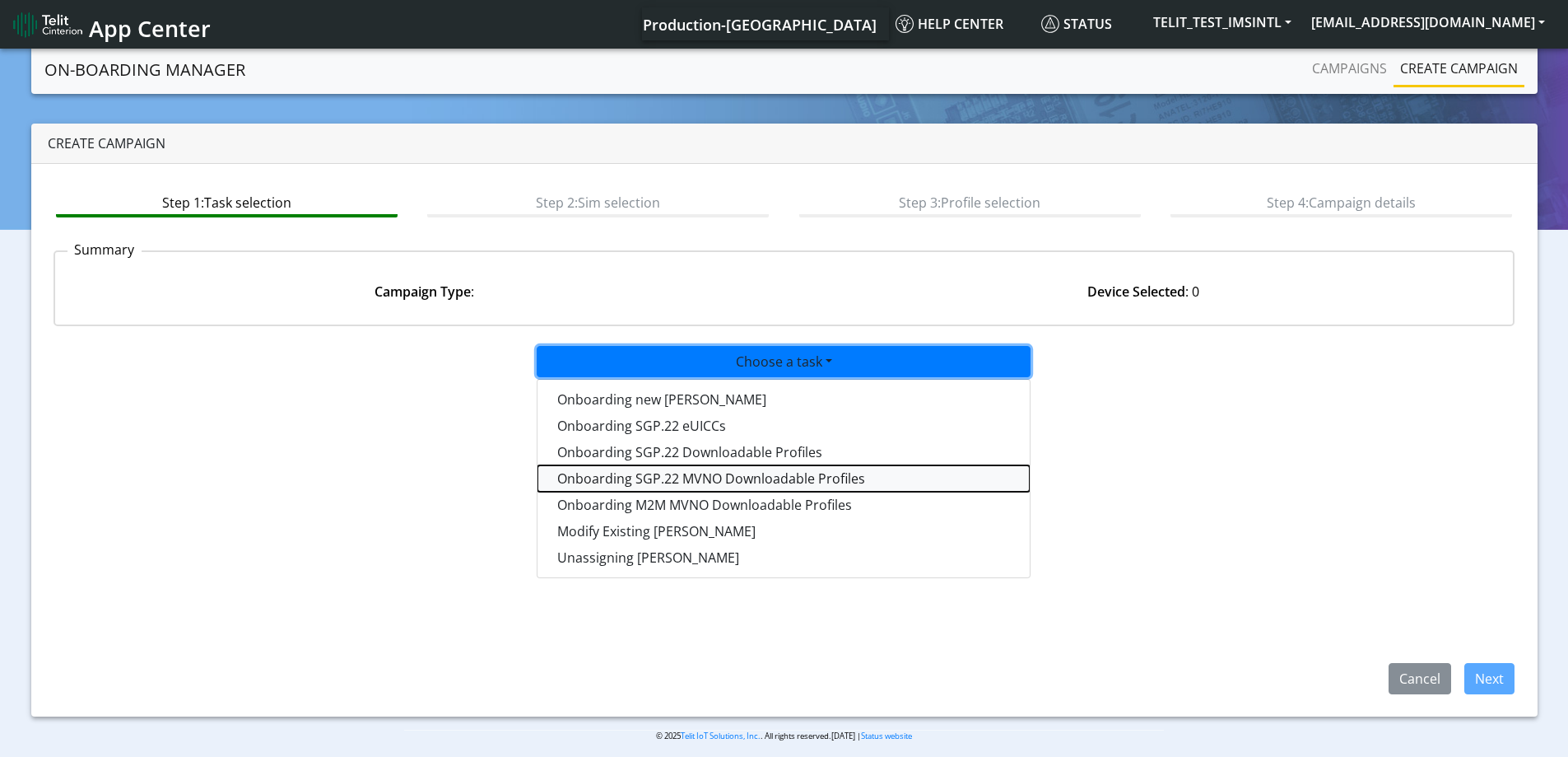
click at [672, 477] on tasksgp22mvnoprofile-dropdown "Onboarding SGP.22 MVNO Downloadable Profiles" at bounding box center [783, 478] width 492 height 26
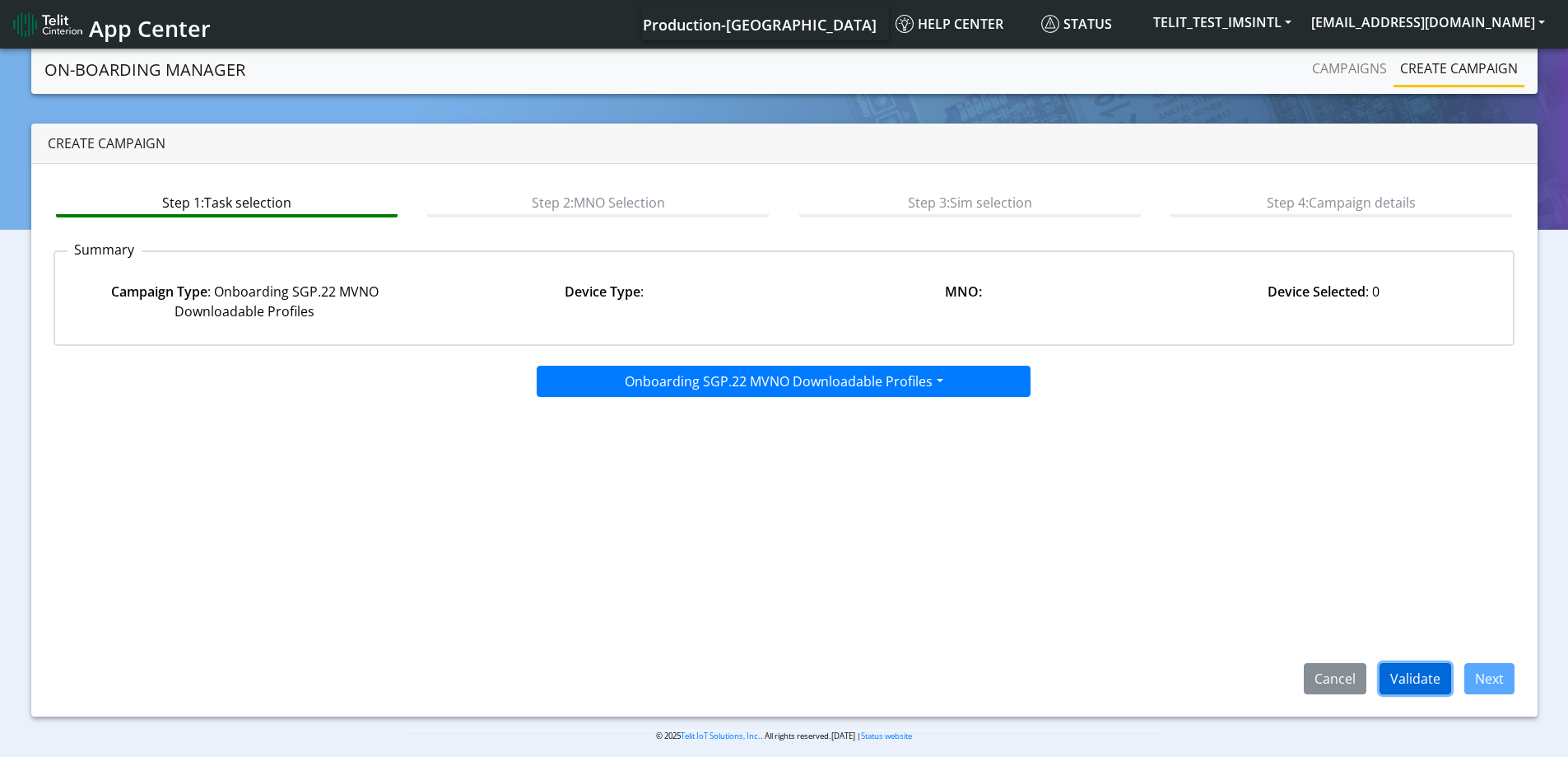
click at [1426, 680] on button "Validate" at bounding box center [1415, 679] width 72 height 31
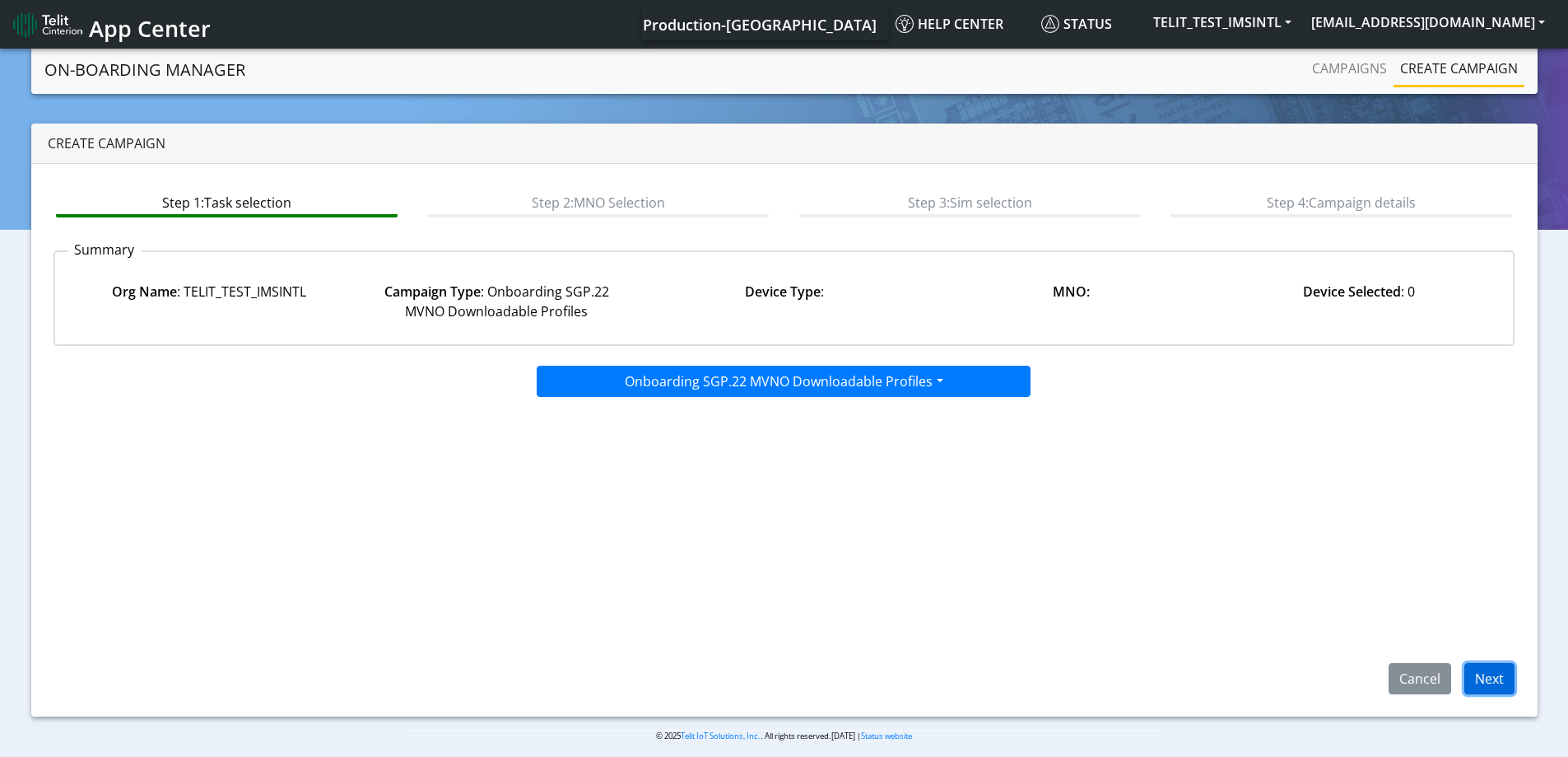
click at [1488, 671] on button "Next" at bounding box center [1489, 679] width 50 height 31
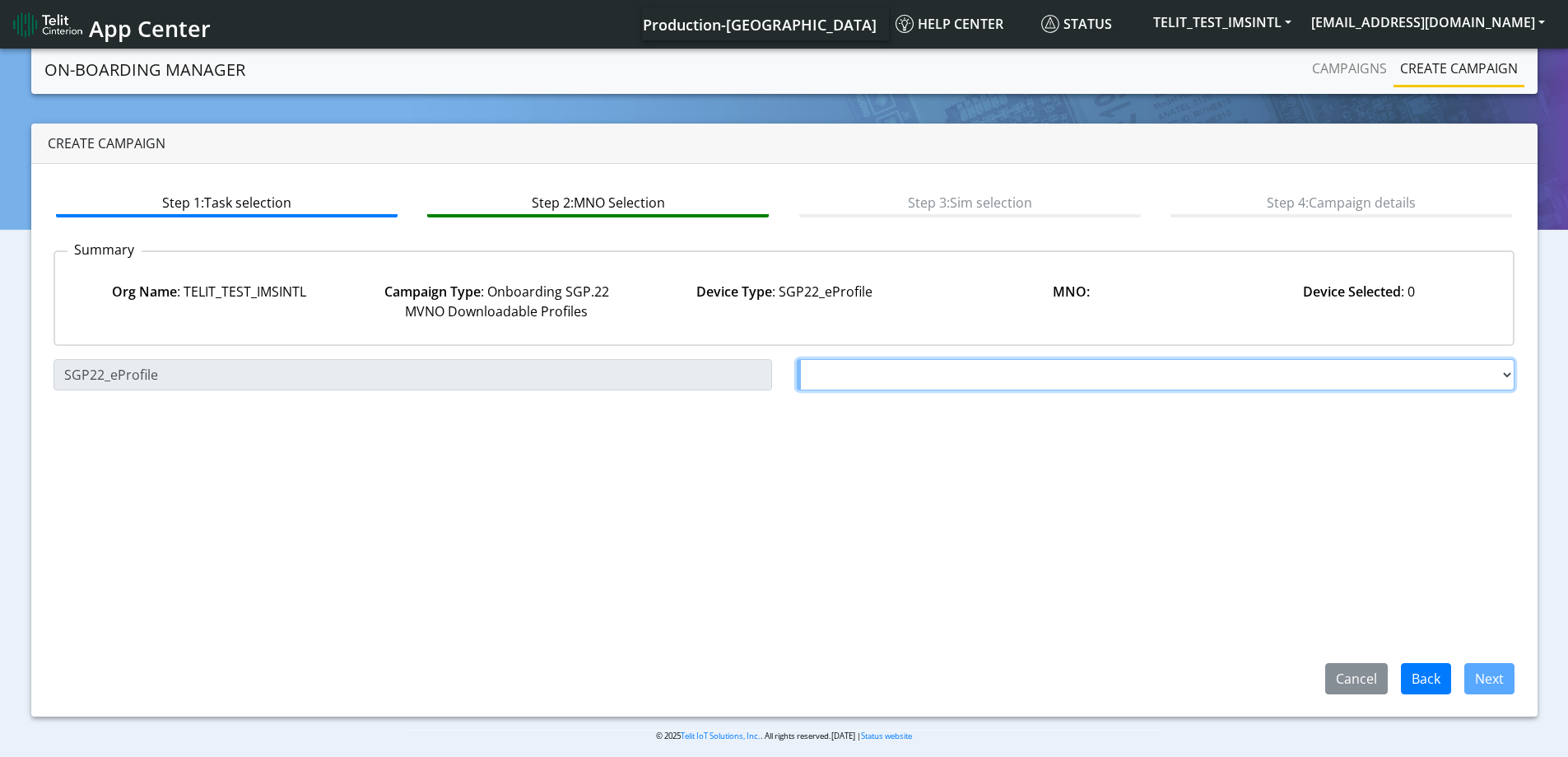
click at [927, 378] on select "Choose a MNO FutureProfile AT&T Wireless TELIT AT&T IOT GW Server NLT-[GEOGRAPH…" at bounding box center [1156, 375] width 719 height 31
select select "1.3.5.6.7"
click at [797, 359] on select "Choose a MNO FutureProfile AT&T Wireless TELIT AT&T IOT GW Server NLT-[GEOGRAPH…" at bounding box center [1156, 375] width 719 height 31
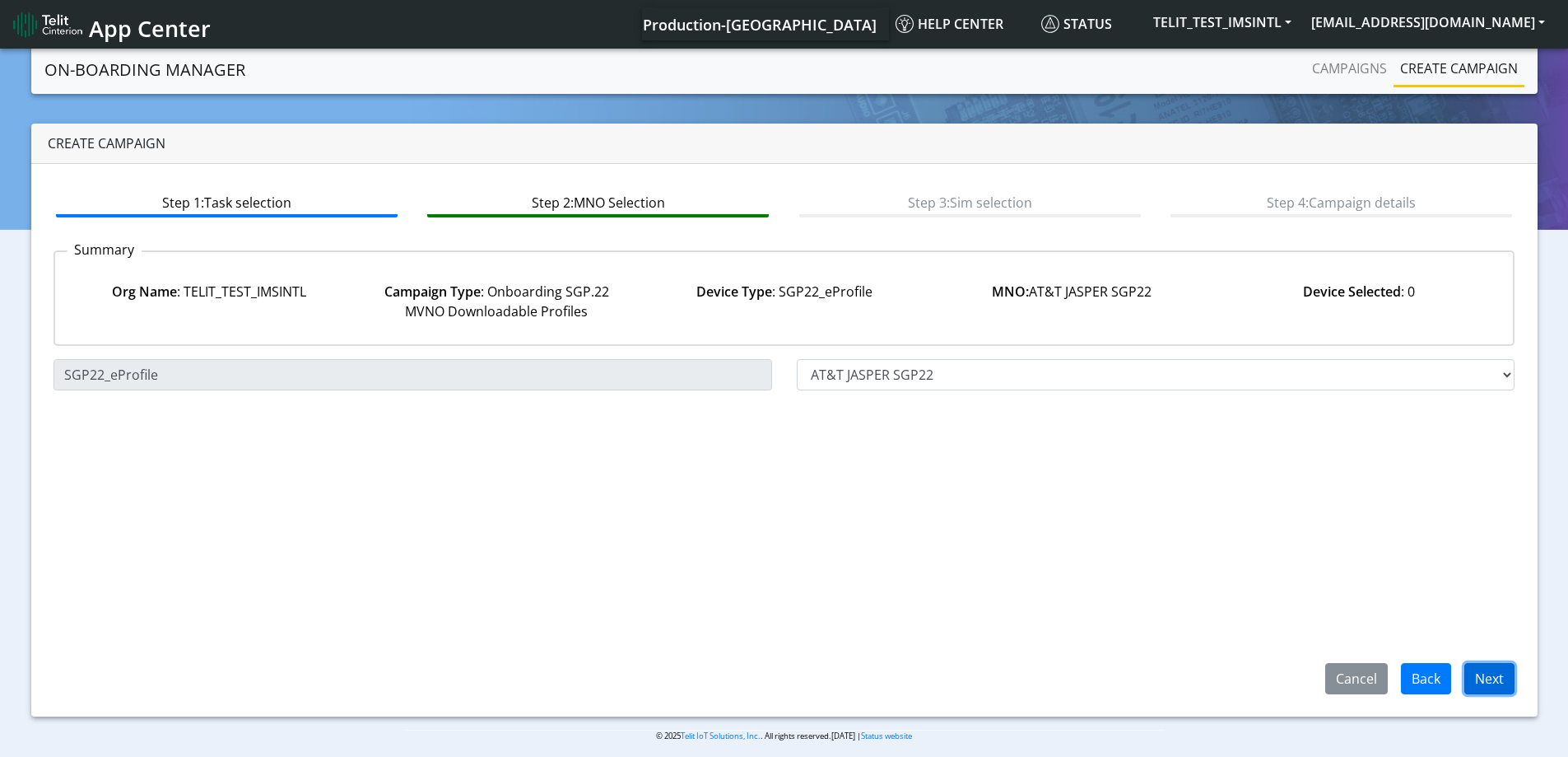
click at [1496, 674] on button "Next" at bounding box center [1489, 679] width 50 height 31
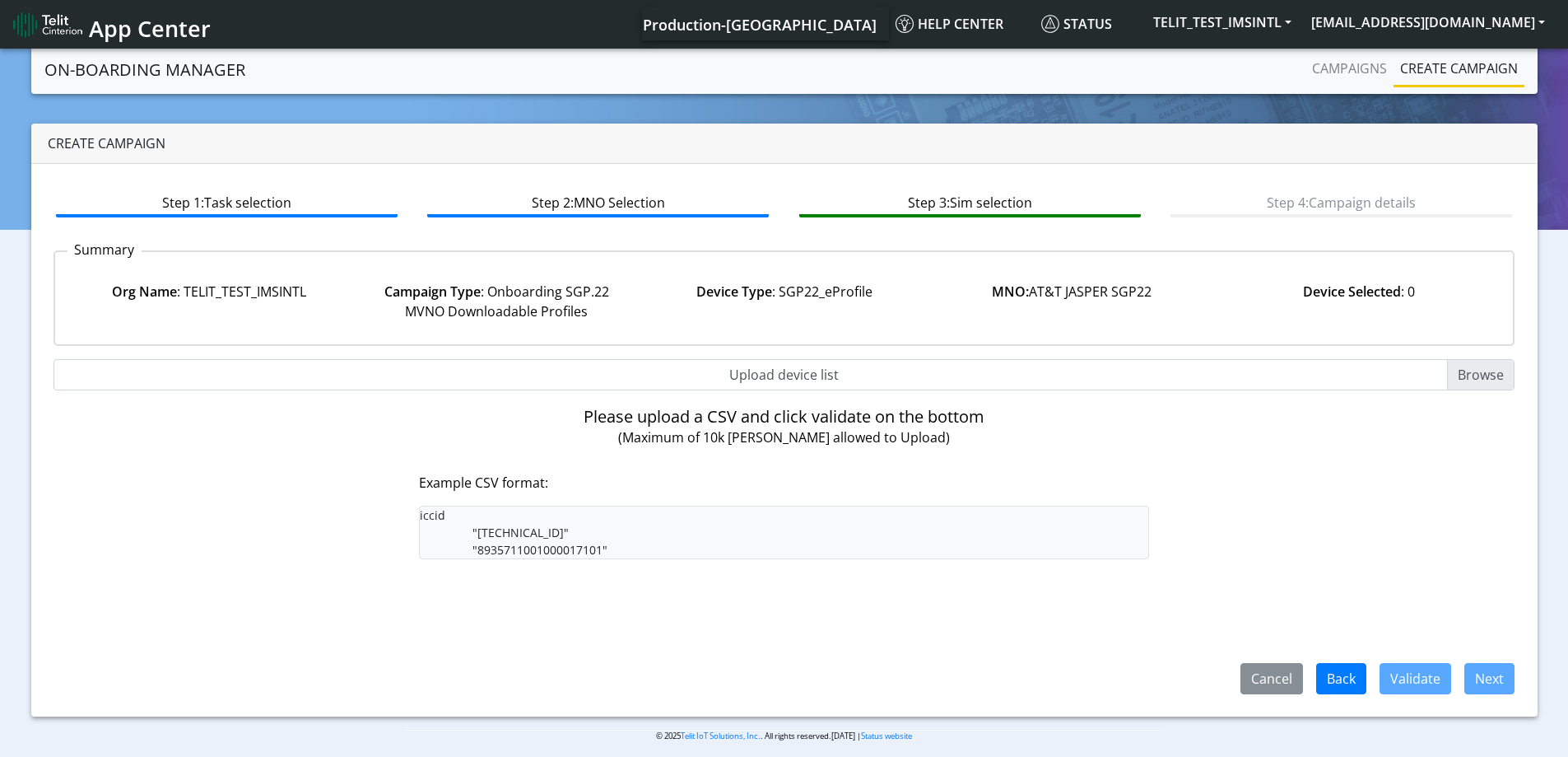
click at [857, 381] on input "Upload device list" at bounding box center [784, 375] width 1462 height 31
type input "C:\fakepath\onboarding CSV.csv"
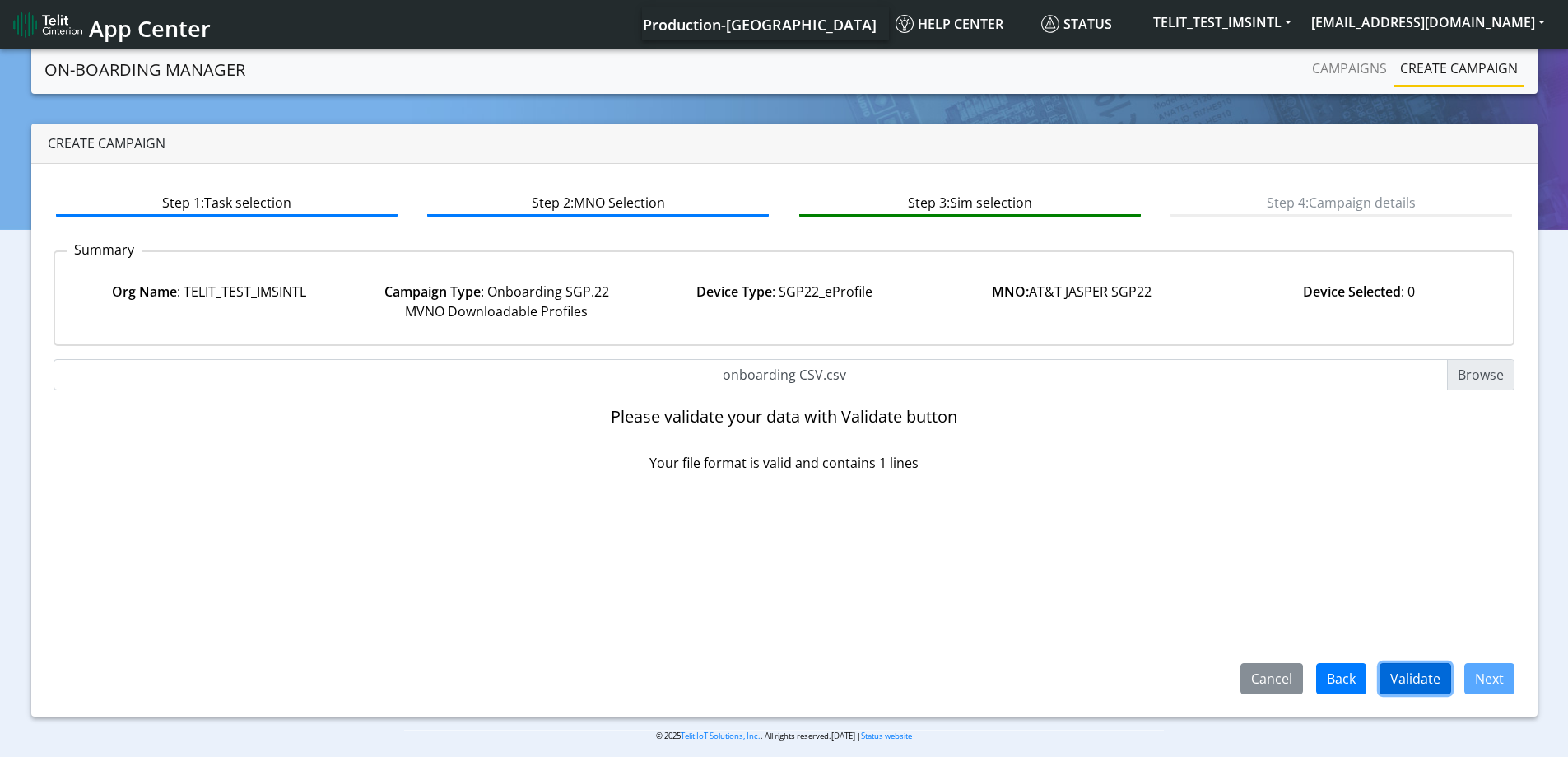
click at [1411, 679] on button "Validate" at bounding box center [1415, 679] width 72 height 31
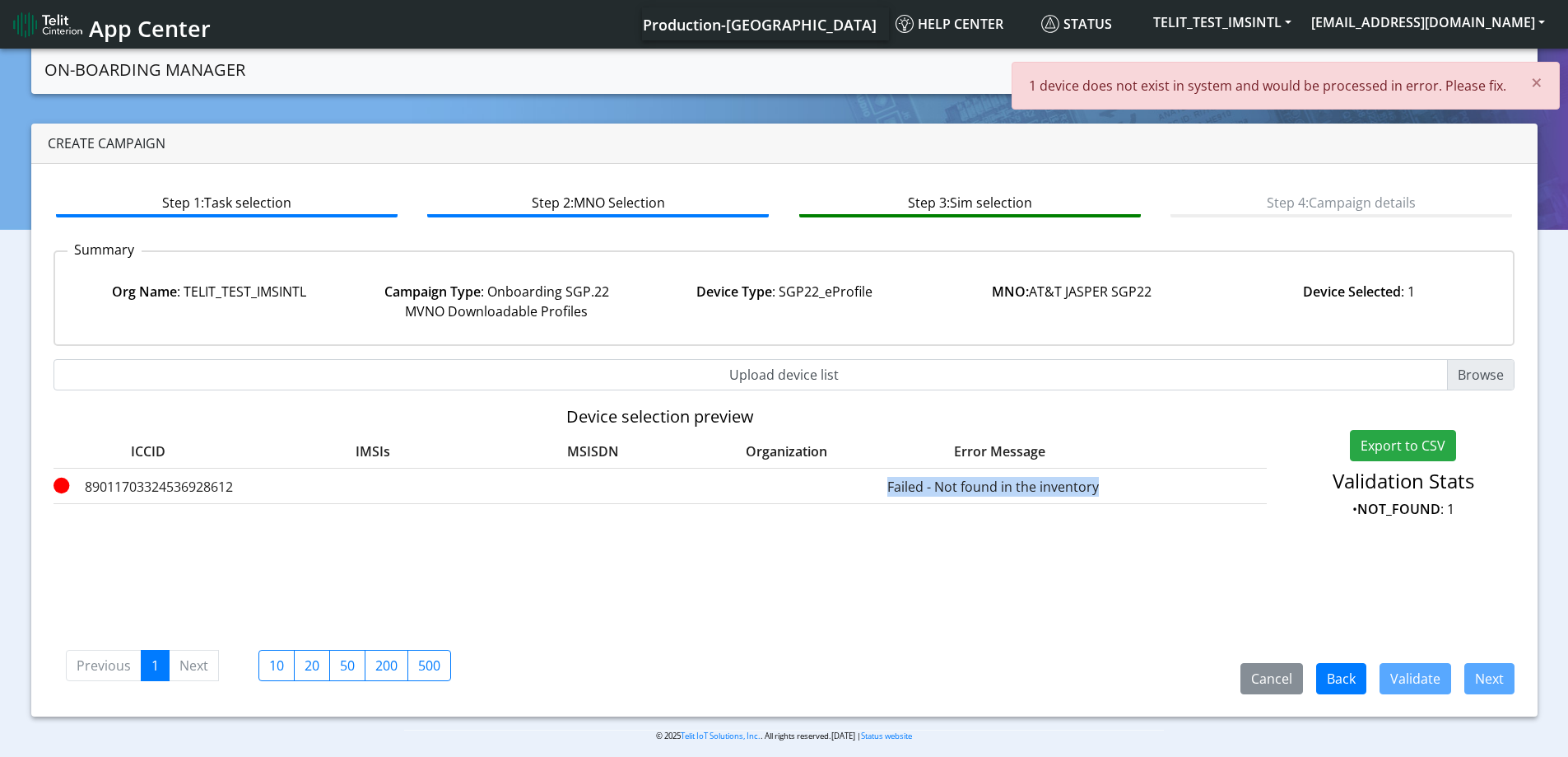
drag, startPoint x: 1095, startPoint y: 490, endPoint x: 917, endPoint y: 477, distance: 178.5
click at [890, 477] on label "Failed - Not found in the inventory" at bounding box center [994, 487] width 247 height 20
click at [923, 477] on label "Failed - Not found in the inventory" at bounding box center [994, 487] width 247 height 20
drag, startPoint x: 884, startPoint y: 482, endPoint x: 1252, endPoint y: 500, distance: 368.4
click at [1252, 500] on div "89011703324536928612 Failed - Not found in the inventory" at bounding box center [660, 486] width 1214 height 35
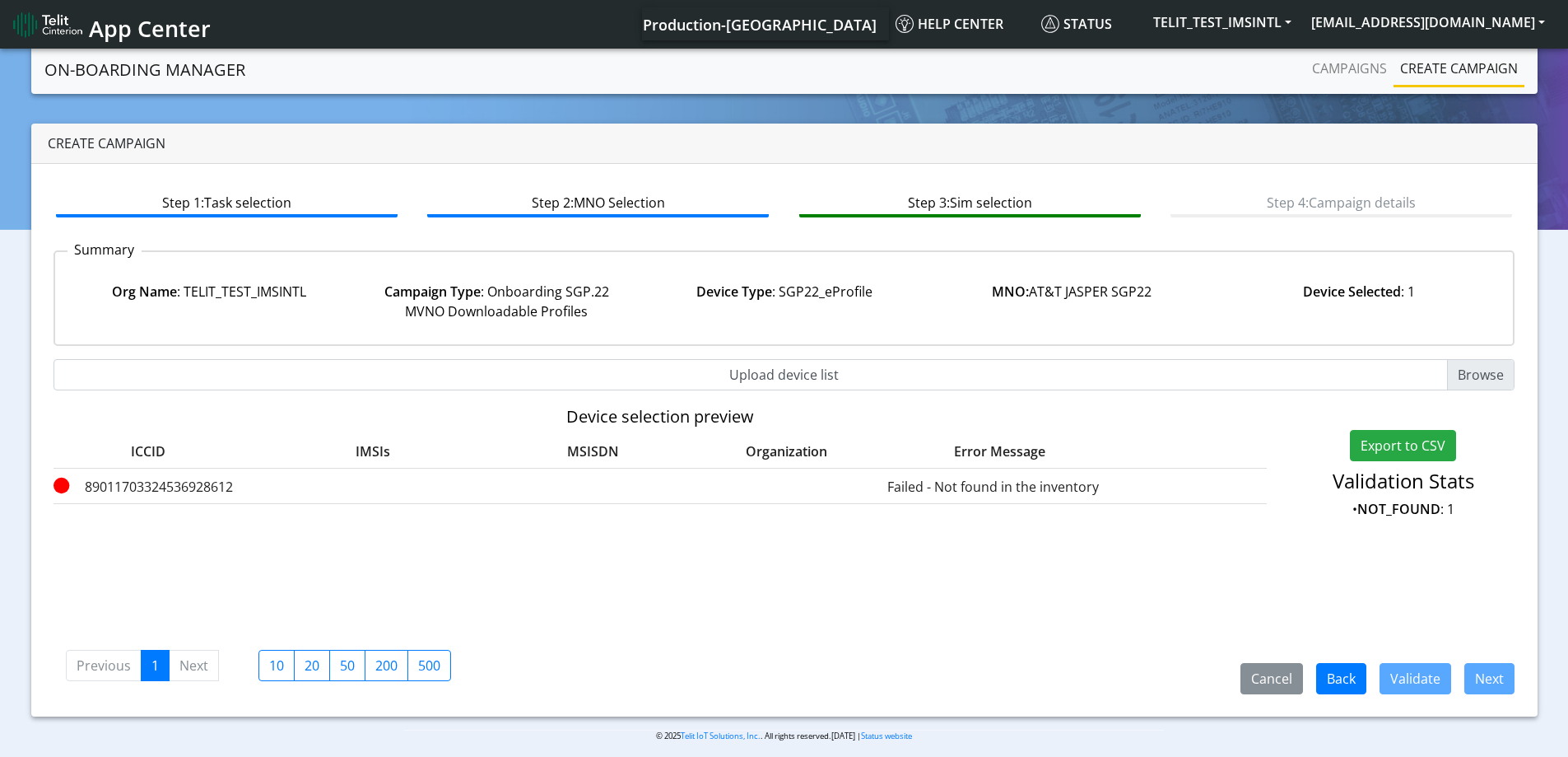
click at [1032, 488] on label "Failed - Not found in the inventory" at bounding box center [994, 487] width 247 height 20
drag, startPoint x: 1098, startPoint y: 494, endPoint x: 793, endPoint y: 493, distance: 305.0
click at [793, 493] on div "89011703324536928612 Failed - Not found in the inventory" at bounding box center [660, 486] width 1214 height 35
click at [1416, 76] on link "Create campaign" at bounding box center [1459, 68] width 131 height 33
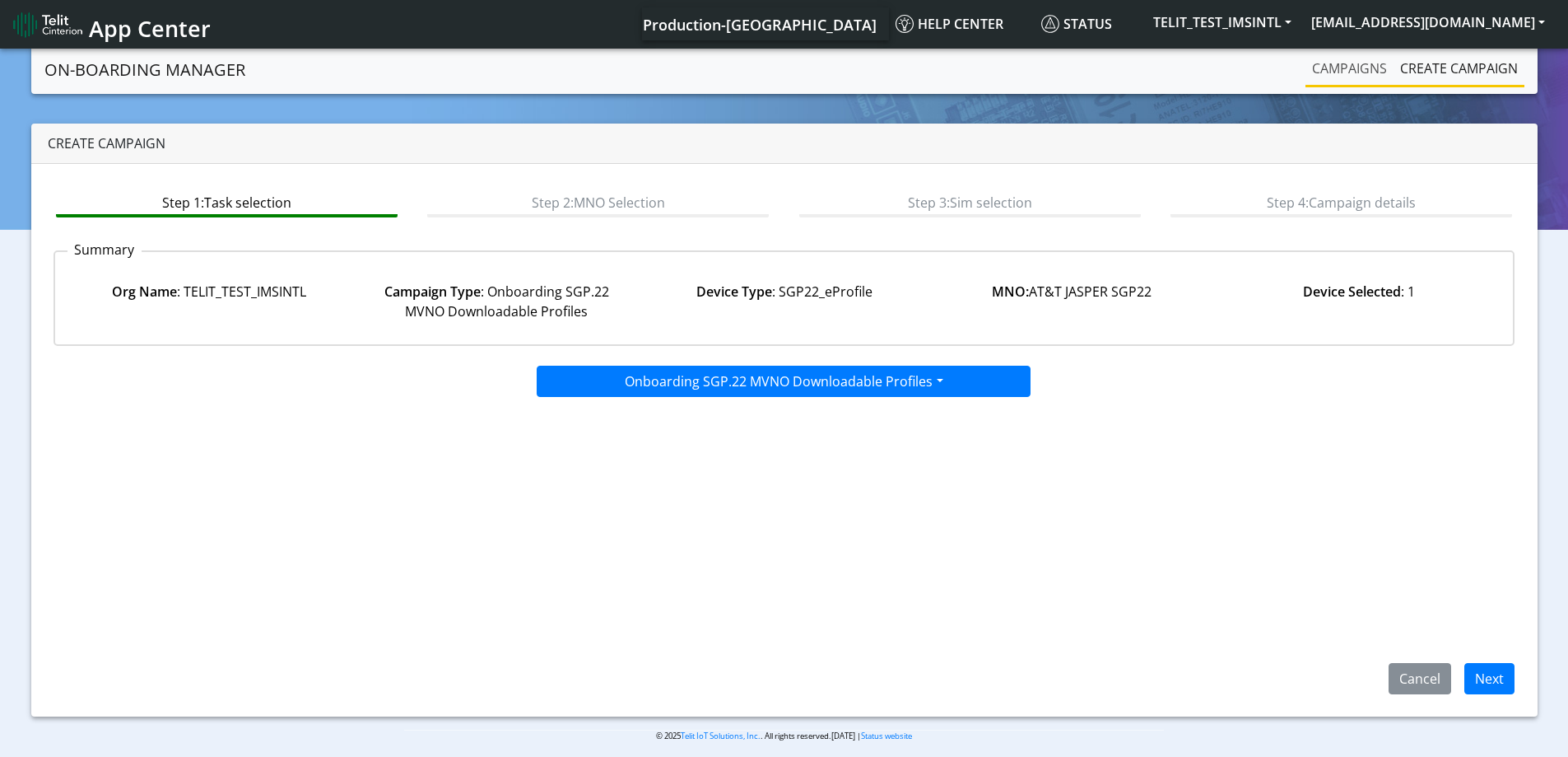
click at [1330, 79] on link "Campaigns" at bounding box center [1349, 68] width 88 height 33
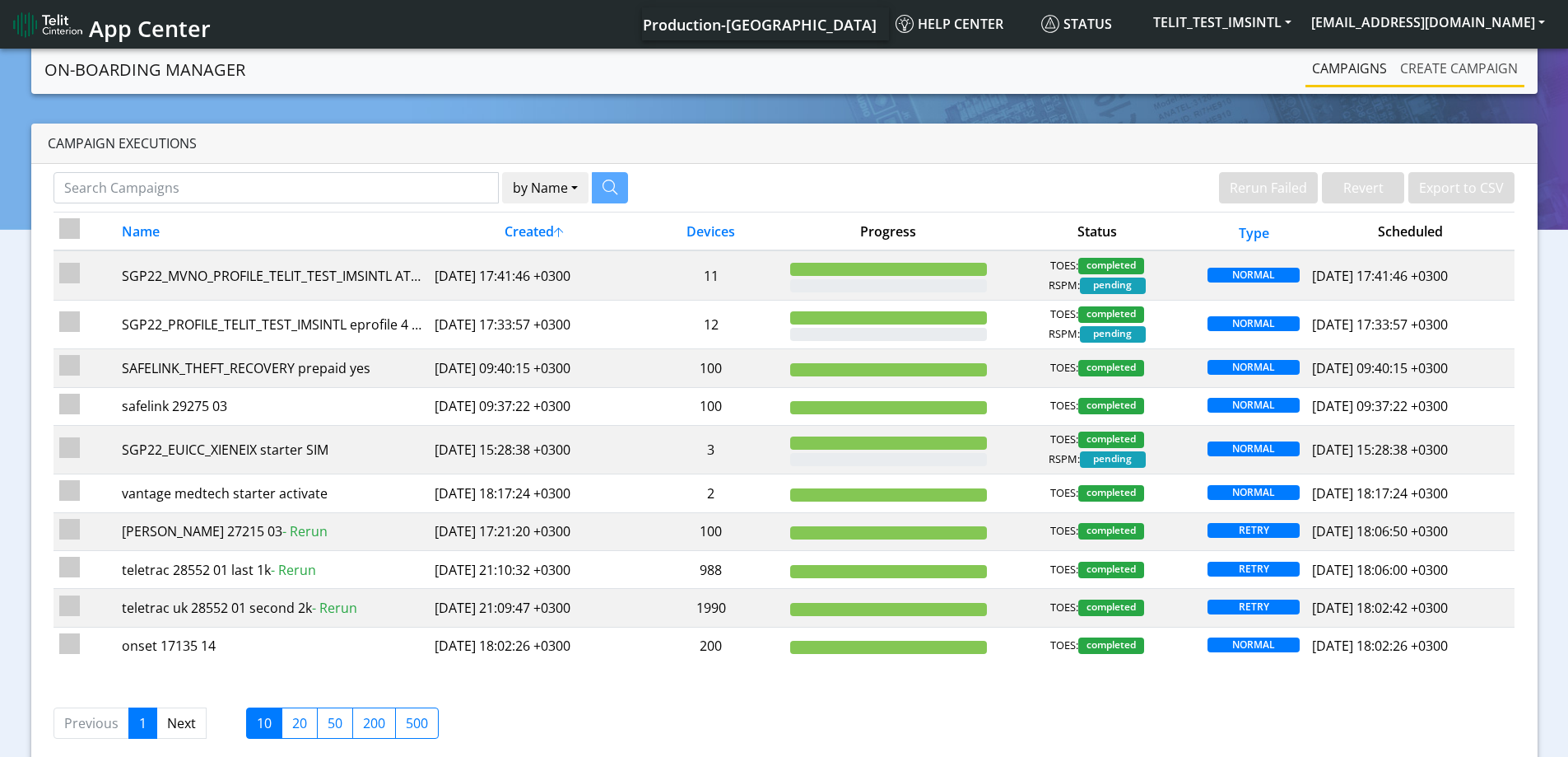
click at [1438, 75] on link "Create campaign" at bounding box center [1459, 68] width 131 height 33
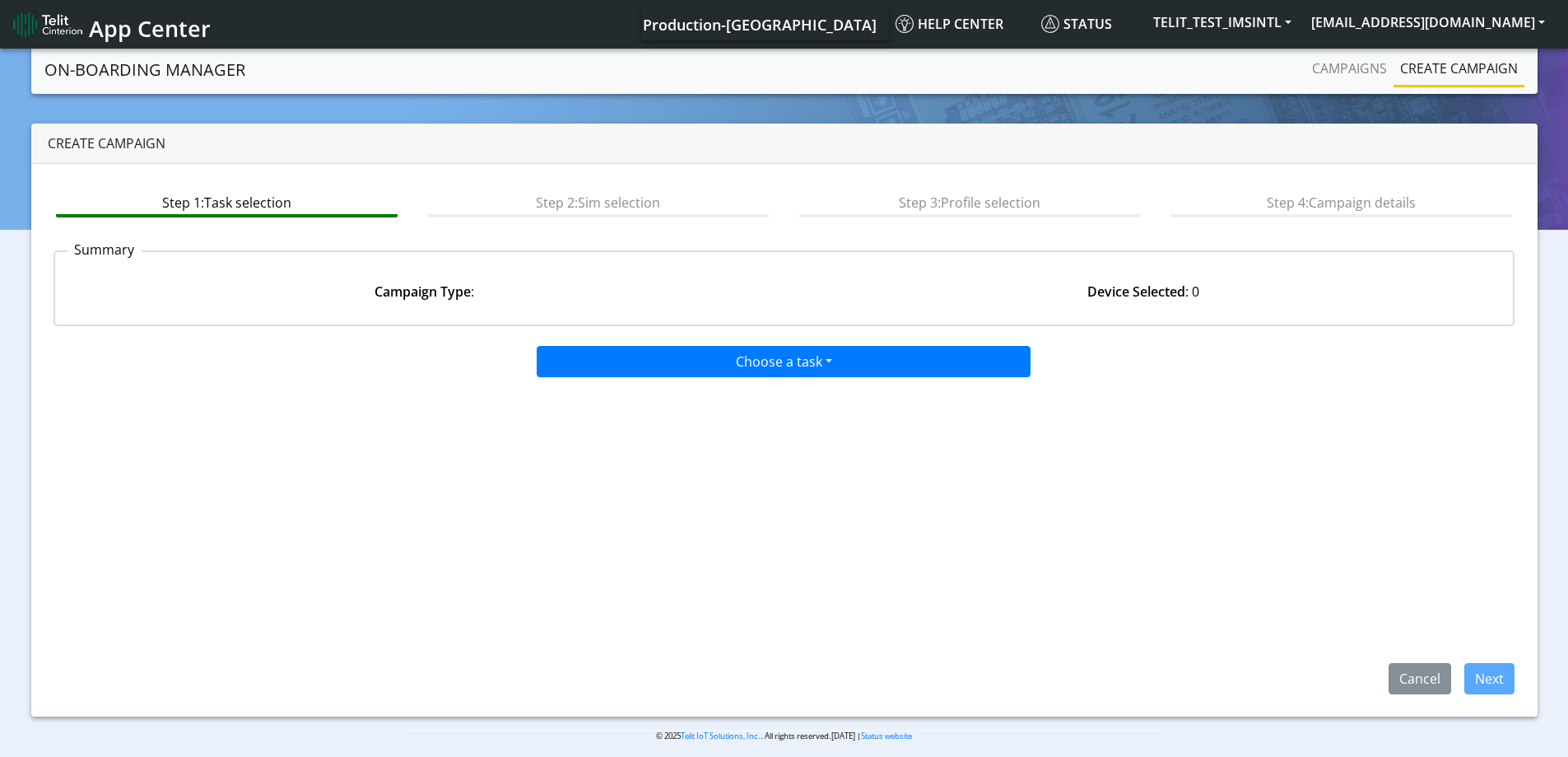
click at [830, 375] on div "Choose a task Onboarding new SIMs Onboarding SGP.22 eUICCs Onboarding SGP.22 Do…" at bounding box center [784, 517] width 1462 height 355
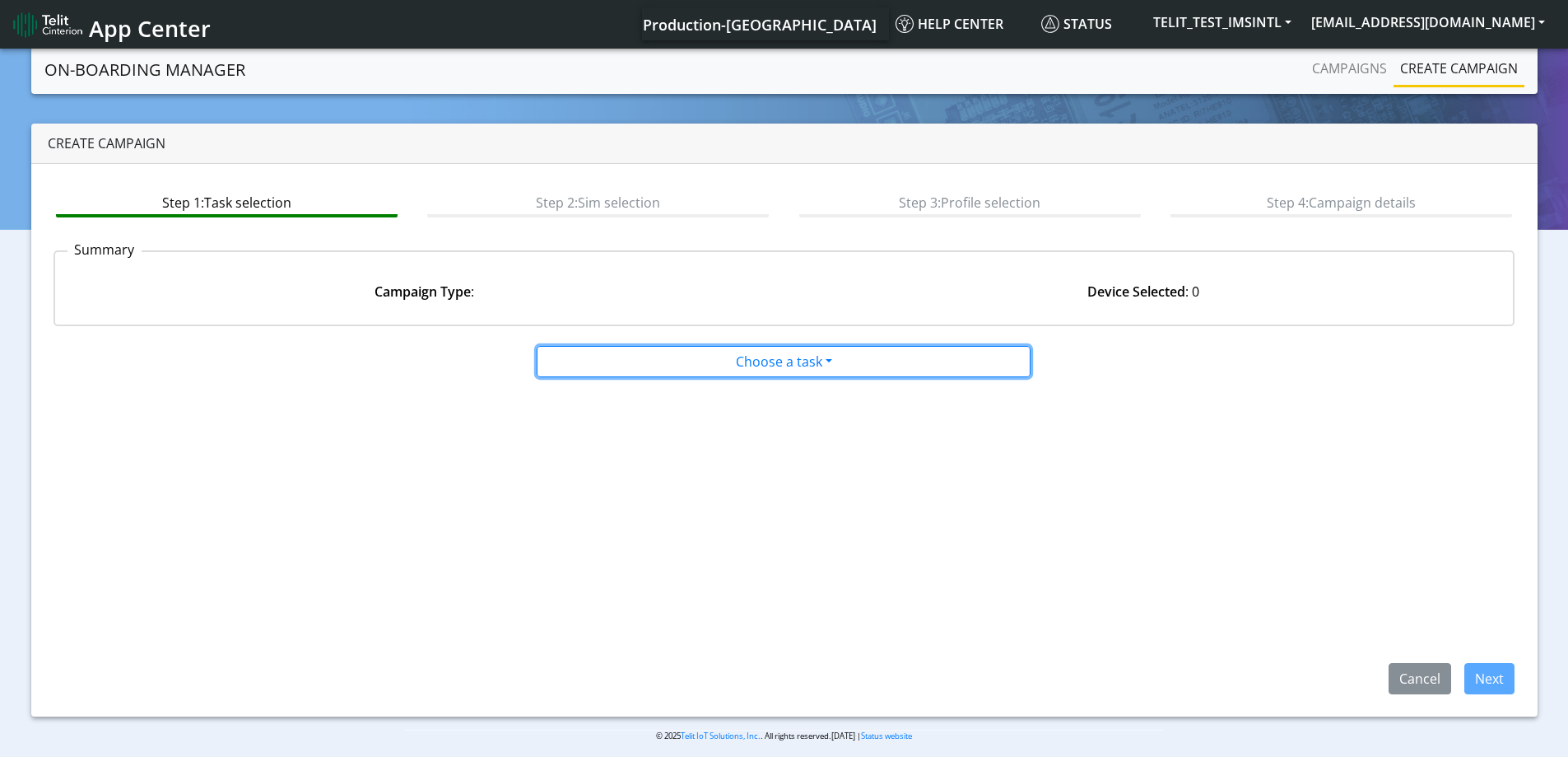
drag, startPoint x: 814, startPoint y: 368, endPoint x: 682, endPoint y: 412, distance: 139.1
click at [812, 368] on button "Choose a task" at bounding box center [783, 361] width 494 height 31
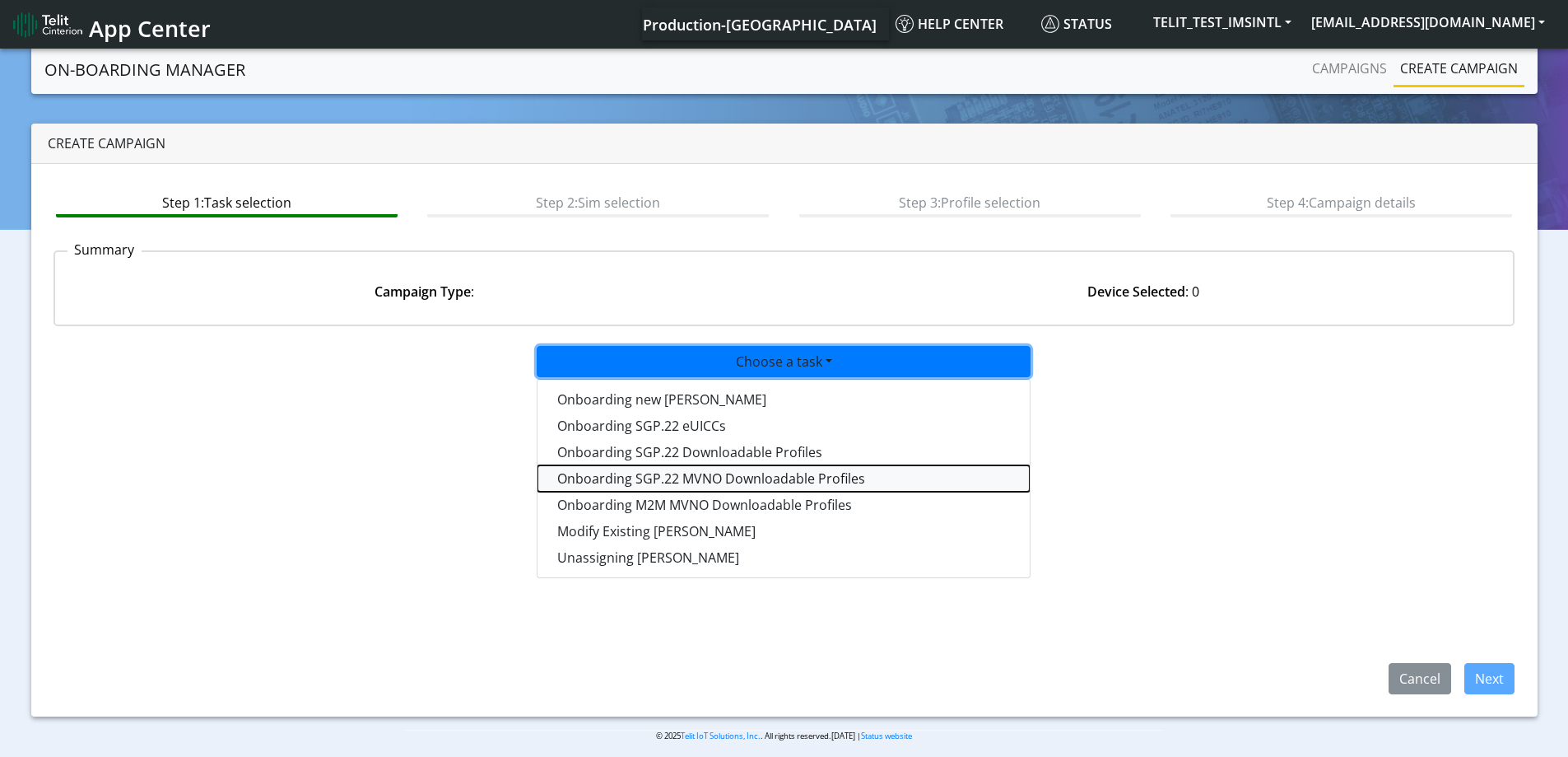
click at [671, 478] on tasksgp22mvnoprofile-dropdown "Onboarding SGP.22 MVNO Downloadable Profiles" at bounding box center [783, 478] width 492 height 26
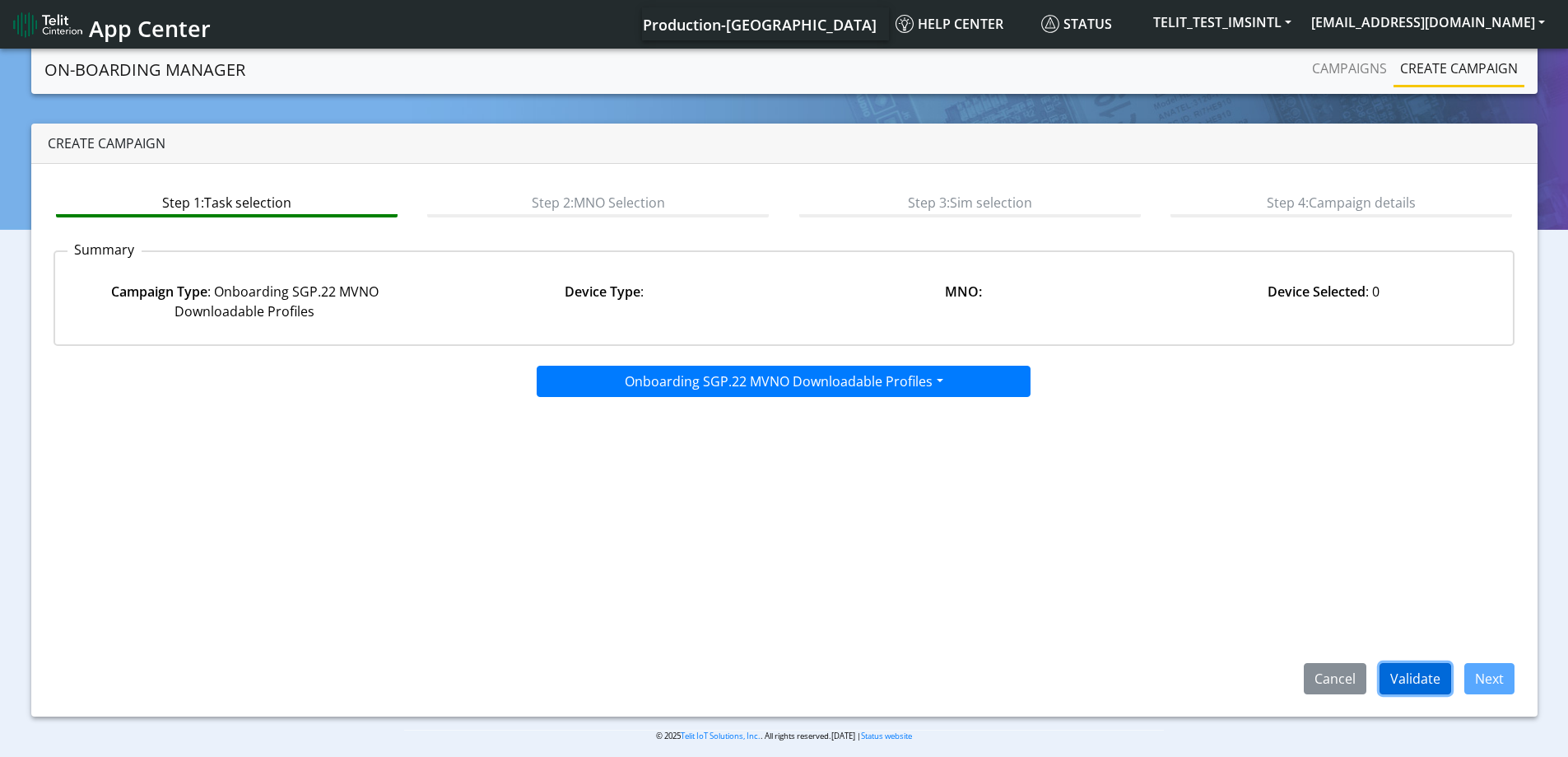
click at [1429, 684] on button "Validate" at bounding box center [1415, 679] width 72 height 31
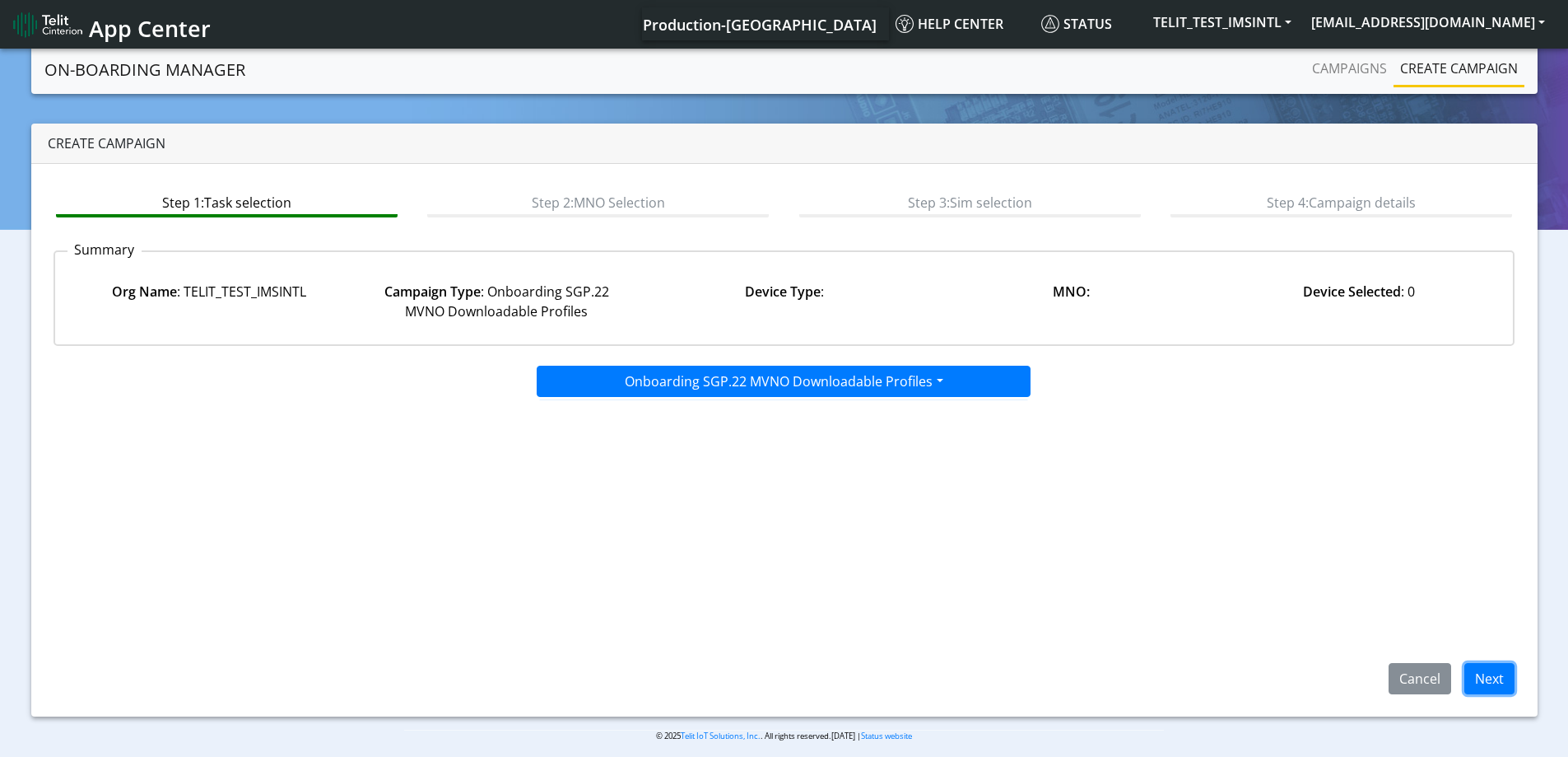
click at [1486, 683] on button "Next" at bounding box center [1489, 679] width 50 height 31
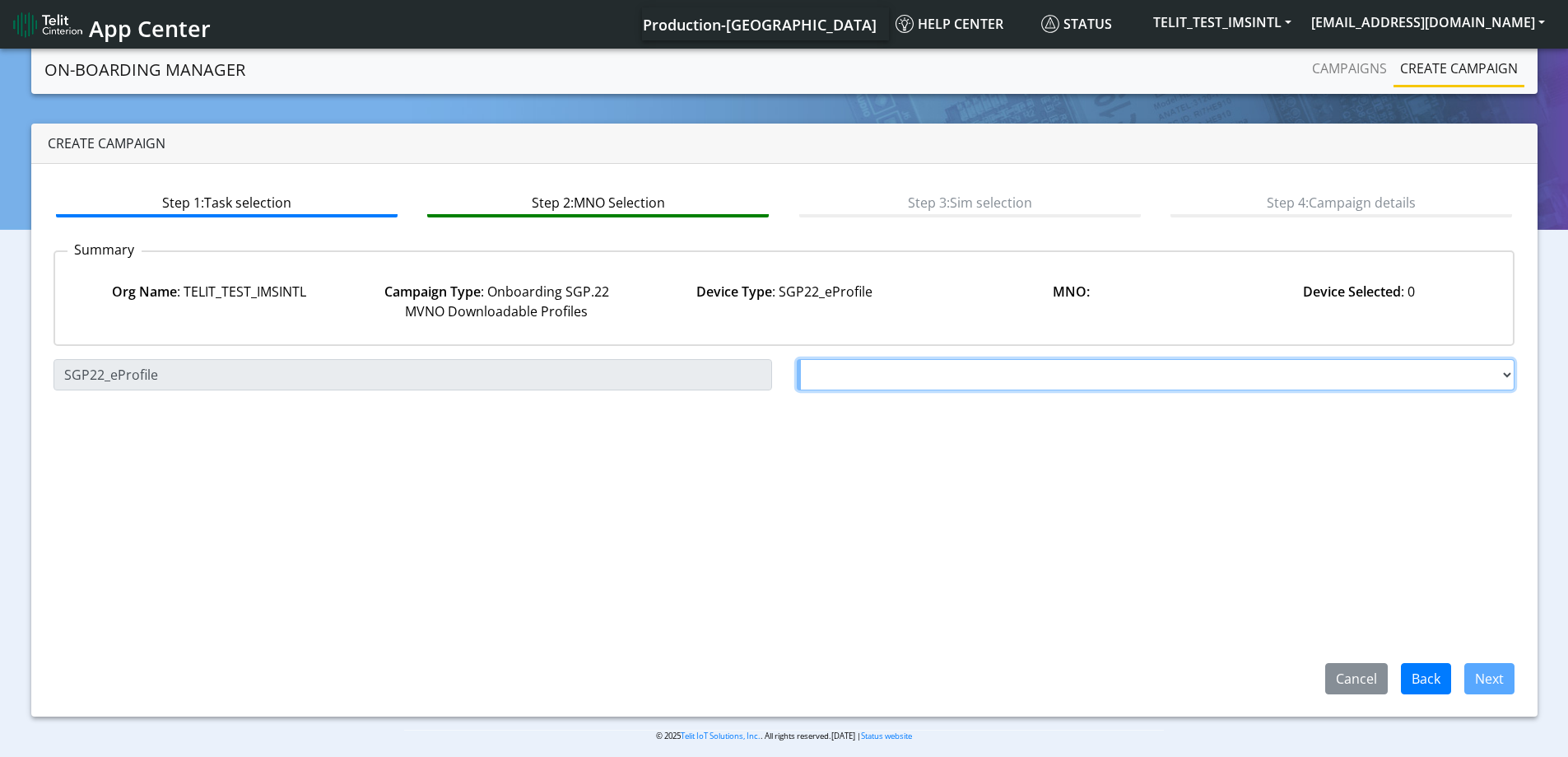
click at [890, 378] on select "Choose a MNO FutureProfile AT&T Wireless TELIT AT&T IOT GW Server NLT-[GEOGRAPH…" at bounding box center [1156, 375] width 719 height 31
select select "1.3.5.6.7"
click at [797, 359] on select "Choose a MNO FutureProfile AT&T Wireless TELIT AT&T IOT GW Server NLT-[GEOGRAPH…" at bounding box center [1156, 375] width 719 height 31
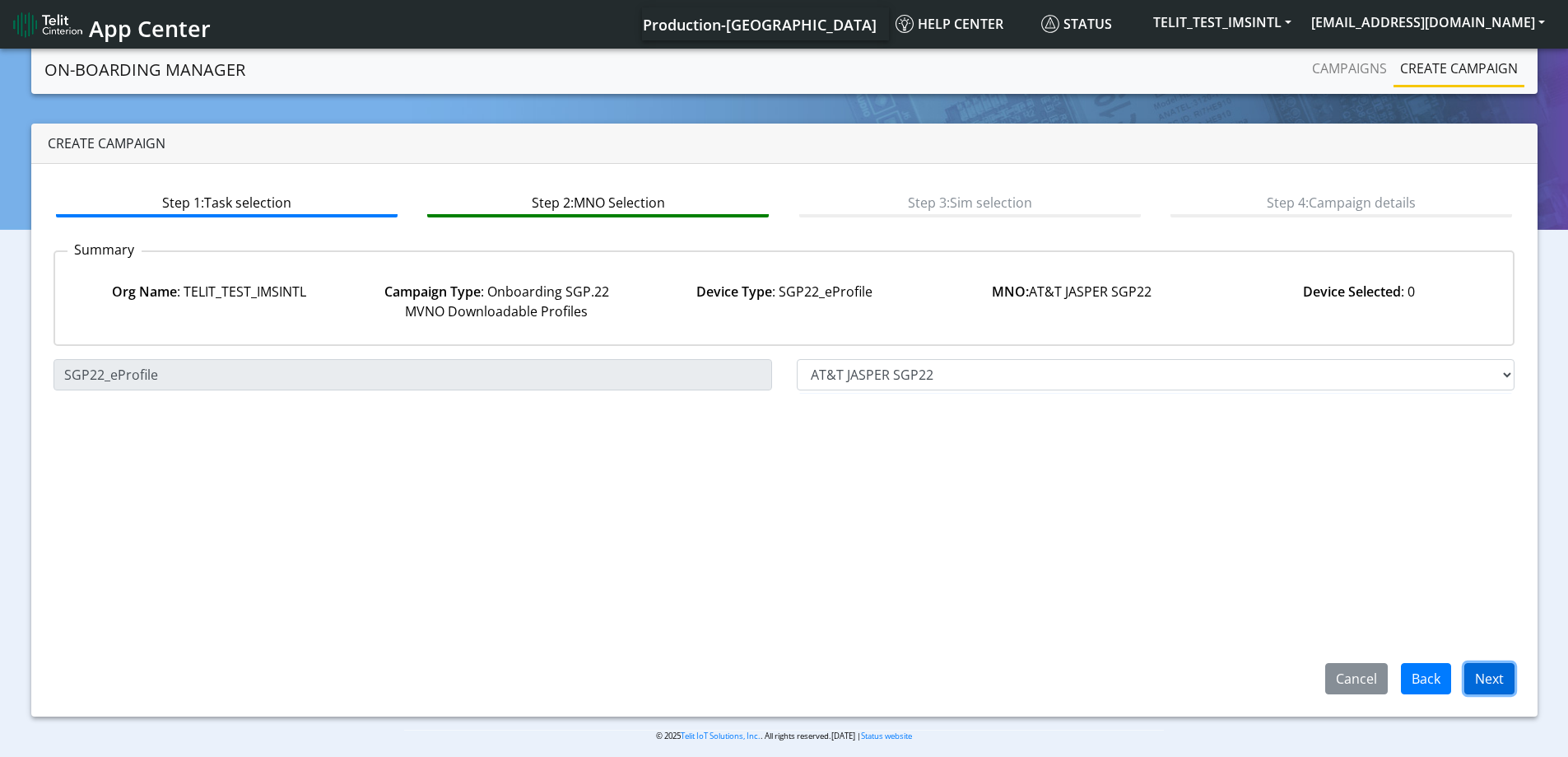
click at [1503, 681] on button "Next" at bounding box center [1489, 679] width 50 height 31
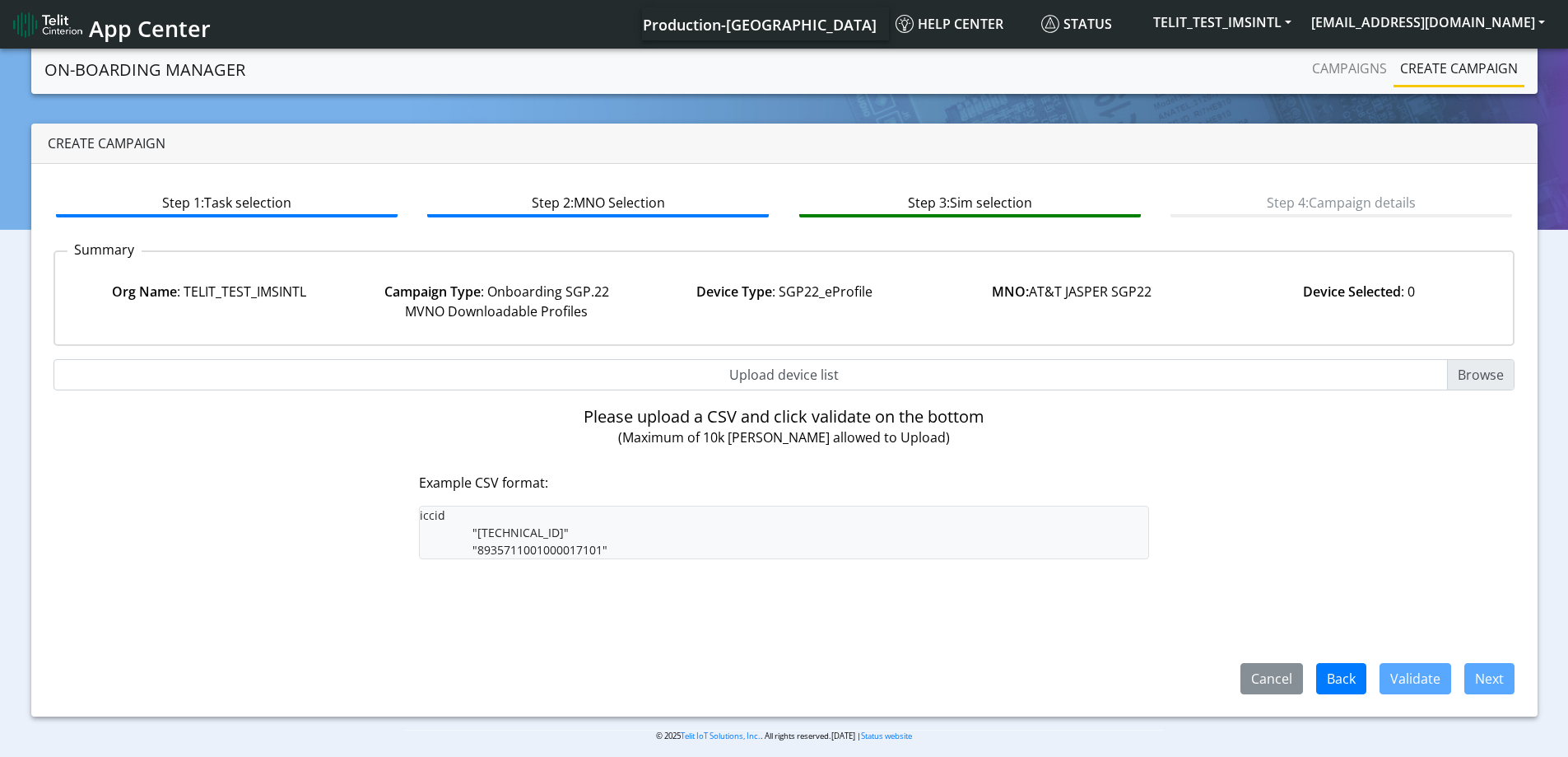
click at [791, 377] on input "Upload device list" at bounding box center [784, 375] width 1462 height 31
type input "C:\fakepath\onboarding CSV.csv"
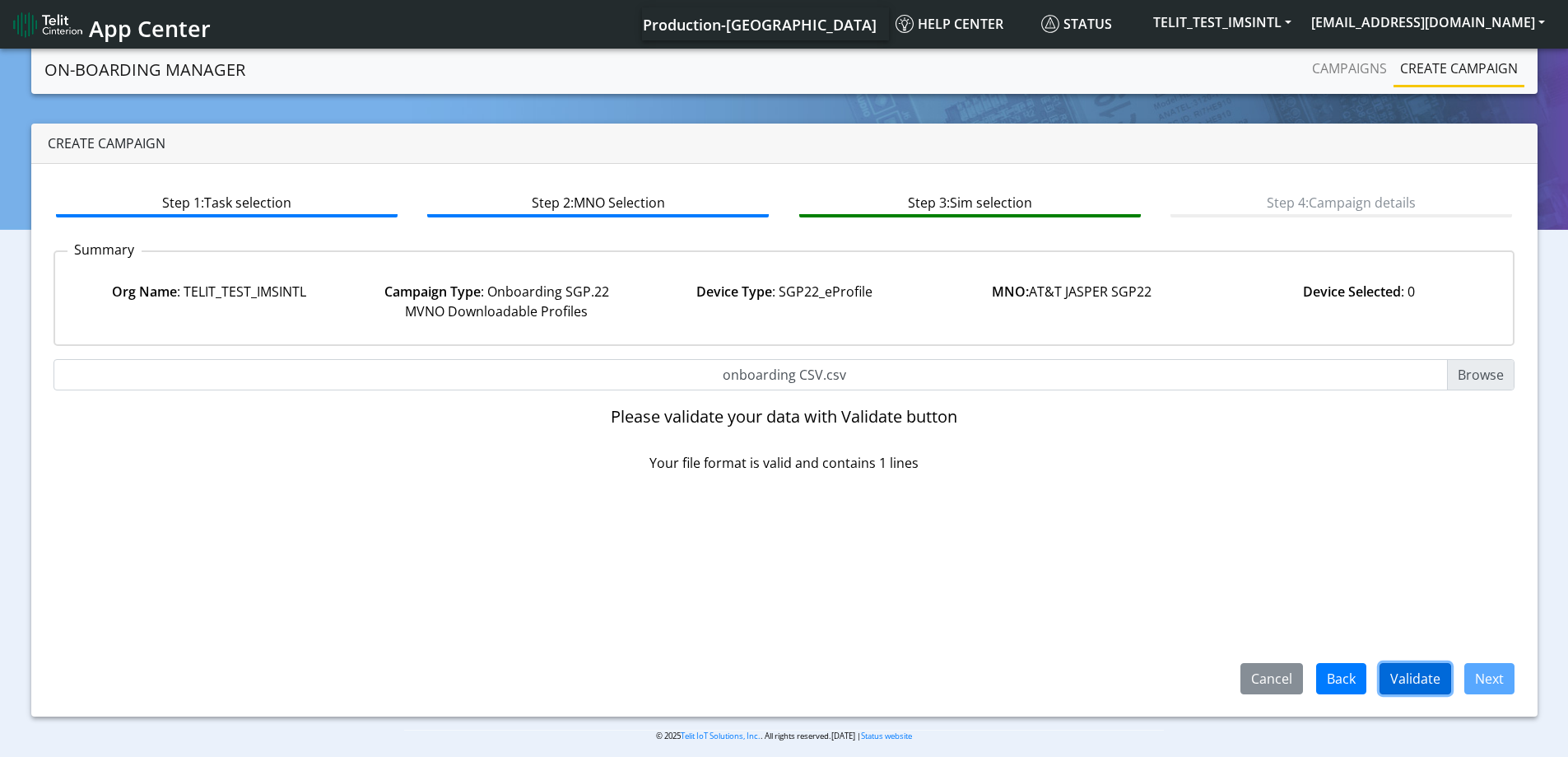
click at [1396, 683] on button "Validate" at bounding box center [1415, 679] width 72 height 31
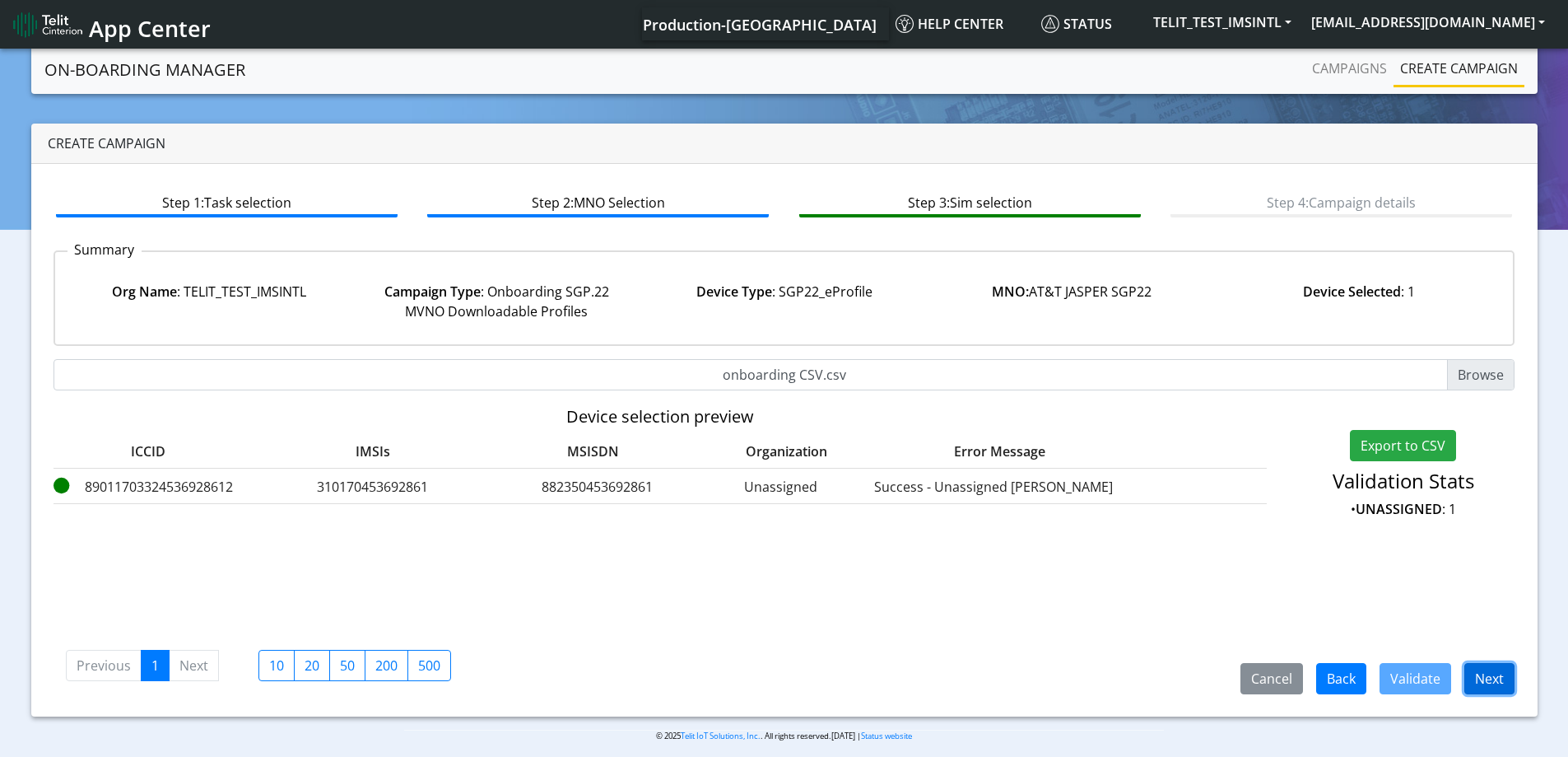
click at [1483, 685] on button "Next" at bounding box center [1489, 679] width 50 height 31
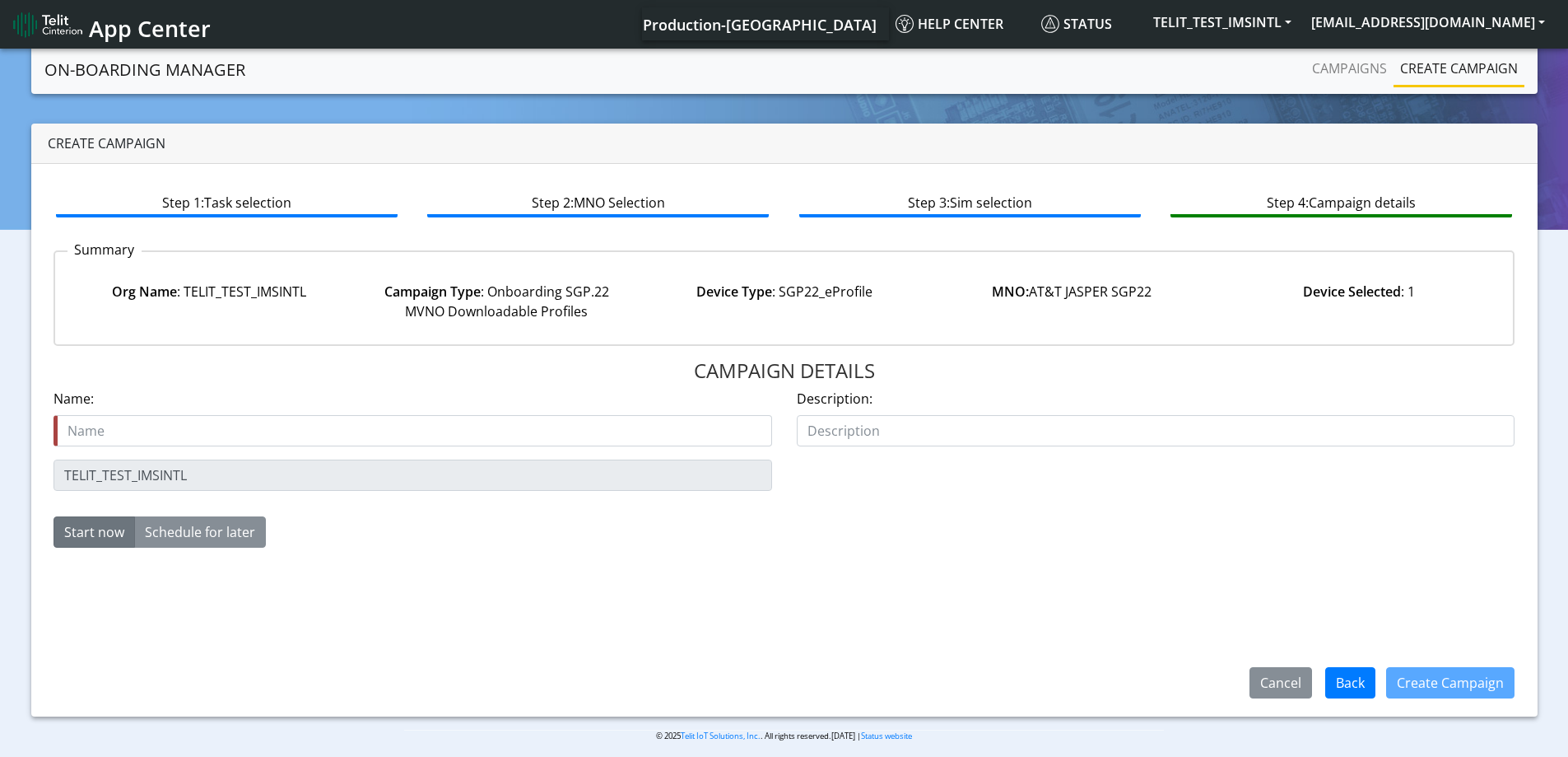
click at [381, 441] on input "text" at bounding box center [413, 430] width 719 height 31
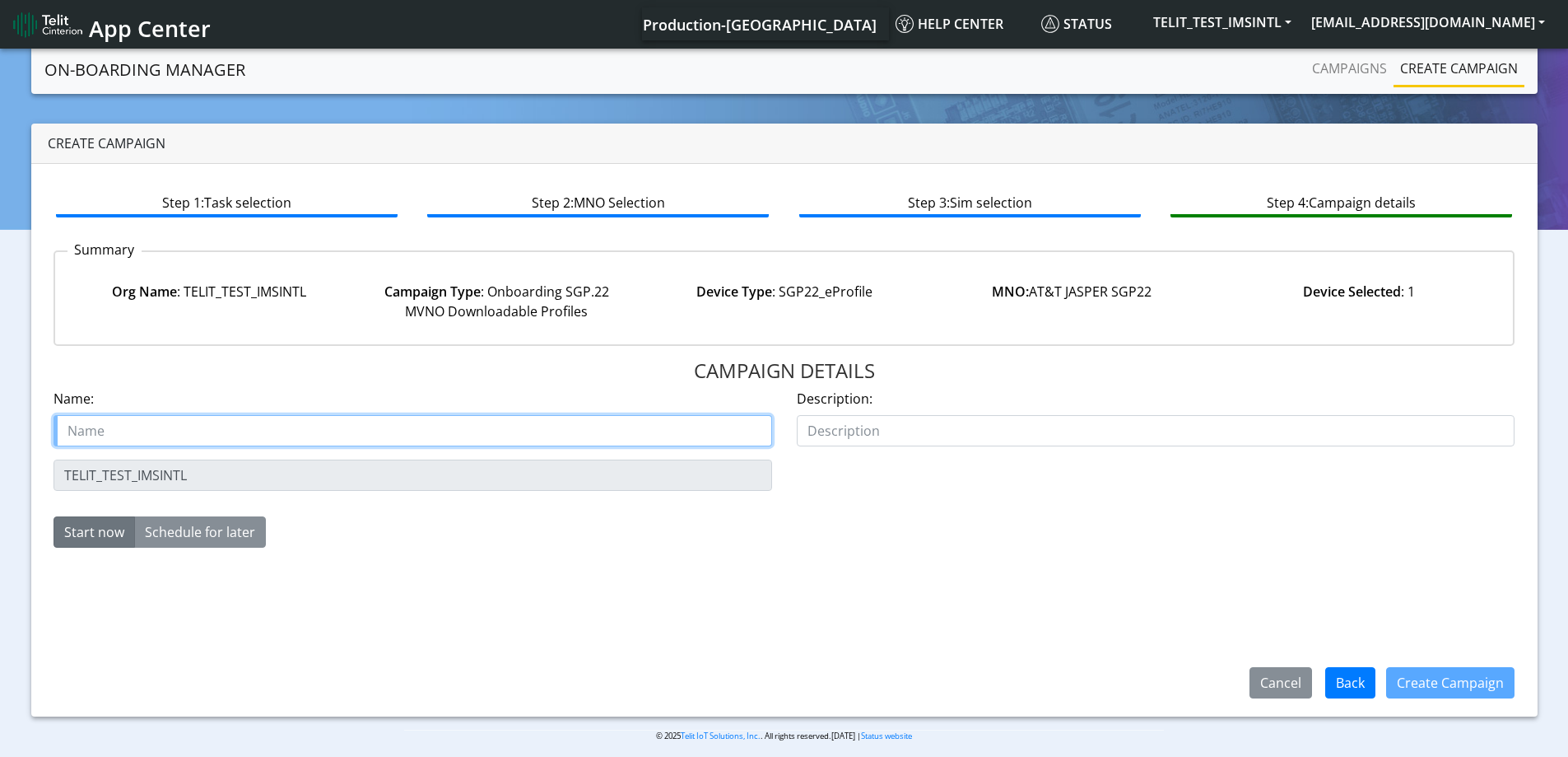
click at [126, 429] on input "text" at bounding box center [413, 430] width 719 height 31
paste input "TELIT_TEST_IMSINTL"
type input "TELIT_TEST_IMSINTL SGP22 starter"
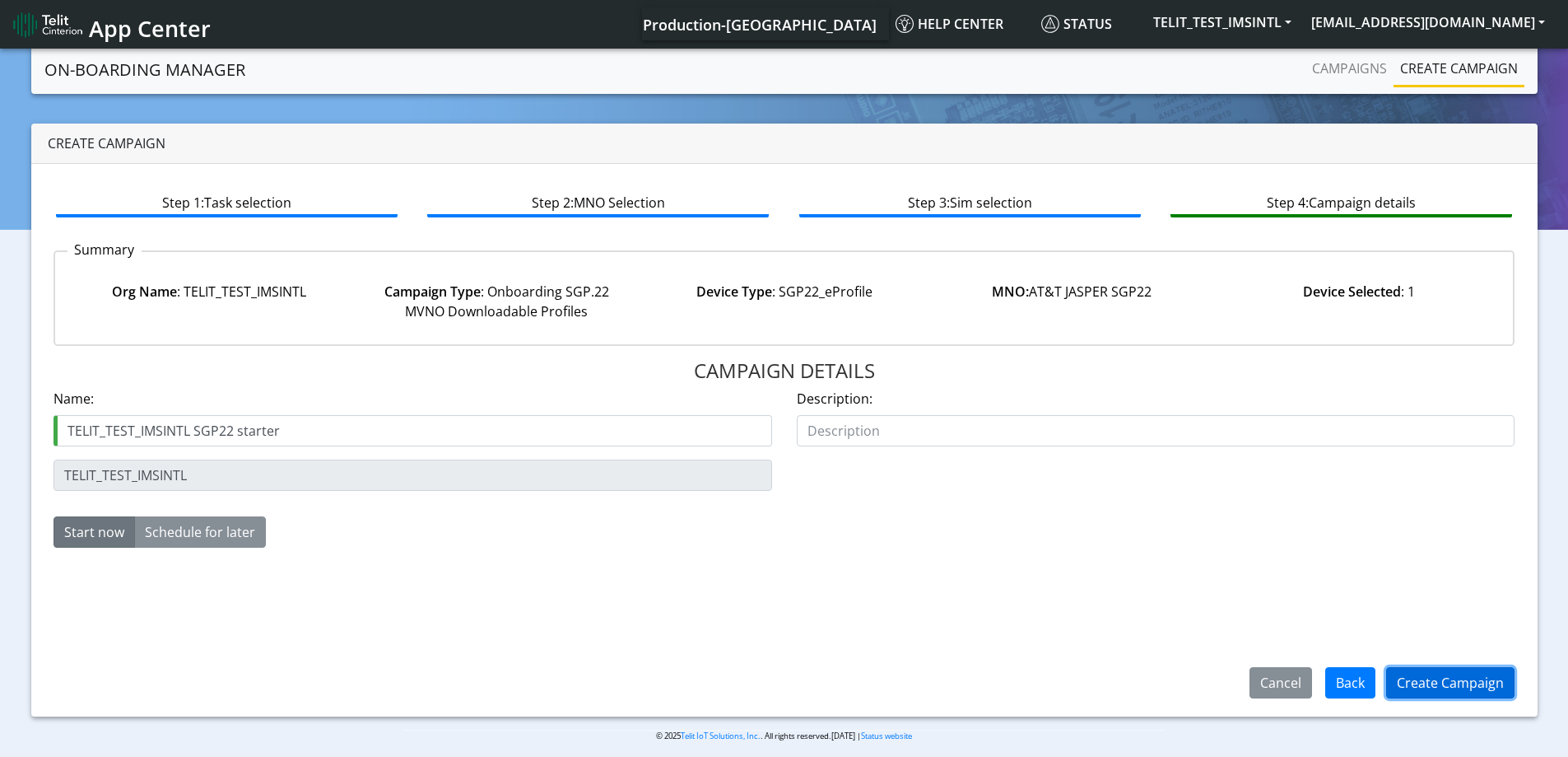
click at [1440, 677] on button "Create Campaign" at bounding box center [1450, 682] width 128 height 31
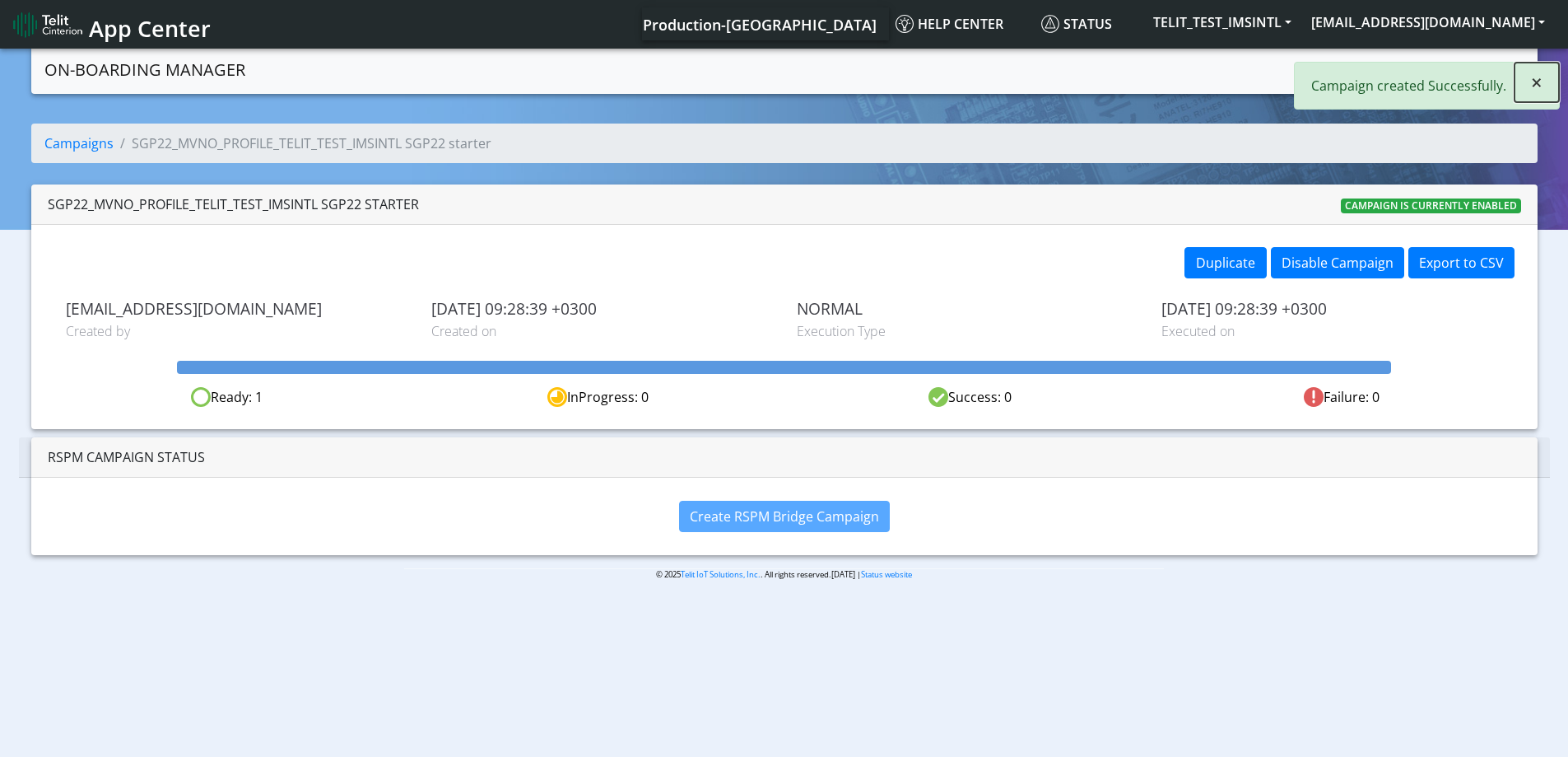
click at [1547, 79] on button "×" at bounding box center [1536, 82] width 45 height 39
click at [1342, 59] on link "Campaigns" at bounding box center [1349, 68] width 88 height 33
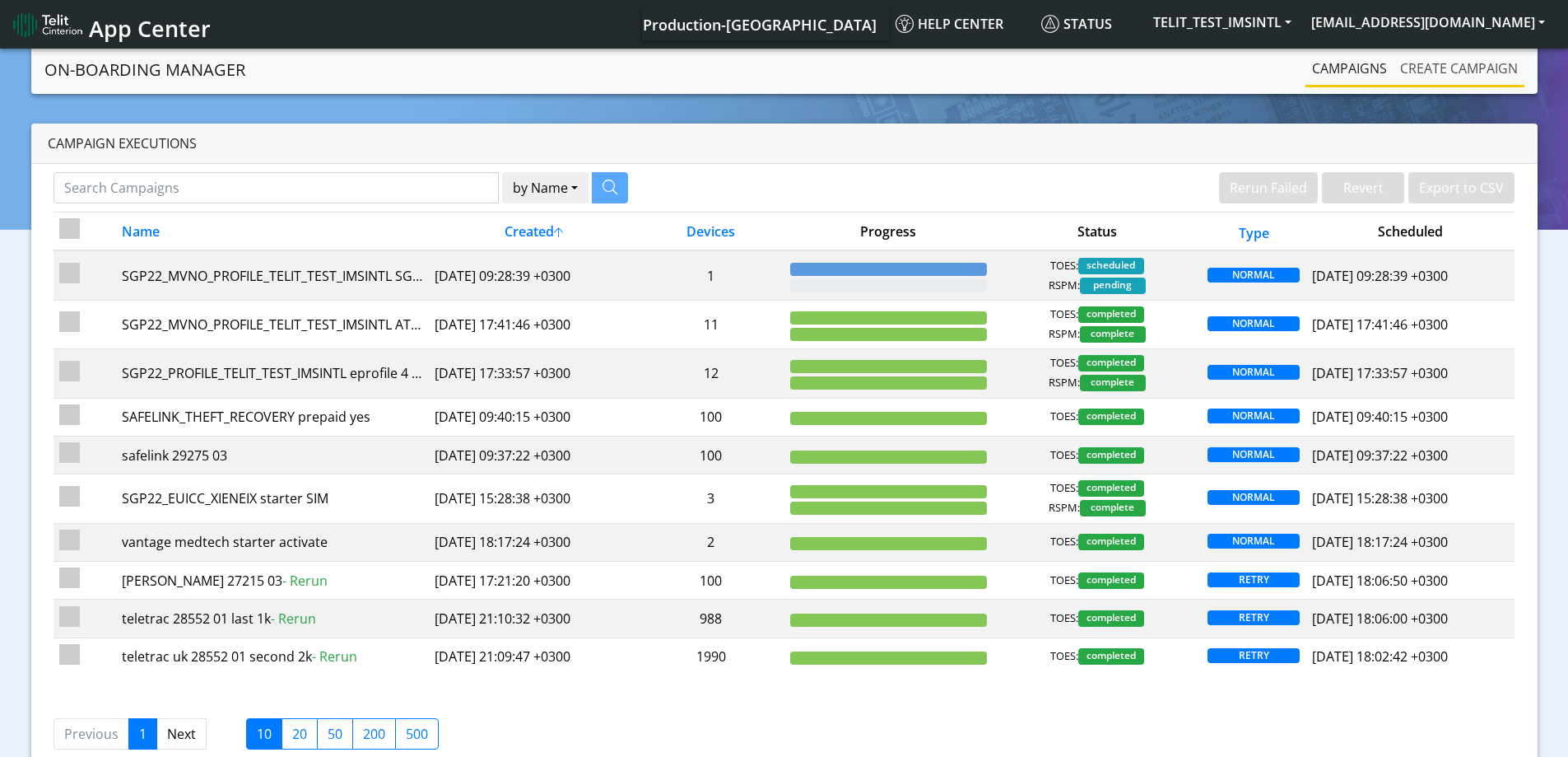
click at [1445, 61] on link "Create campaign" at bounding box center [1459, 68] width 131 height 33
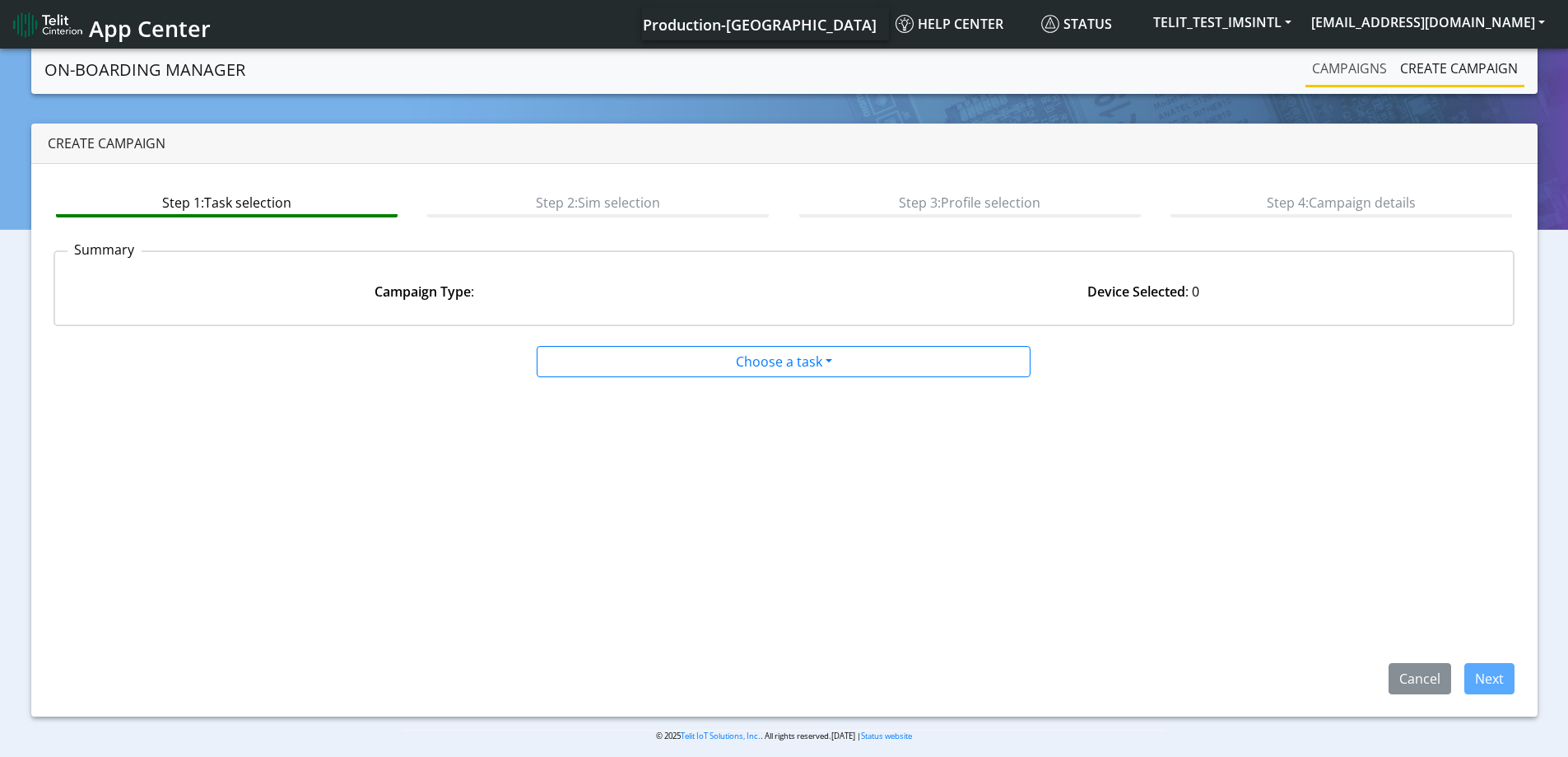
click at [1349, 65] on link "Campaigns" at bounding box center [1349, 68] width 88 height 33
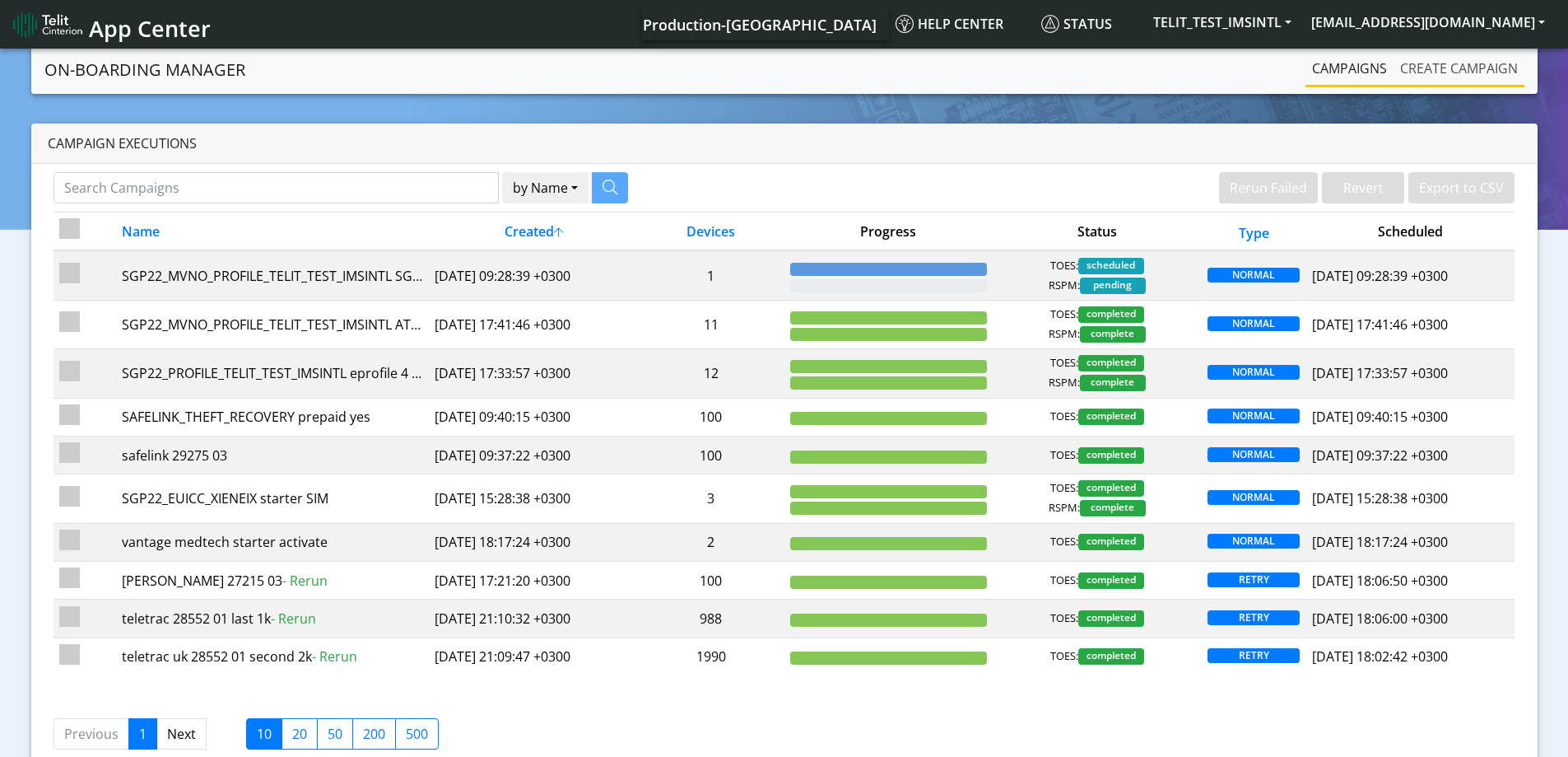
drag, startPoint x: 1423, startPoint y: 66, endPoint x: 1322, endPoint y: 65, distance: 101.0
click at [1424, 66] on link "Create campaign" at bounding box center [1459, 68] width 131 height 33
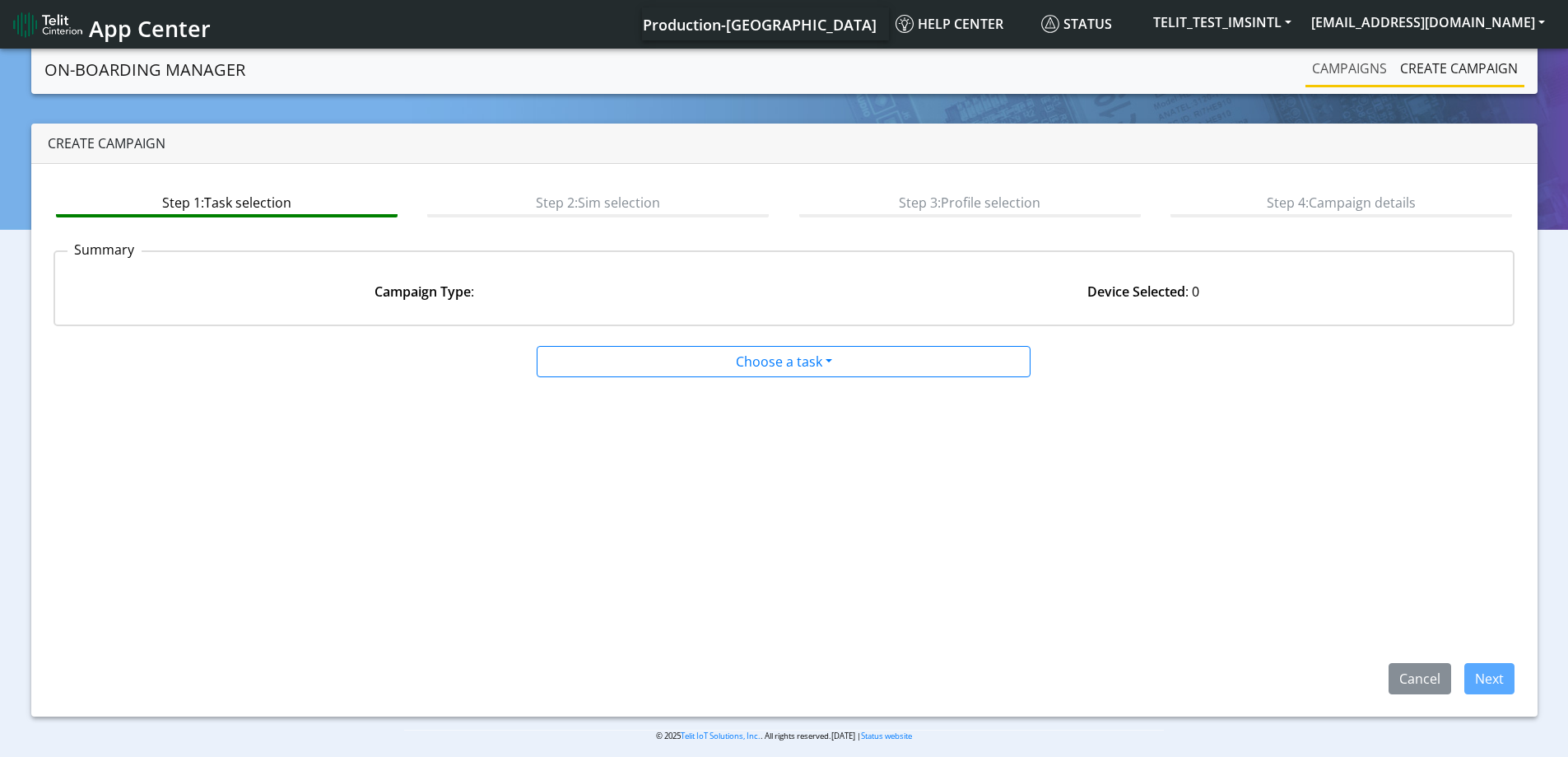
click at [1308, 65] on link "Campaigns" at bounding box center [1349, 68] width 88 height 33
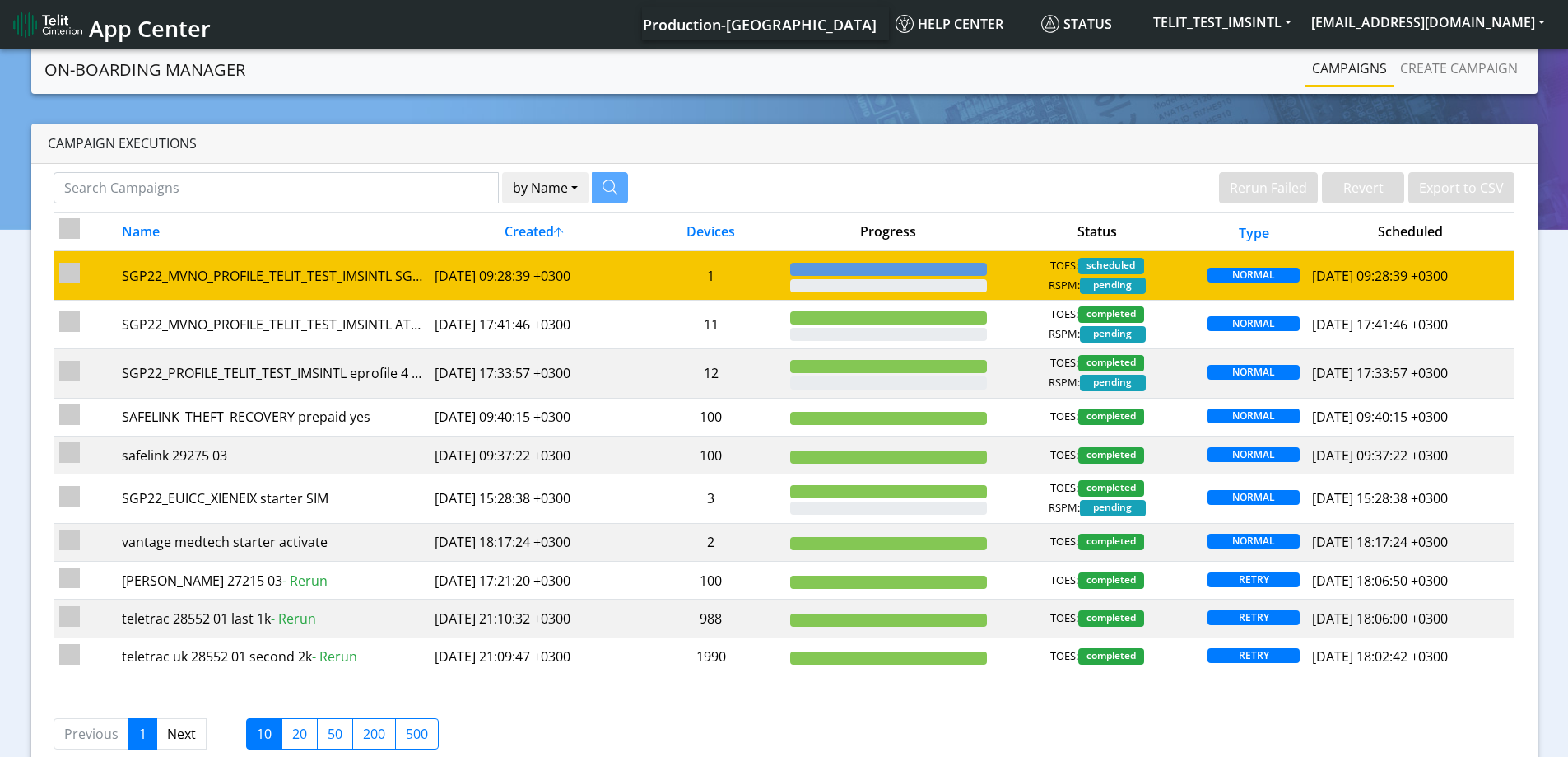
click at [754, 275] on td "1" at bounding box center [710, 275] width 146 height 49
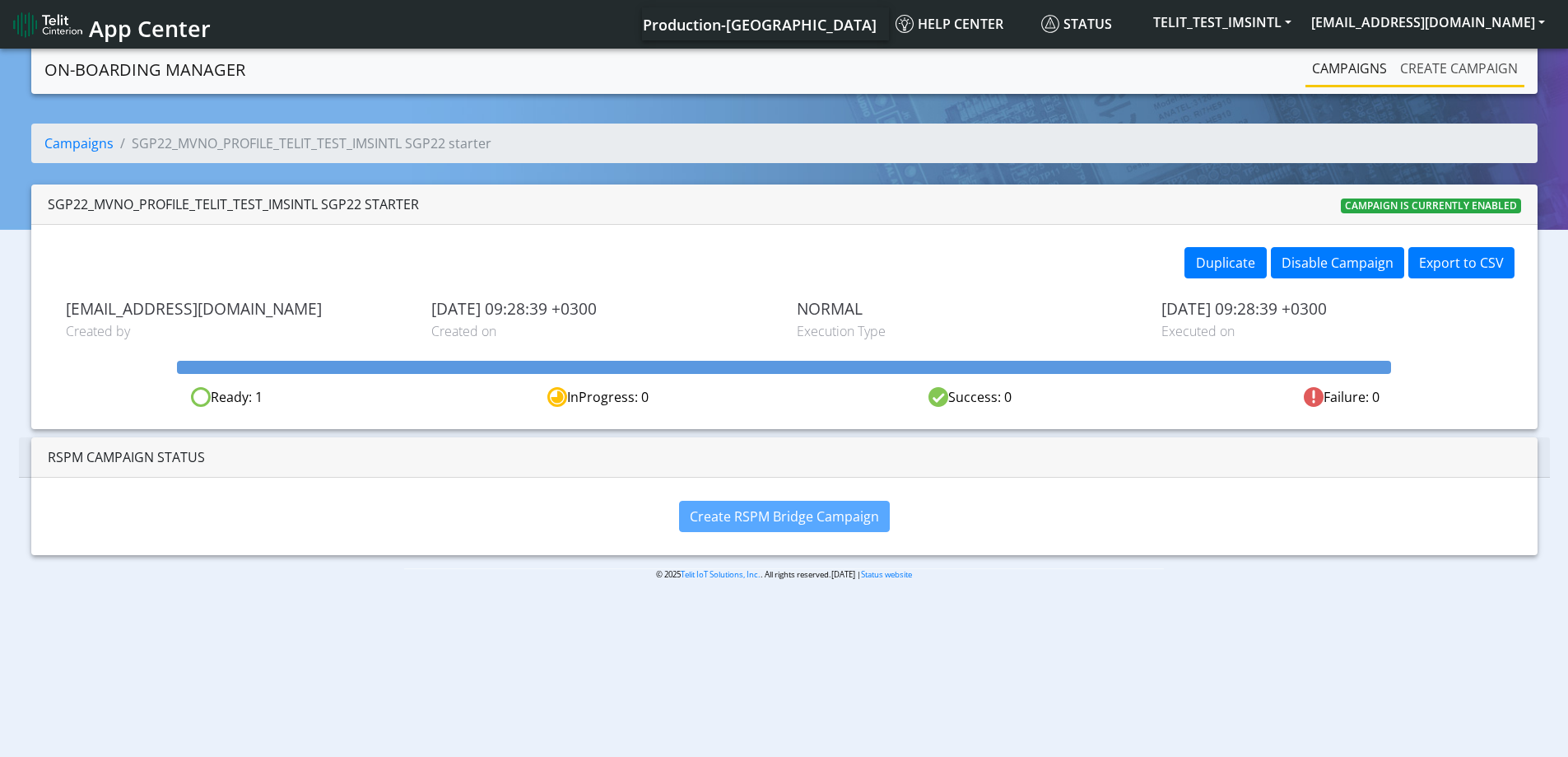
click at [1408, 56] on link "Create campaign" at bounding box center [1459, 68] width 131 height 33
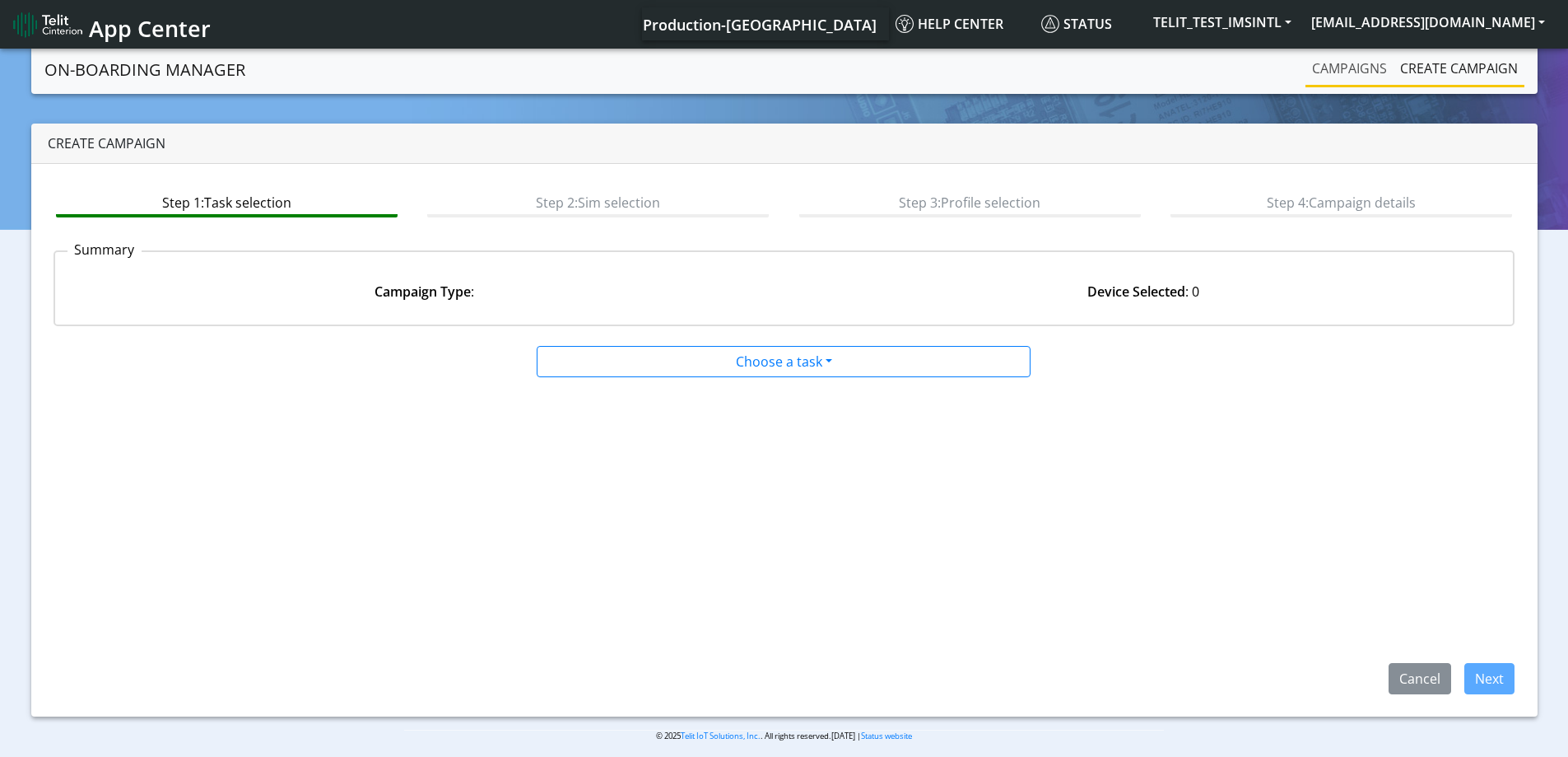
click at [1345, 62] on link "Campaigns" at bounding box center [1349, 68] width 88 height 33
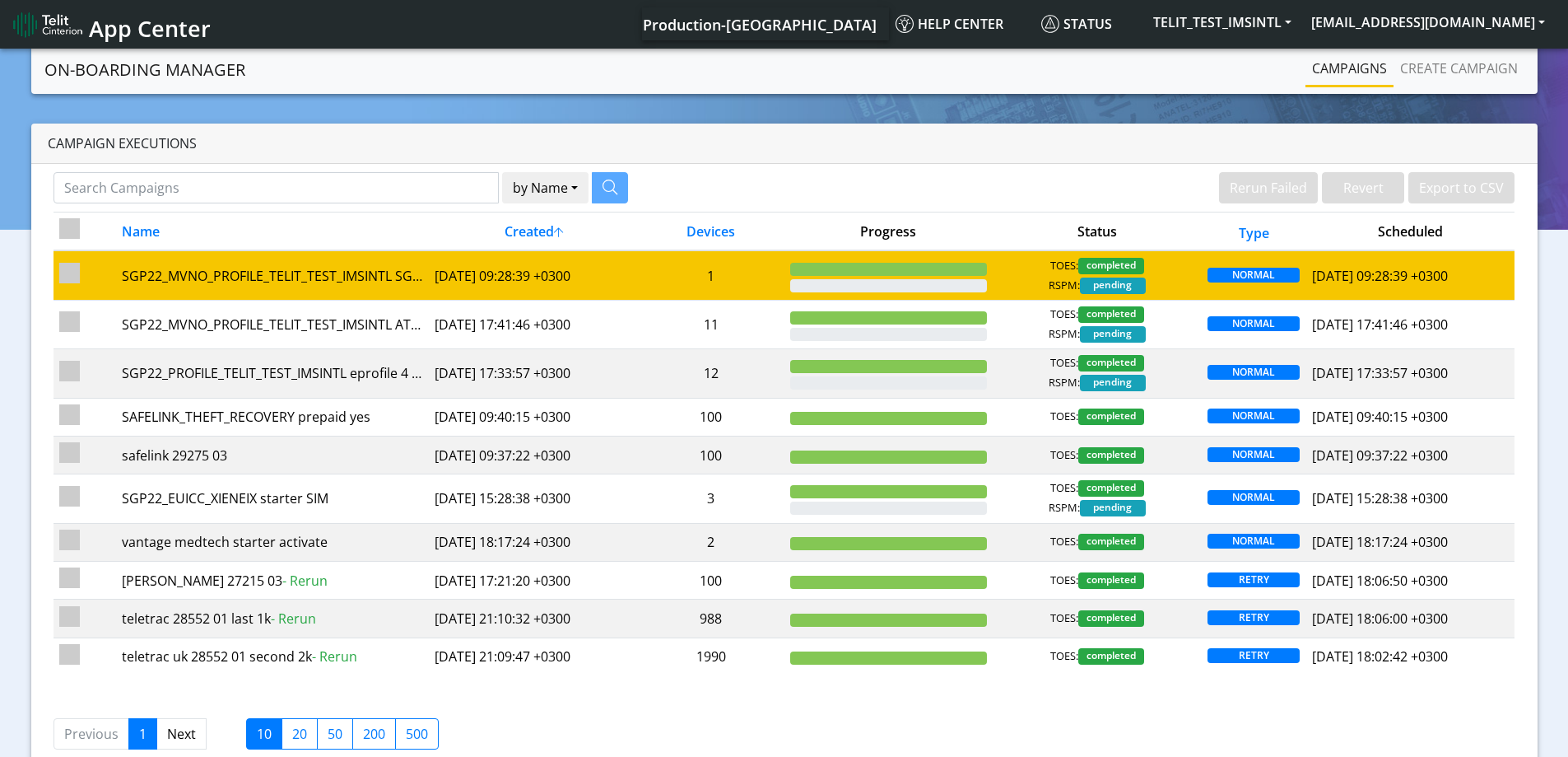
click at [756, 280] on td "1" at bounding box center [710, 275] width 146 height 49
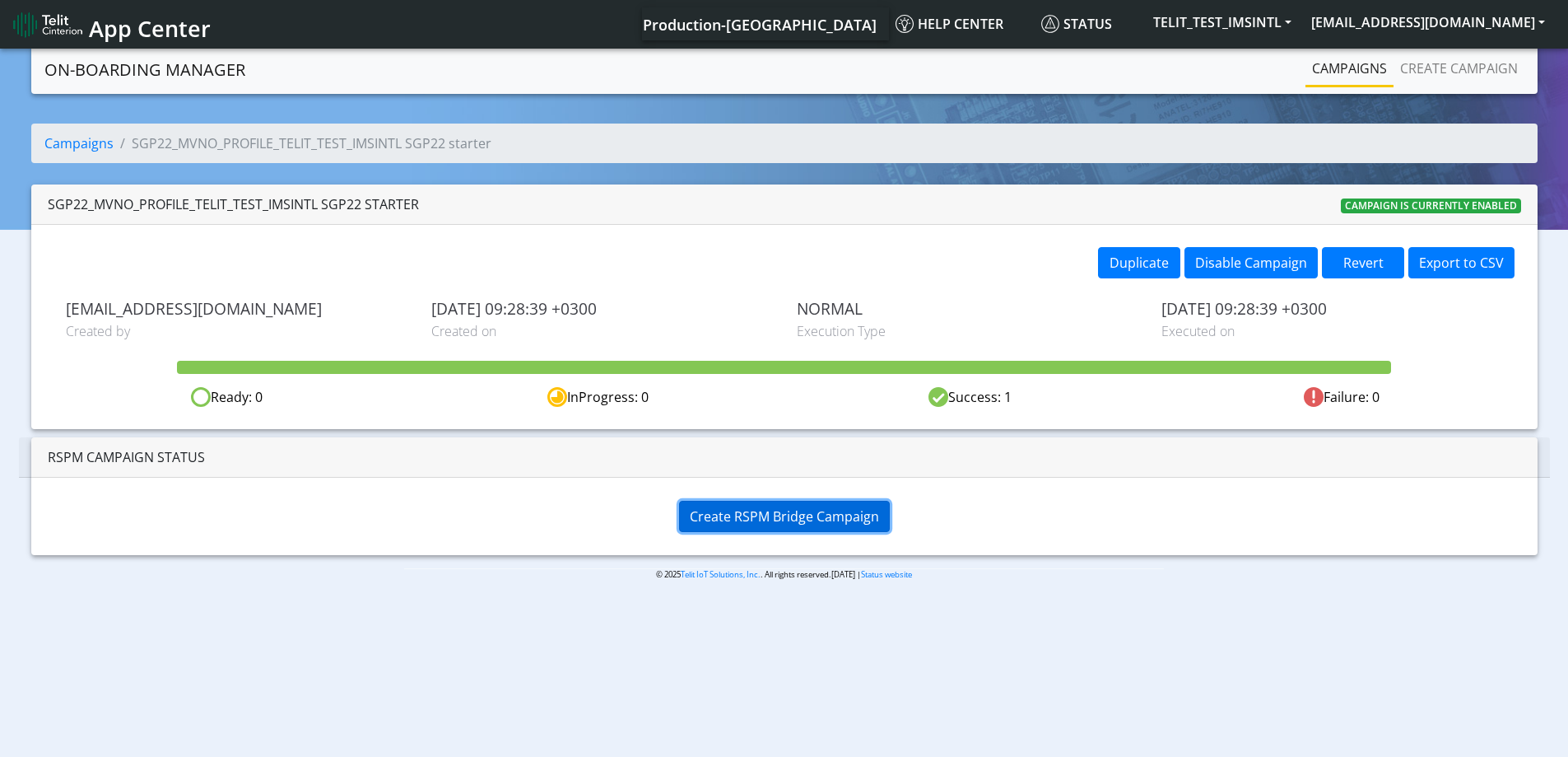
click at [802, 521] on span "Create RSPM Bridge Campaign" at bounding box center [784, 516] width 189 height 18
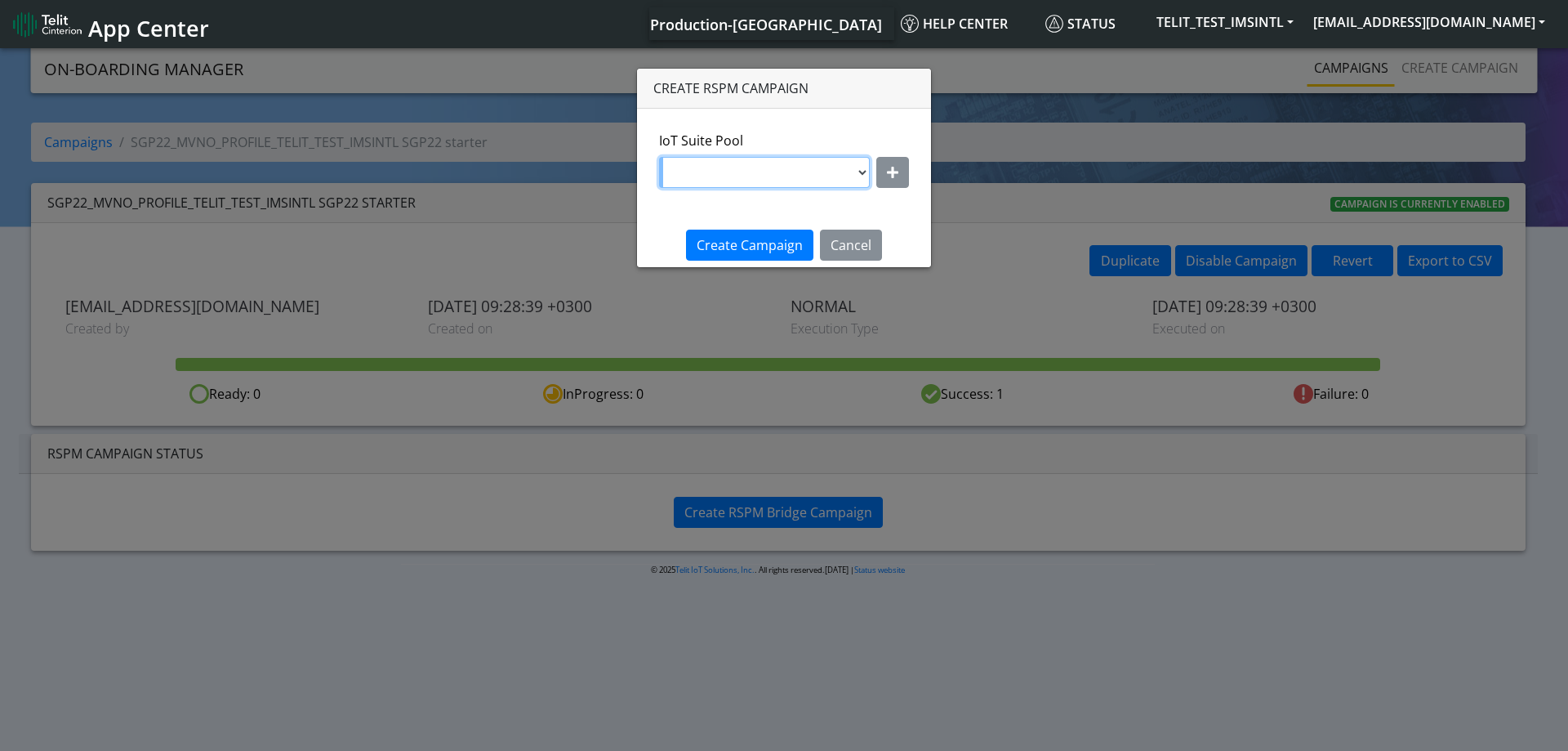
click at [861, 170] on select "DNLD_MVNO-nxt23.net-ATT" at bounding box center [763, 172] width 210 height 31
select select "b45db35c-d63d-4434-a746-874259ad27d0"
click at [660, 157] on select "DNLD_MVNO-nxt23.net-ATT" at bounding box center [763, 172] width 210 height 31
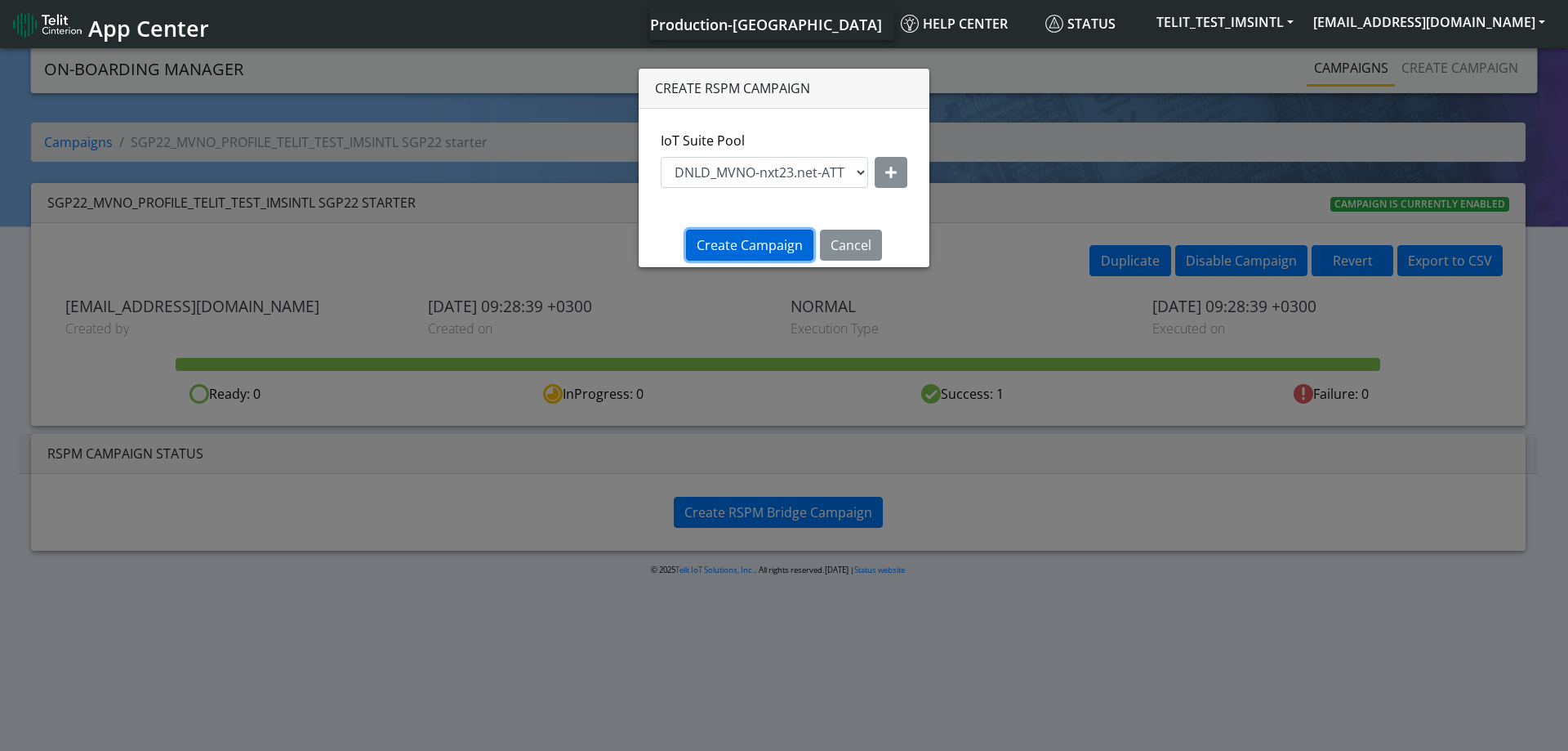
click at [767, 246] on span "Create Campaign" at bounding box center [750, 246] width 106 height 18
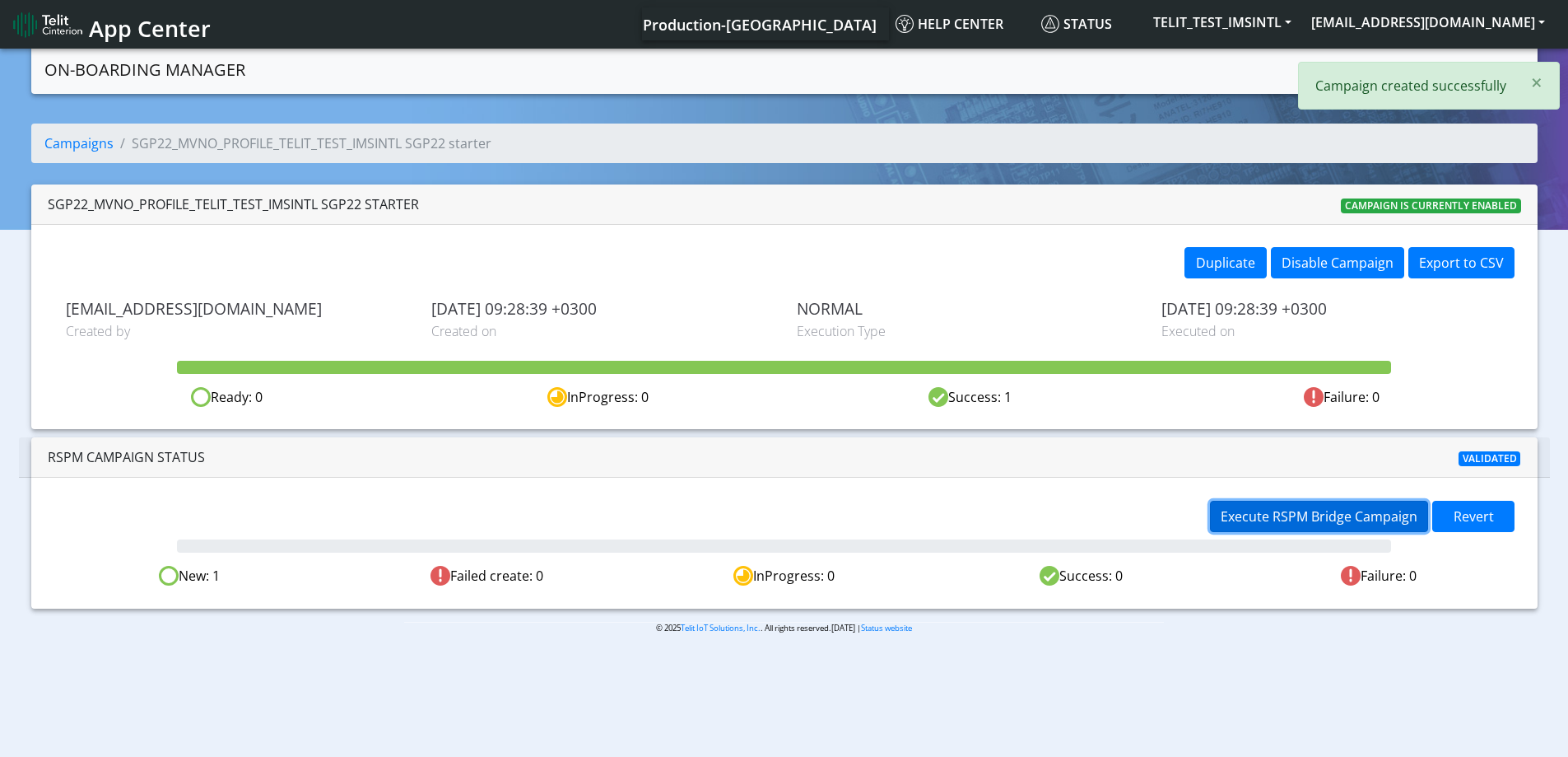
click at [1299, 521] on span "Execute RSPM Bridge Campaign" at bounding box center [1319, 516] width 196 height 18
